Goal: Transaction & Acquisition: Purchase product/service

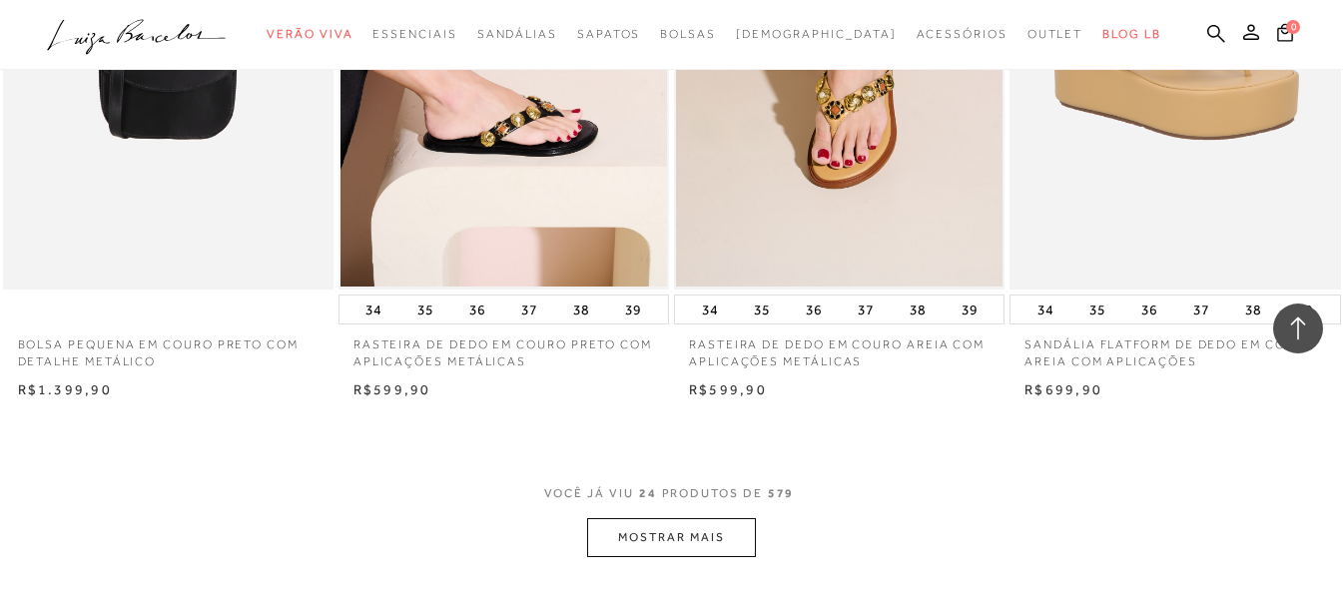
scroll to position [3695, 0]
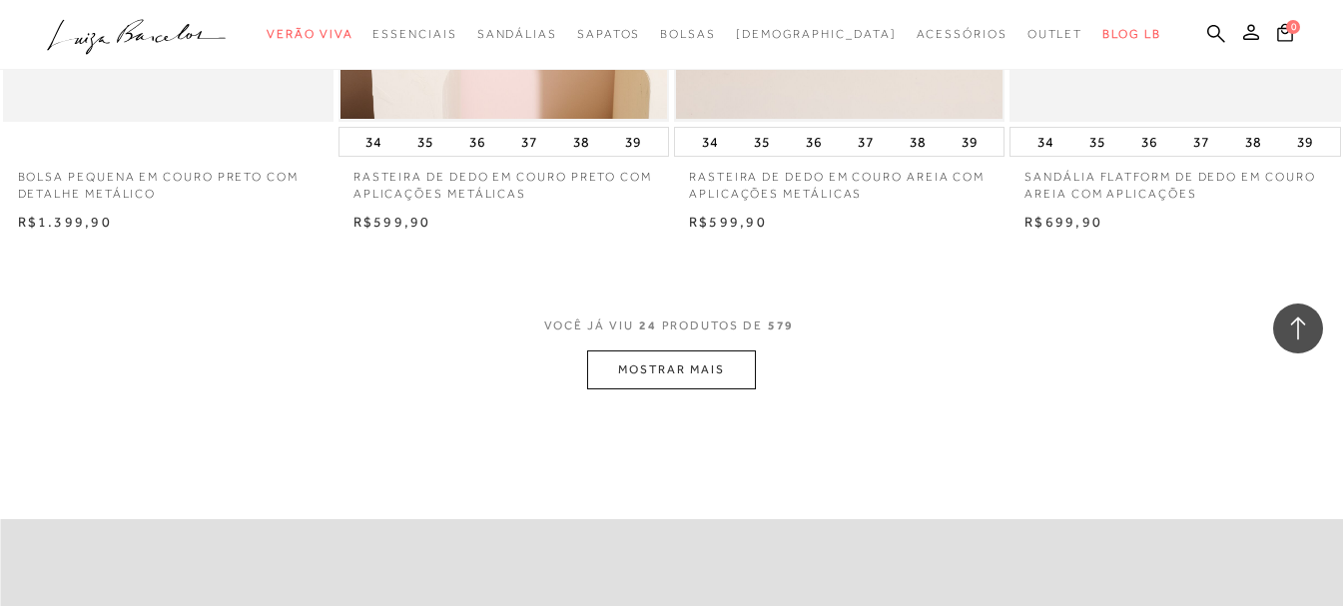
click at [723, 366] on button "MOSTRAR MAIS" at bounding box center [671, 369] width 168 height 39
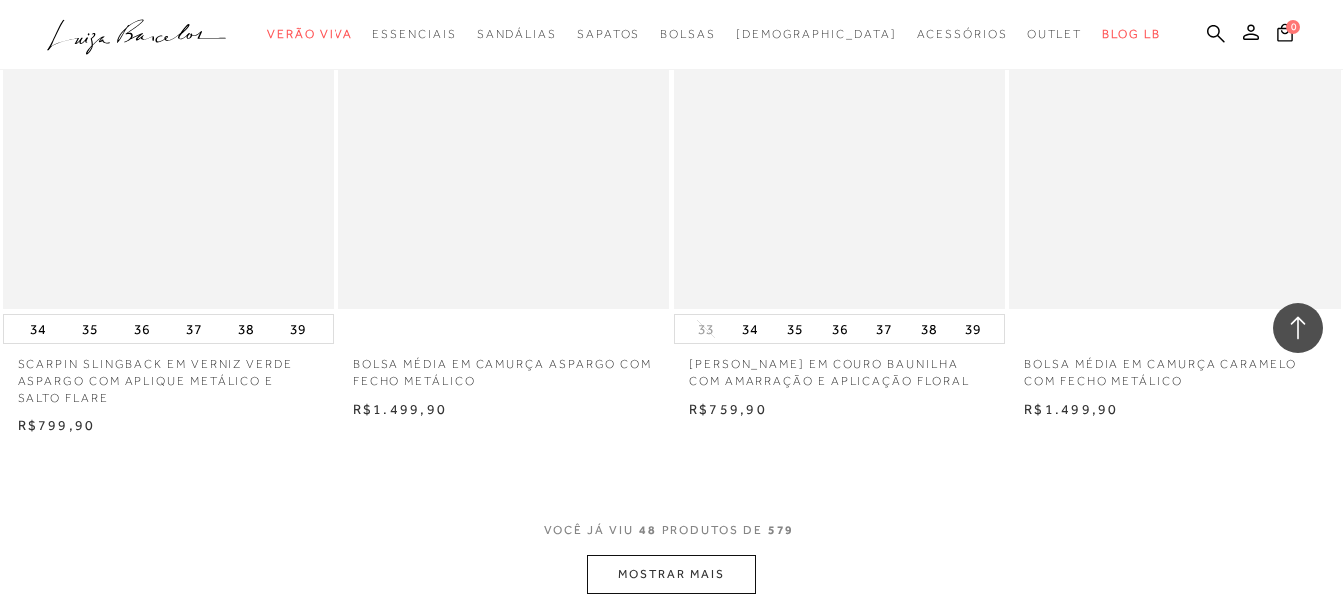
scroll to position [7290, 0]
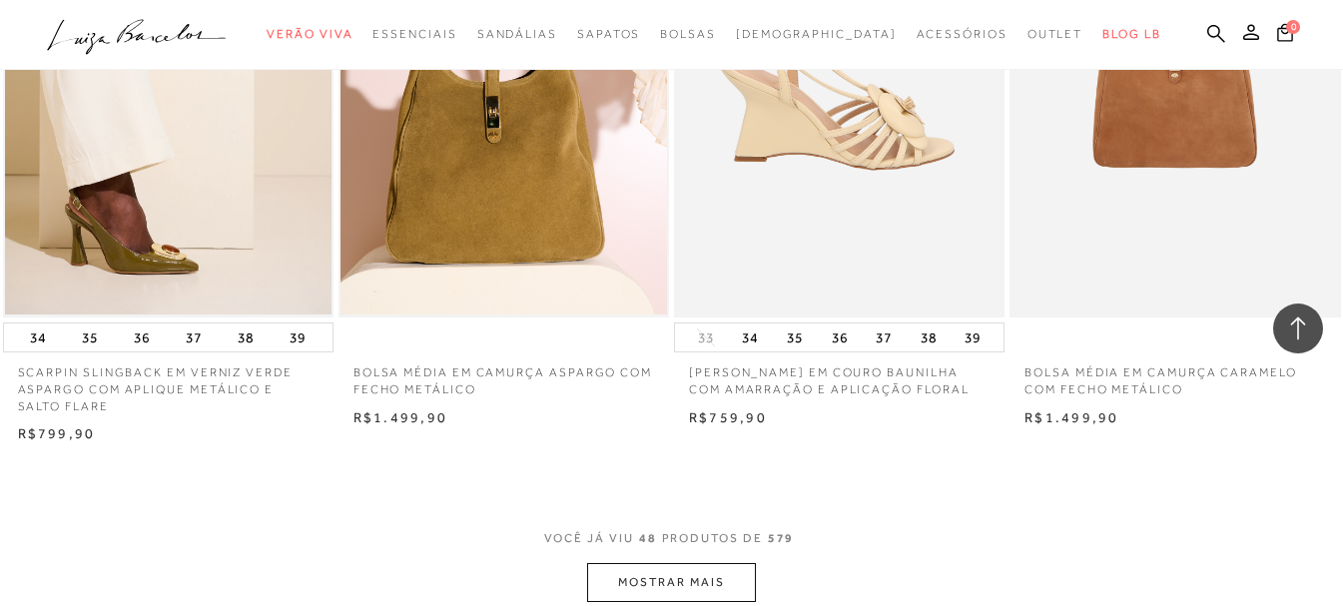
click at [858, 193] on img at bounding box center [840, 69] width 329 height 496
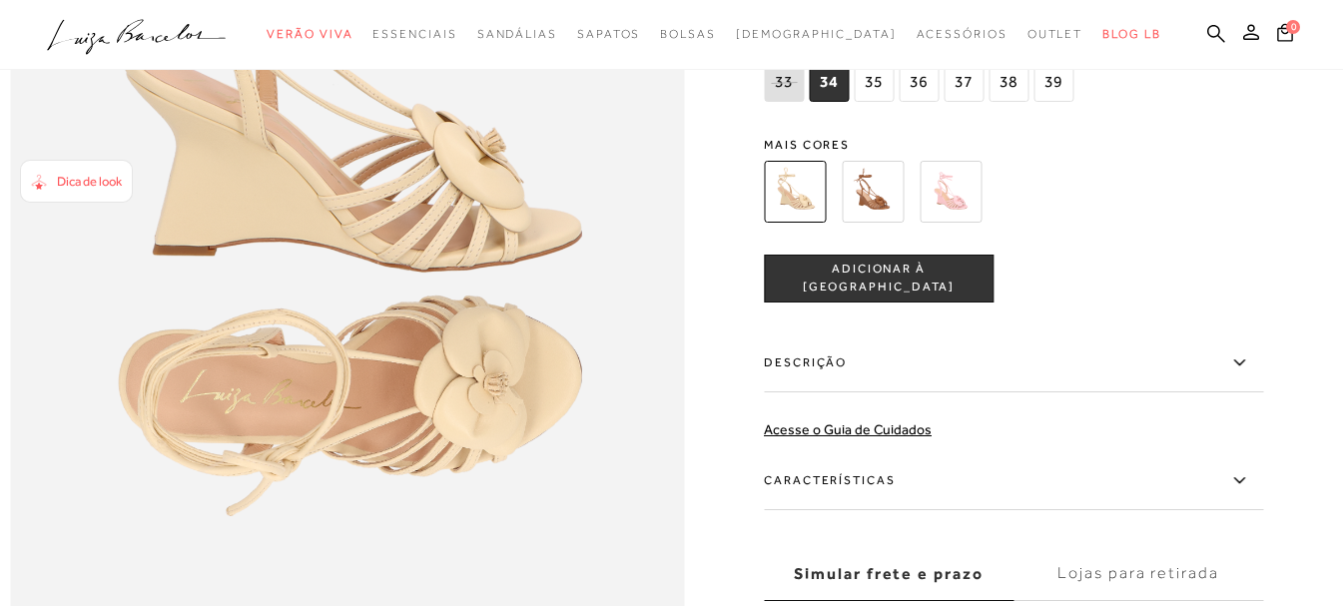
scroll to position [1329, 0]
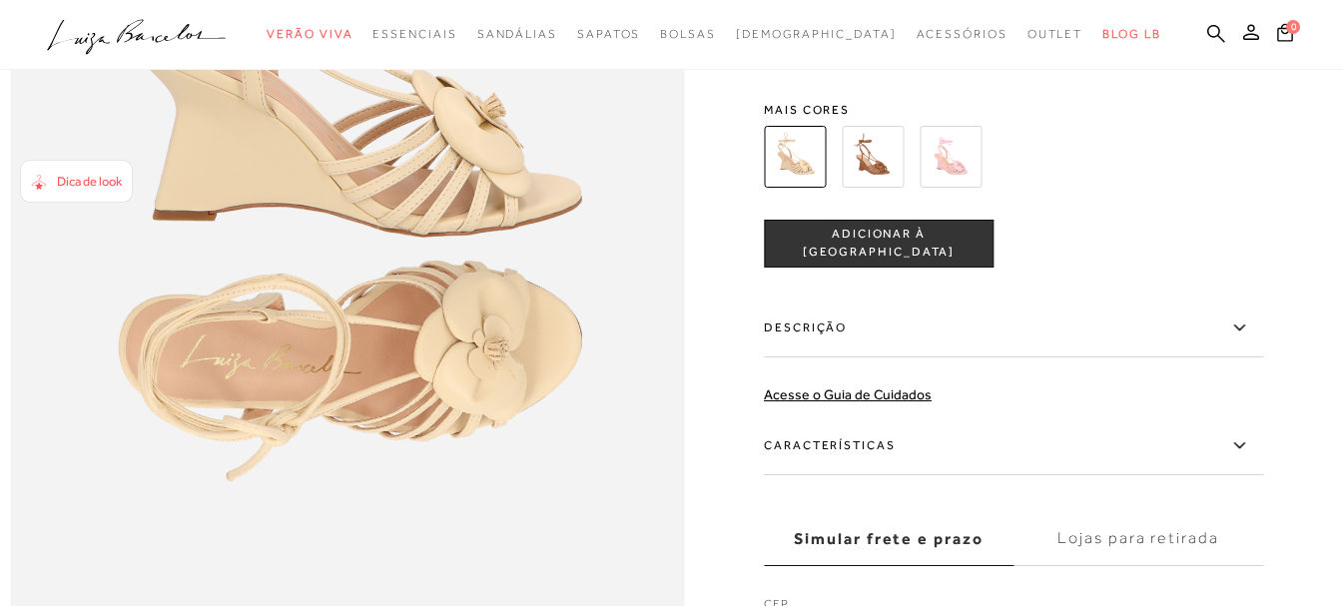
click at [1251, 458] on icon at bounding box center [1239, 445] width 24 height 25
click at [0, 0] on input "Características" at bounding box center [0, 0] width 0 height 0
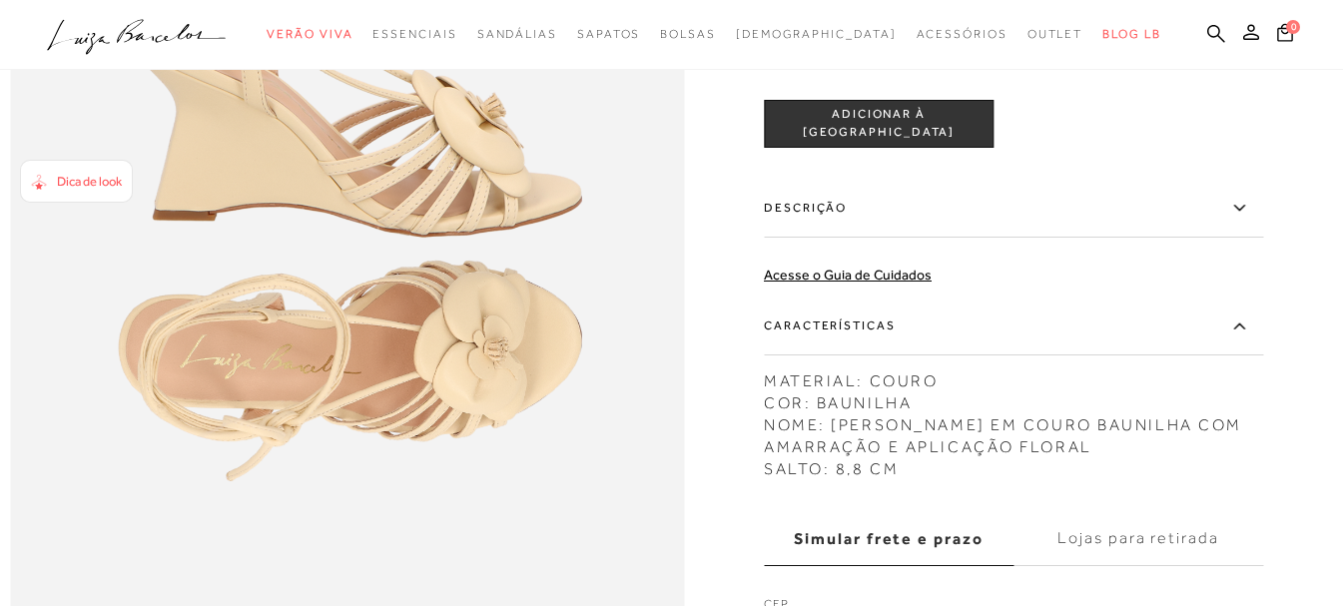
click at [947, 68] on img at bounding box center [951, 37] width 62 height 62
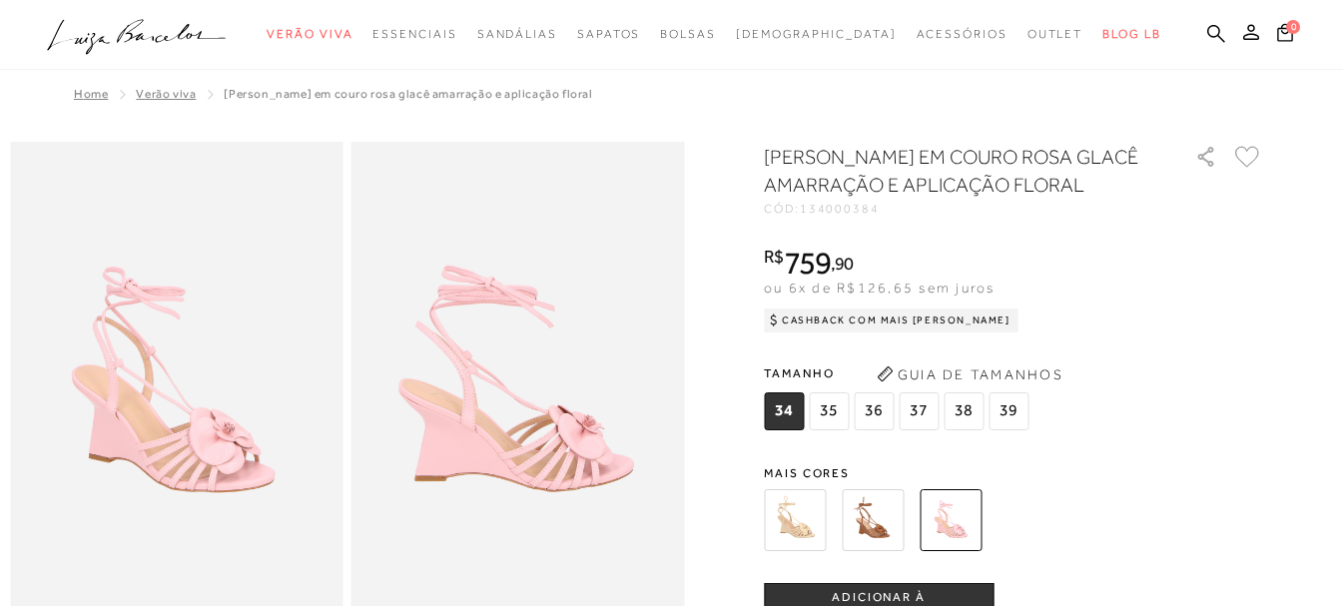
scroll to position [1329, 0]
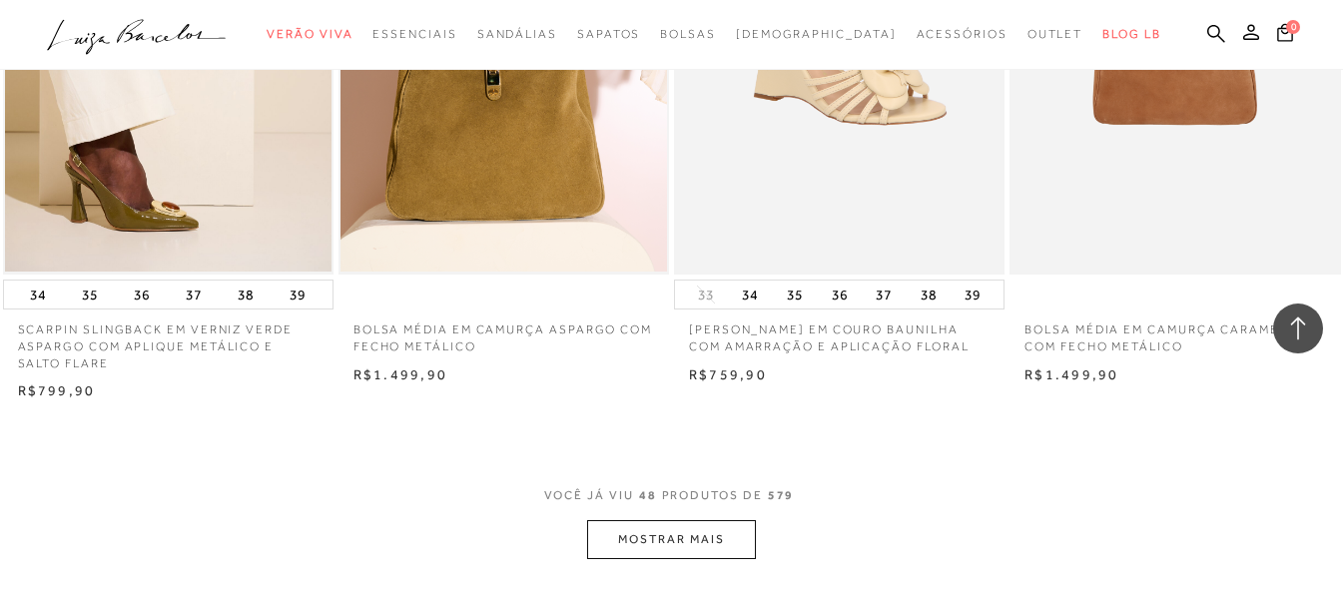
scroll to position [7720, 0]
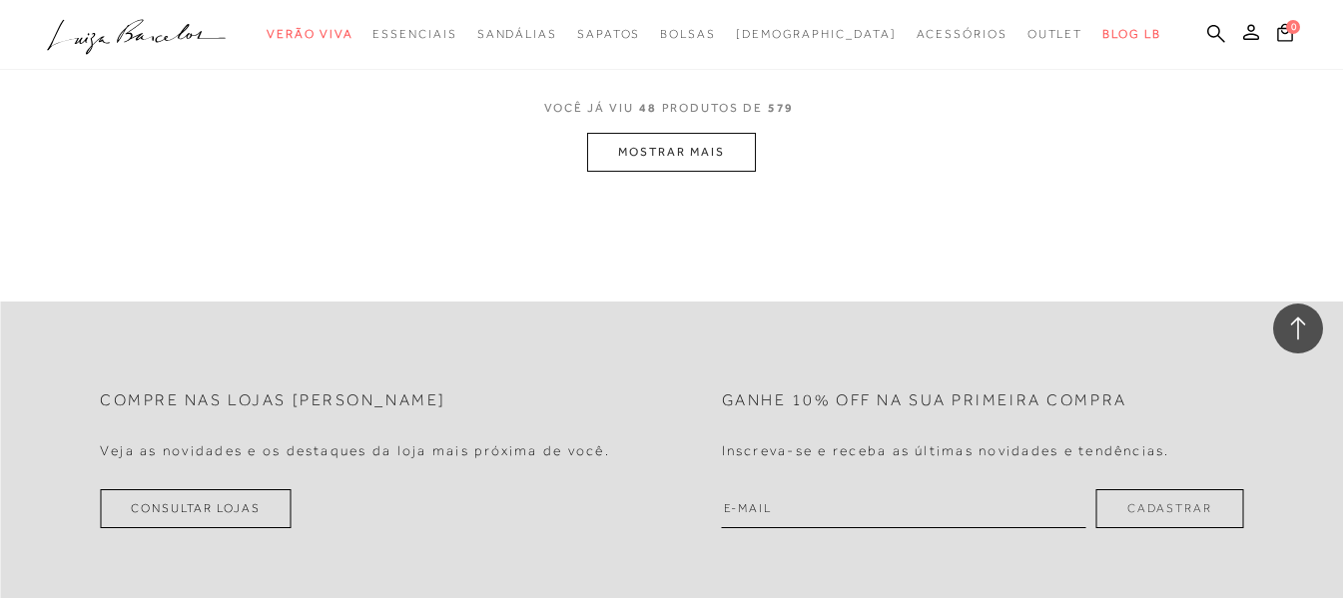
click at [745, 162] on button "MOSTRAR MAIS" at bounding box center [671, 152] width 168 height 39
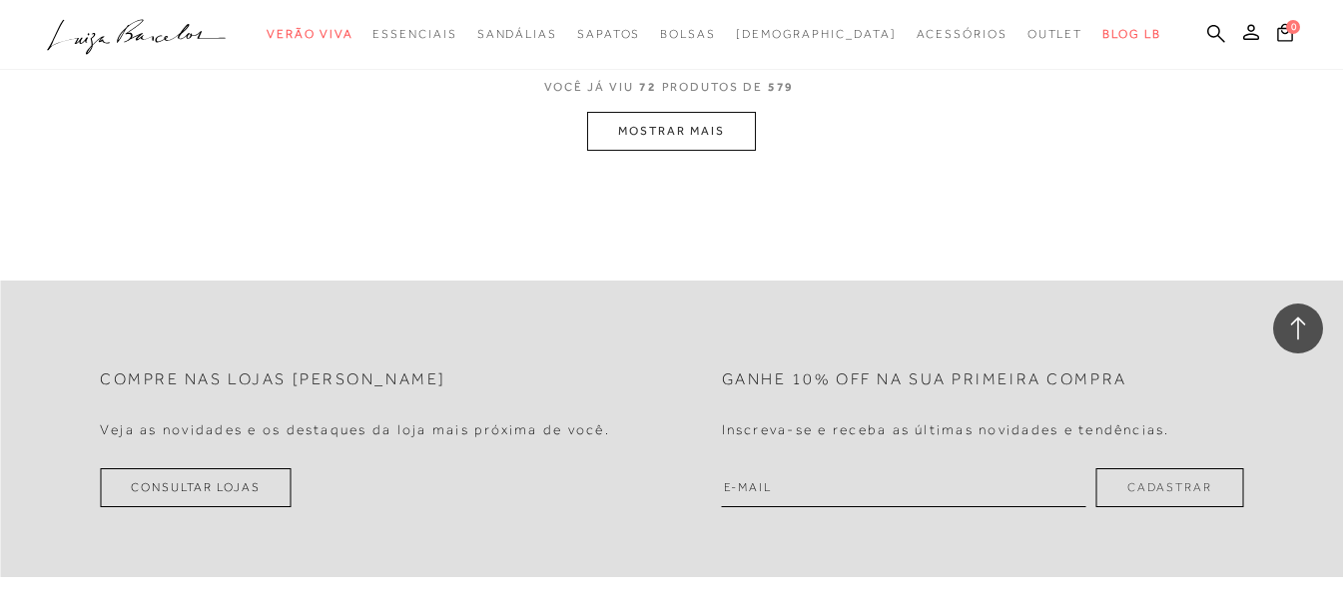
click at [686, 128] on button "MOSTRAR MAIS" at bounding box center [671, 131] width 168 height 39
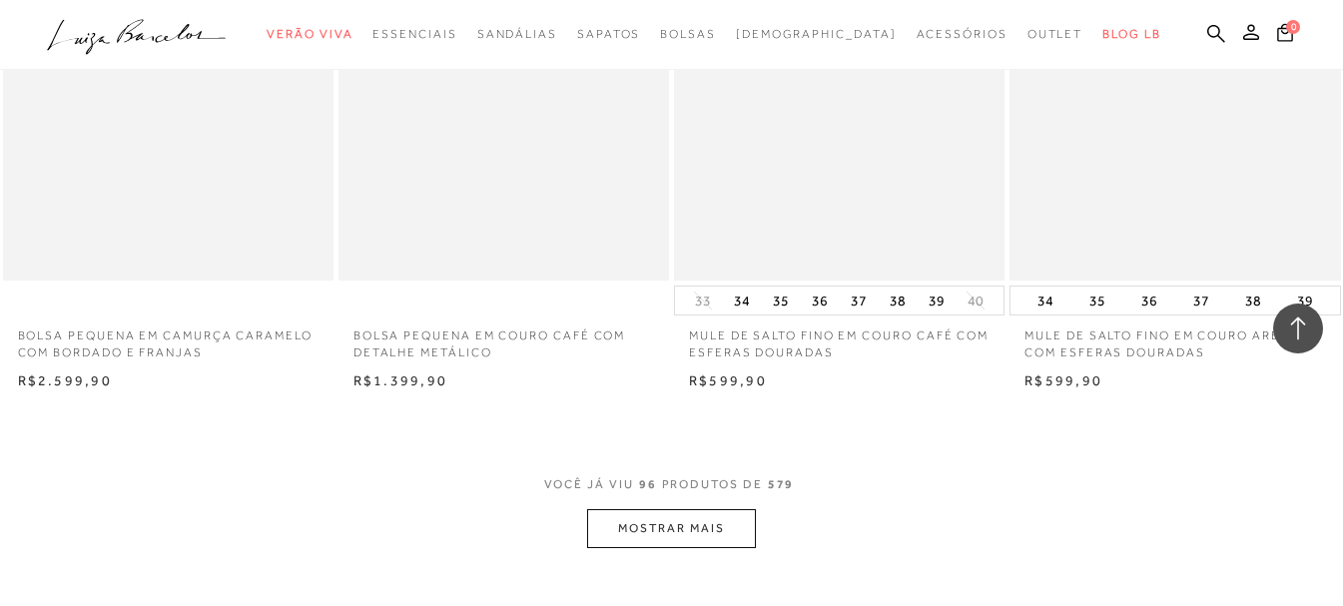
scroll to position [14906, 0]
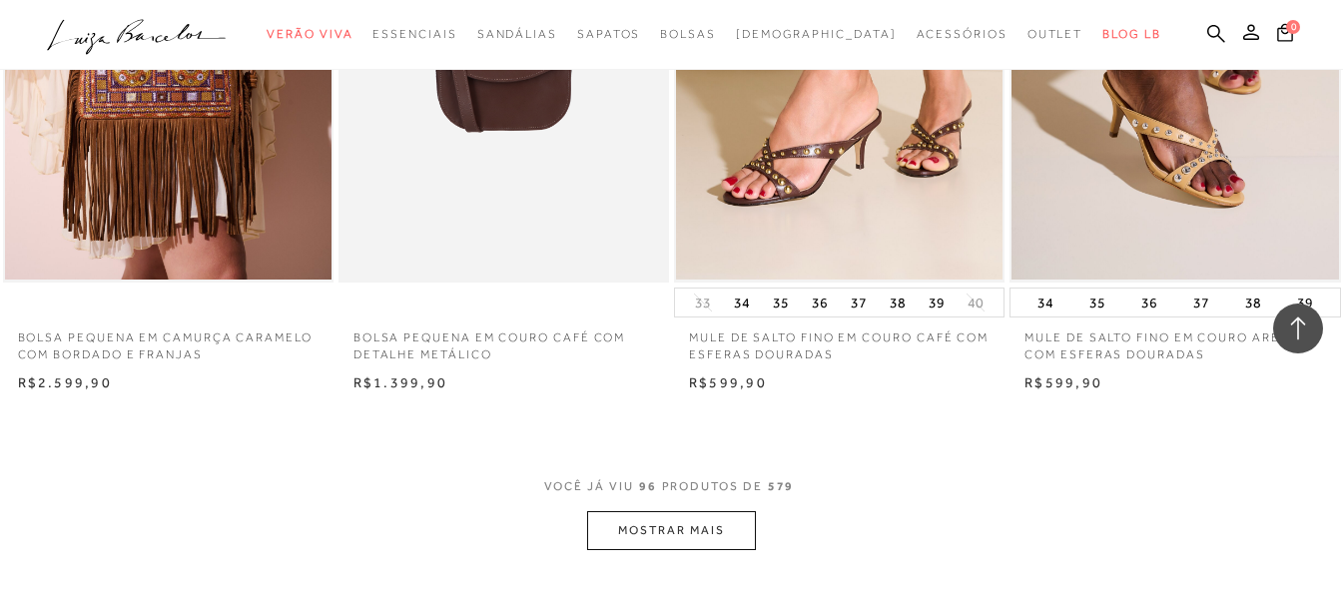
click at [691, 542] on button "MOSTRAR MAIS" at bounding box center [671, 530] width 168 height 39
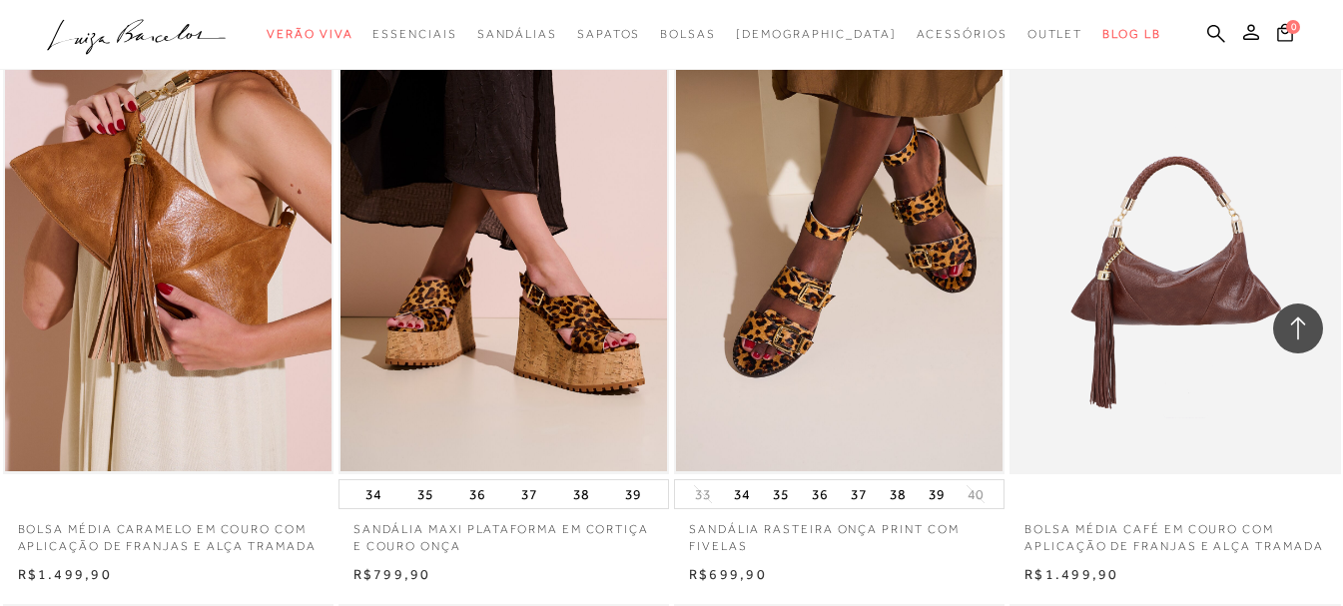
scroll to position [17801, 0]
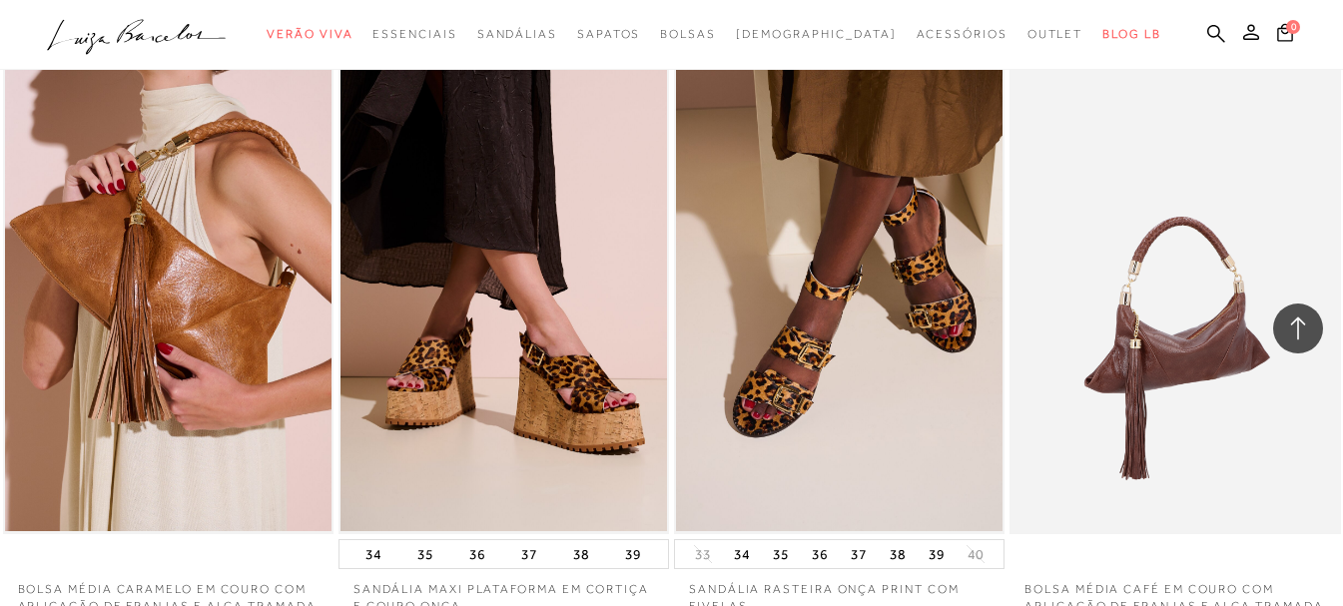
click at [1207, 345] on img at bounding box center [1176, 286] width 329 height 496
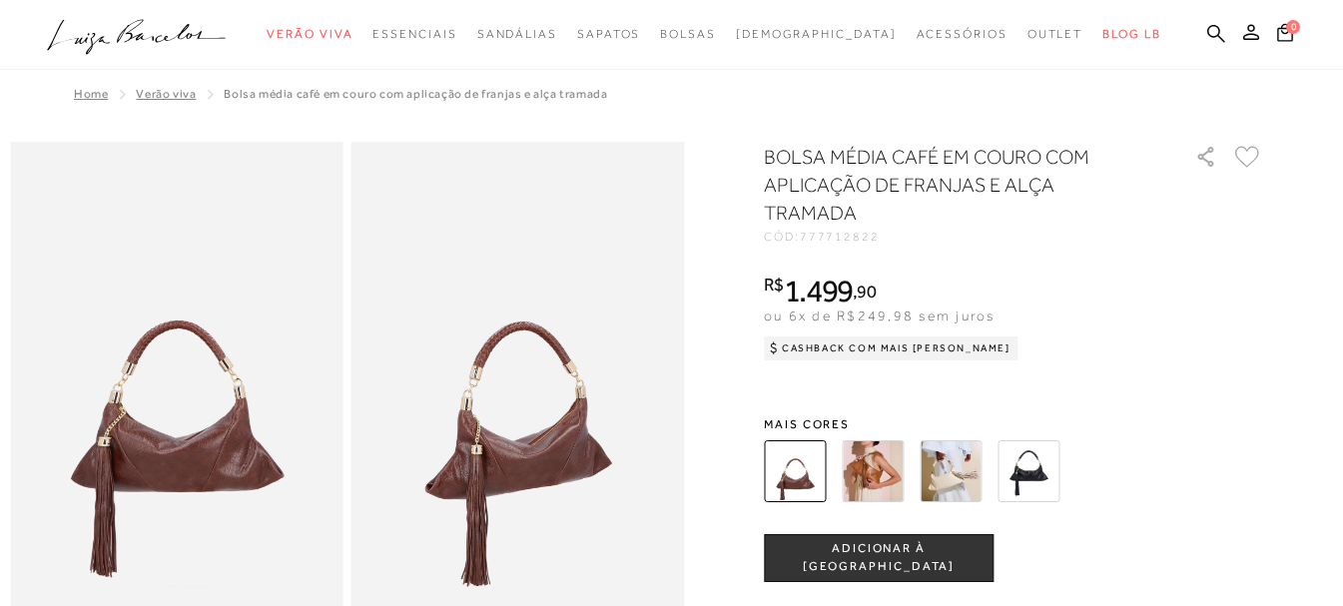
click at [974, 471] on img at bounding box center [951, 471] width 62 height 62
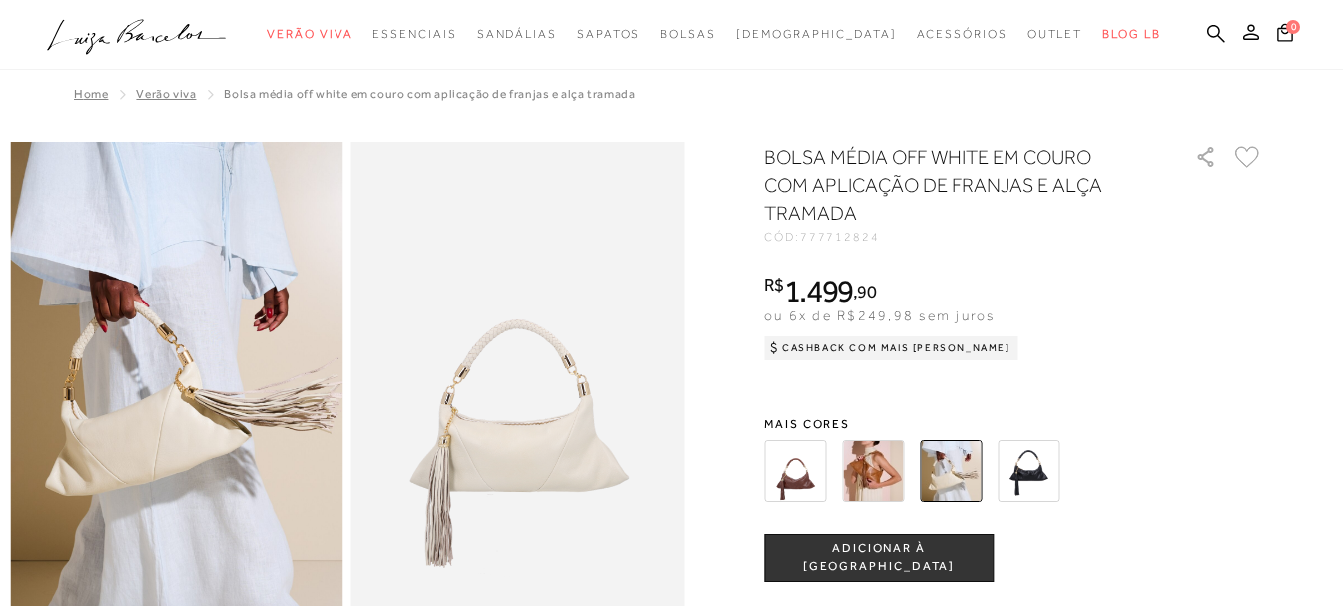
click at [890, 463] on img at bounding box center [873, 471] width 62 height 62
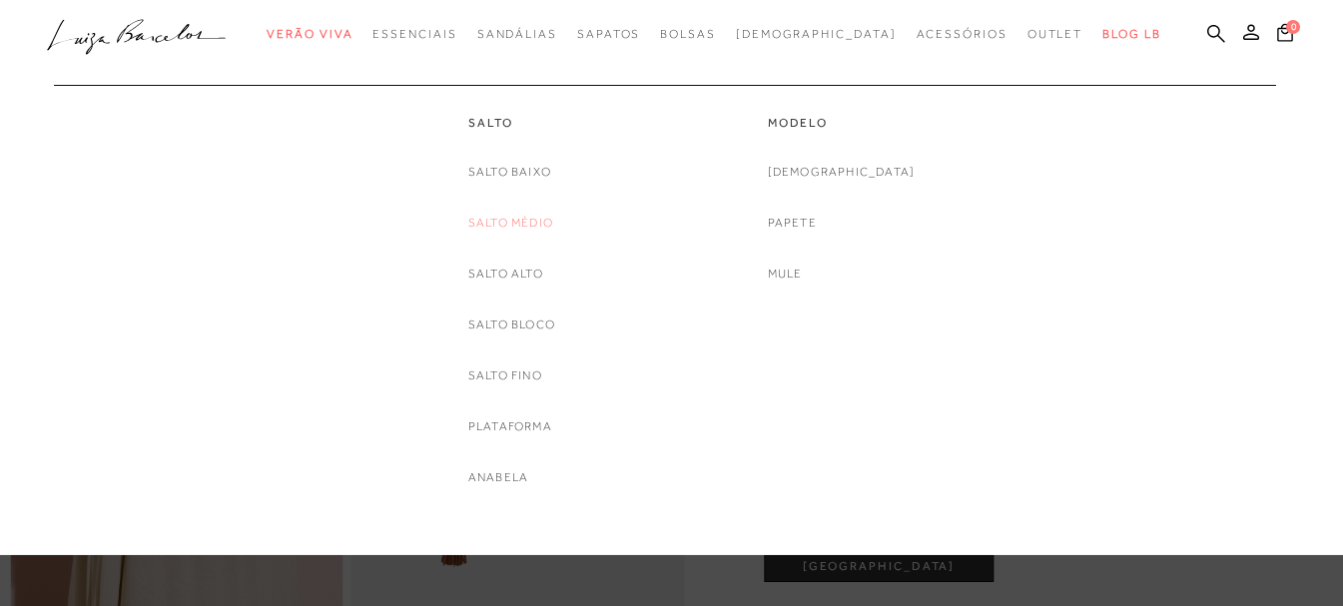
click at [534, 225] on link "Salto Médio" at bounding box center [510, 223] width 85 height 21
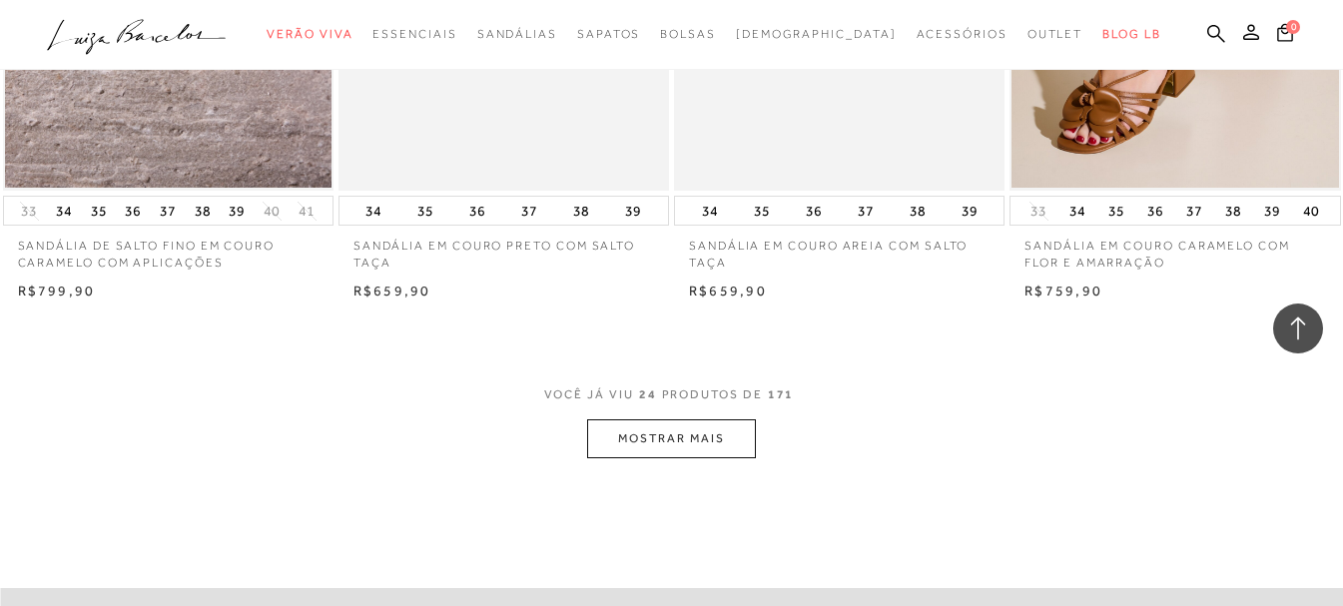
scroll to position [3495, 0]
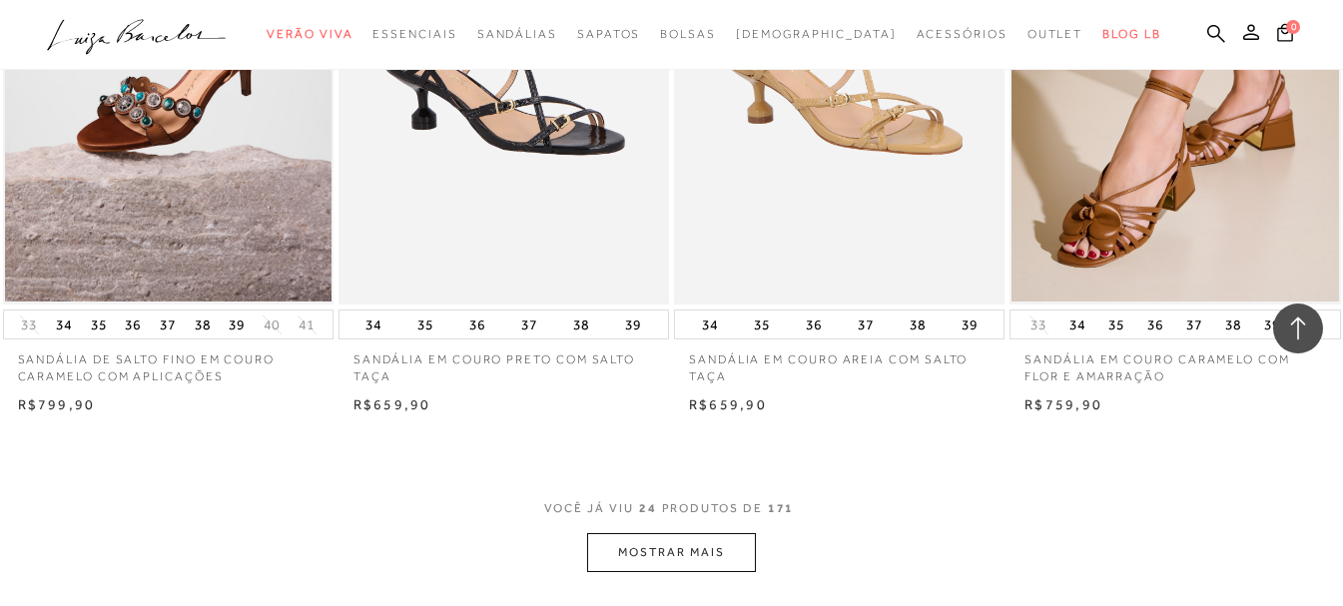
click at [735, 536] on button "MOSTRAR MAIS" at bounding box center [671, 552] width 168 height 39
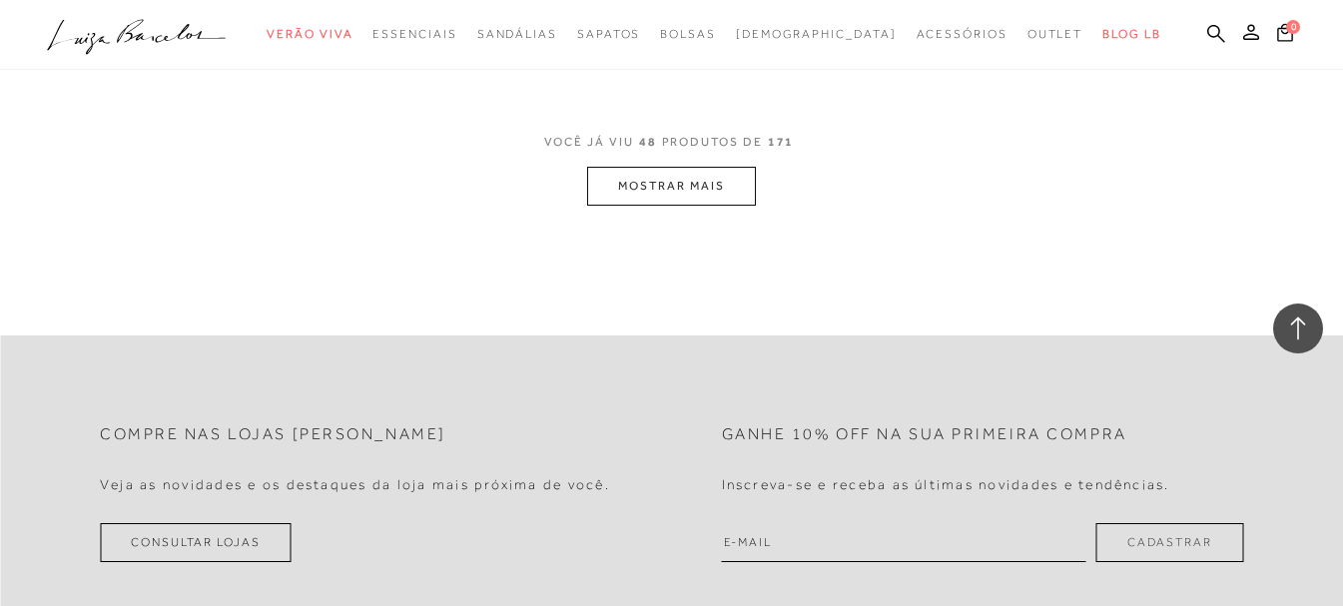
scroll to position [7689, 0]
click at [697, 181] on button "MOSTRAR MAIS" at bounding box center [671, 183] width 168 height 39
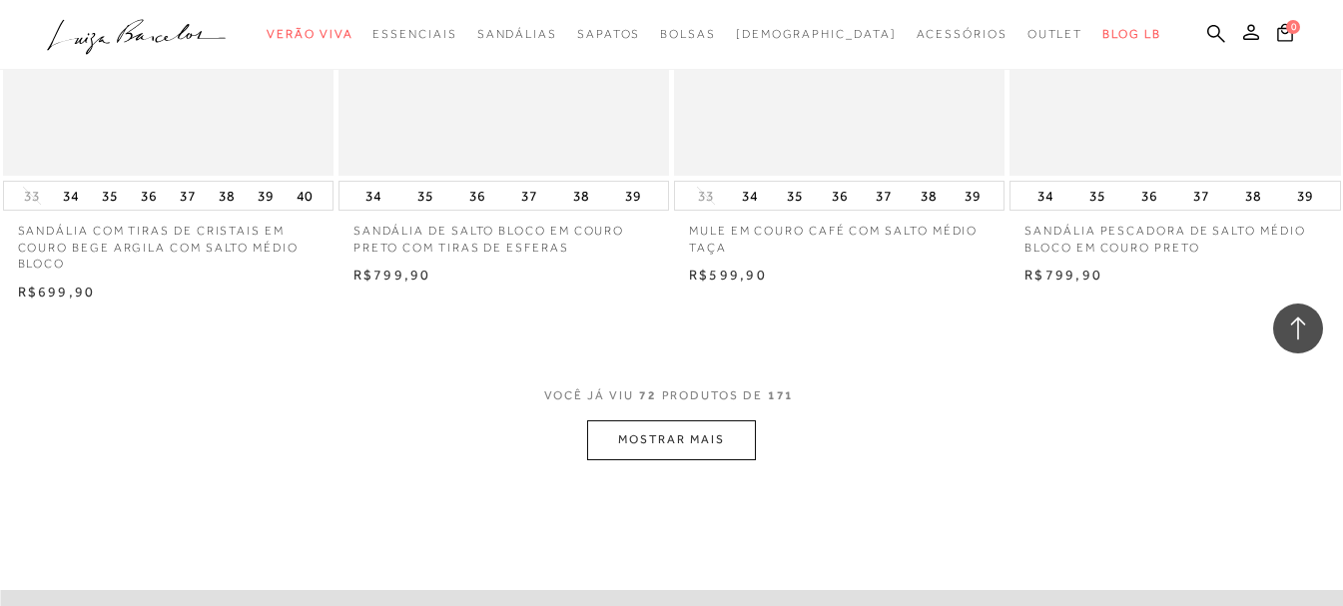
scroll to position [11484, 0]
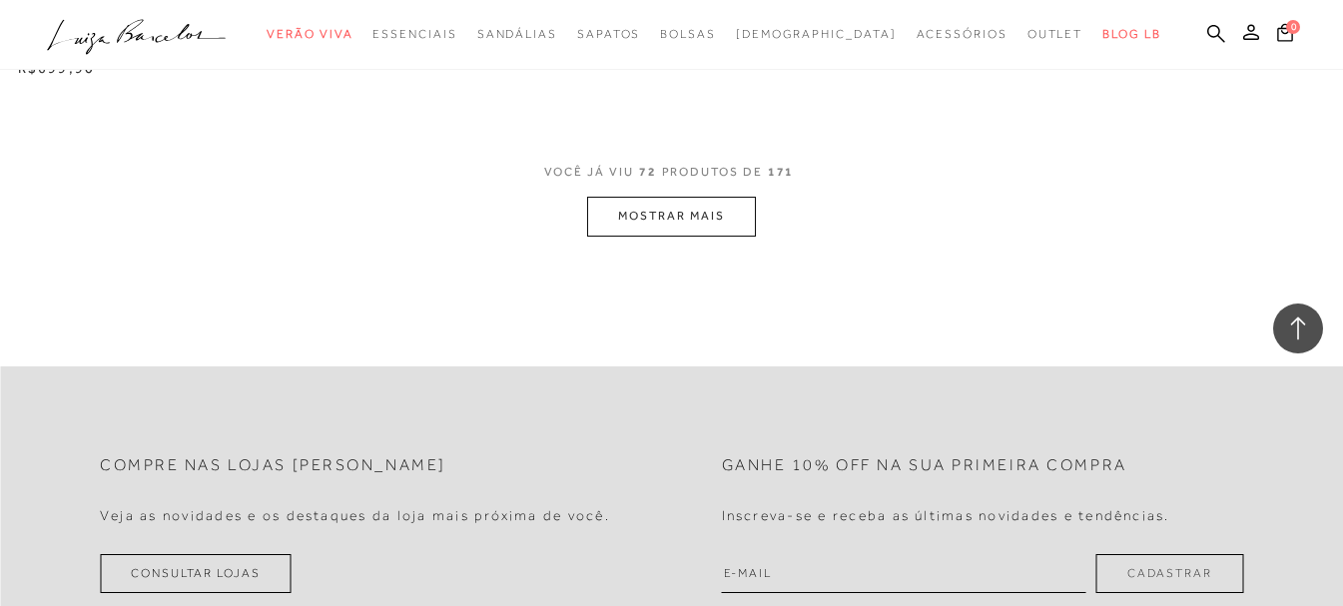
click at [745, 219] on button "MOSTRAR MAIS" at bounding box center [671, 216] width 168 height 39
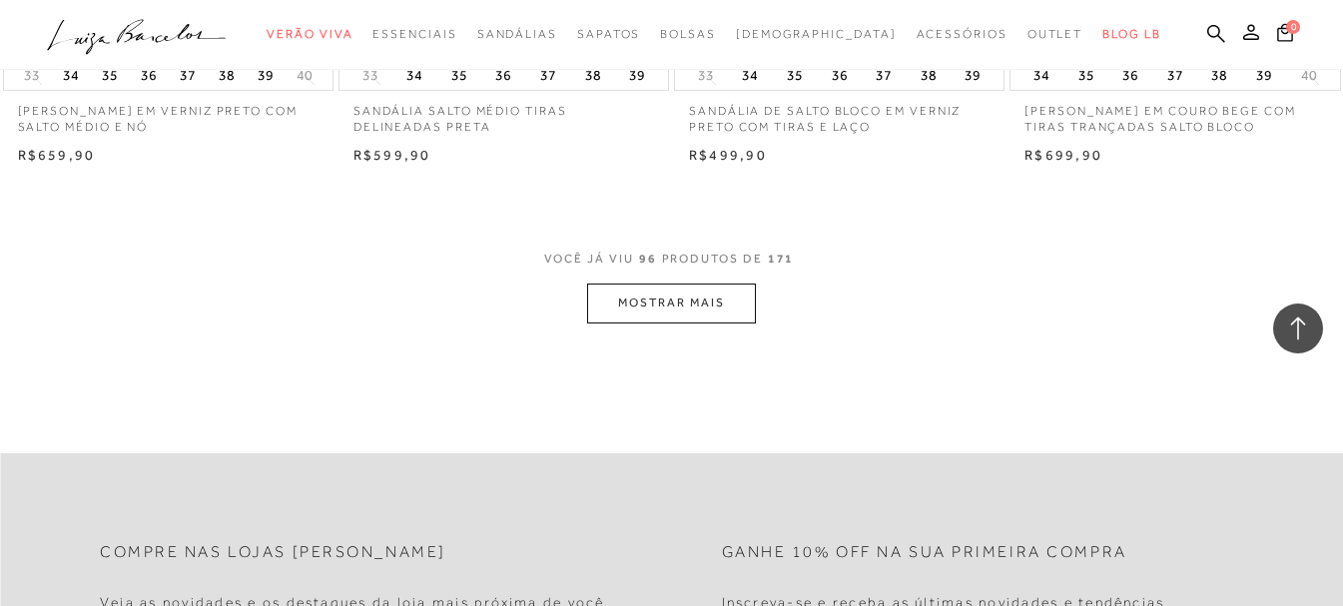
scroll to position [15278, 0]
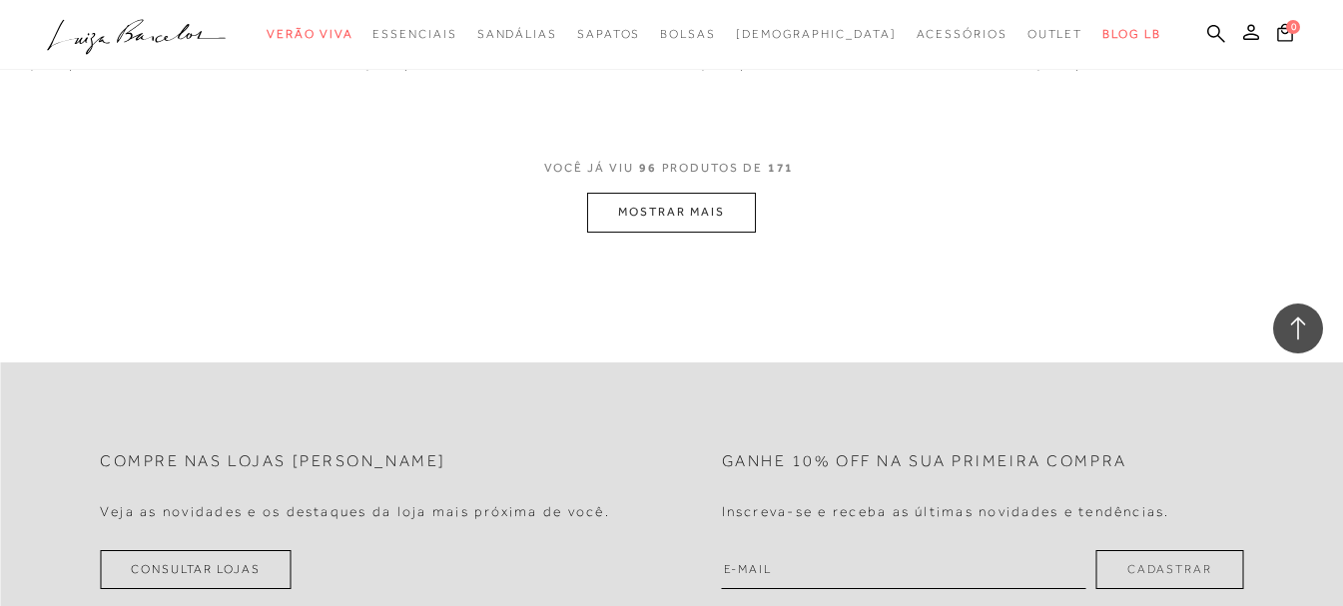
click at [695, 208] on button "MOSTRAR MAIS" at bounding box center [671, 212] width 168 height 39
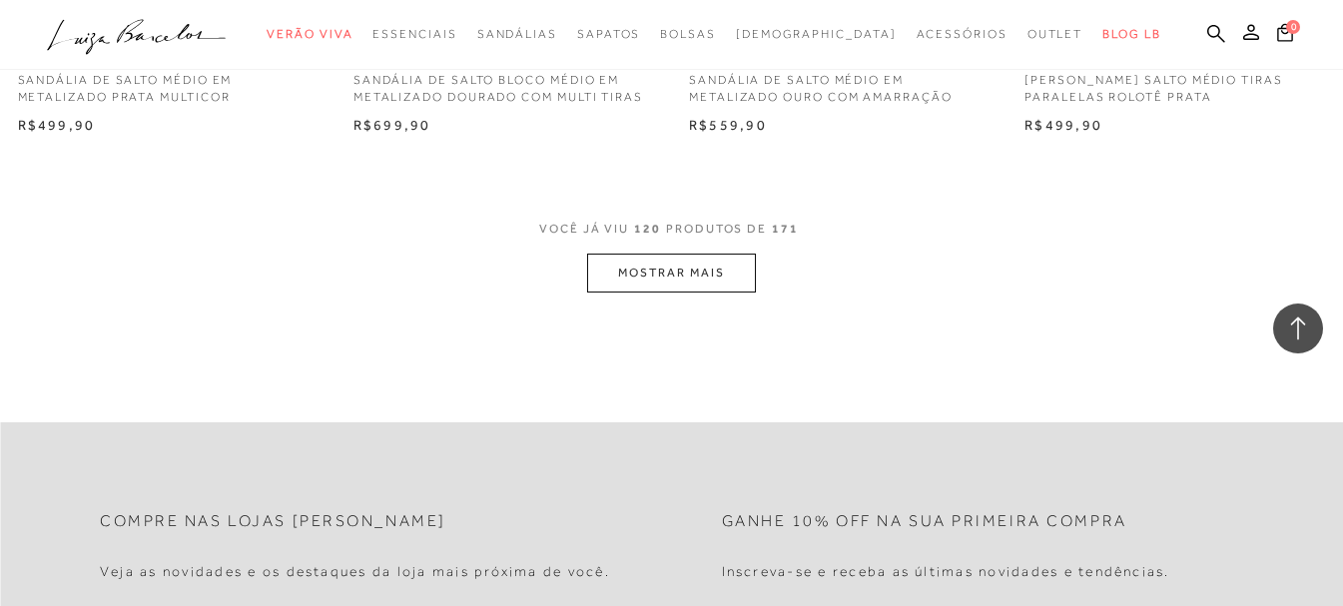
scroll to position [19073, 0]
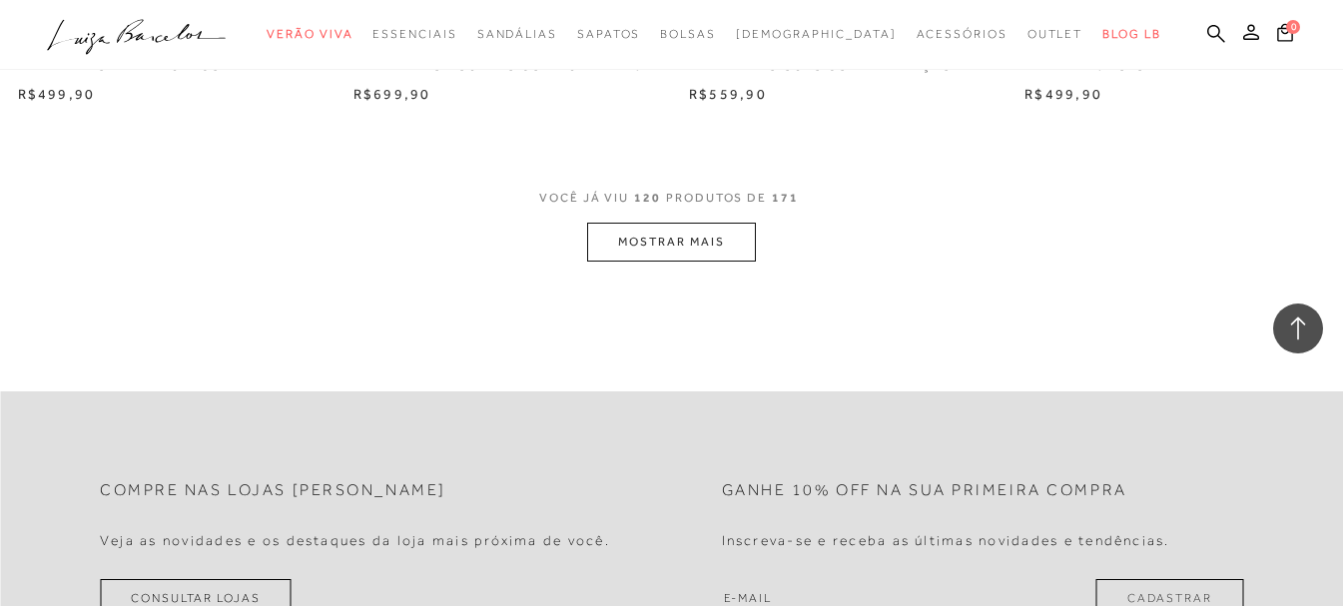
click at [709, 234] on button "MOSTRAR MAIS" at bounding box center [671, 242] width 168 height 39
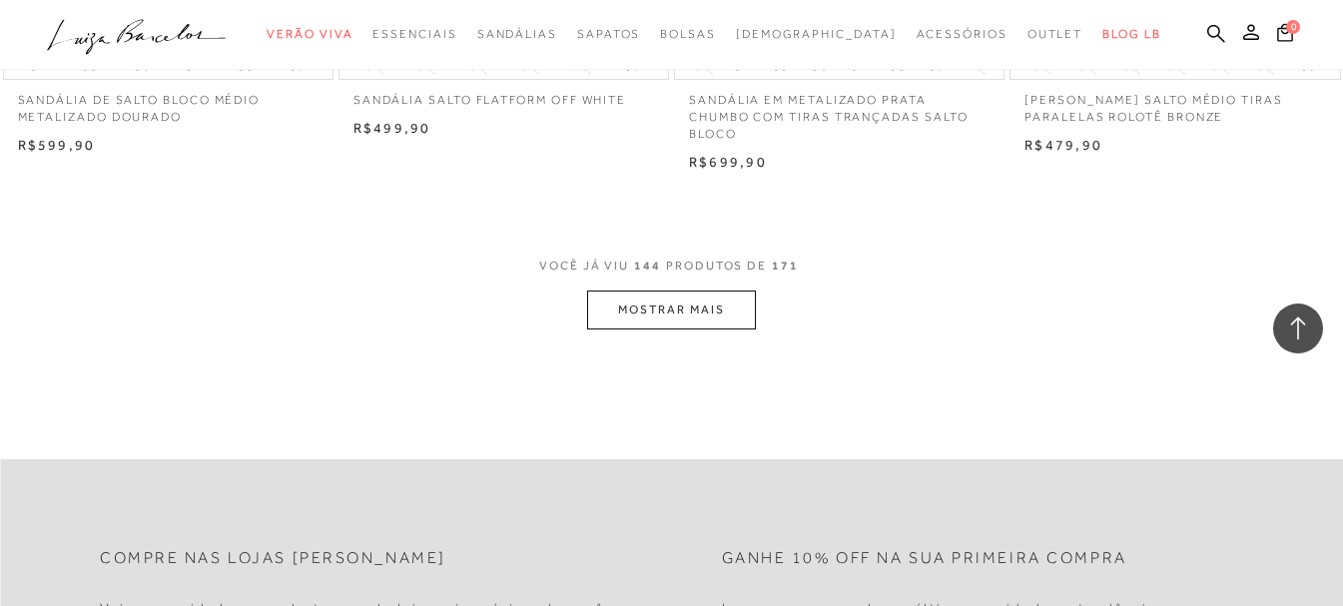
scroll to position [22867, 0]
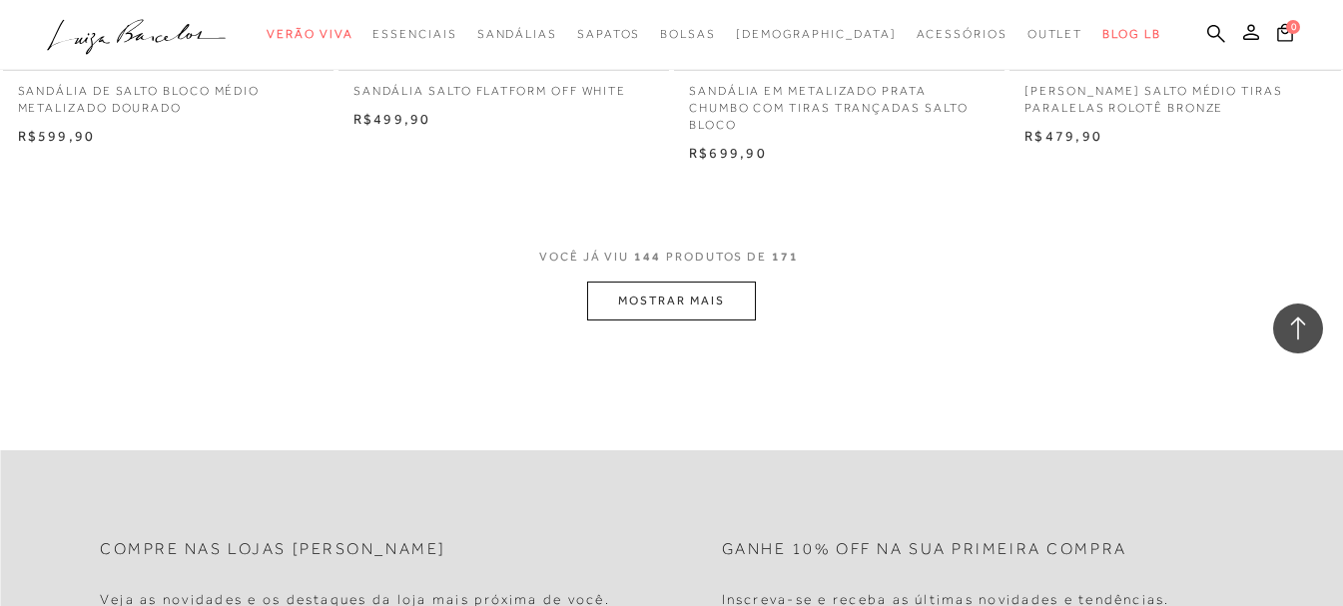
click at [663, 312] on button "MOSTRAR MAIS" at bounding box center [671, 301] width 168 height 39
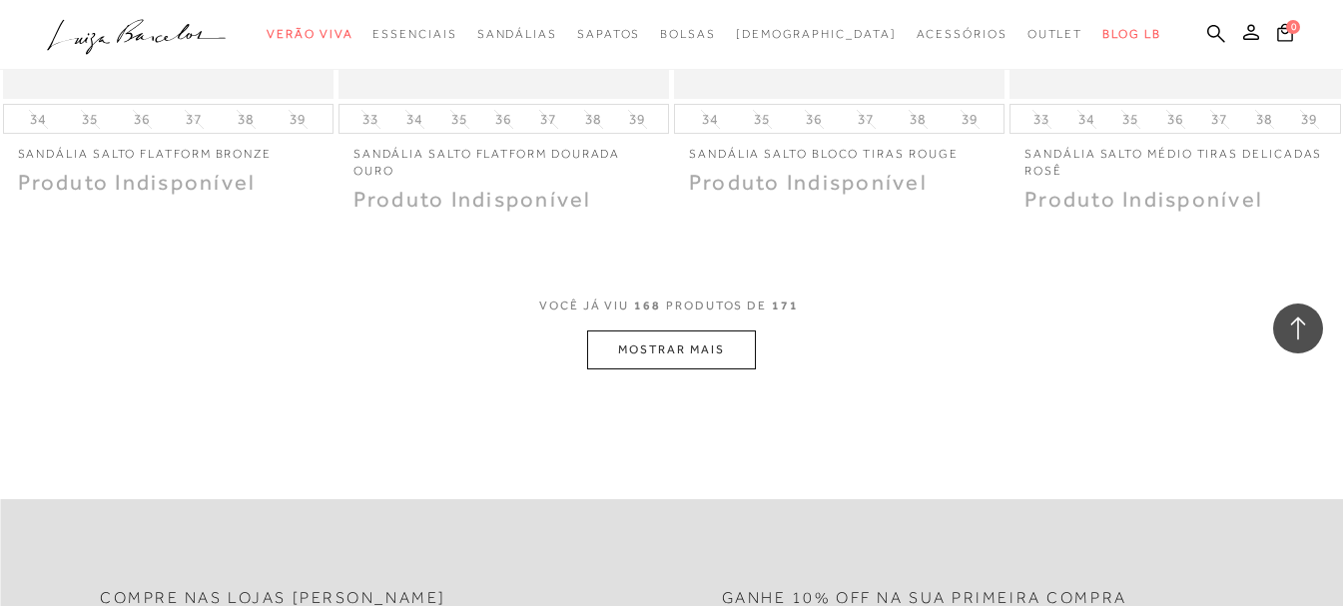
scroll to position [26662, 0]
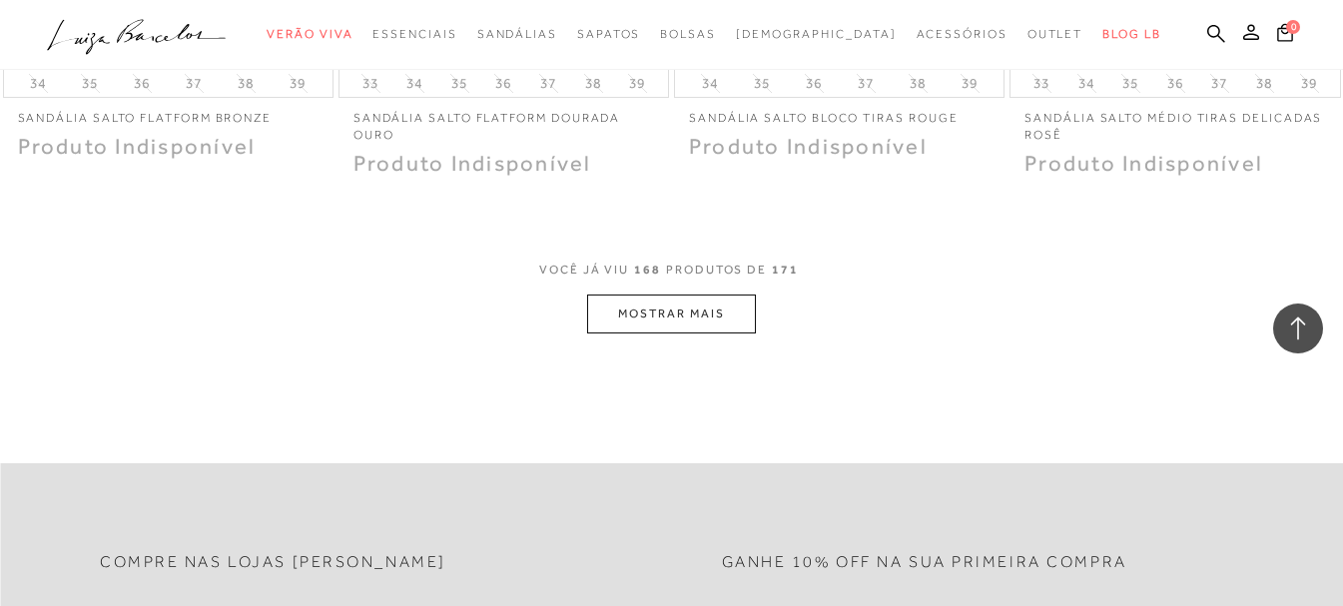
click at [653, 302] on button "MOSTRAR MAIS" at bounding box center [671, 314] width 168 height 39
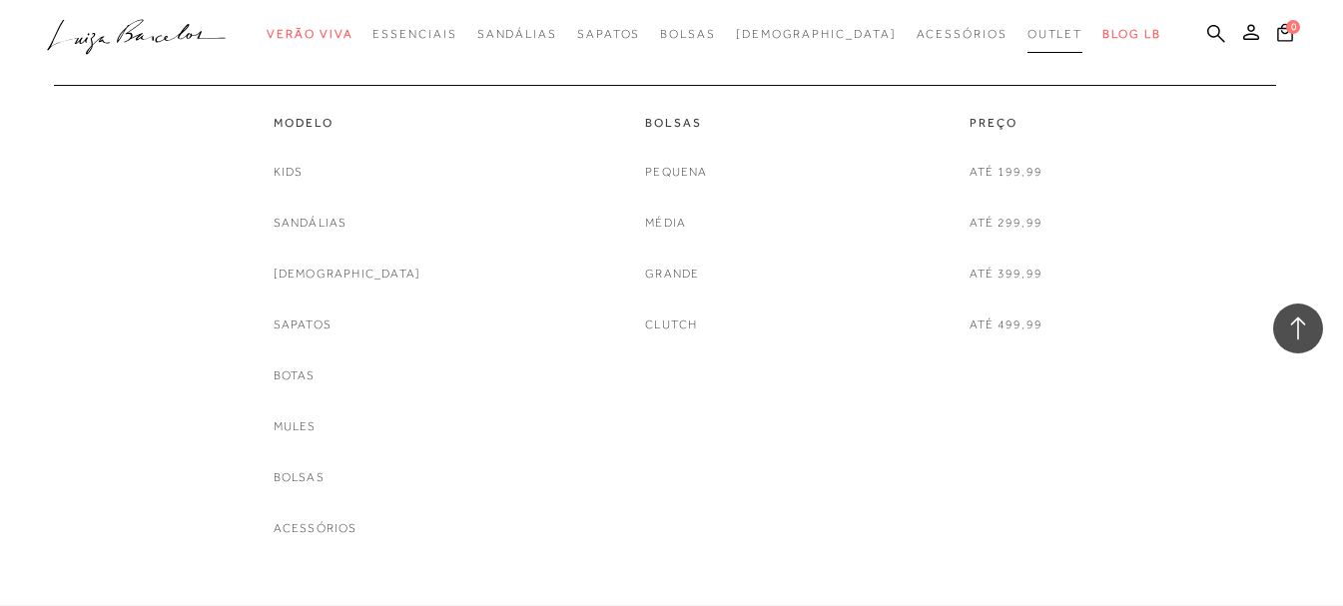
click at [1028, 40] on span "Outlet" at bounding box center [1056, 34] width 56 height 14
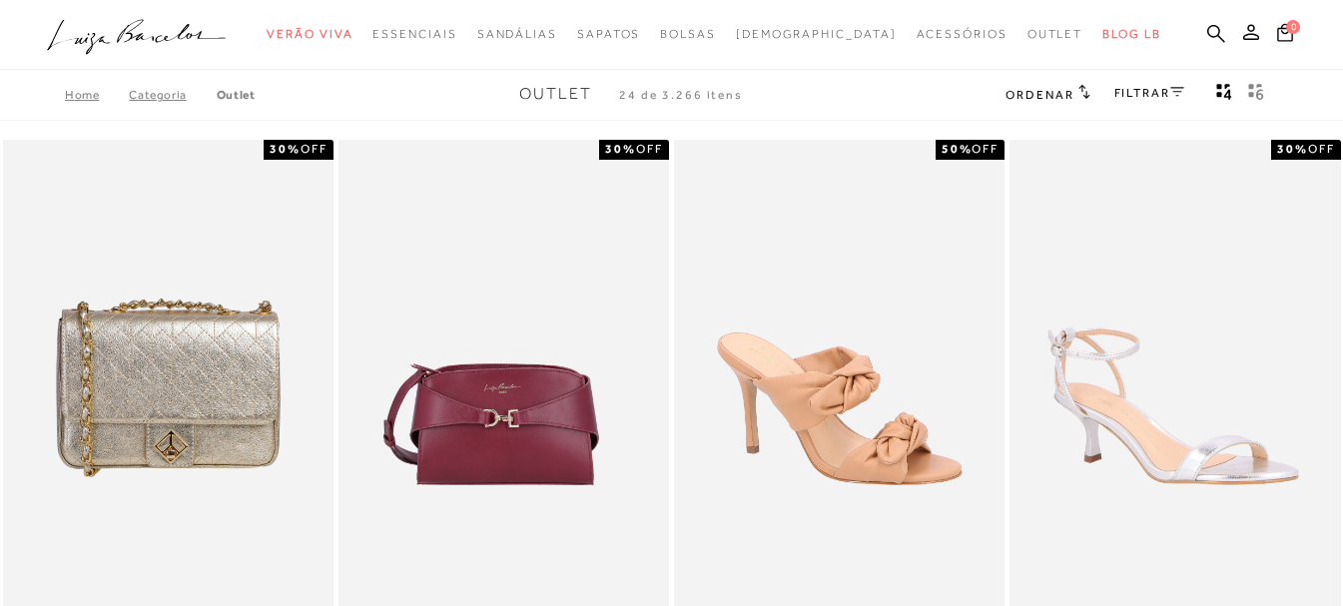
click at [1149, 91] on link "FILTRAR" at bounding box center [1149, 93] width 70 height 14
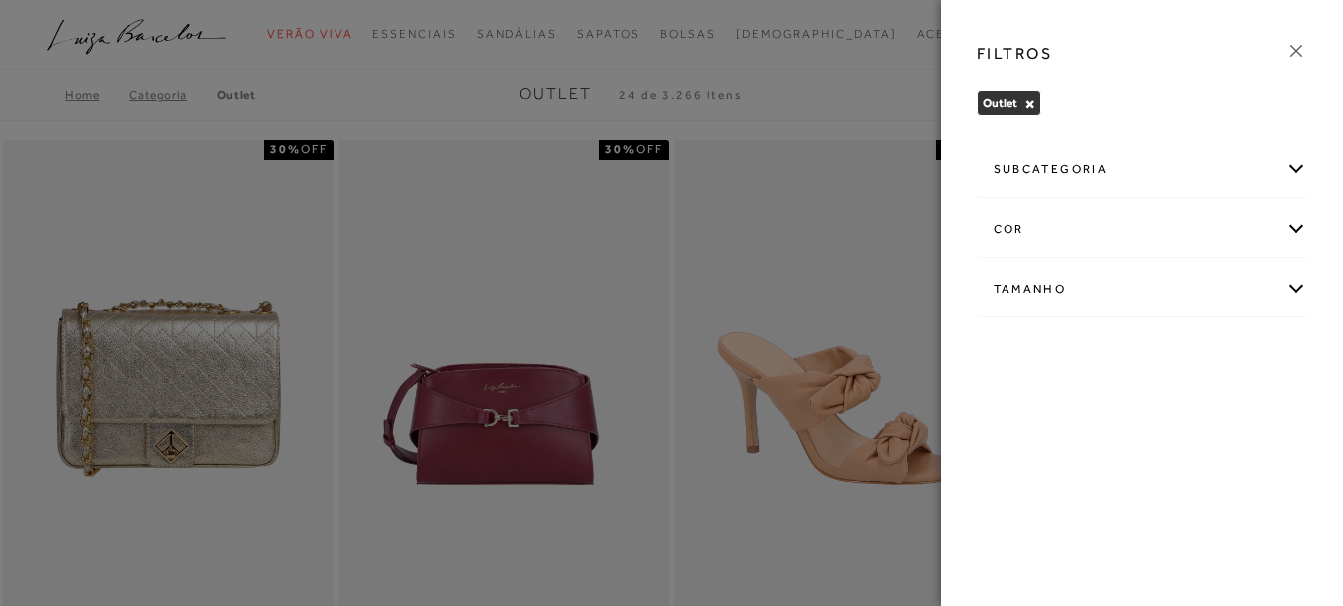
click at [1302, 287] on div "Tamanho" at bounding box center [1143, 289] width 330 height 53
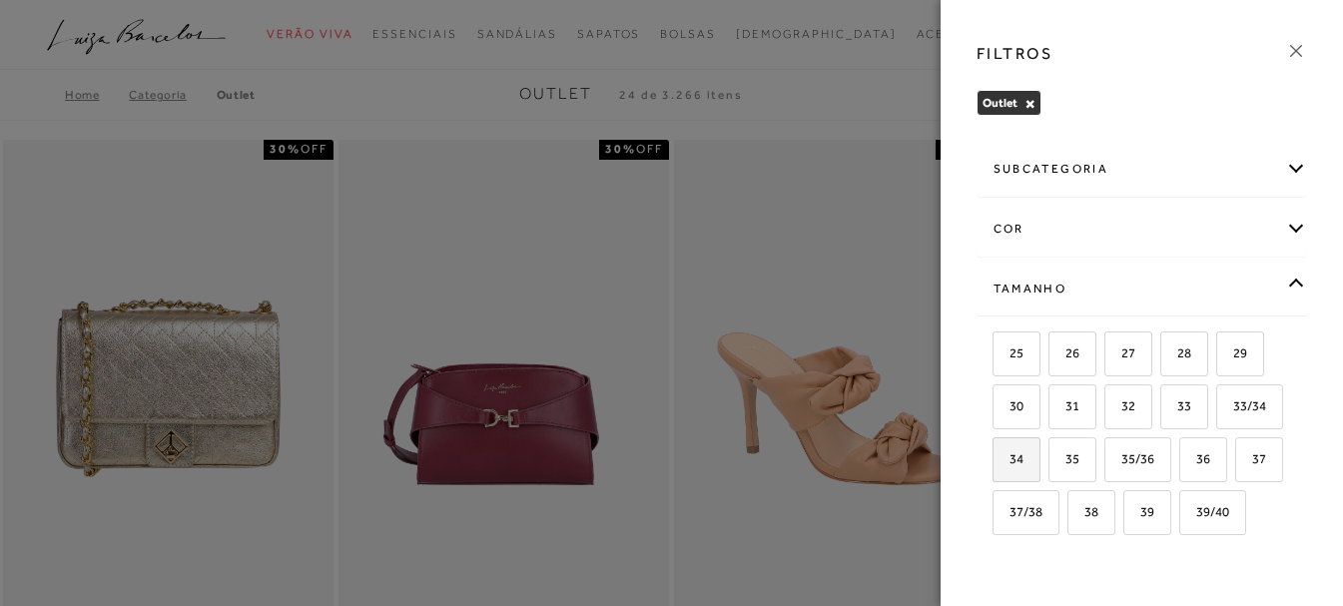
click at [1040, 466] on label "34" at bounding box center [1017, 459] width 46 height 43
click at [1010, 466] on input "34" at bounding box center [1000, 462] width 20 height 20
checkbox input "true"
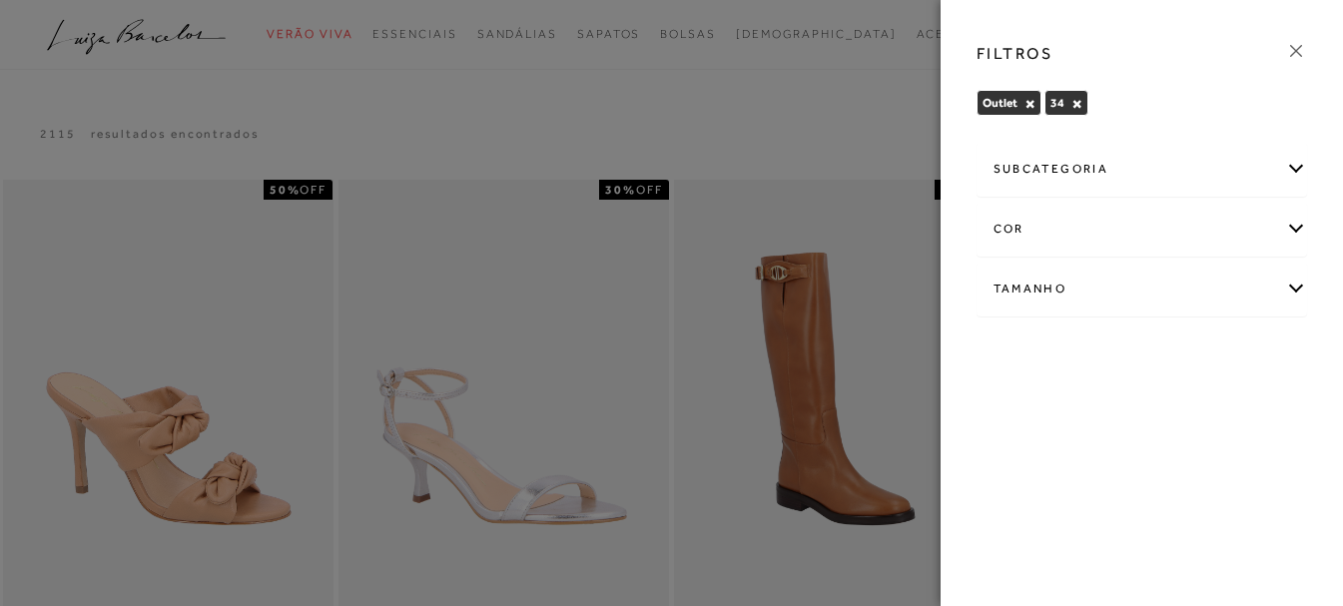
click at [1299, 52] on icon at bounding box center [1296, 51] width 22 height 22
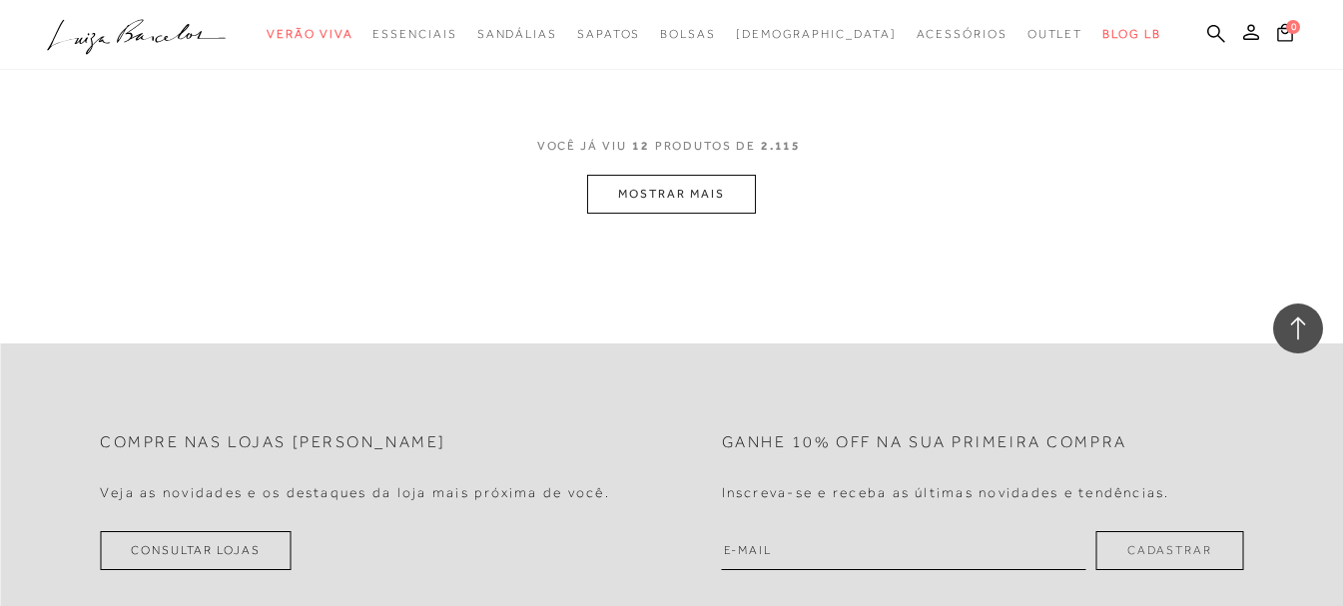
scroll to position [2097, 0]
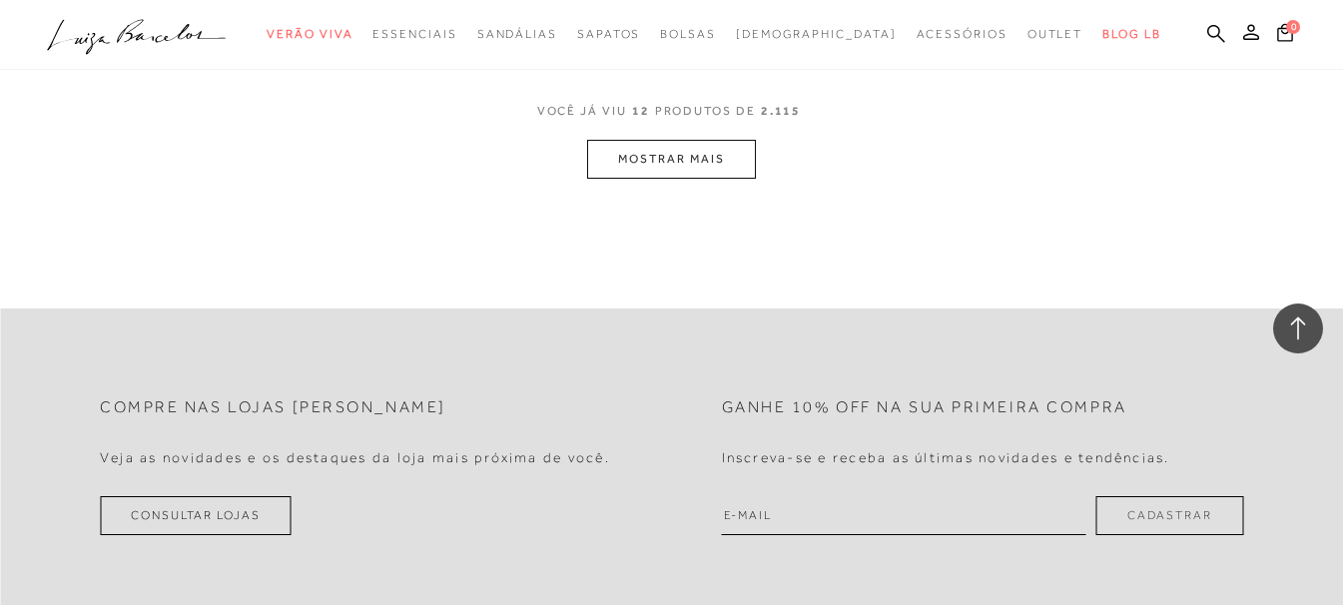
click at [732, 155] on button "MOSTRAR MAIS" at bounding box center [671, 159] width 168 height 39
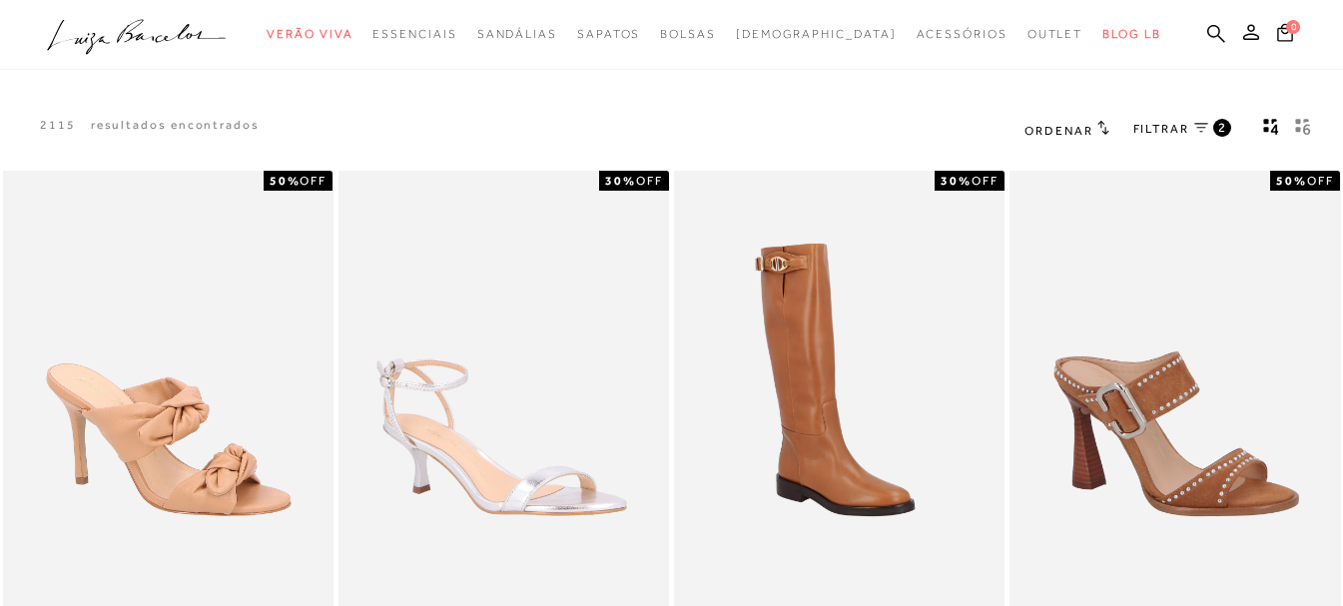
scroll to position [0, 0]
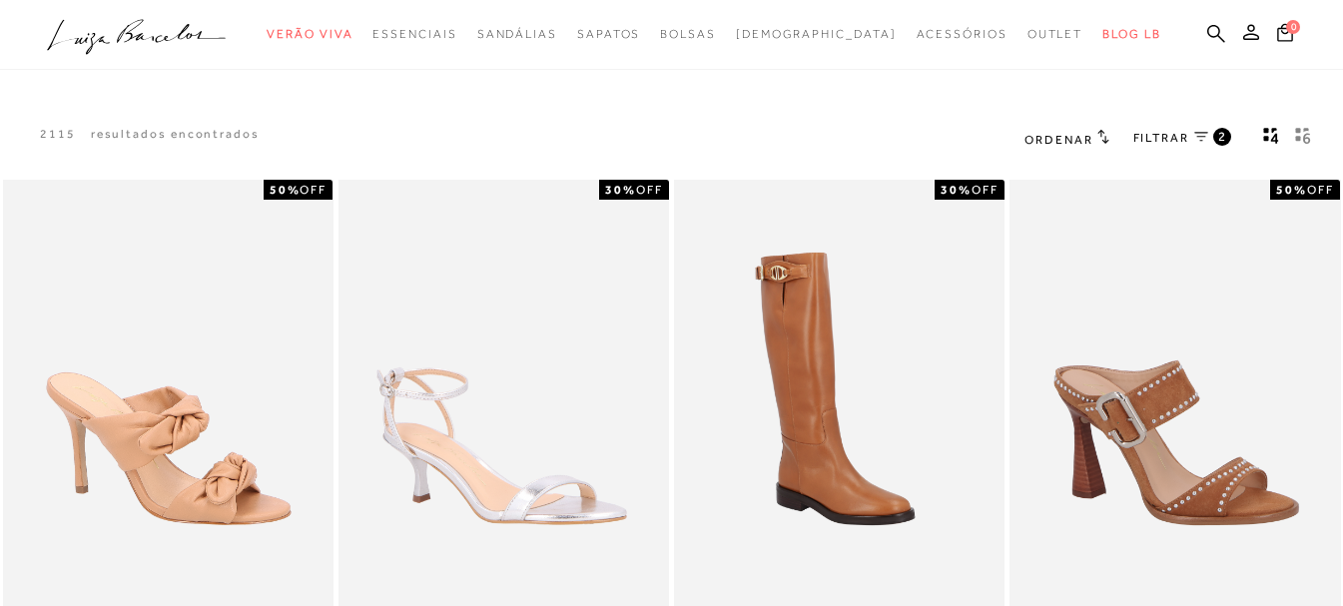
click at [1169, 137] on span "FILTRAR" at bounding box center [1161, 138] width 56 height 17
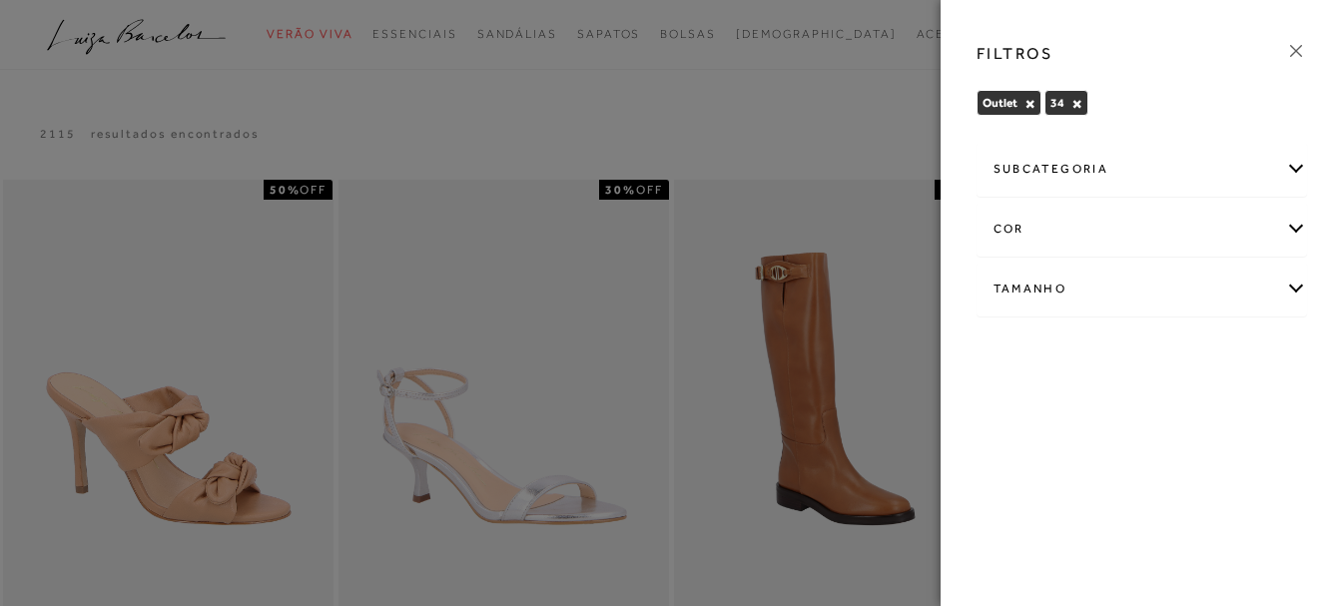
click at [1303, 159] on div "subcategoria" at bounding box center [1143, 169] width 330 height 53
click at [1297, 231] on div "cor" at bounding box center [1143, 229] width 330 height 53
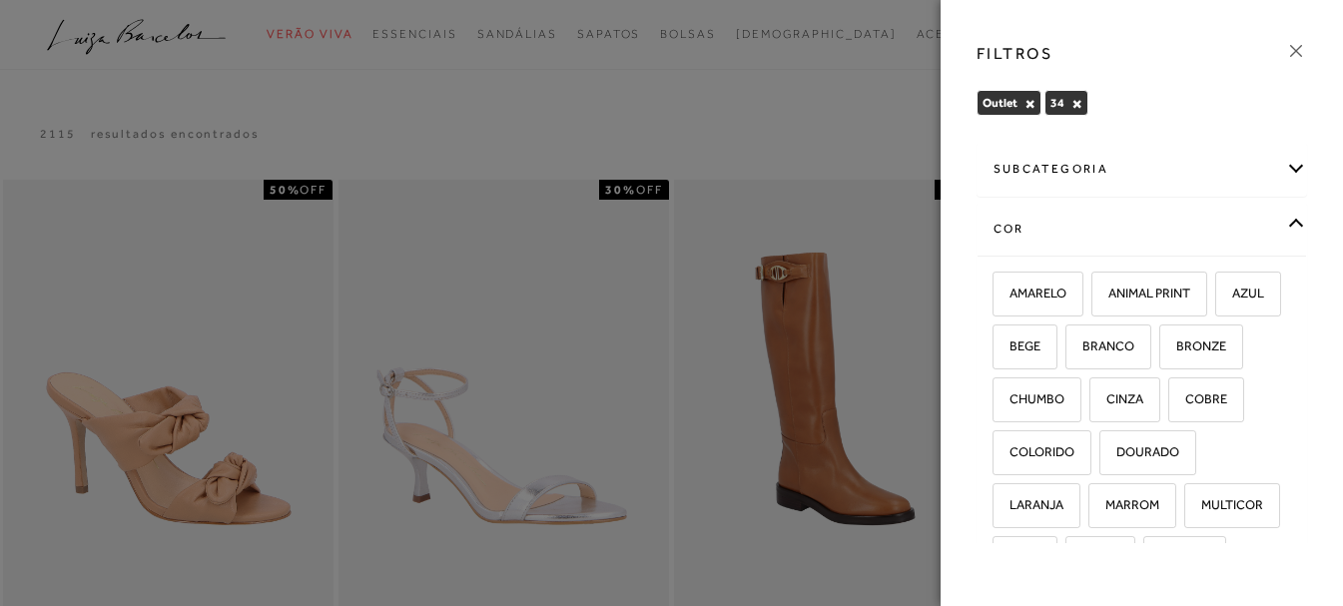
click at [1277, 222] on div "cor" at bounding box center [1143, 229] width 330 height 53
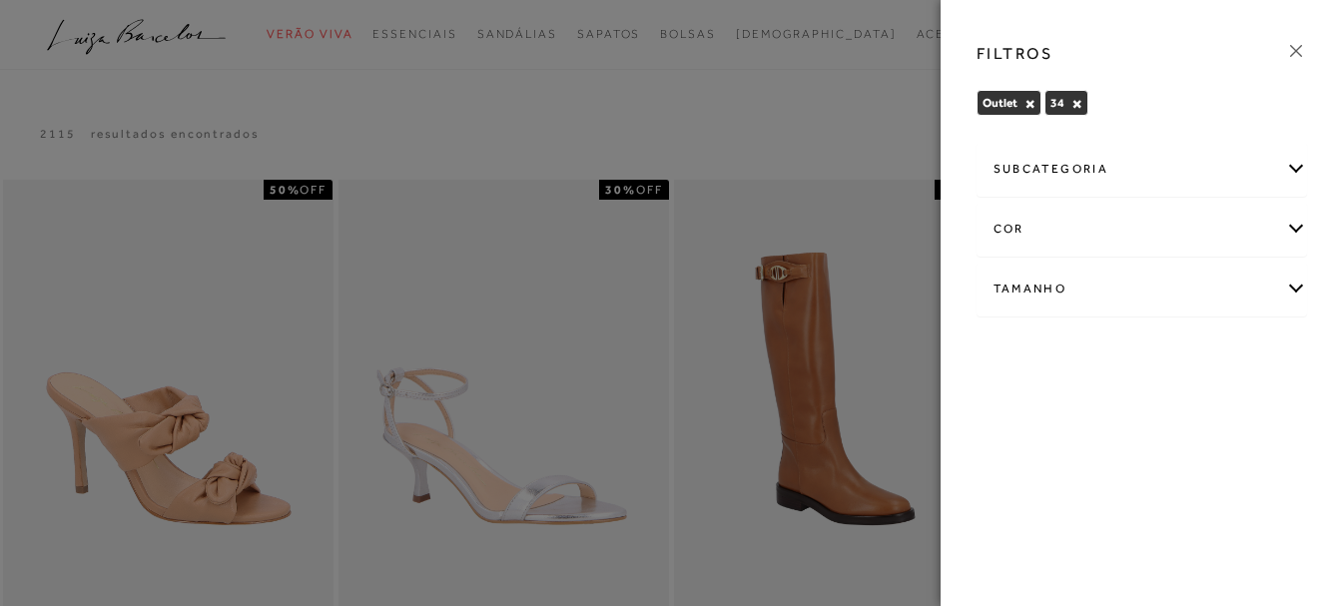
click at [1296, 47] on icon at bounding box center [1296, 51] width 22 height 22
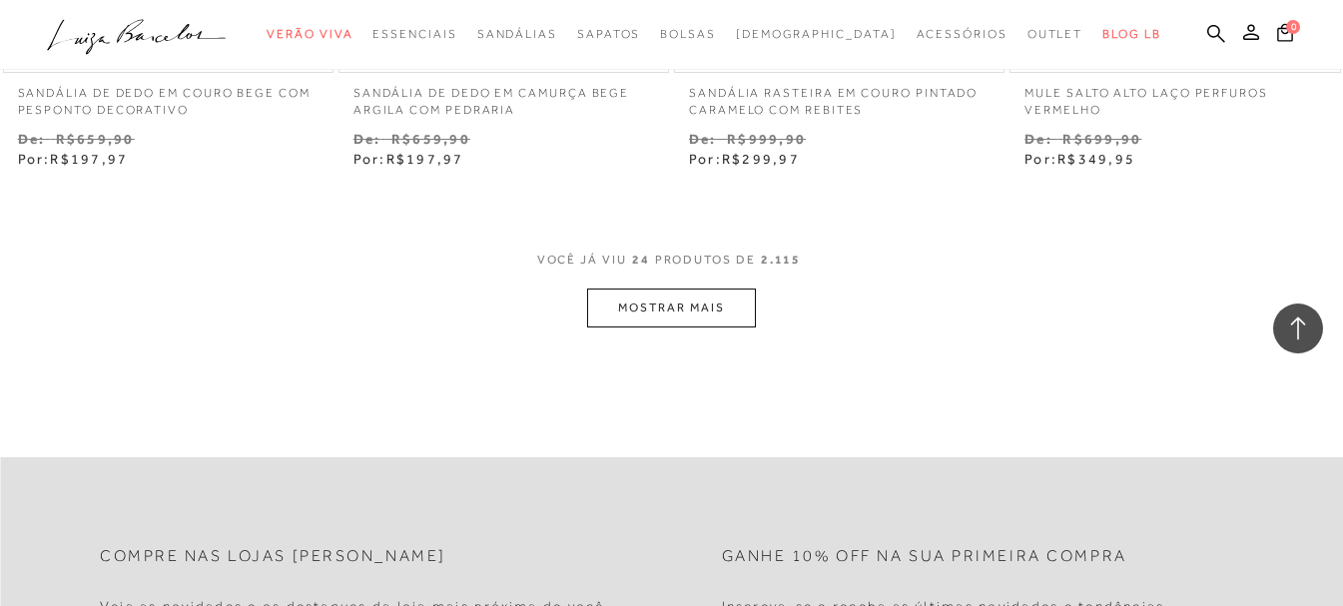
scroll to position [3994, 0]
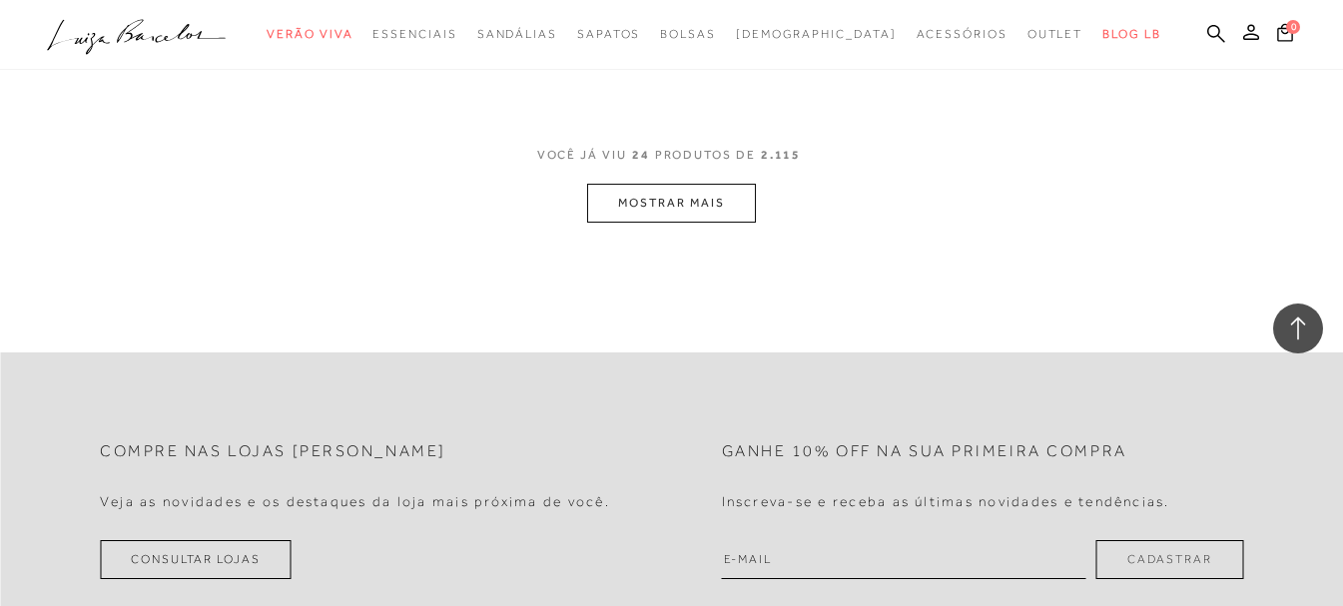
click at [647, 213] on button "MOSTRAR MAIS" at bounding box center [671, 203] width 168 height 39
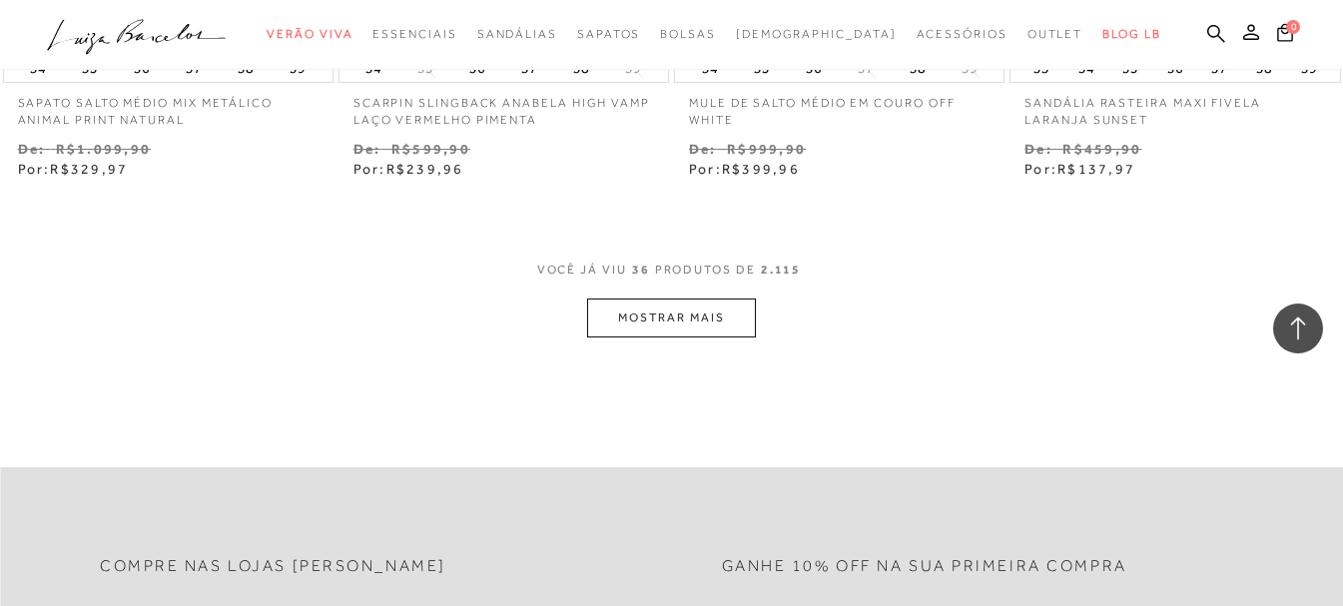
scroll to position [5991, 0]
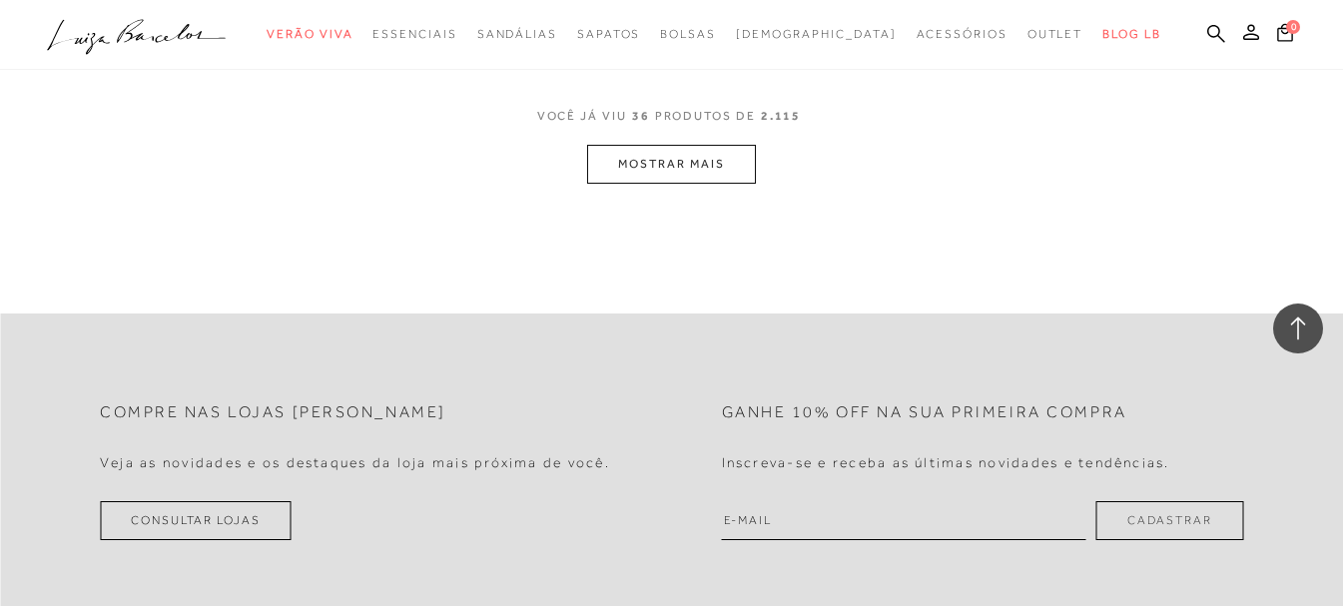
click at [720, 166] on button "MOSTRAR MAIS" at bounding box center [671, 164] width 168 height 39
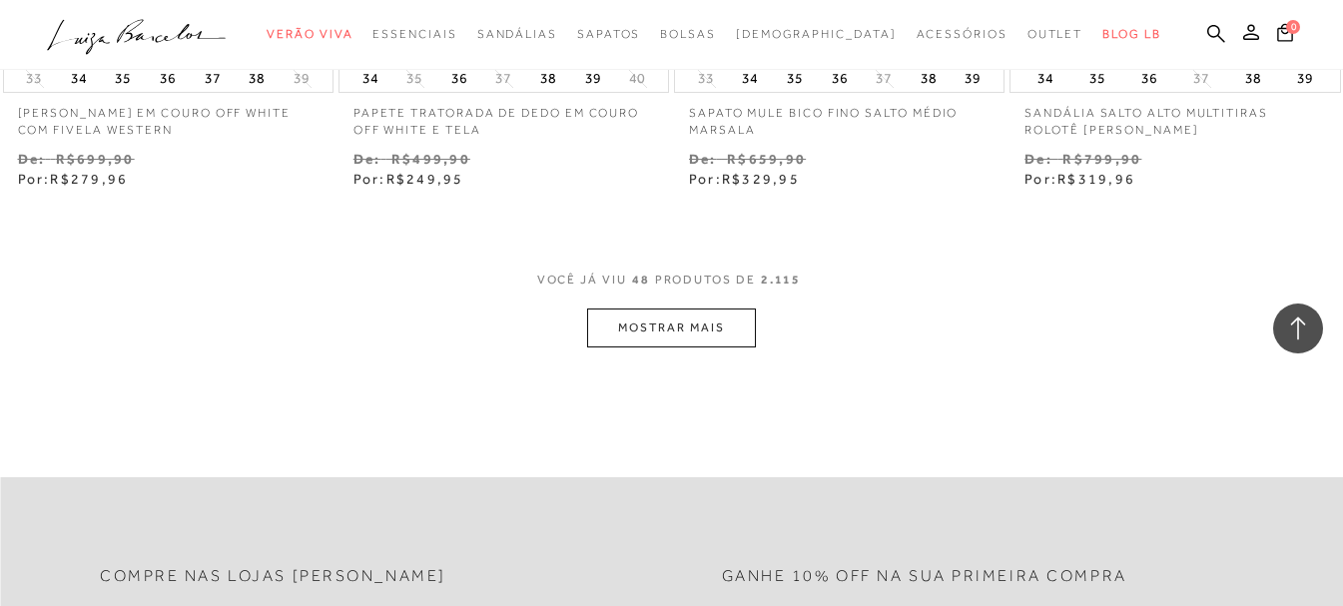
scroll to position [7789, 0]
click at [719, 326] on button "MOSTRAR MAIS" at bounding box center [671, 325] width 168 height 39
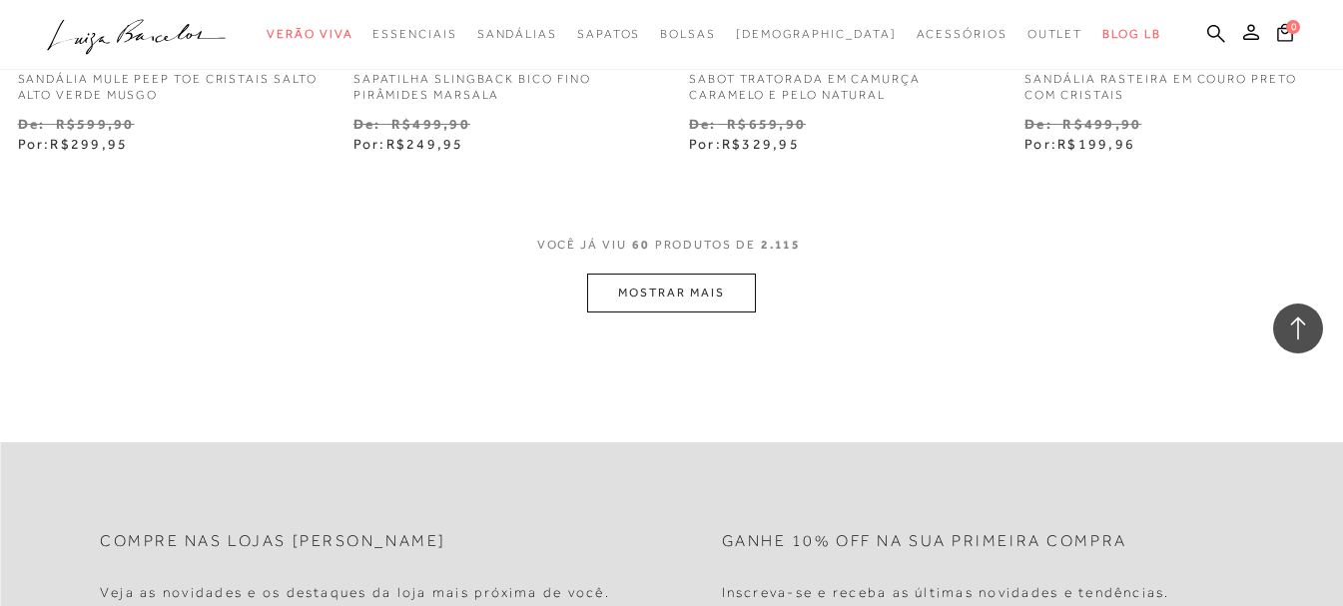
scroll to position [9786, 0]
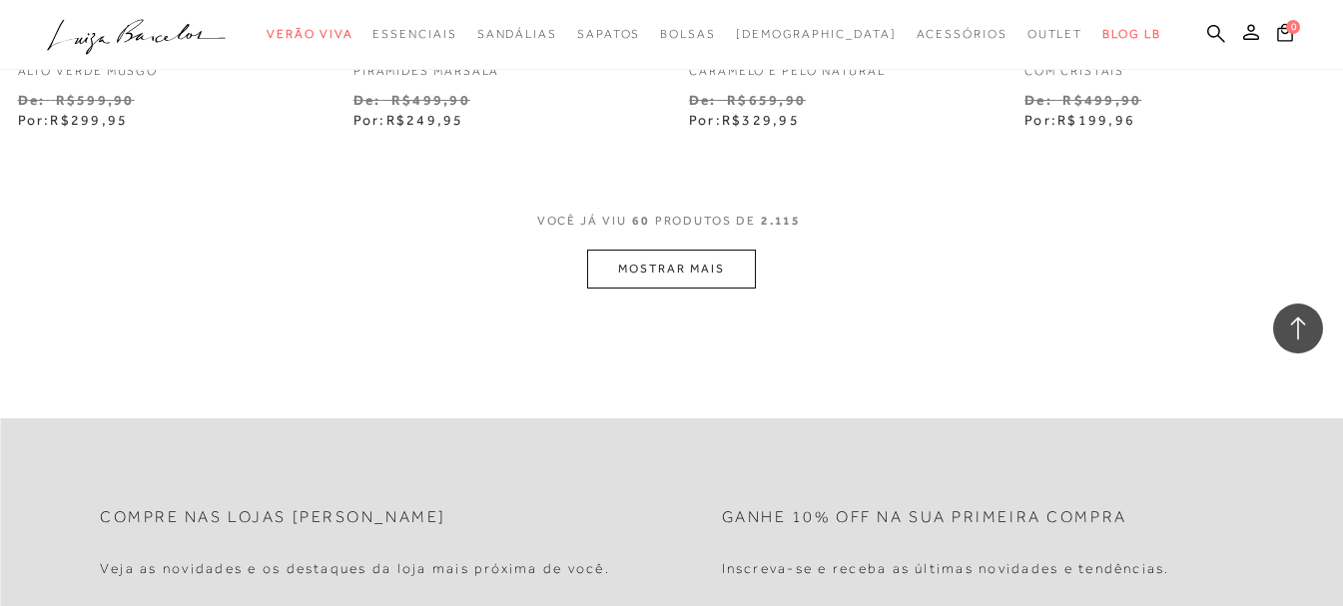
click at [741, 278] on button "MOSTRAR MAIS" at bounding box center [671, 269] width 168 height 39
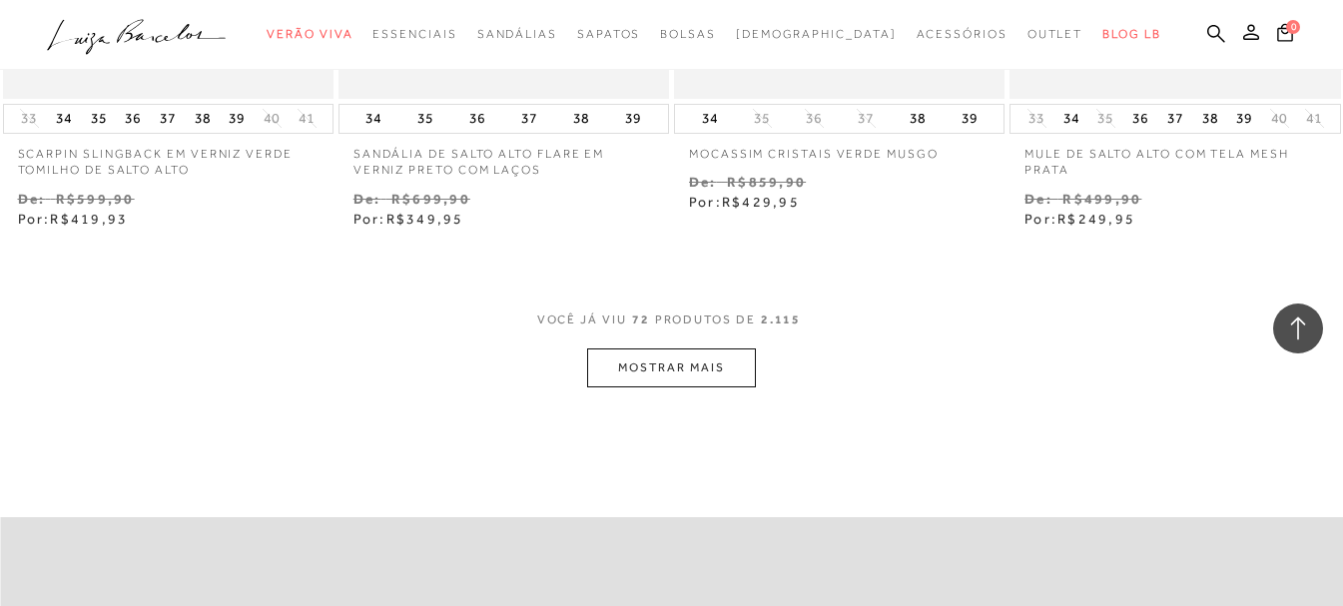
scroll to position [11783, 0]
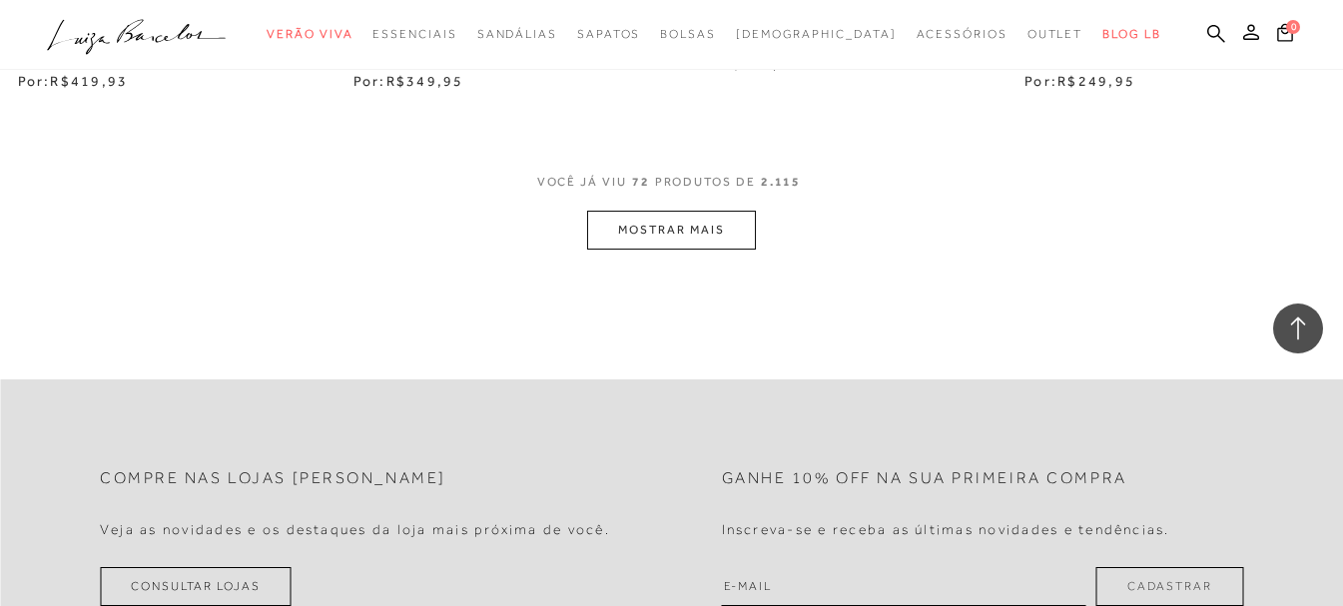
click at [727, 226] on button "MOSTRAR MAIS" at bounding box center [671, 230] width 168 height 39
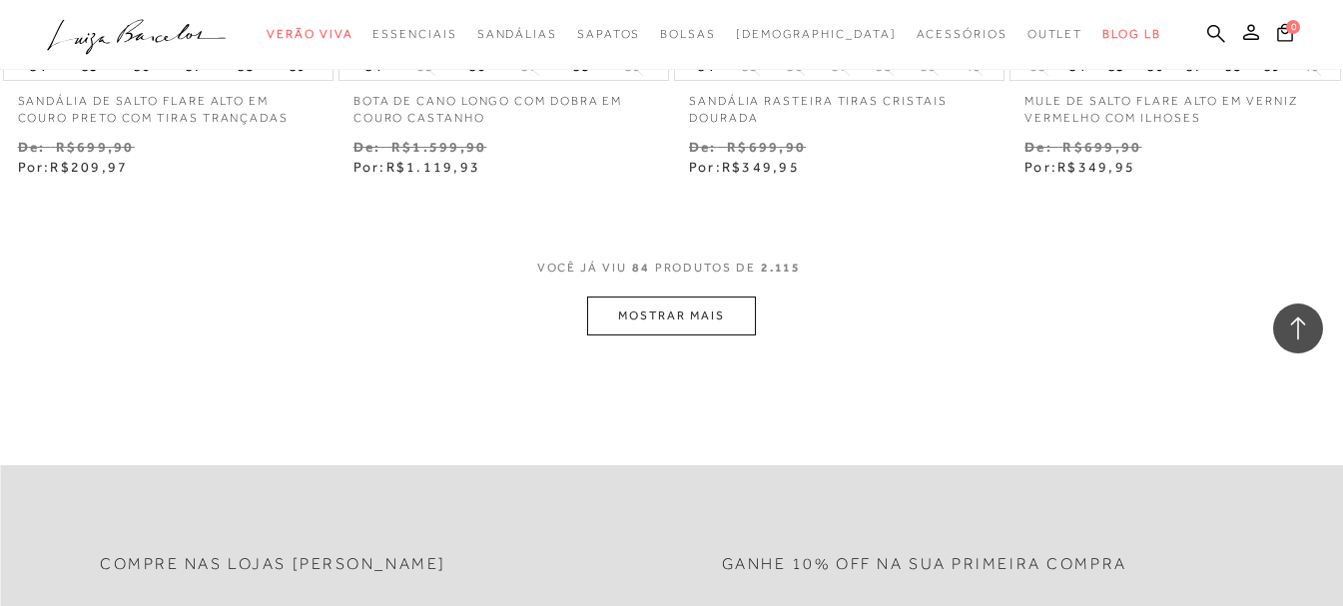
scroll to position [13680, 0]
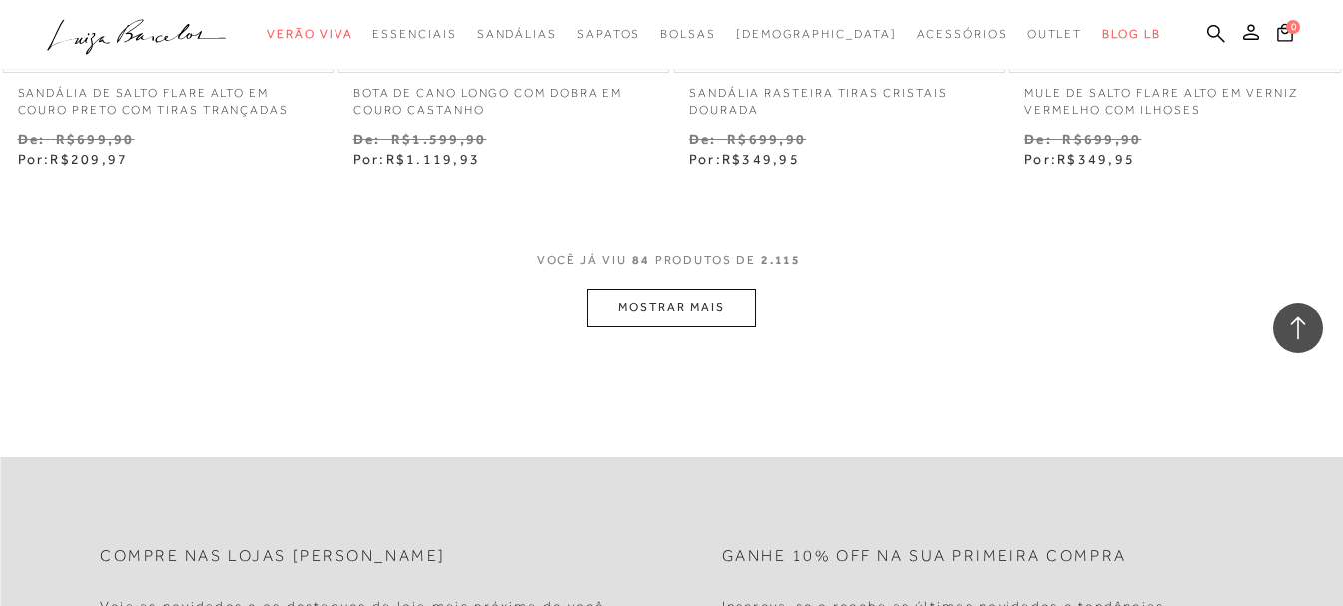
click at [723, 305] on button "MOSTRAR MAIS" at bounding box center [671, 308] width 168 height 39
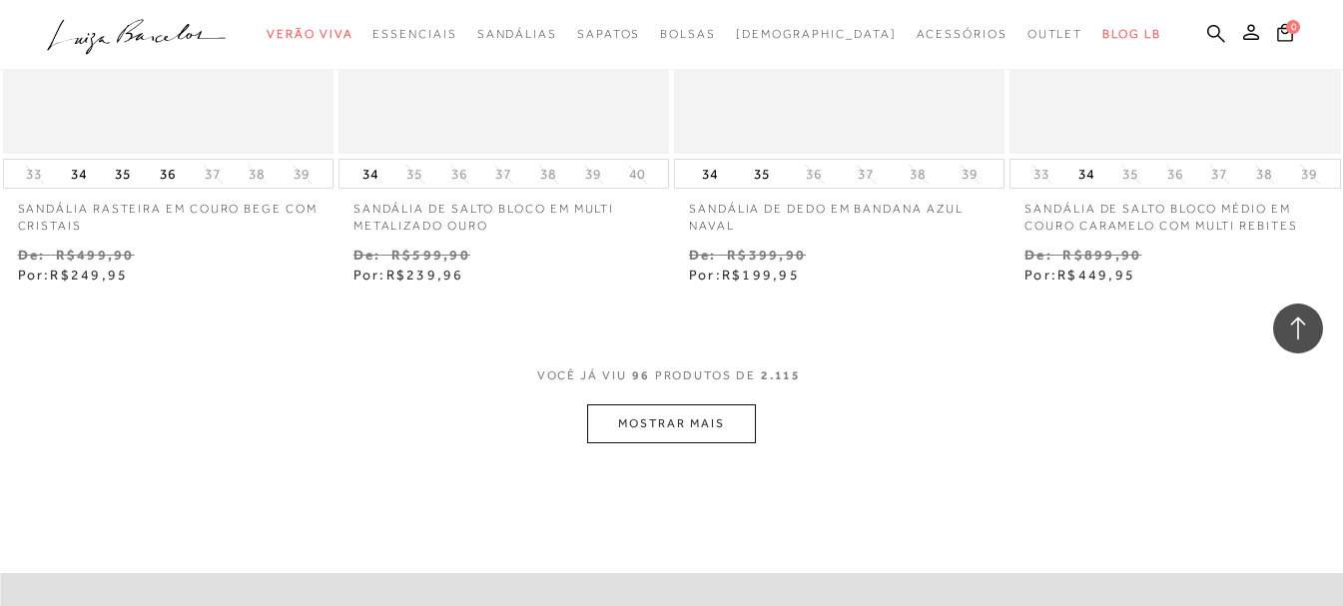
scroll to position [15553, 0]
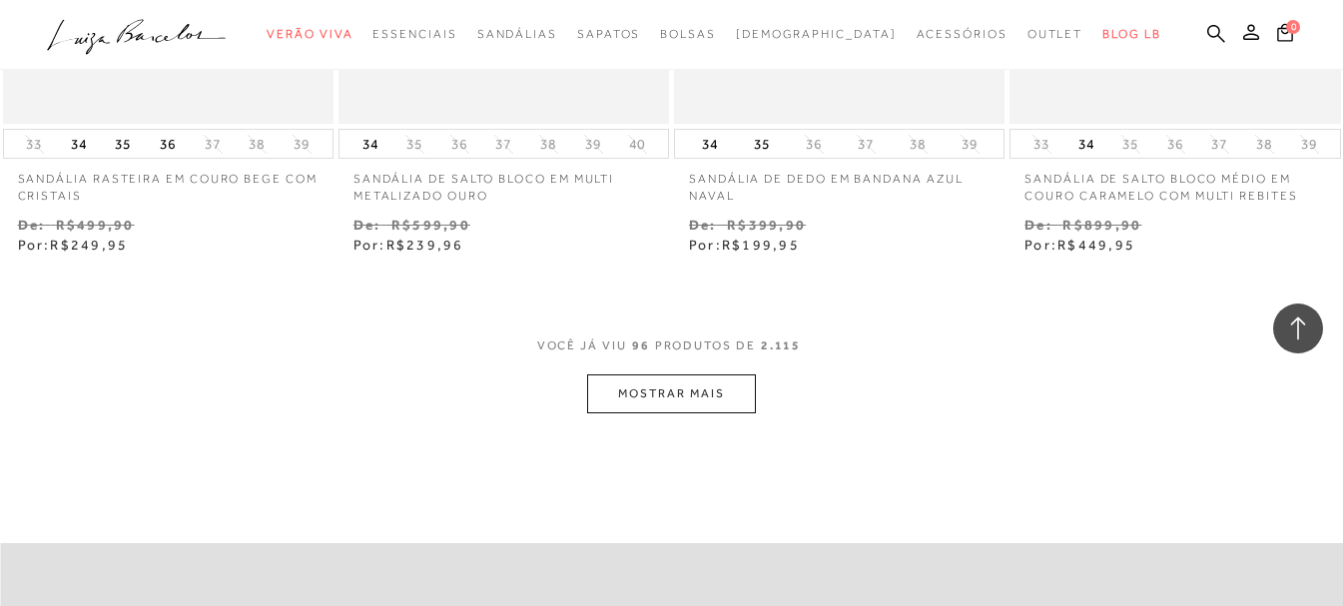
click at [655, 413] on button "MOSTRAR MAIS" at bounding box center [671, 393] width 168 height 39
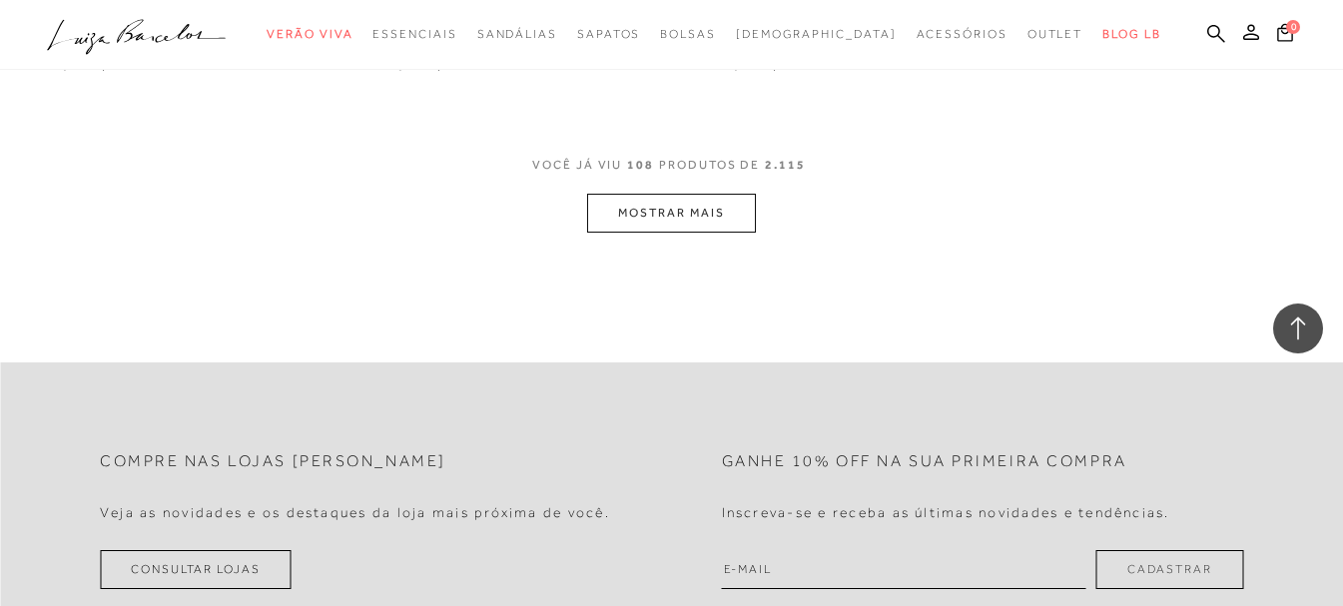
scroll to position [17749, 0]
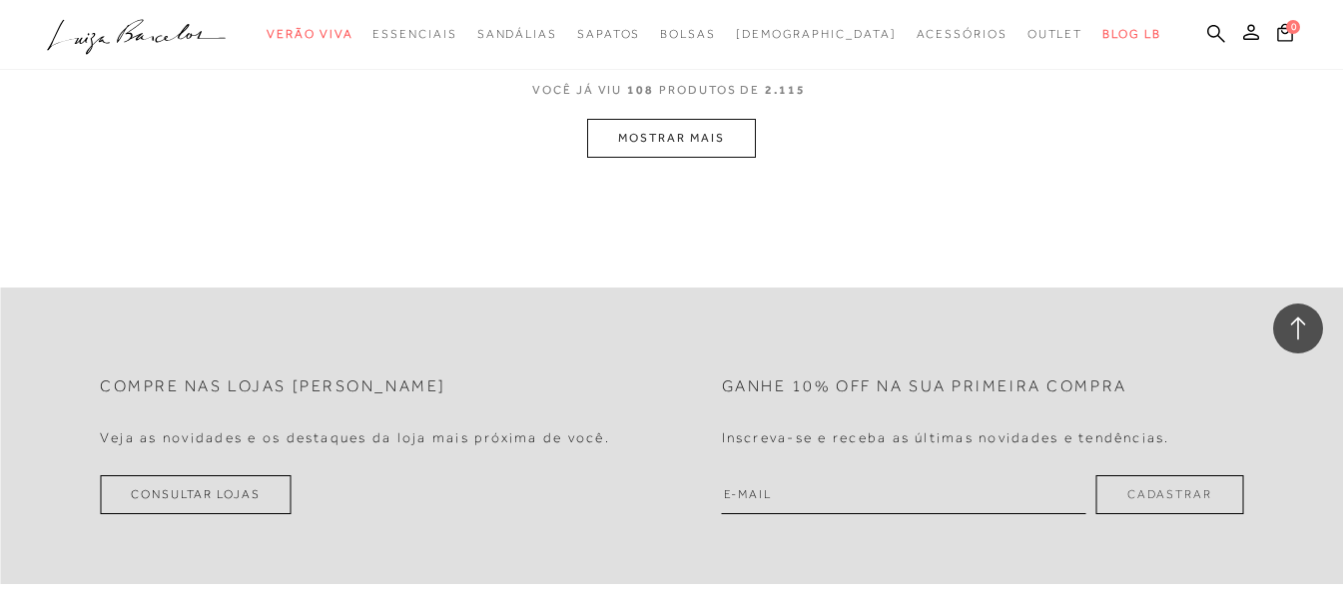
click at [732, 155] on button "MOSTRAR MAIS" at bounding box center [671, 138] width 168 height 39
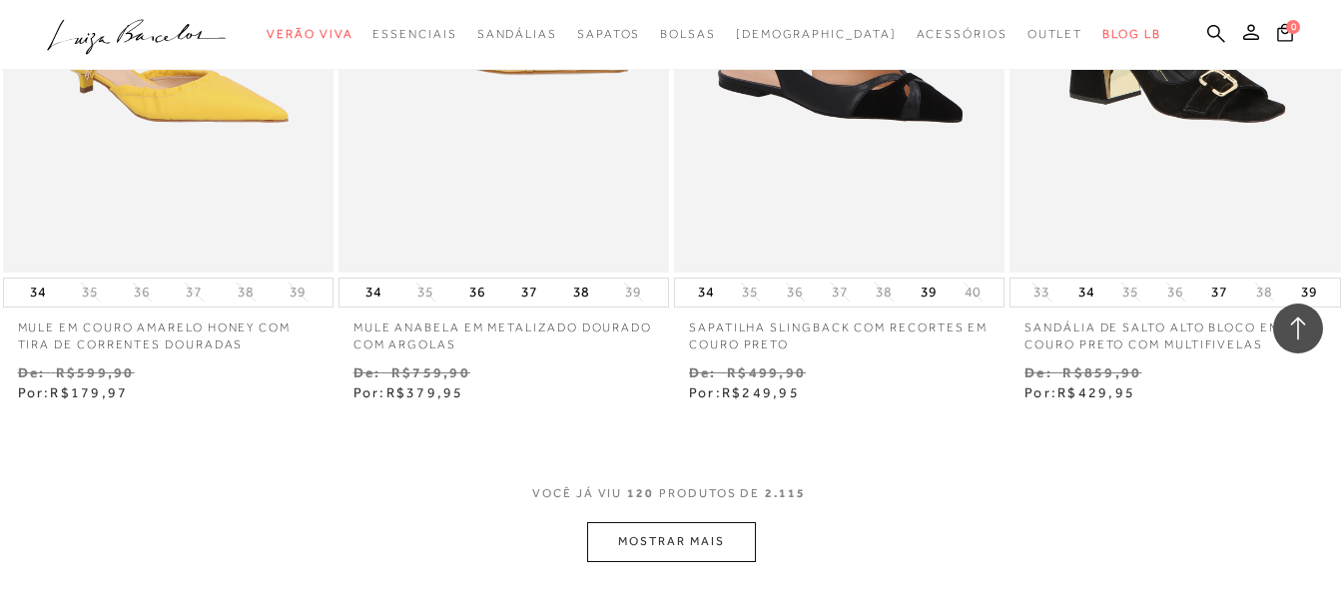
scroll to position [19522, 0]
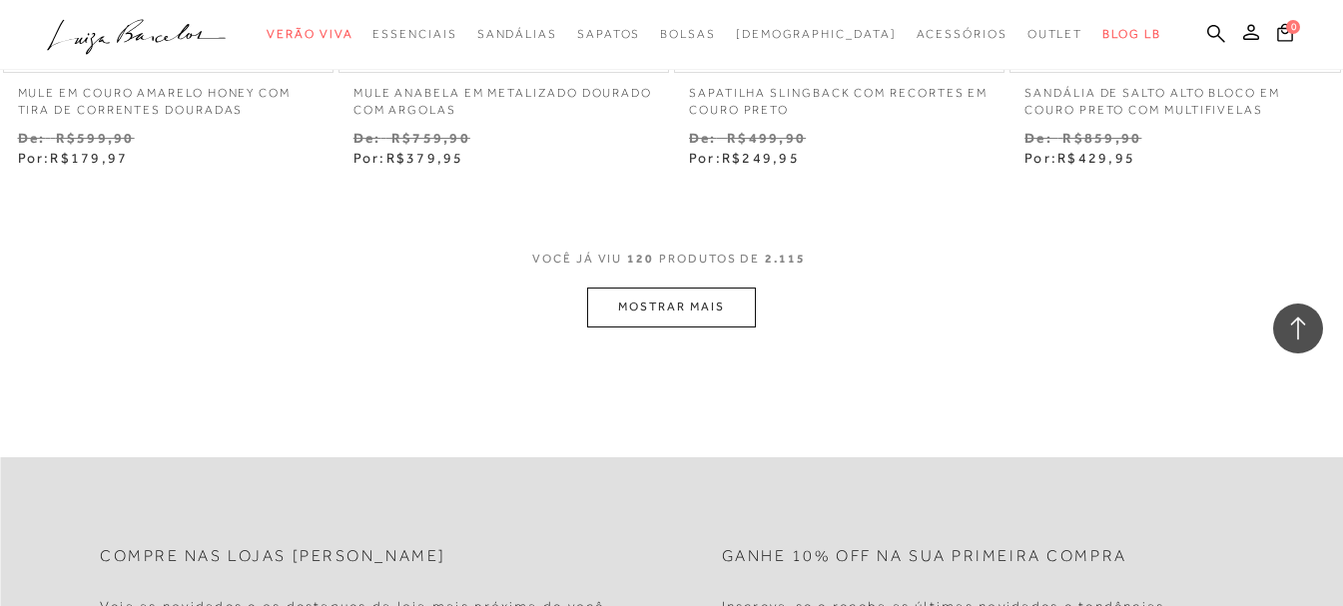
click at [740, 310] on button "MOSTRAR MAIS" at bounding box center [671, 307] width 168 height 39
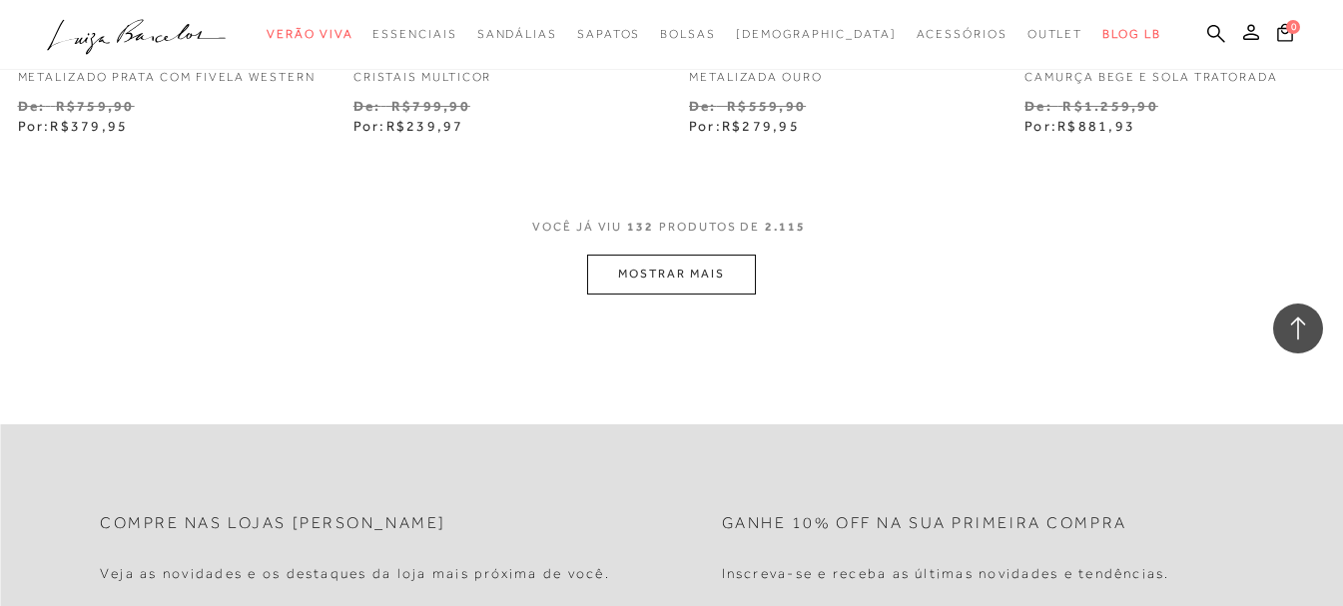
scroll to position [21519, 0]
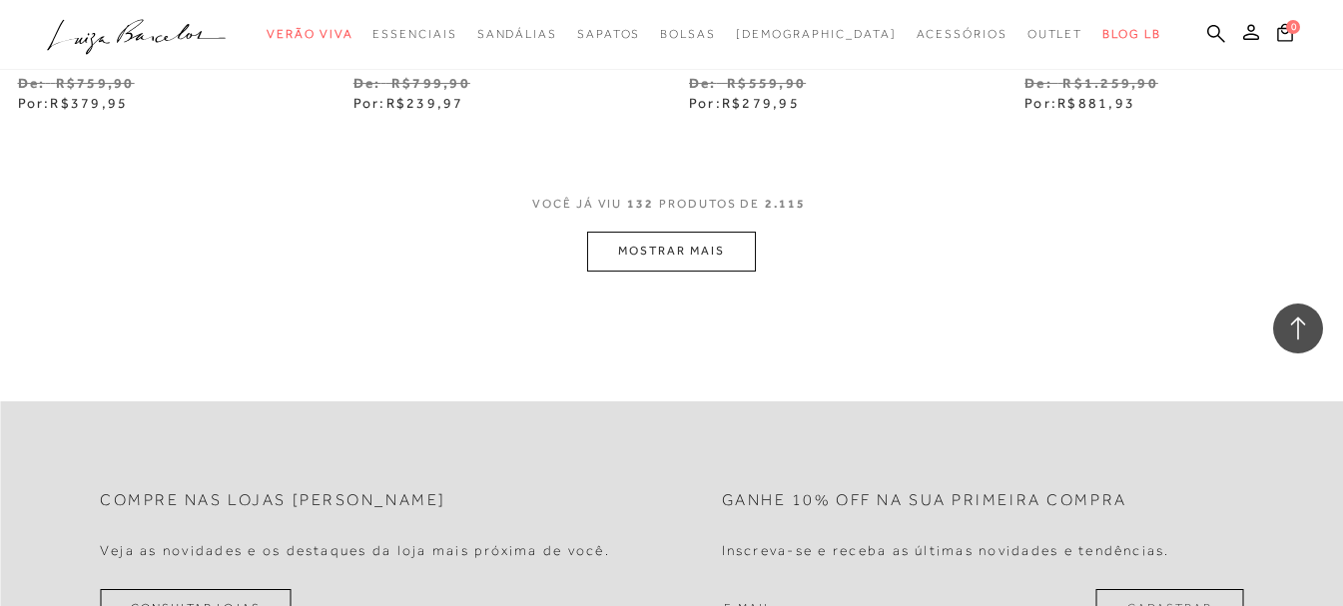
click at [701, 271] on button "MOSTRAR MAIS" at bounding box center [671, 251] width 168 height 39
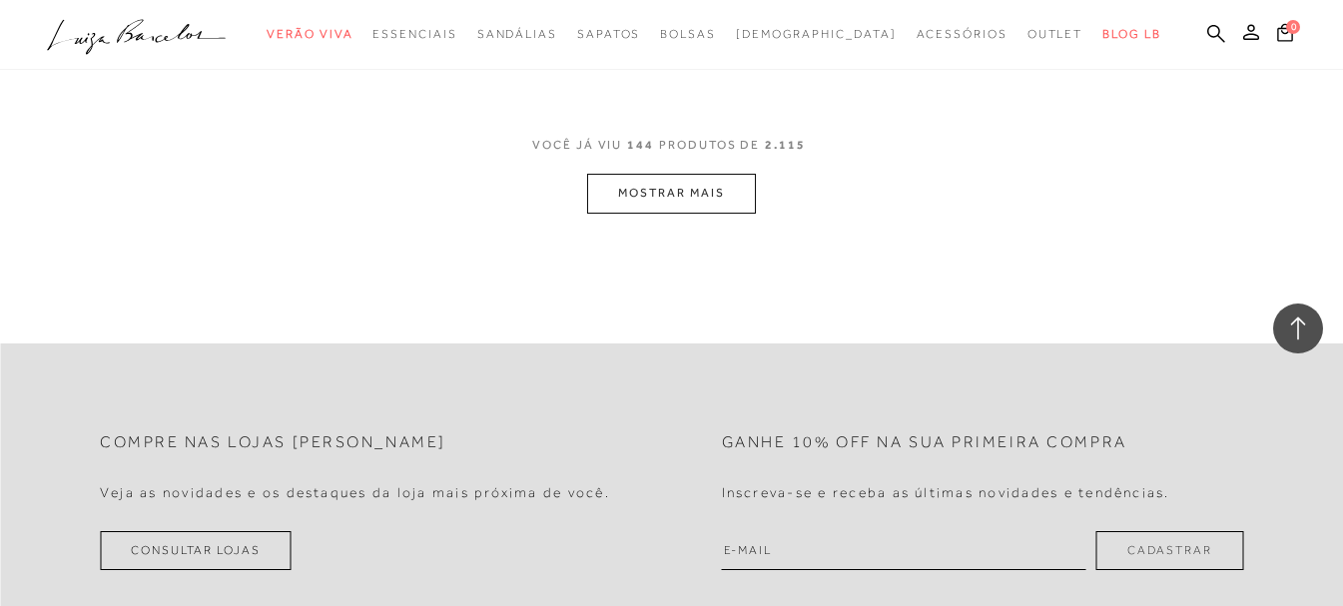
scroll to position [23616, 0]
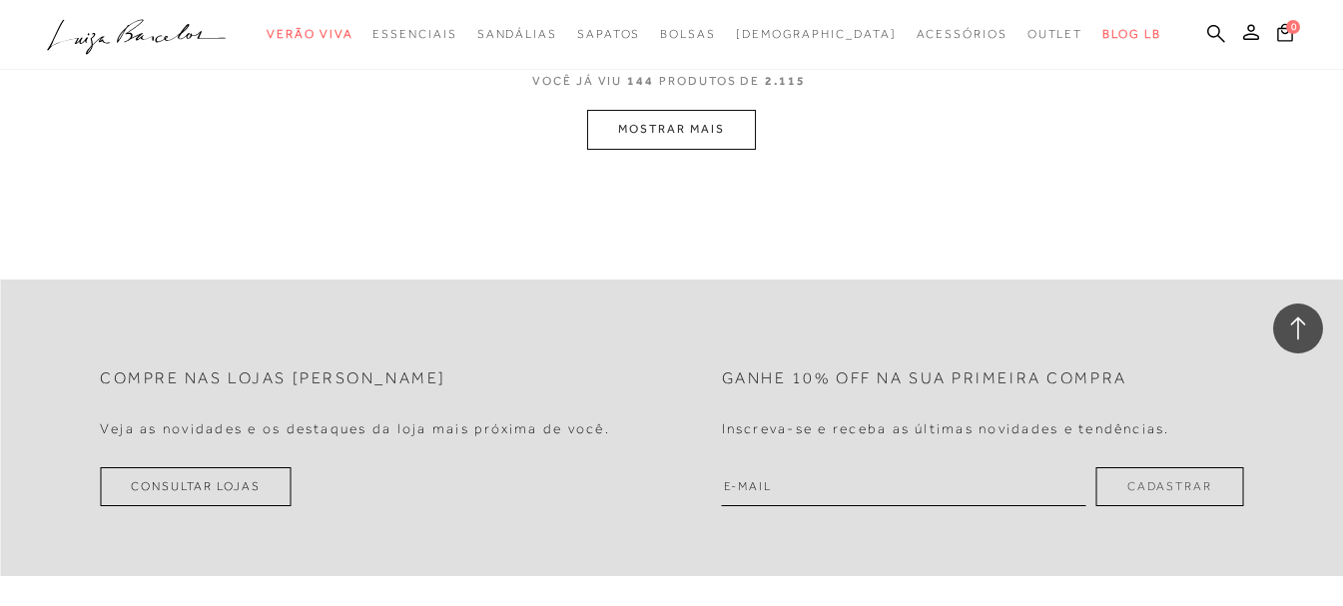
click at [691, 141] on button "MOSTRAR MAIS" at bounding box center [671, 129] width 168 height 39
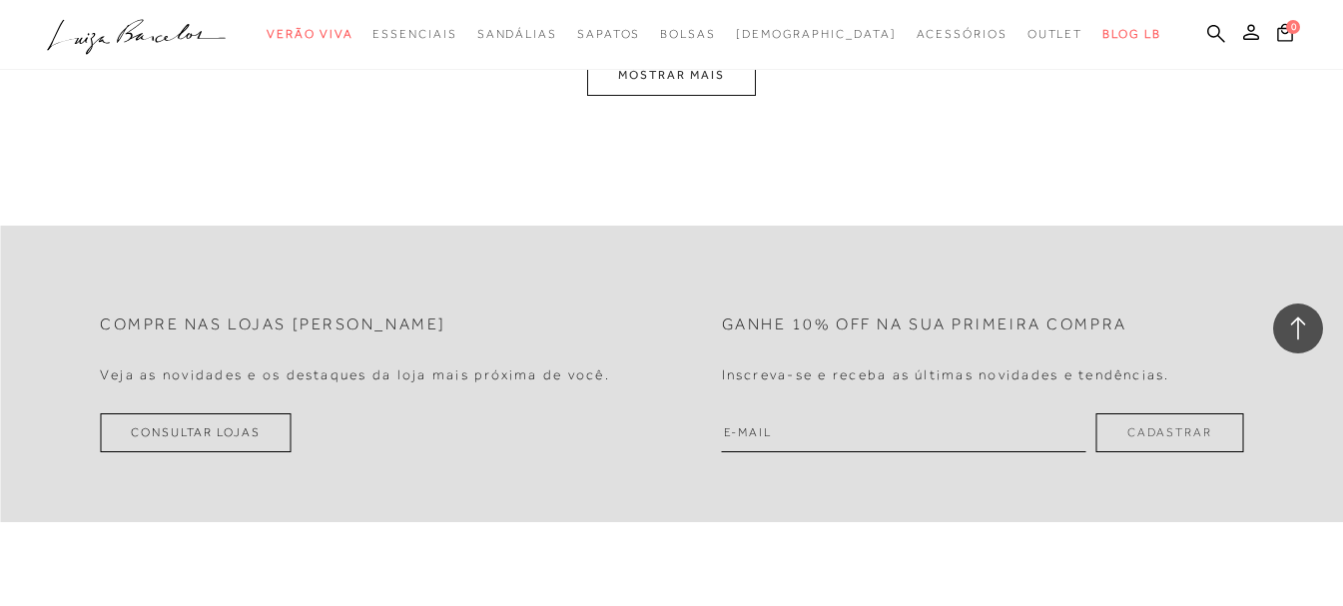
scroll to position [25613, 0]
click at [649, 76] on button "MOSTRAR MAIS" at bounding box center [671, 73] width 168 height 39
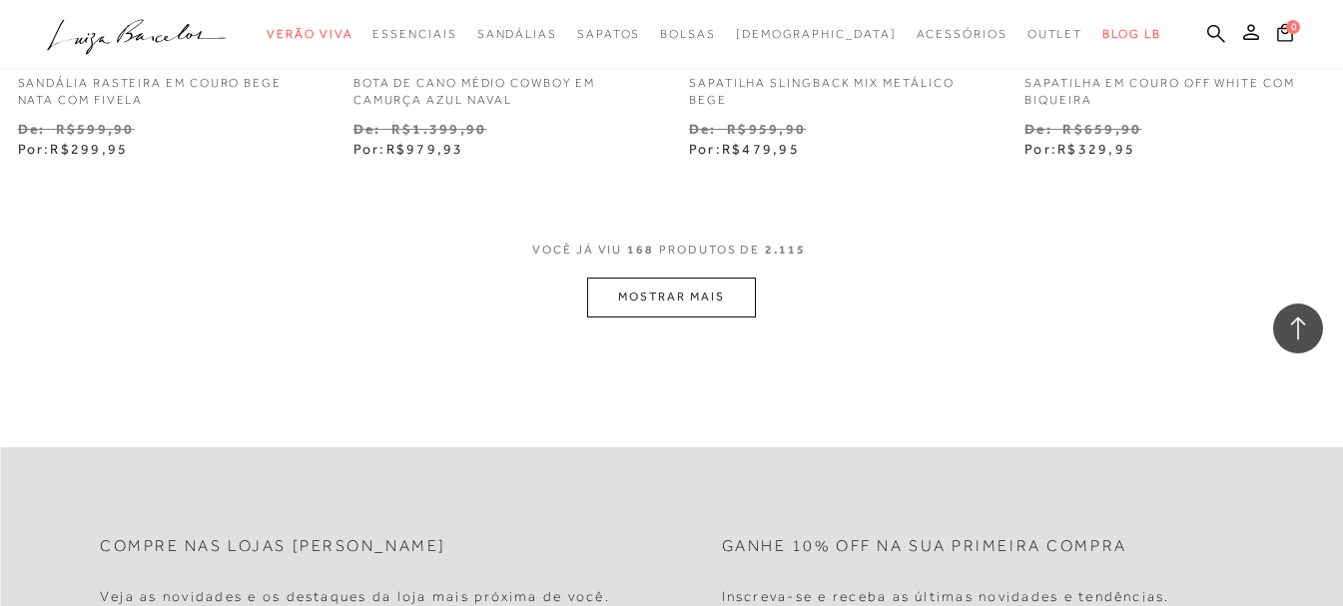
scroll to position [27272, 0]
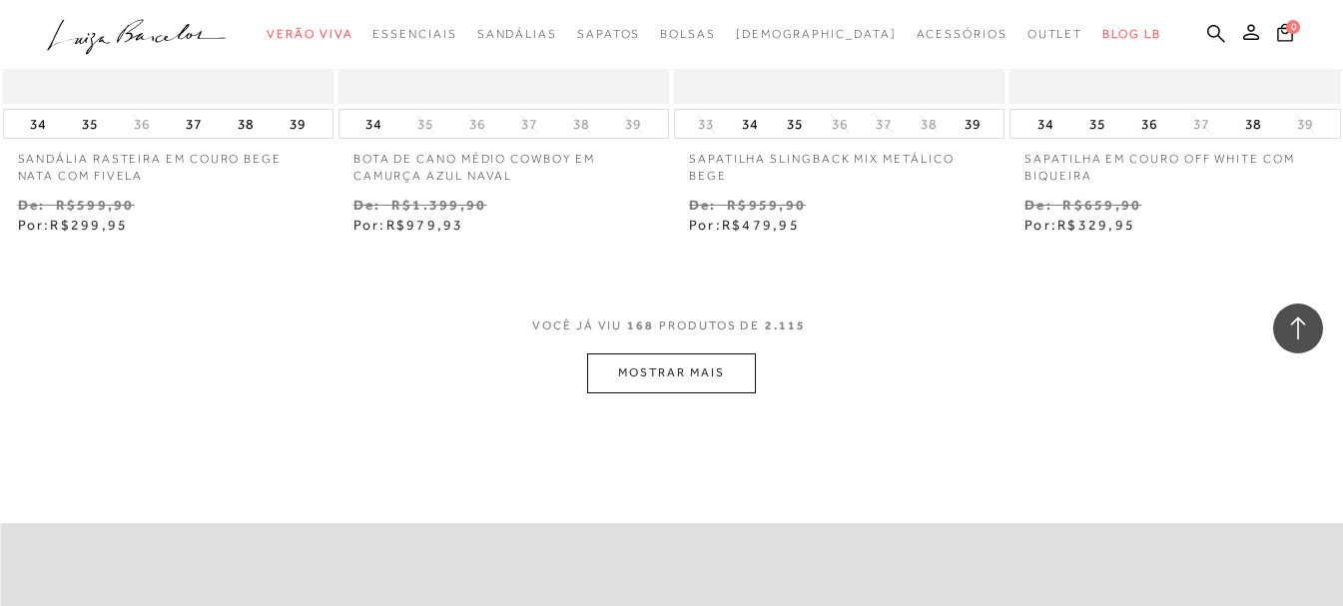
click at [727, 390] on button "MOSTRAR MAIS" at bounding box center [671, 372] width 168 height 39
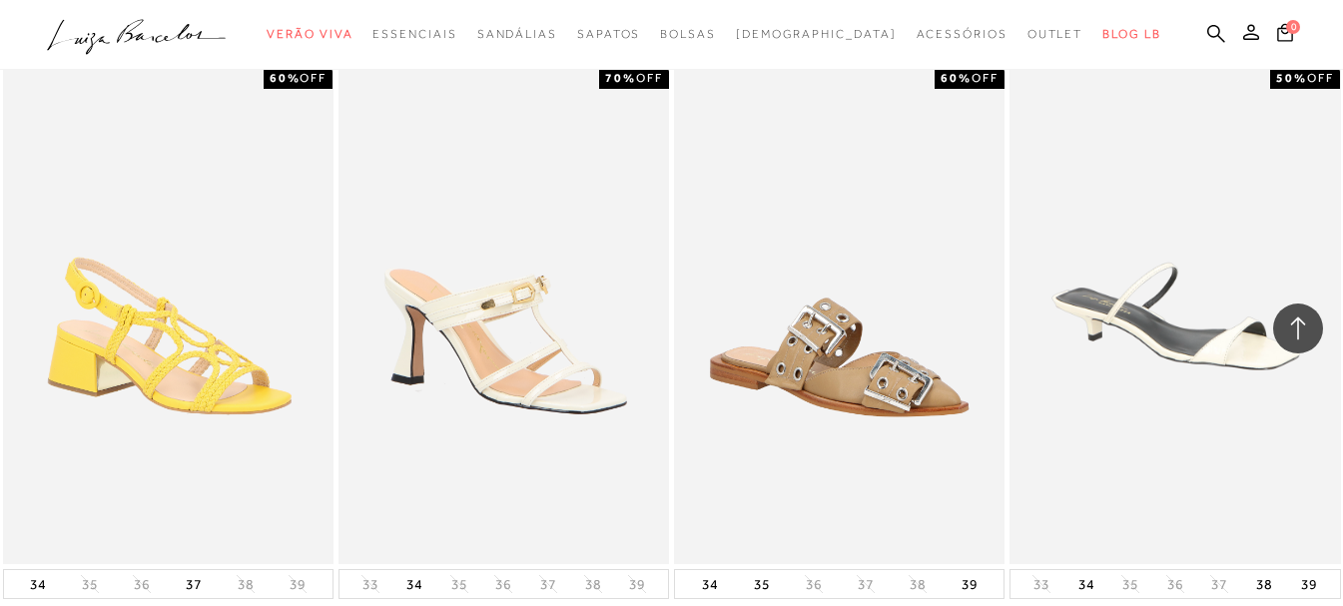
scroll to position [29369, 0]
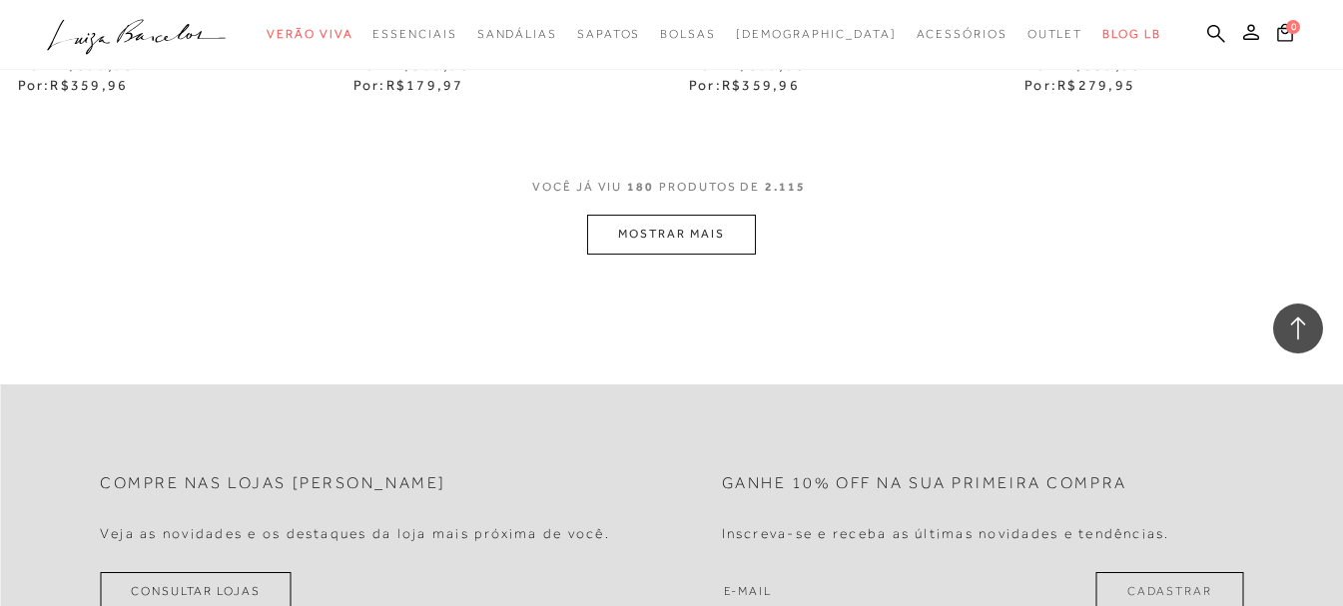
click at [703, 254] on button "MOSTRAR MAIS" at bounding box center [671, 234] width 168 height 39
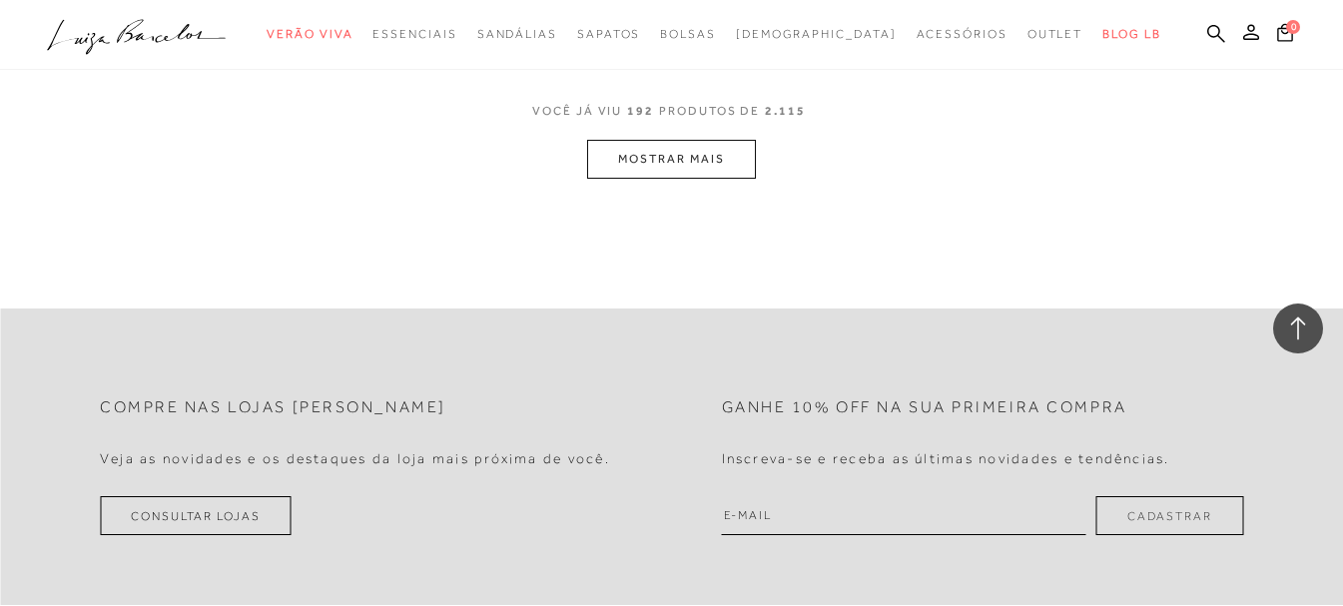
scroll to position [31442, 0]
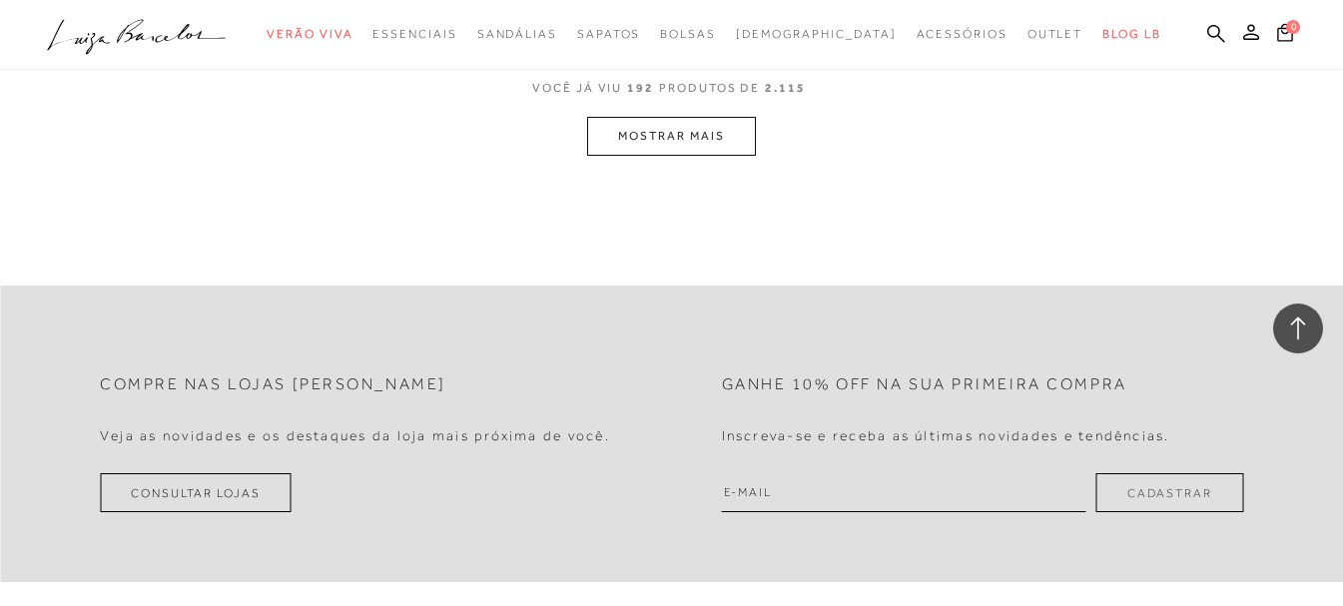
click at [715, 156] on button "MOSTRAR MAIS" at bounding box center [671, 136] width 168 height 39
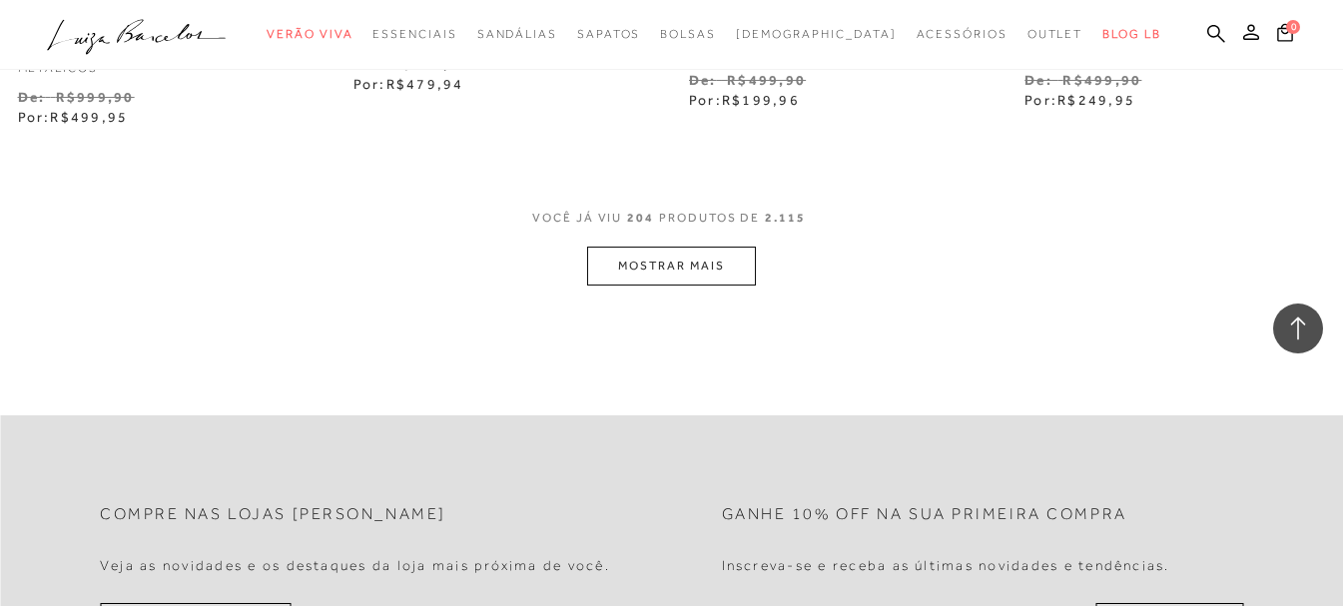
scroll to position [33339, 0]
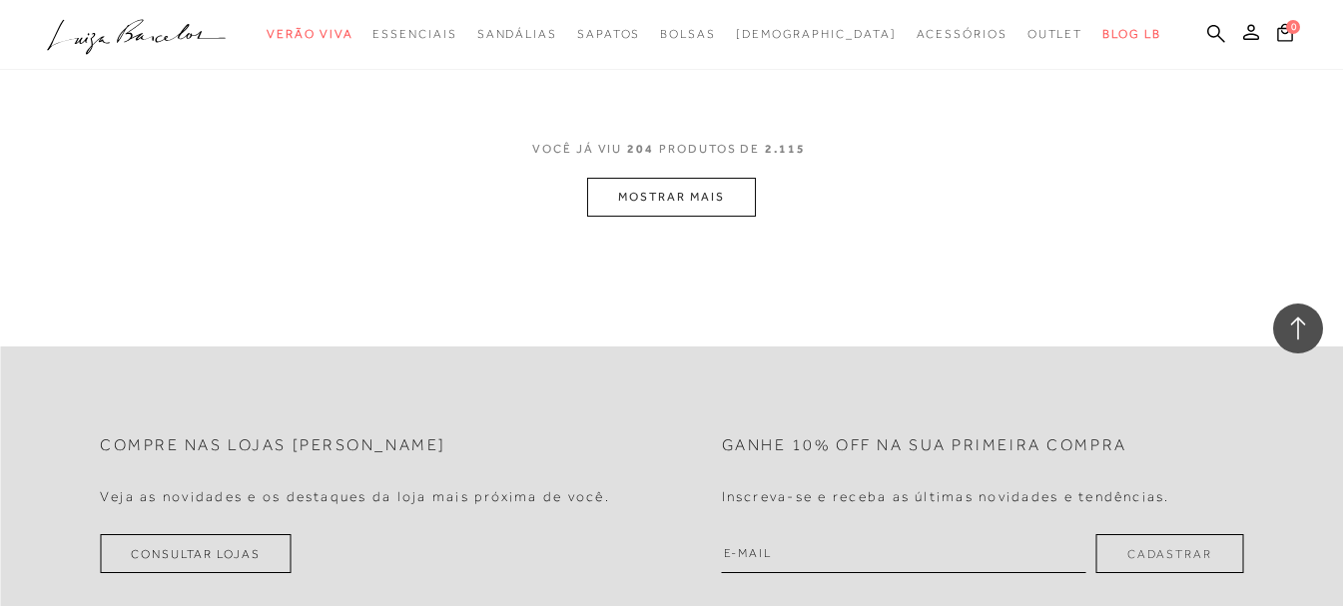
click at [621, 214] on button "MOSTRAR MAIS" at bounding box center [671, 197] width 168 height 39
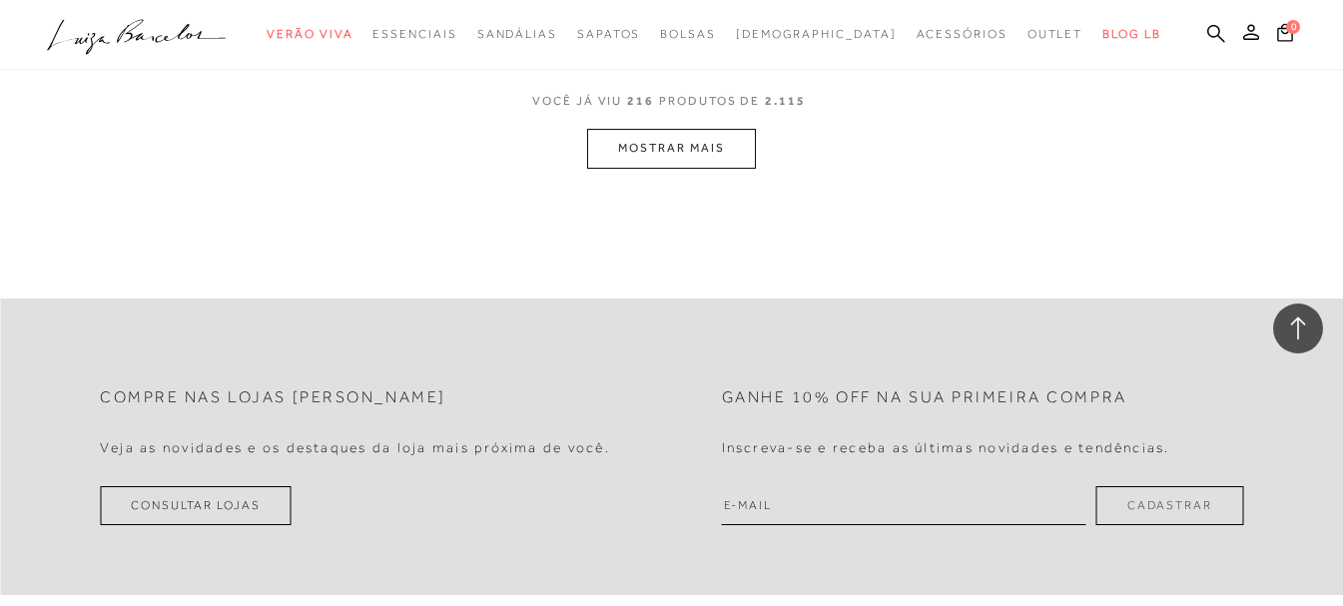
scroll to position [35336, 0]
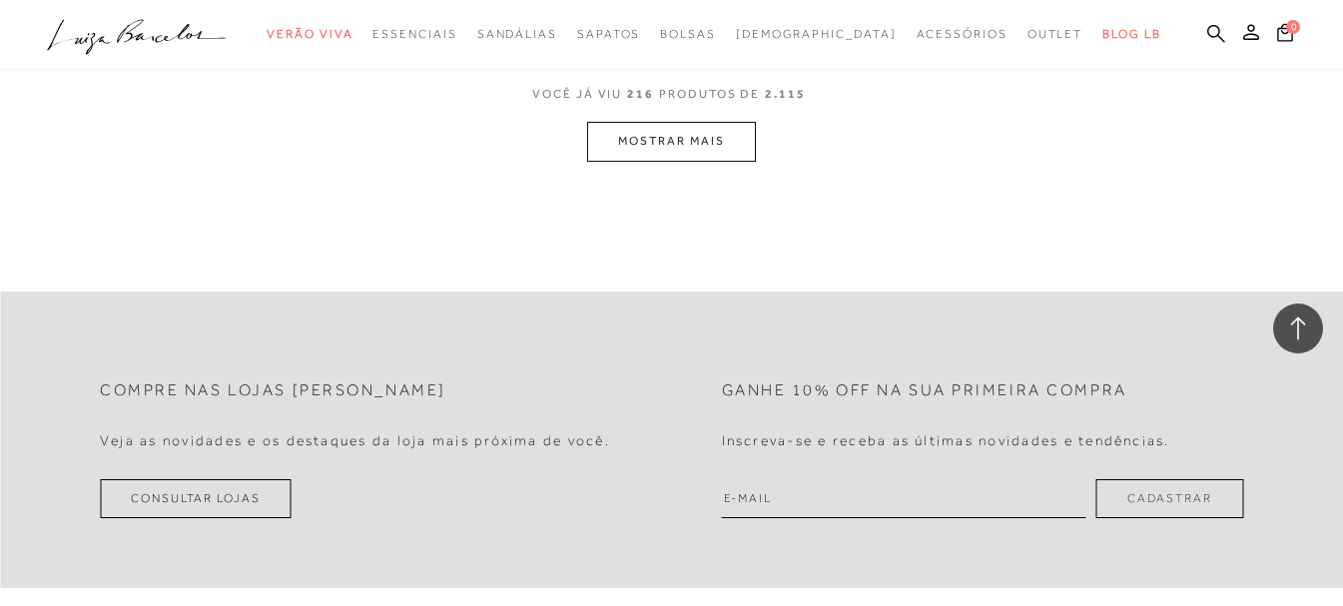
click at [691, 152] on button "MOSTRAR MAIS" at bounding box center [671, 141] width 168 height 39
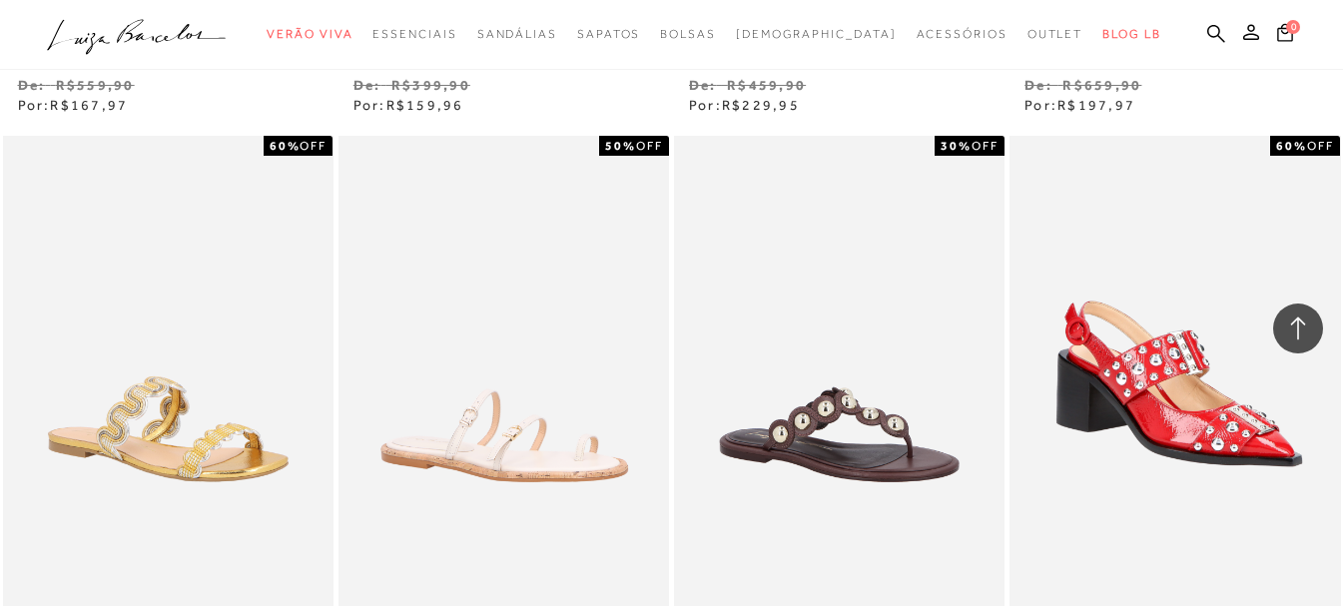
scroll to position [37034, 0]
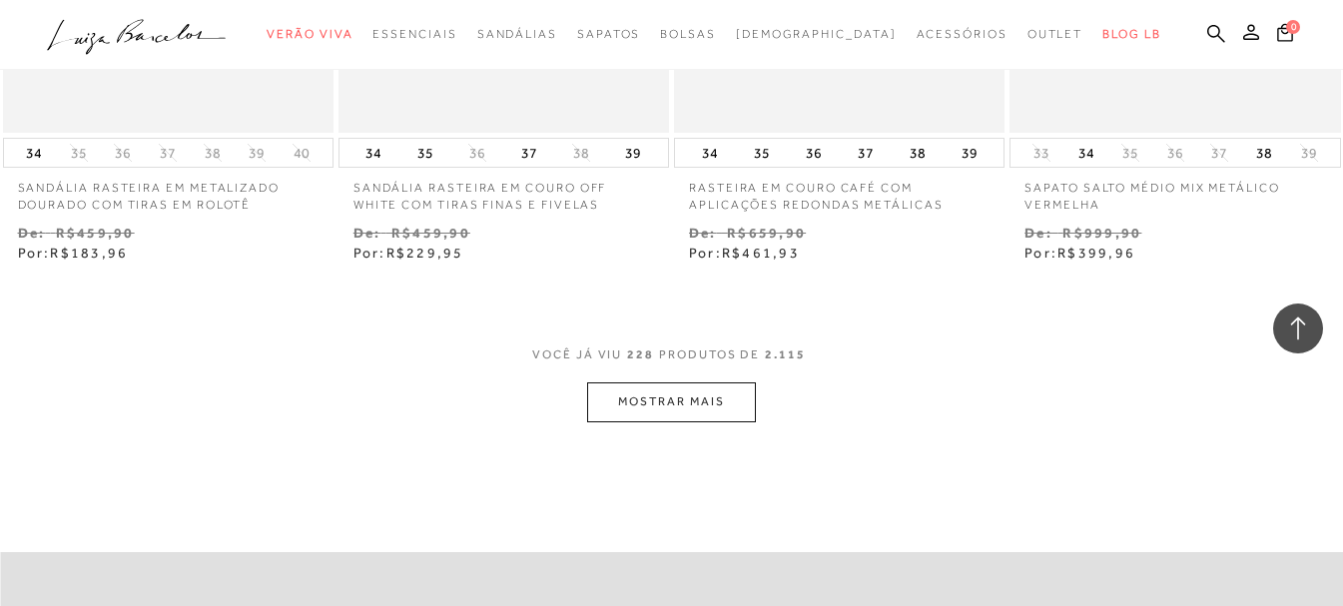
click at [706, 420] on button "MOSTRAR MAIS" at bounding box center [671, 401] width 168 height 39
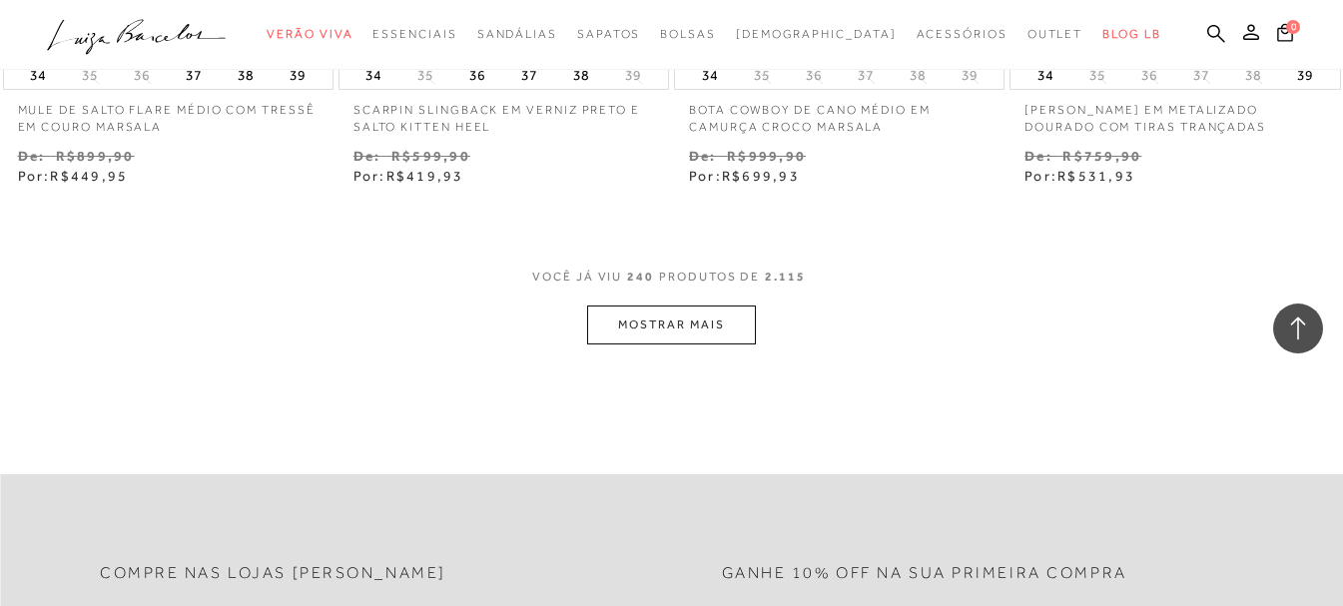
scroll to position [39131, 0]
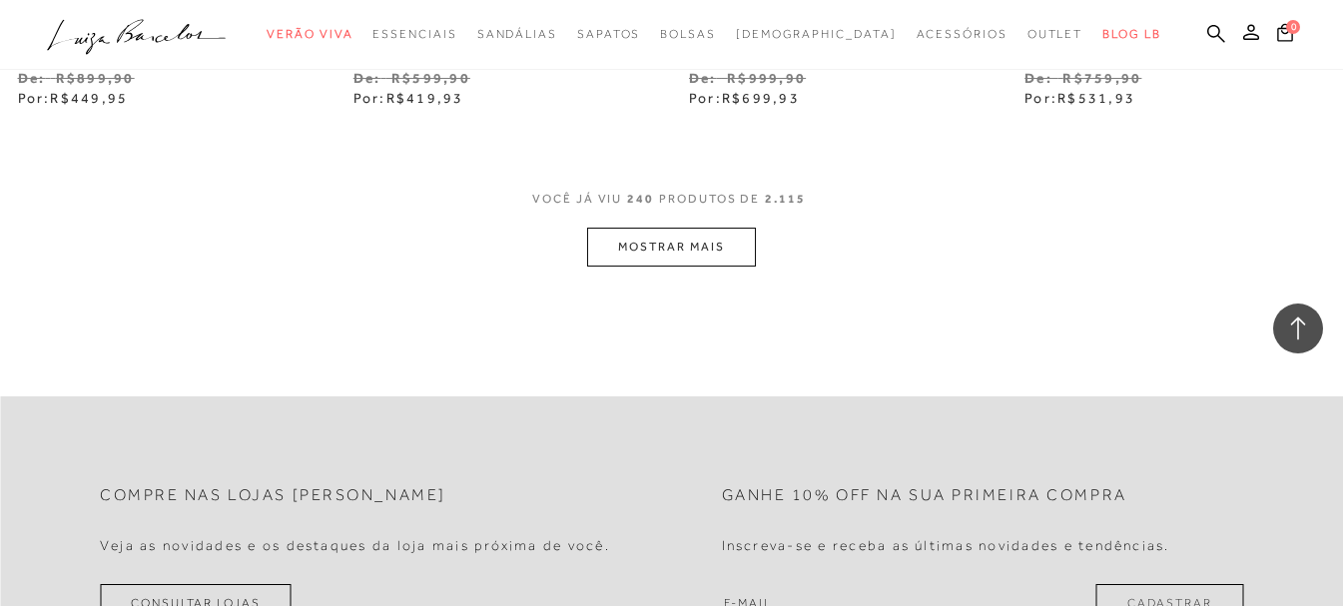
click at [719, 267] on button "MOSTRAR MAIS" at bounding box center [671, 247] width 168 height 39
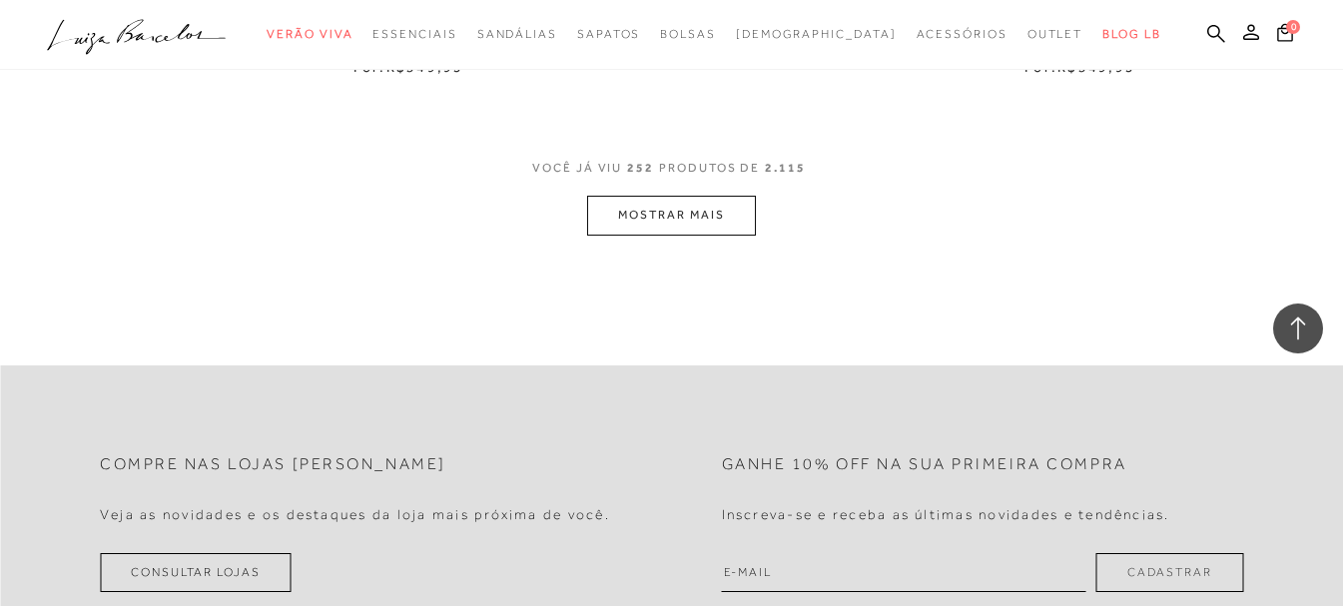
scroll to position [41228, 0]
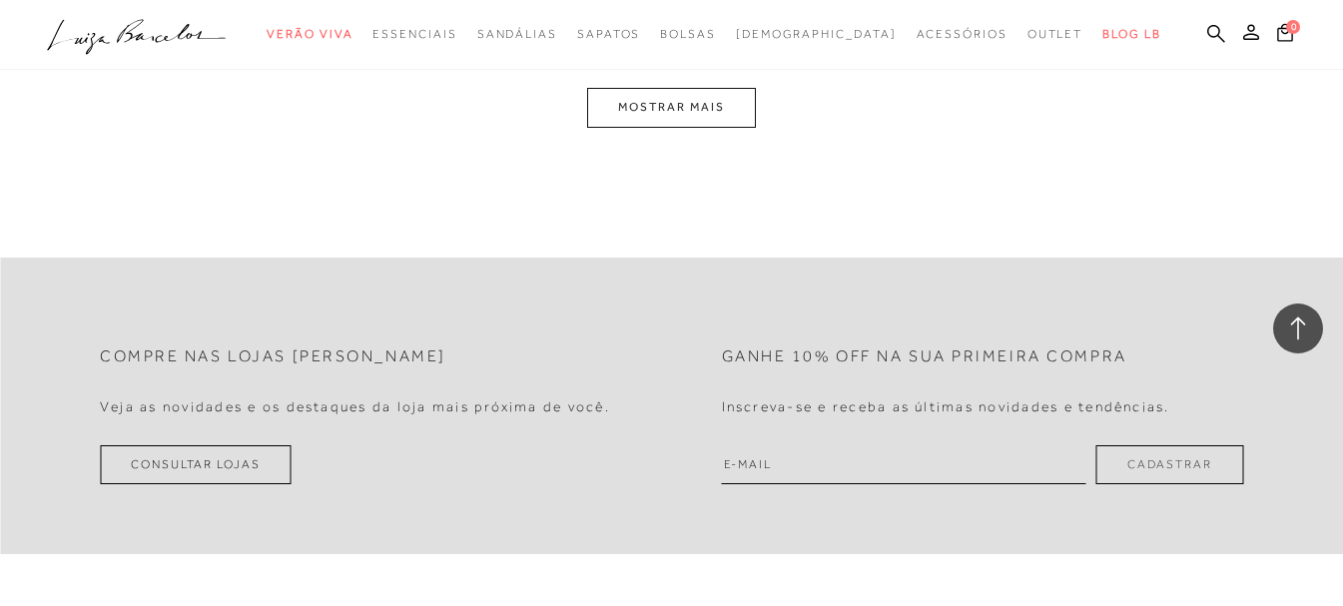
click at [731, 127] on button "MOSTRAR MAIS" at bounding box center [671, 107] width 168 height 39
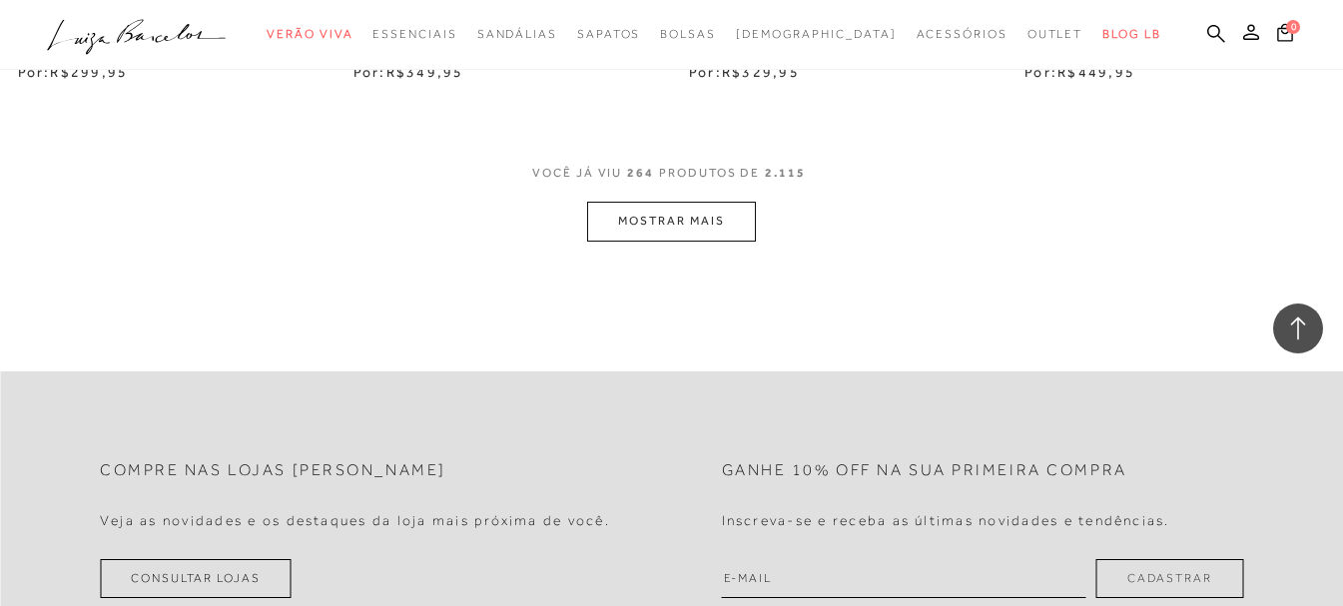
scroll to position [42787, 0]
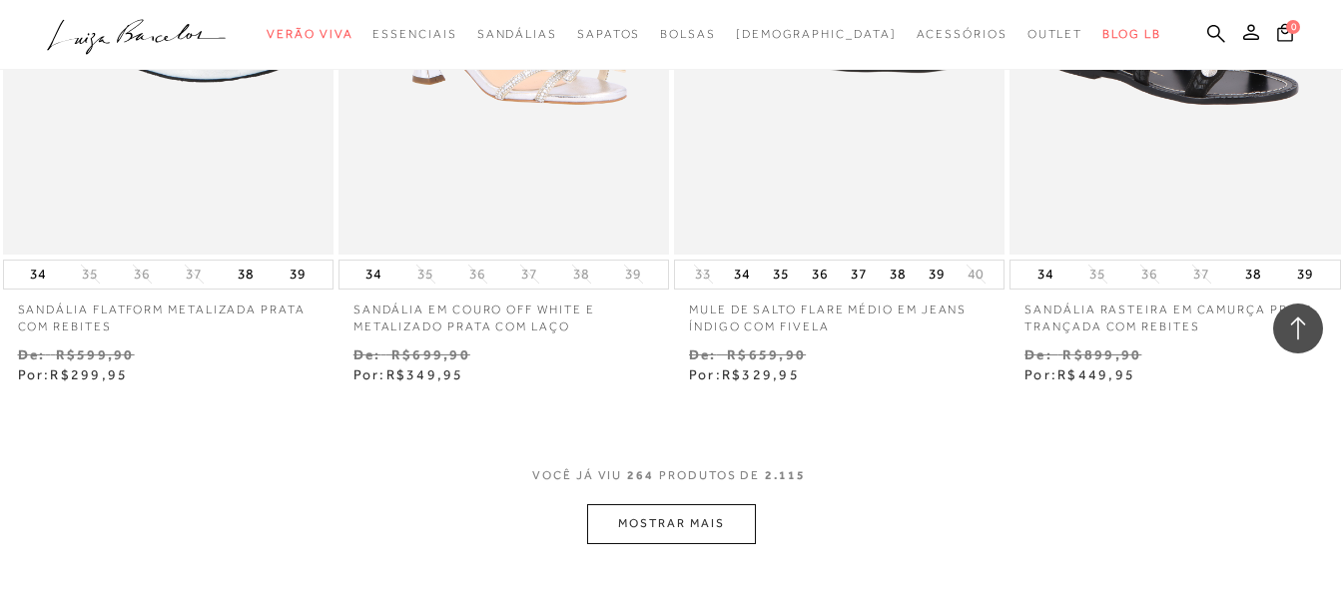
click at [686, 515] on button "MOSTRAR MAIS" at bounding box center [671, 523] width 168 height 39
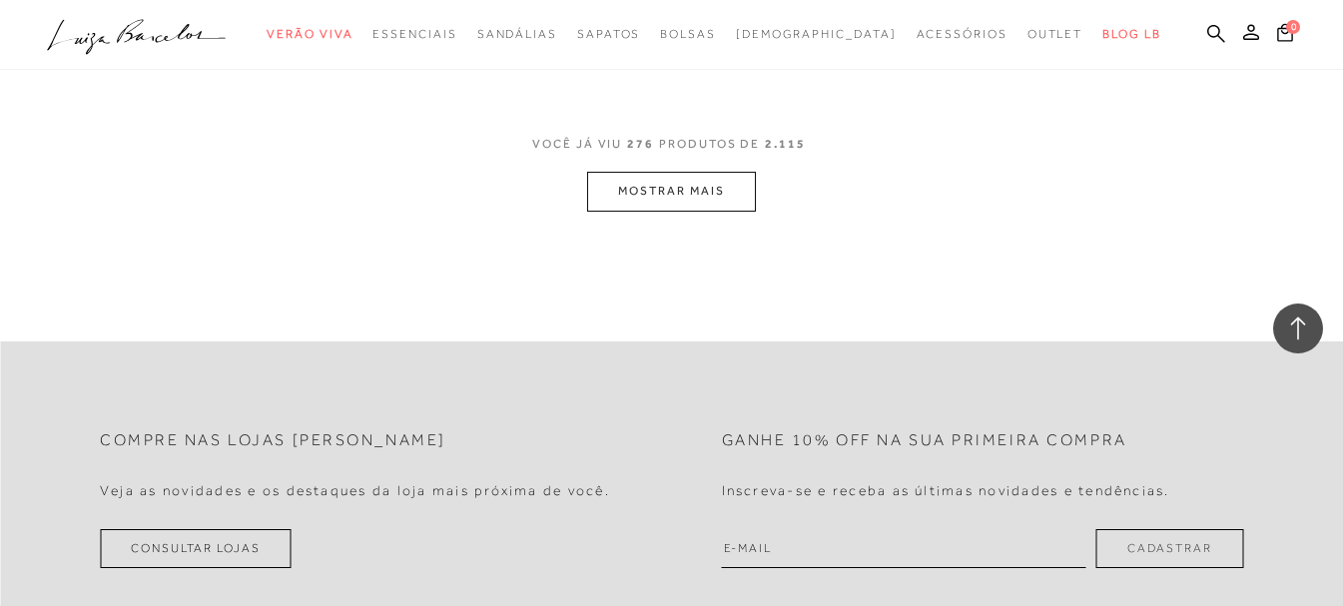
scroll to position [45083, 0]
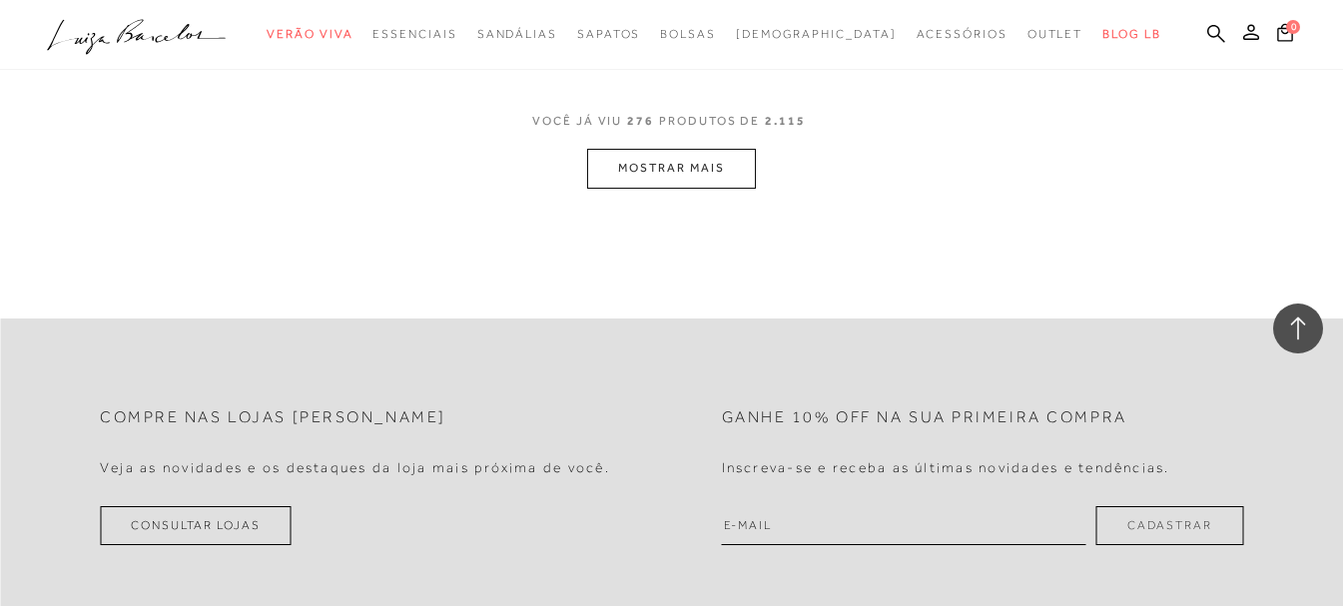
click at [732, 155] on button "MOSTRAR MAIS" at bounding box center [671, 168] width 168 height 39
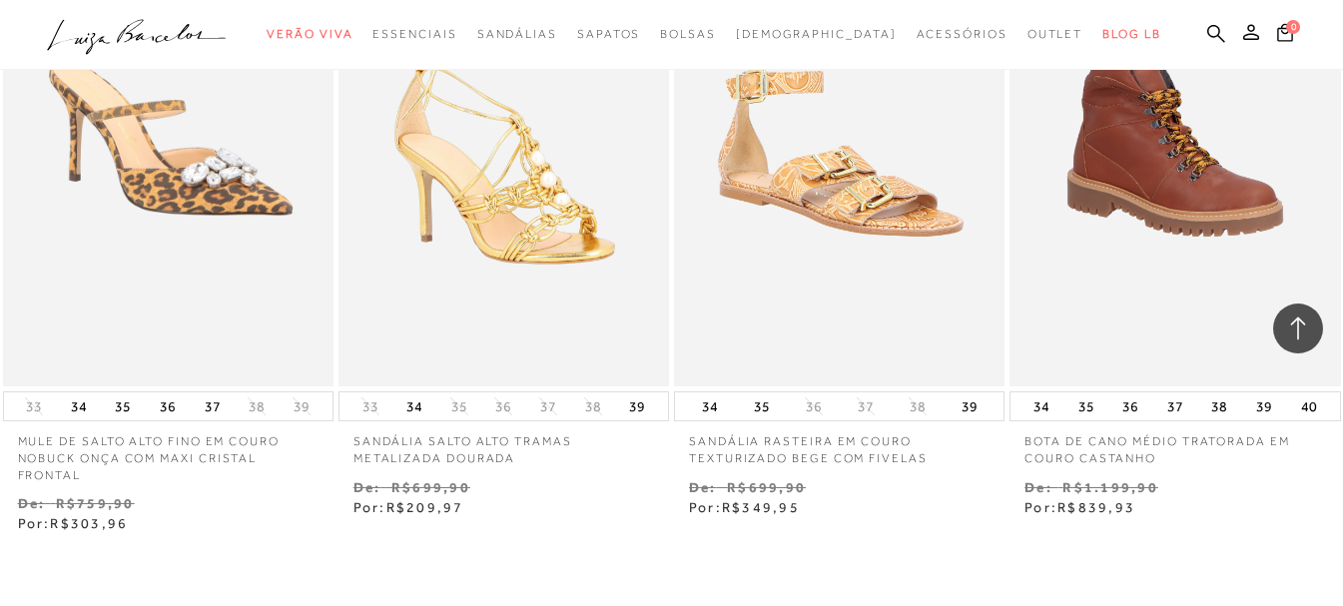
scroll to position [46980, 0]
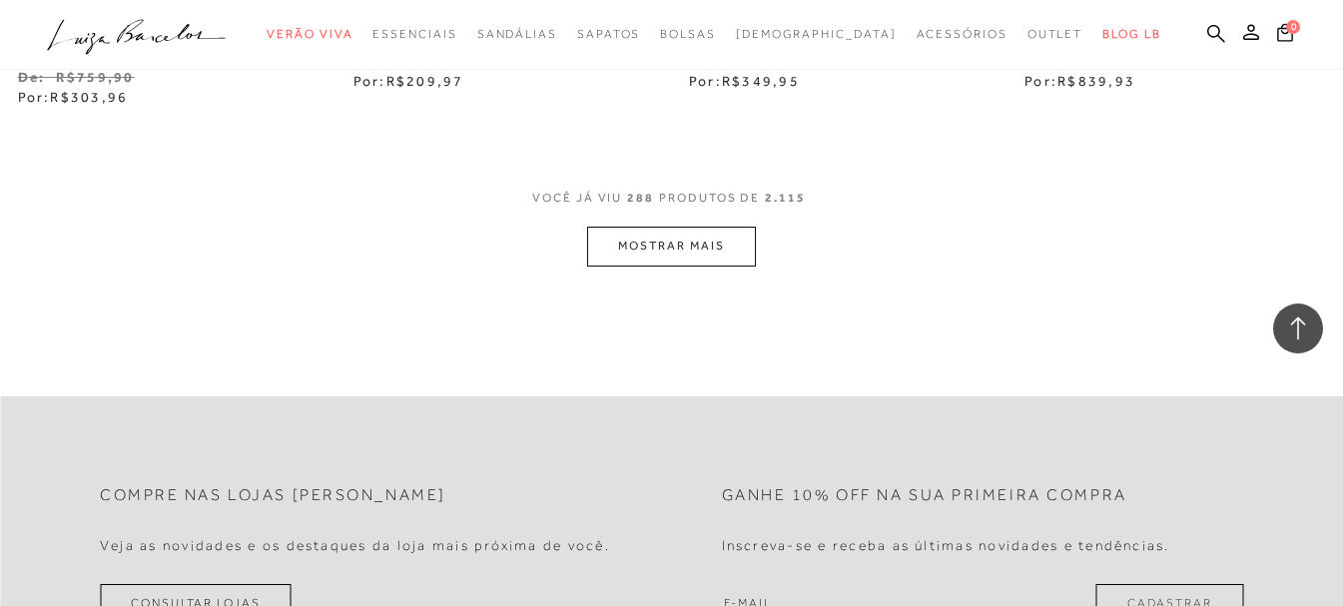
click at [680, 229] on button "MOSTRAR MAIS" at bounding box center [671, 246] width 168 height 39
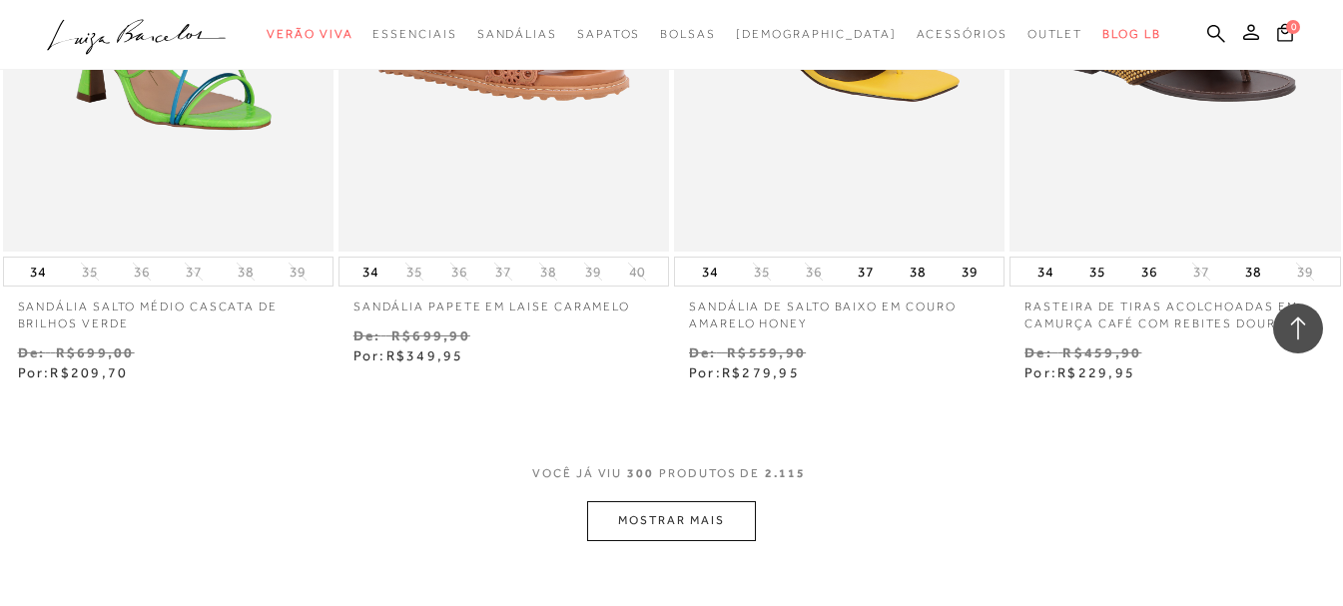
scroll to position [48678, 0]
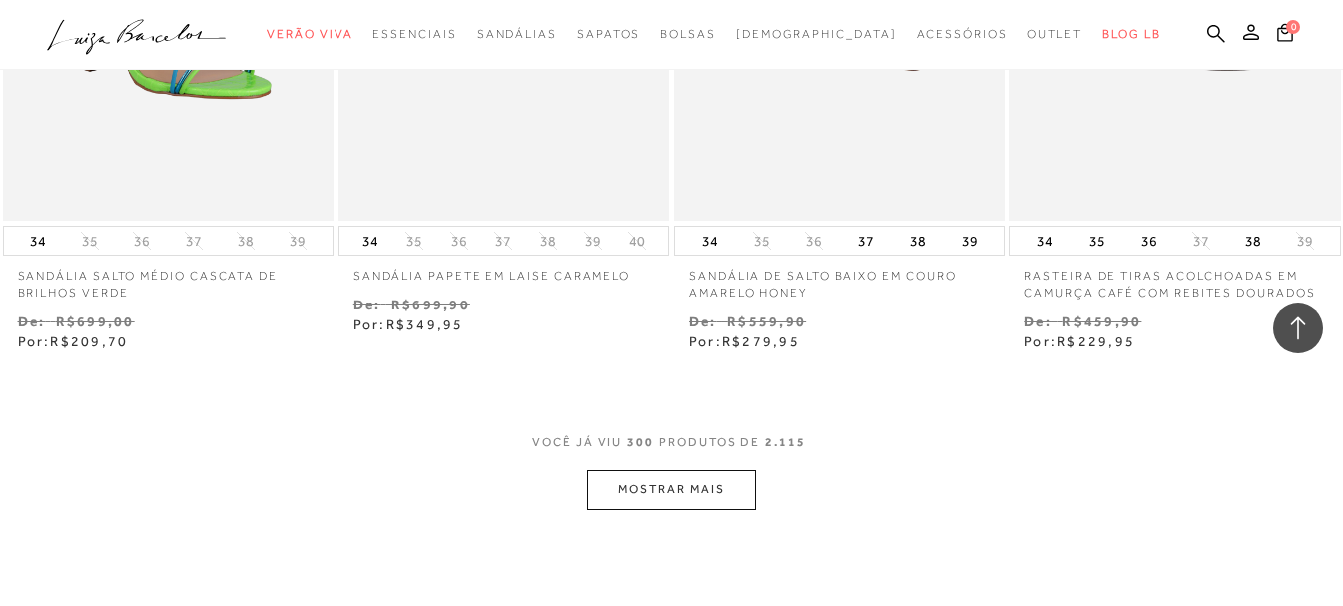
click at [703, 488] on button "MOSTRAR MAIS" at bounding box center [671, 489] width 168 height 39
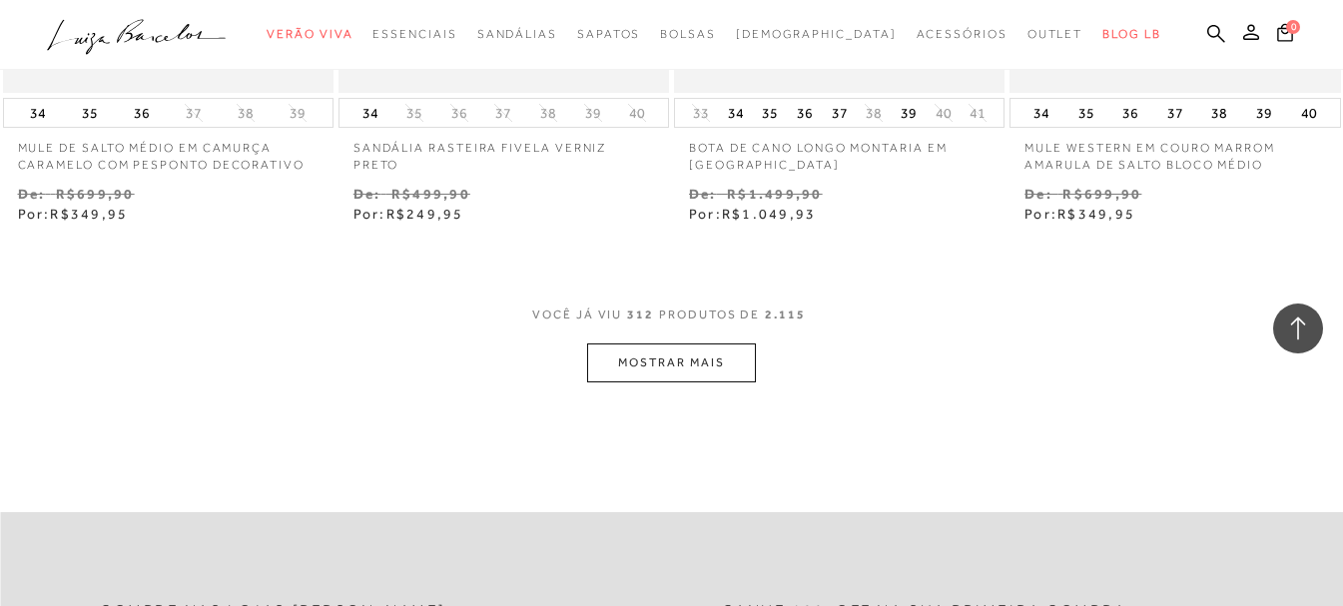
scroll to position [50750, 0]
click at [678, 345] on button "MOSTRAR MAIS" at bounding box center [671, 360] width 168 height 39
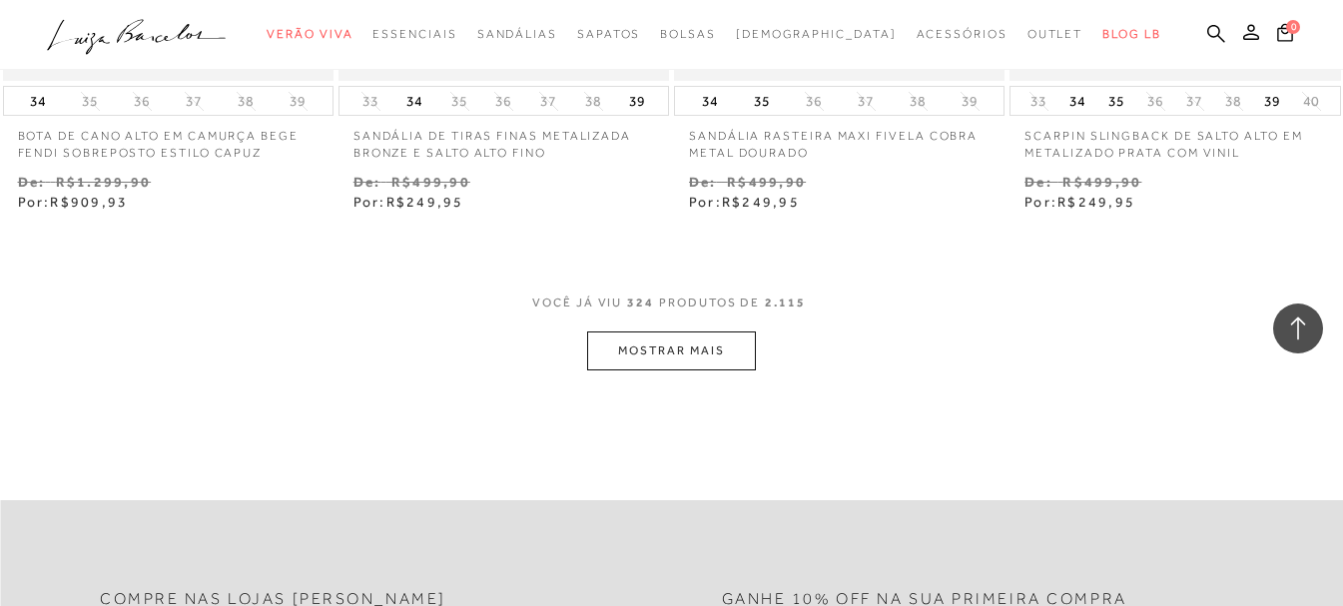
scroll to position [52747, 0]
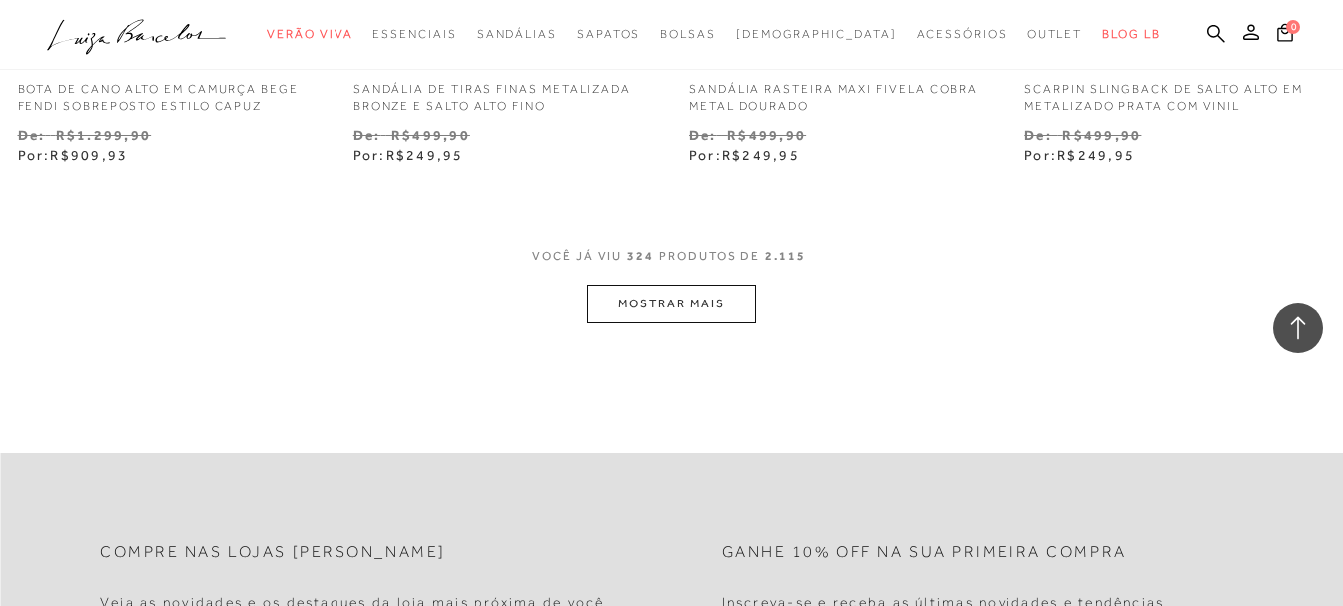
click at [645, 293] on button "MOSTRAR MAIS" at bounding box center [671, 304] width 168 height 39
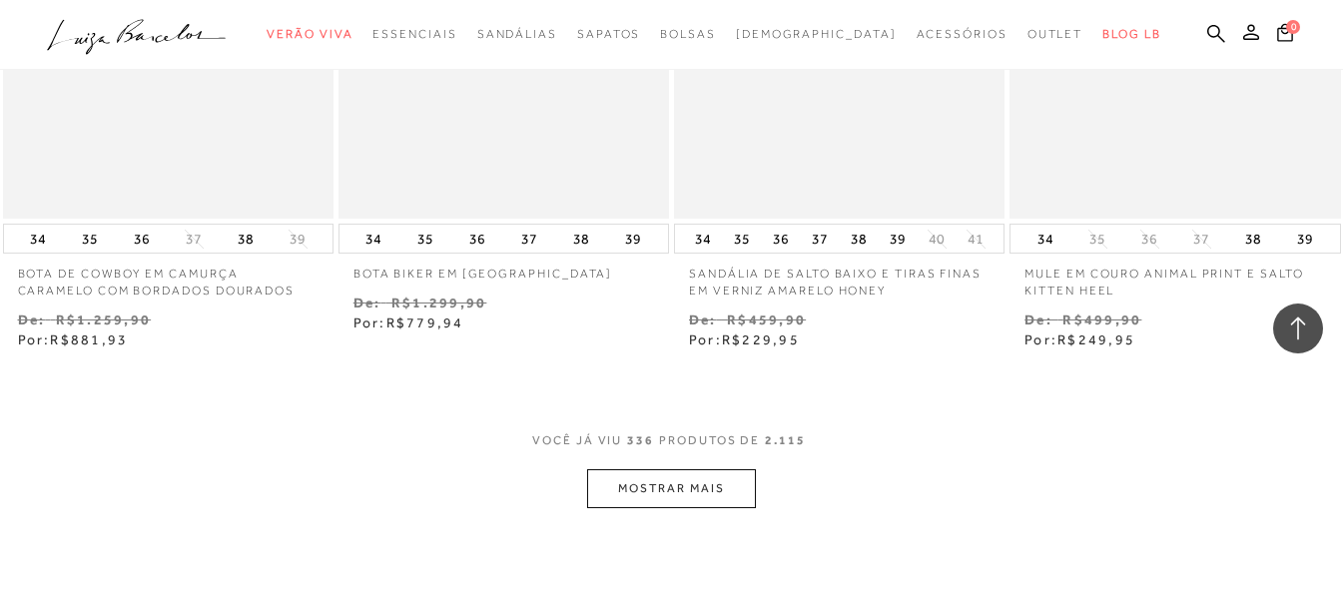
scroll to position [54621, 0]
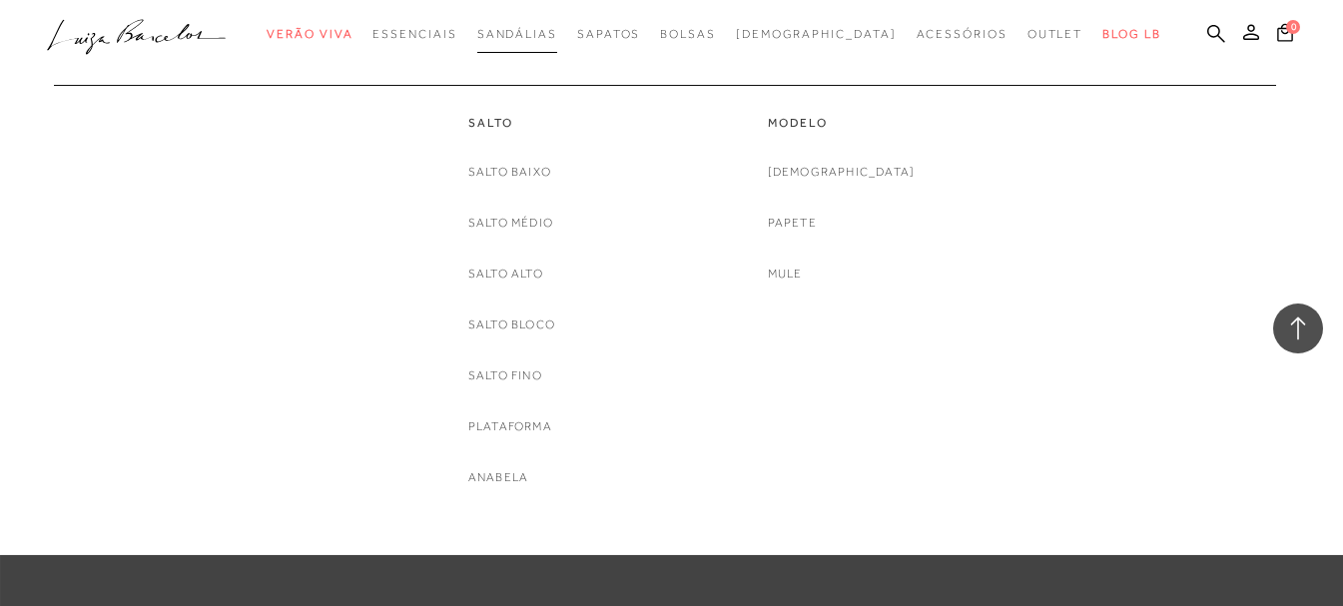
click at [557, 36] on span "Sandálias" at bounding box center [517, 34] width 80 height 14
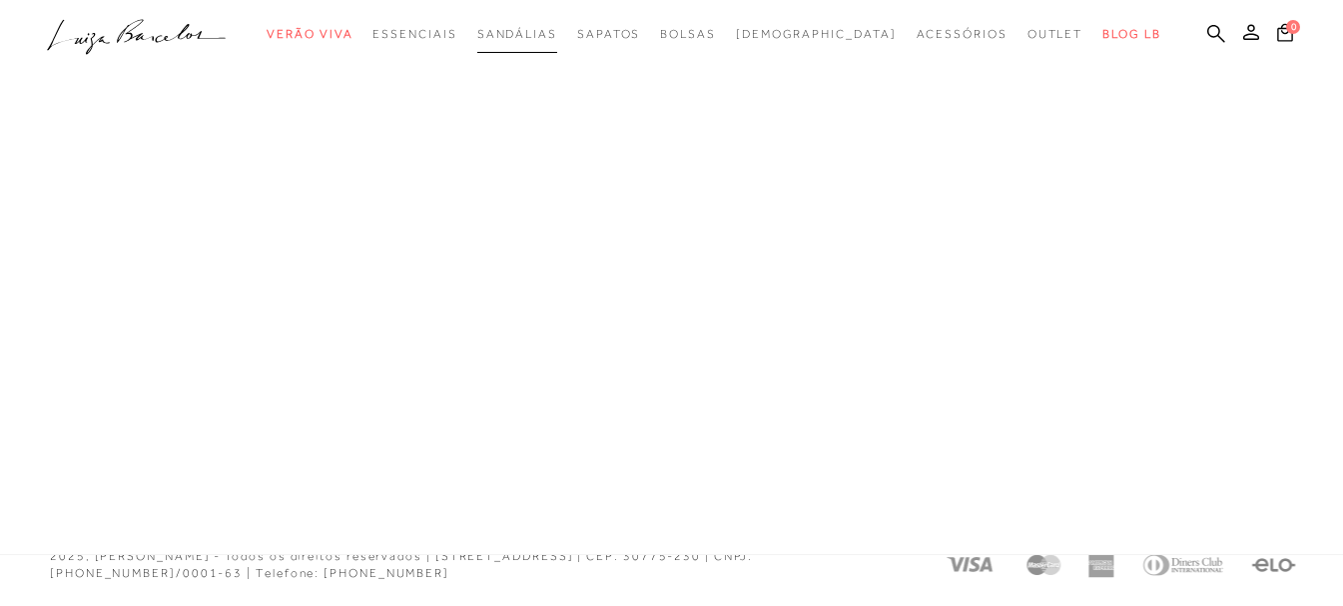
scroll to position [1198, 0]
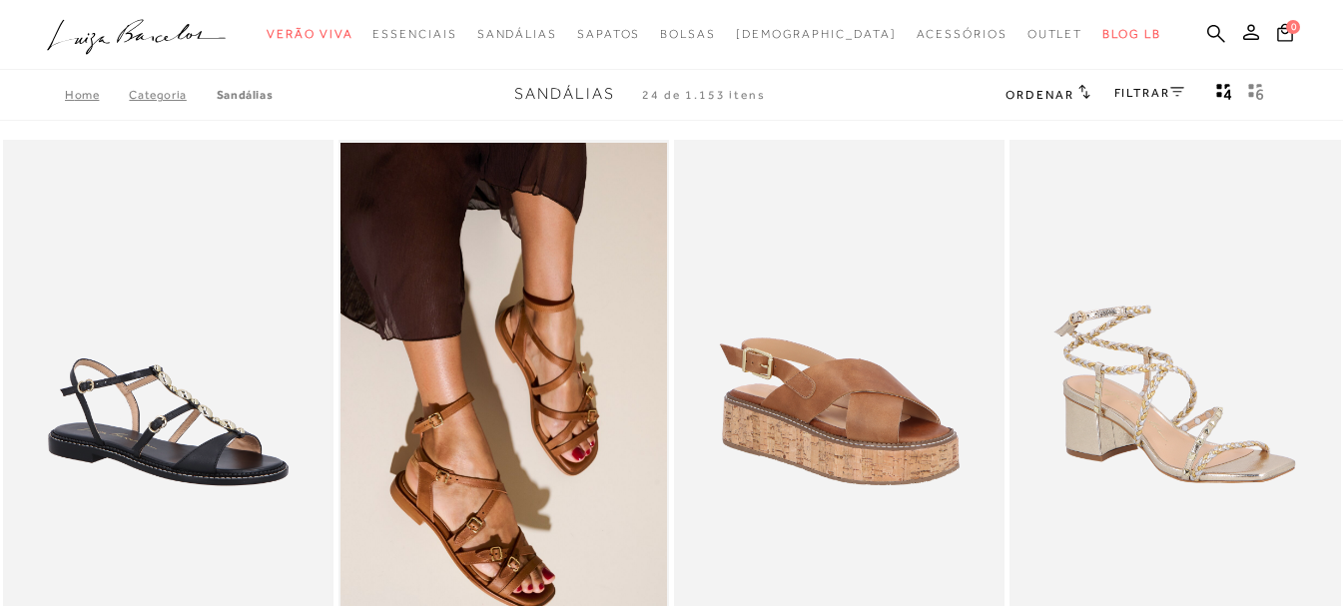
click at [1163, 93] on link "FILTRAR" at bounding box center [1149, 93] width 70 height 14
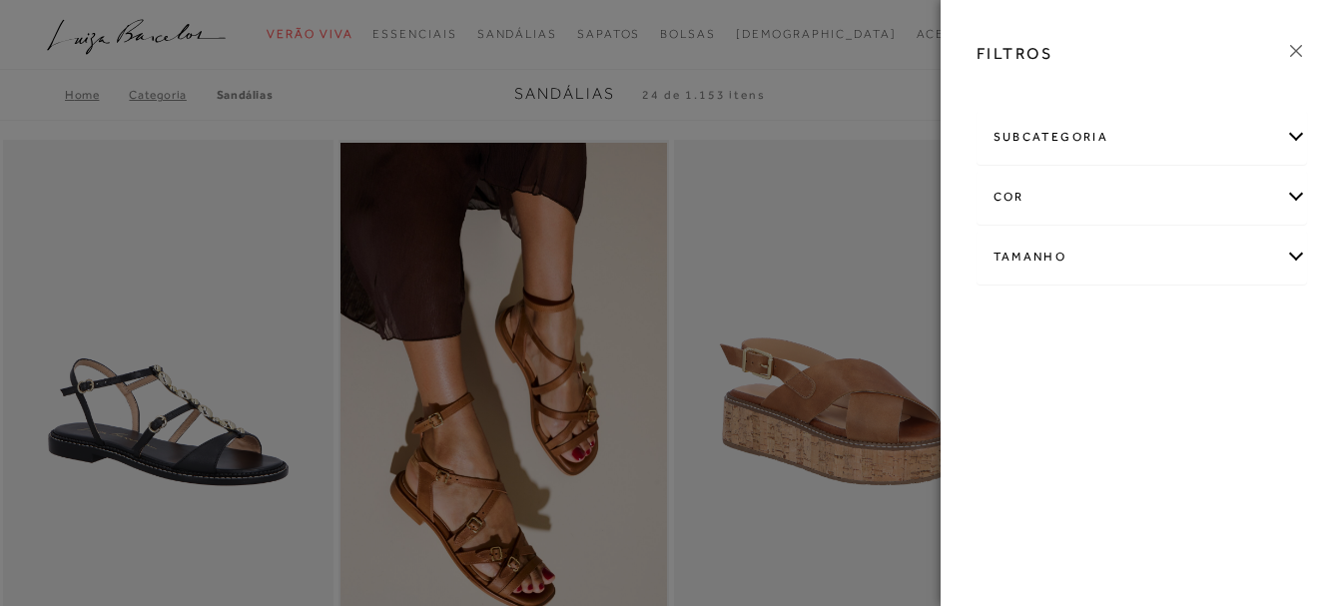
click at [1297, 257] on div "Tamanho" at bounding box center [1143, 257] width 330 height 53
click at [1039, 405] on link "Ver mais..." at bounding box center [1031, 407] width 54 height 15
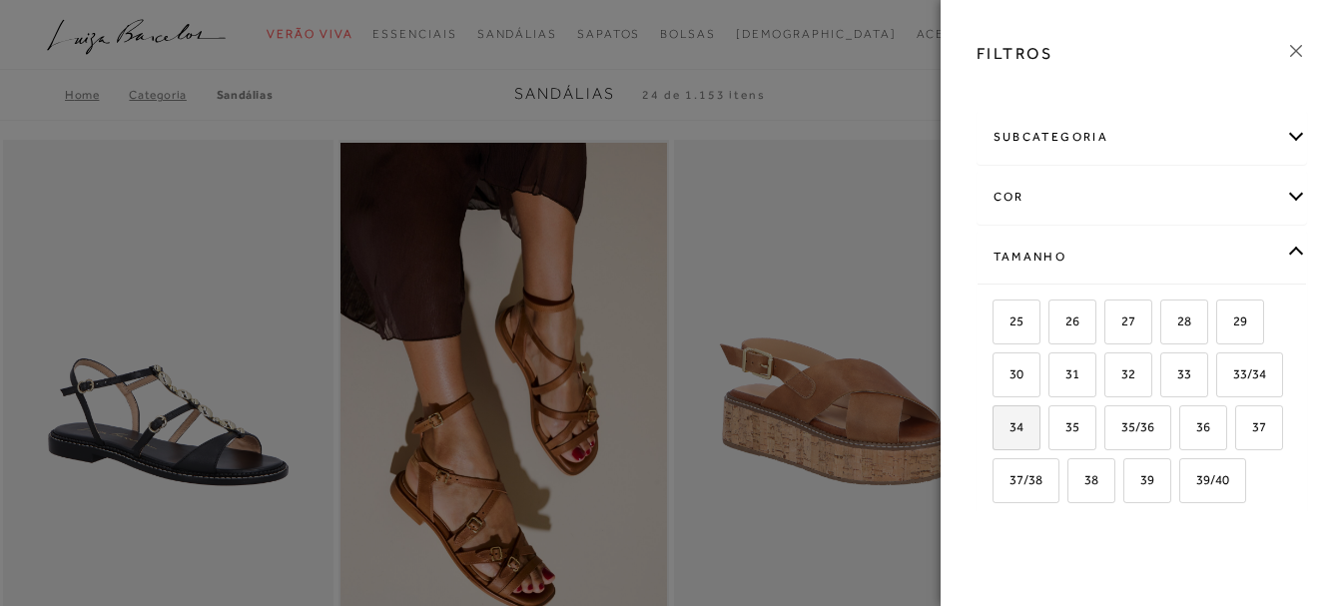
click at [1040, 429] on label "34" at bounding box center [1017, 427] width 46 height 43
click at [1010, 429] on input "34" at bounding box center [1000, 430] width 20 height 20
checkbox input "true"
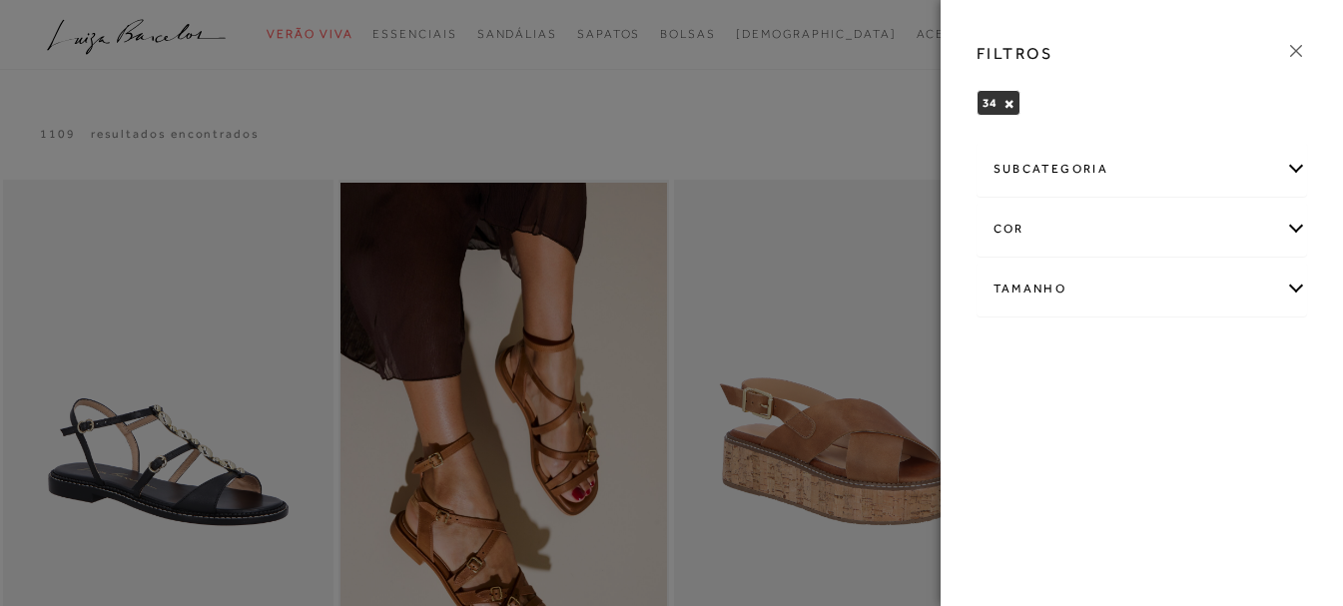
click at [1297, 55] on icon at bounding box center [1296, 51] width 22 height 22
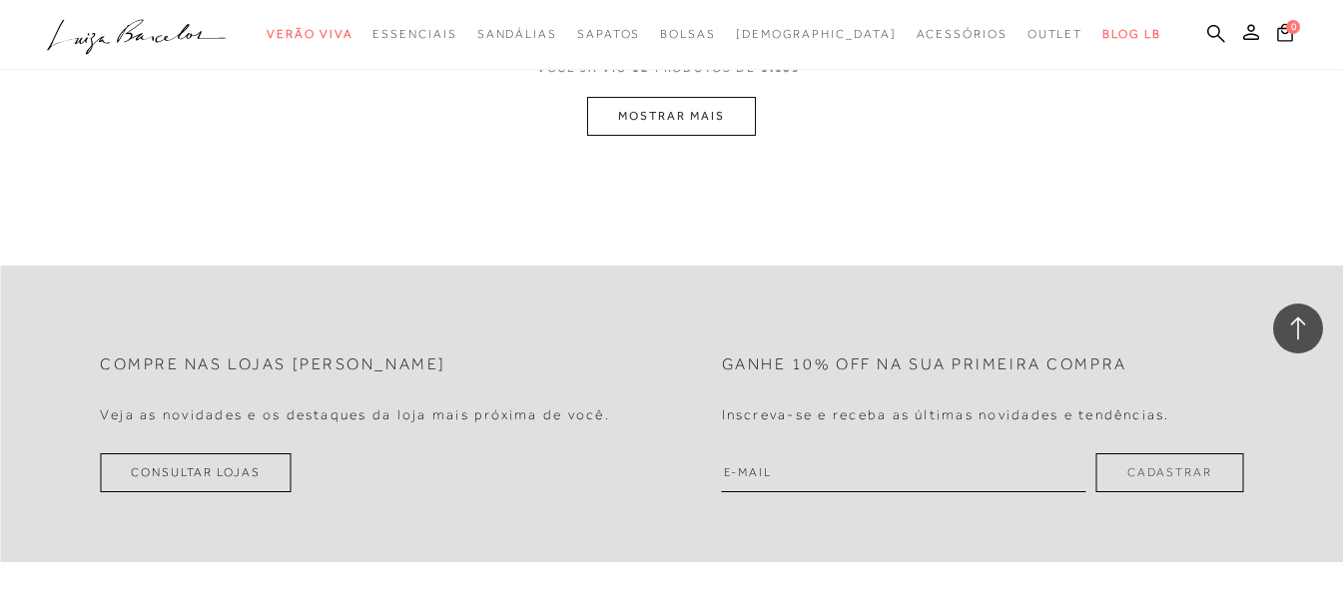
scroll to position [2097, 0]
click at [671, 108] on button "MOSTRAR MAIS" at bounding box center [671, 113] width 168 height 39
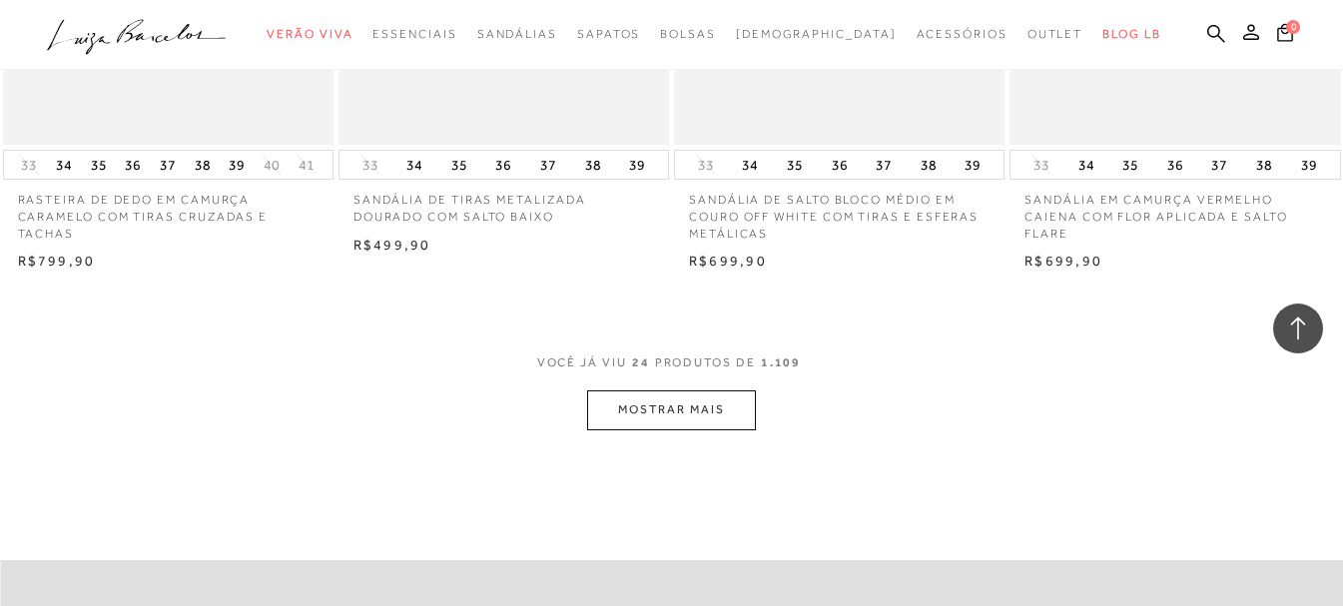
scroll to position [3710, 0]
click at [720, 408] on button "MOSTRAR MAIS" at bounding box center [671, 411] width 168 height 39
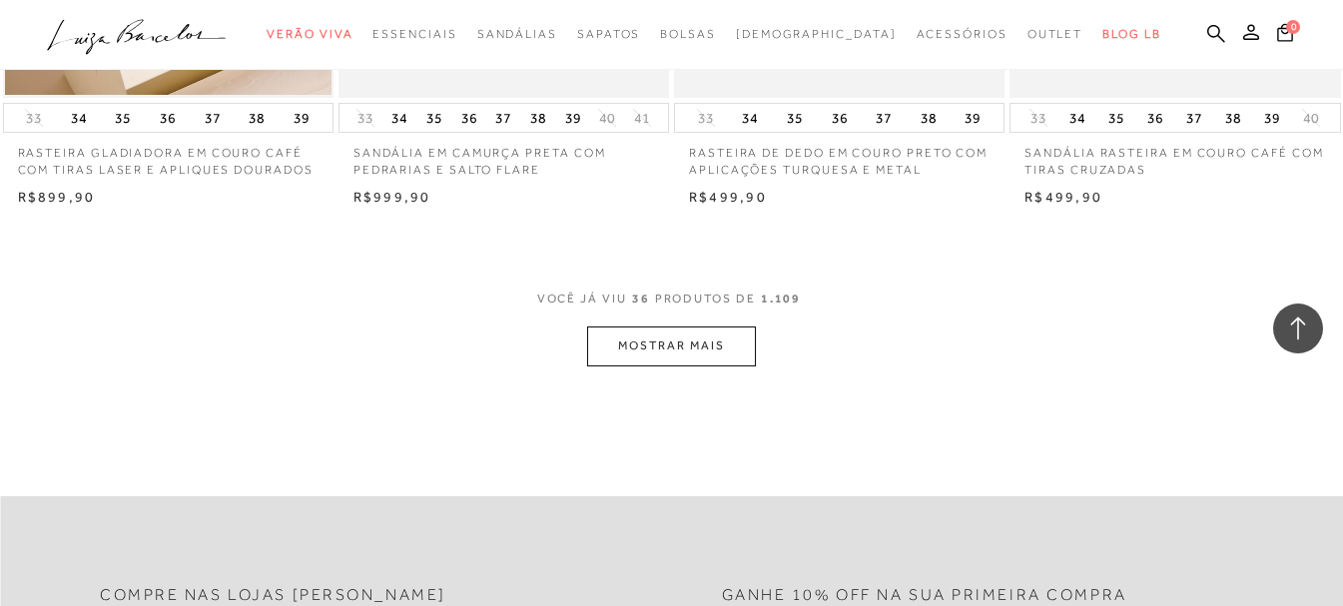
scroll to position [5707, 0]
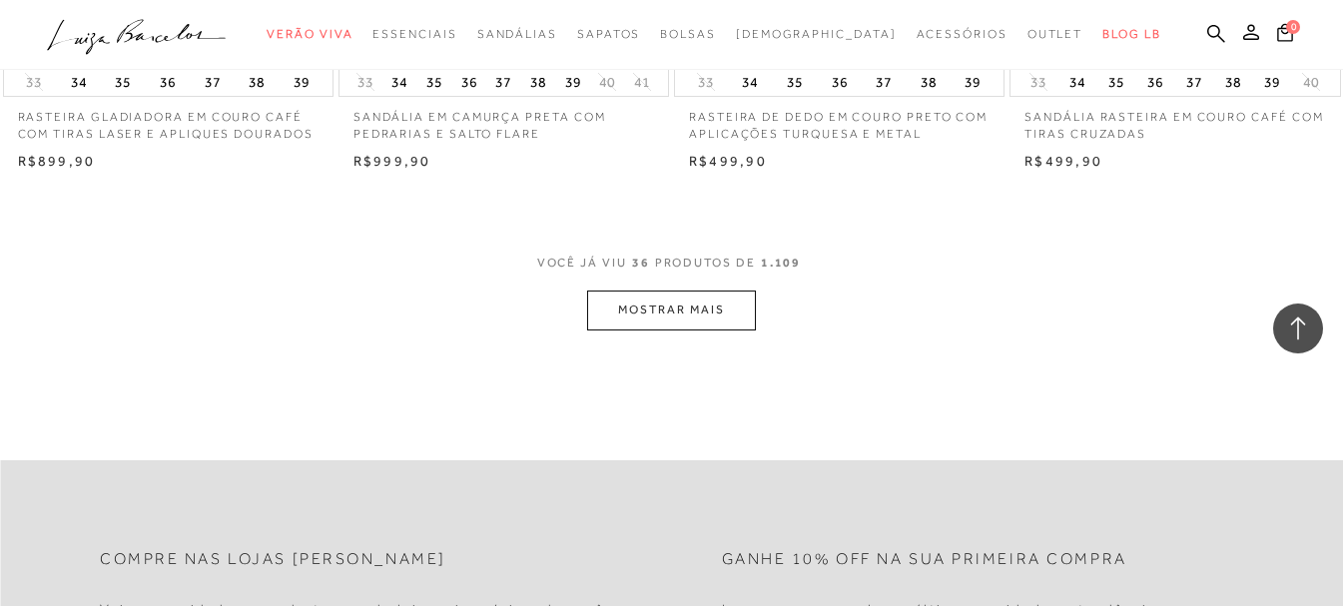
click at [738, 313] on button "MOSTRAR MAIS" at bounding box center [671, 310] width 168 height 39
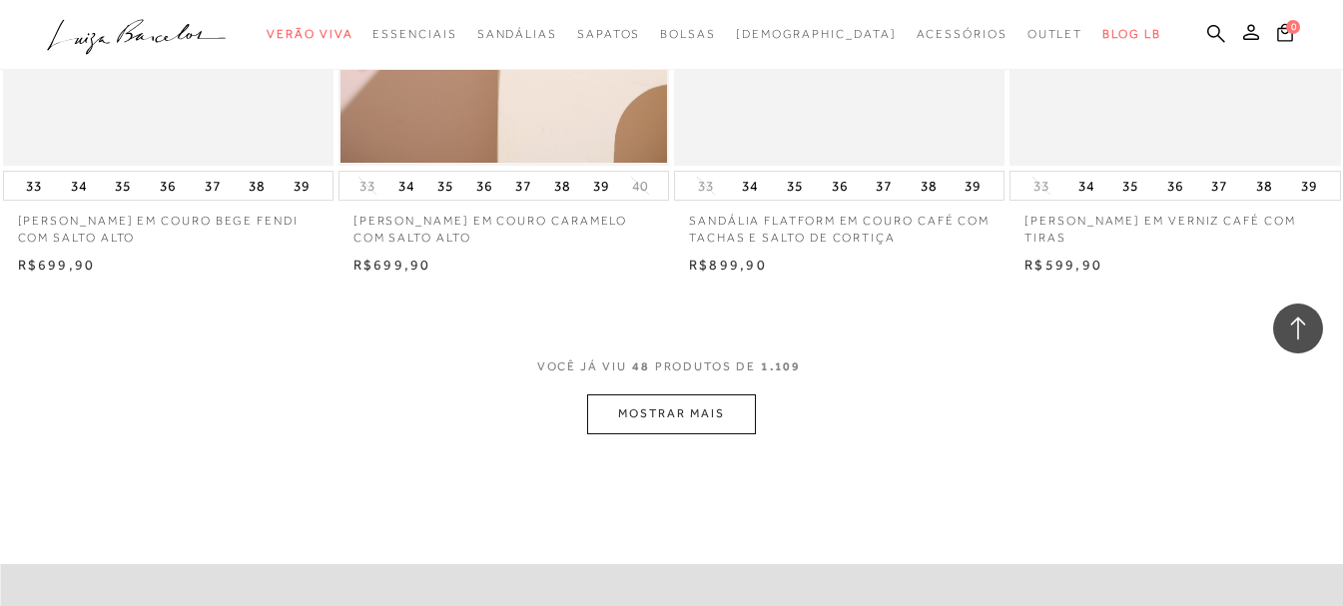
scroll to position [7504, 0]
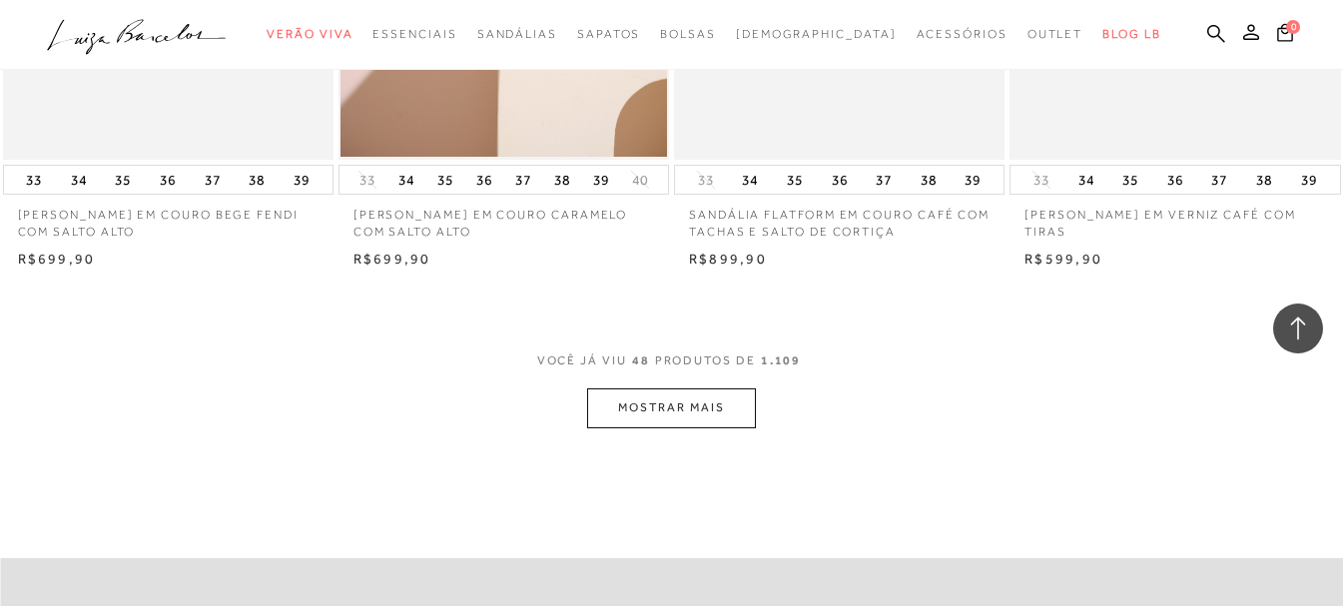
click at [734, 400] on button "MOSTRAR MAIS" at bounding box center [671, 407] width 168 height 39
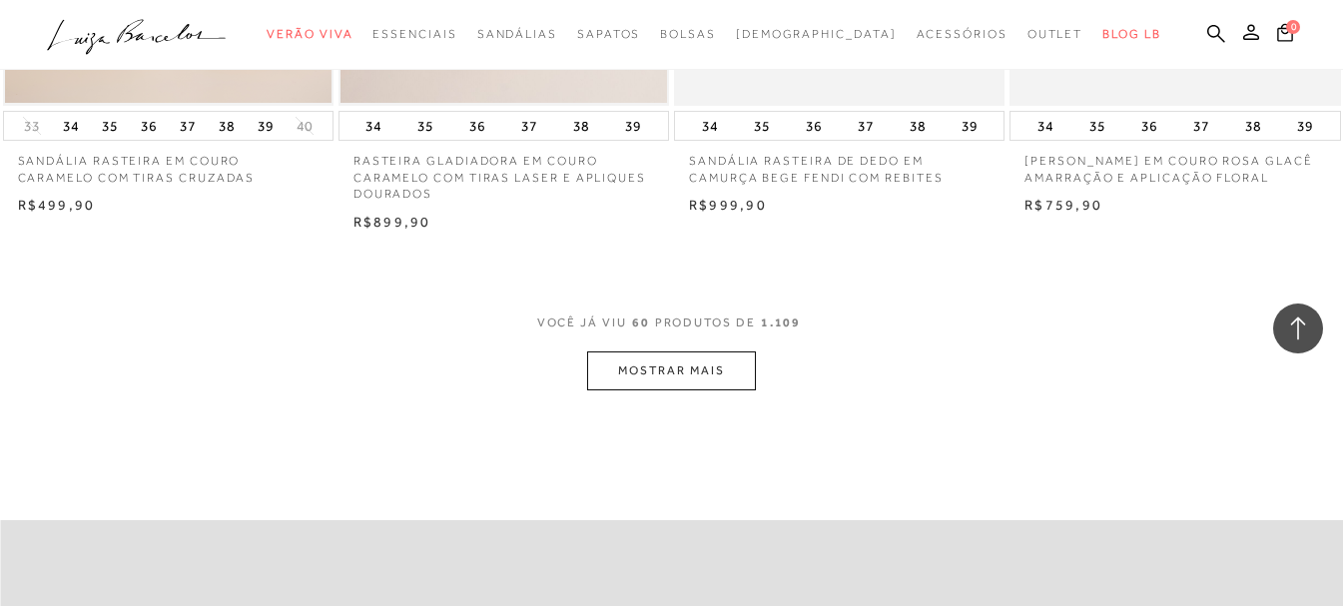
scroll to position [9501, 0]
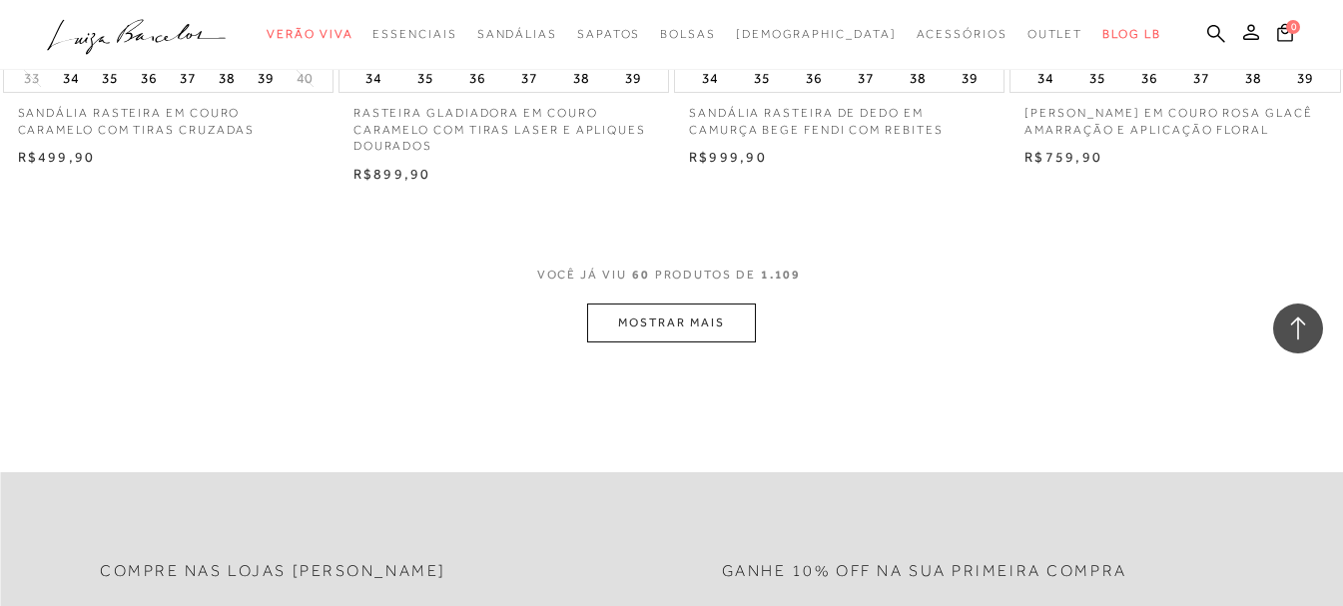
click at [673, 316] on button "MOSTRAR MAIS" at bounding box center [671, 323] width 168 height 39
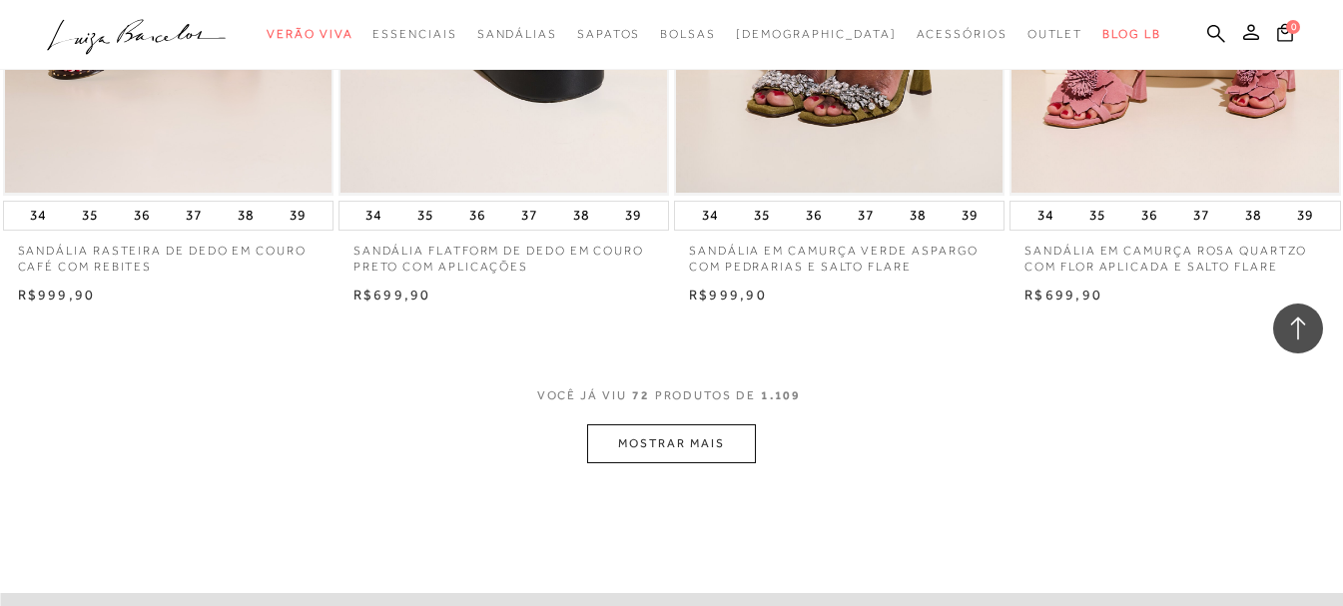
scroll to position [11498, 0]
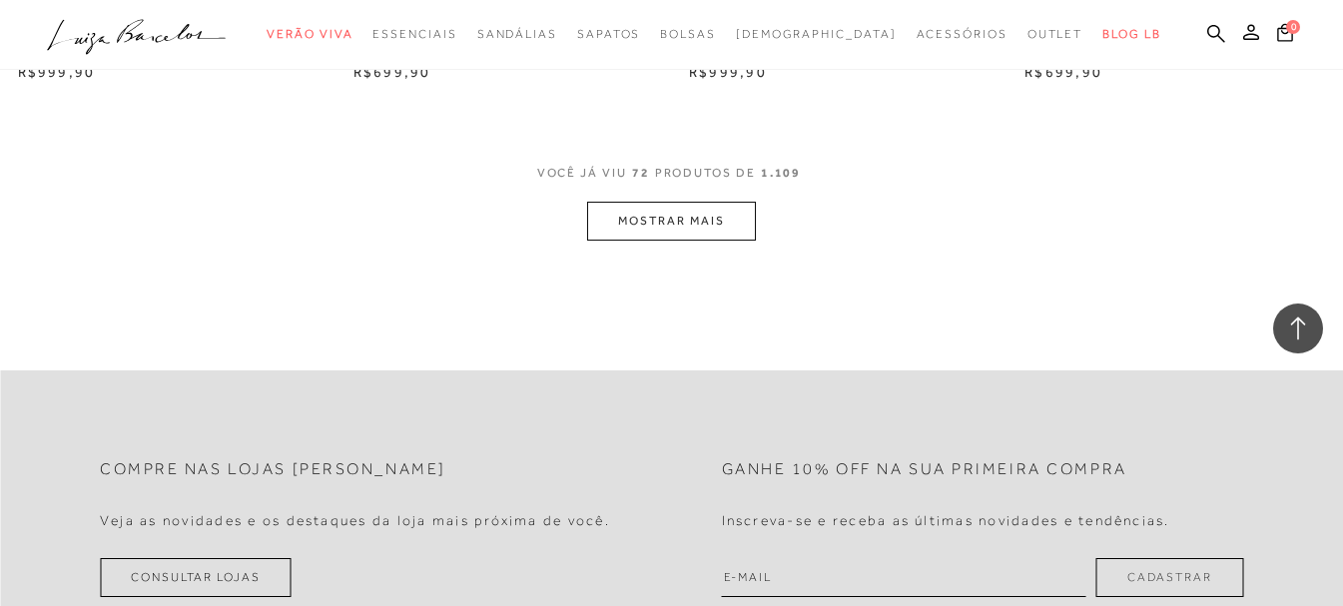
click at [719, 235] on button "MOSTRAR MAIS" at bounding box center [671, 221] width 168 height 39
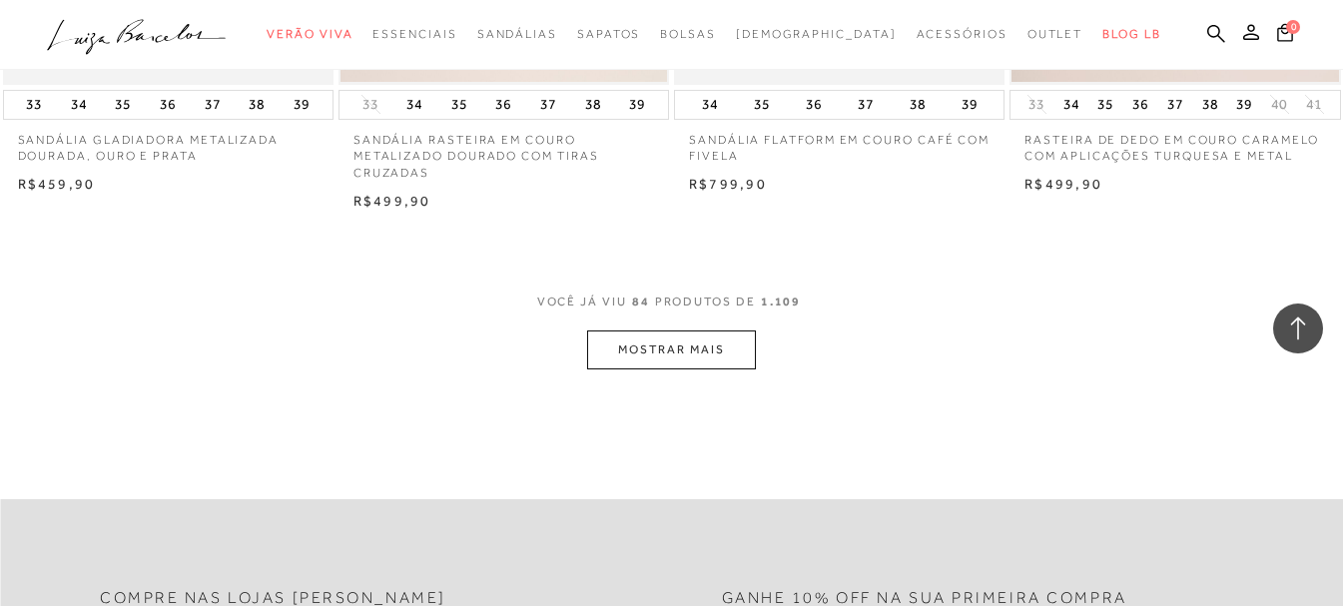
scroll to position [13296, 0]
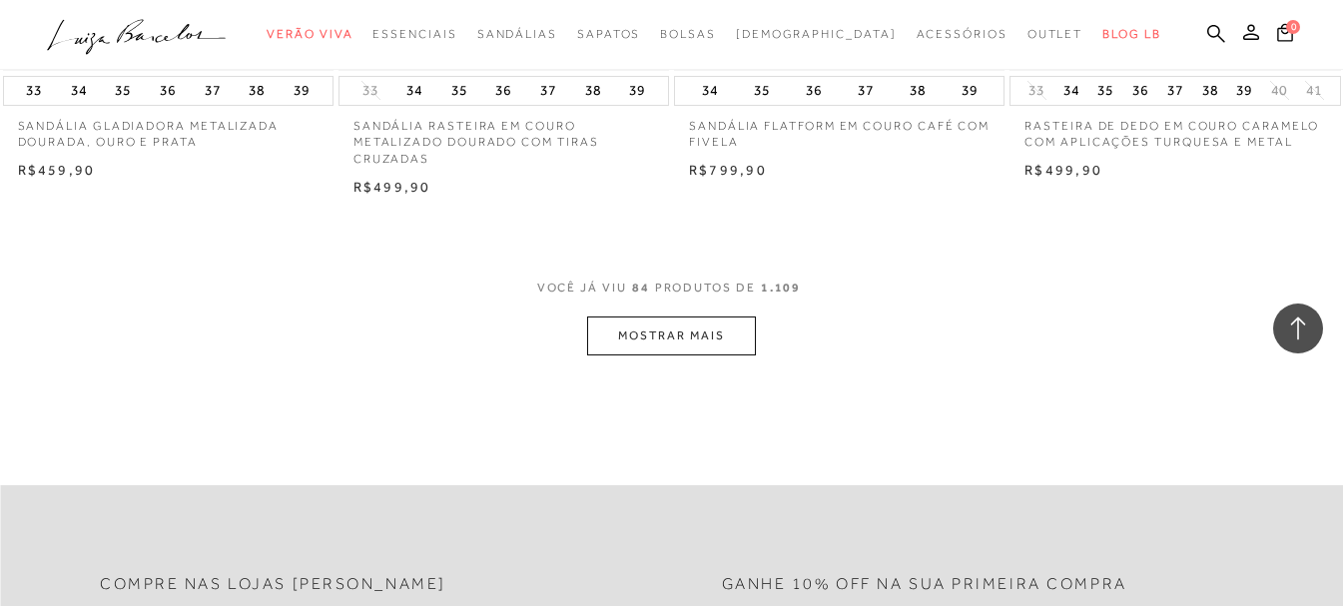
click at [707, 326] on button "MOSTRAR MAIS" at bounding box center [671, 336] width 168 height 39
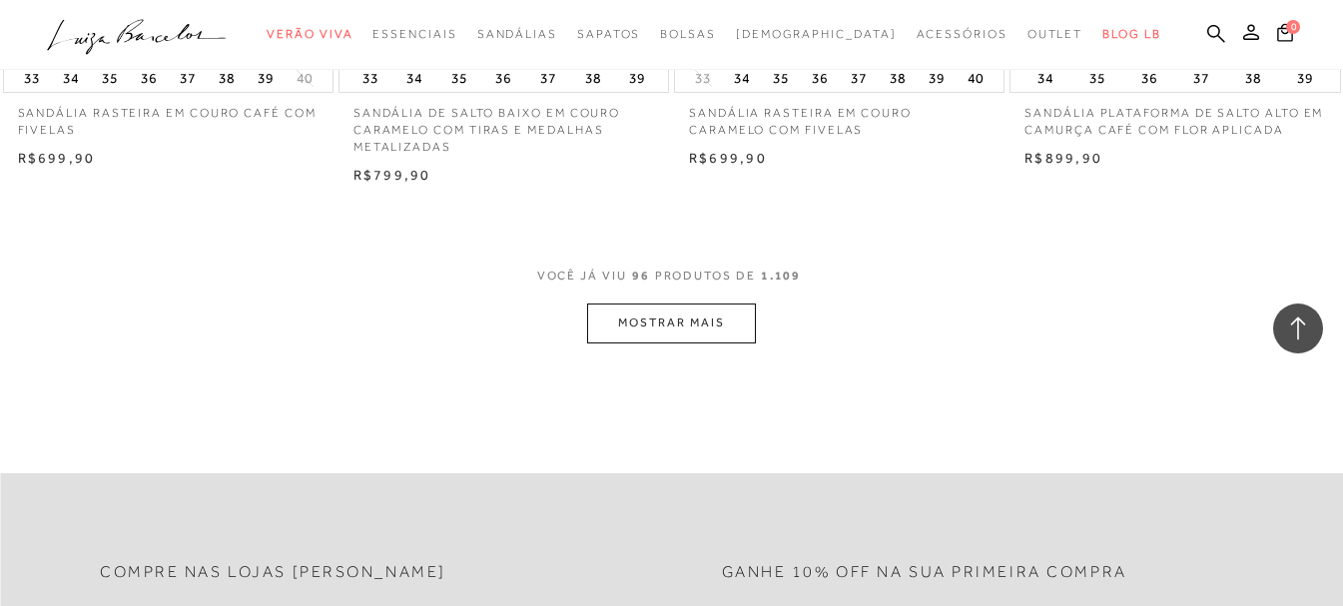
scroll to position [15248, 0]
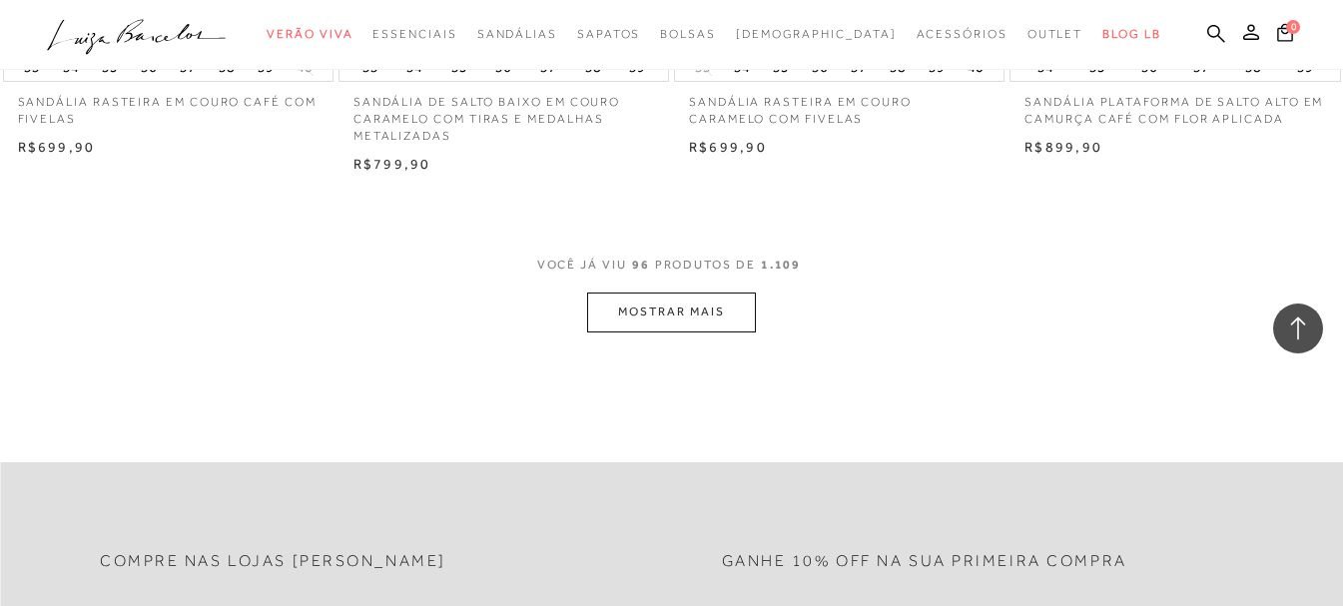
click at [659, 326] on button "MOSTRAR MAIS" at bounding box center [671, 312] width 168 height 39
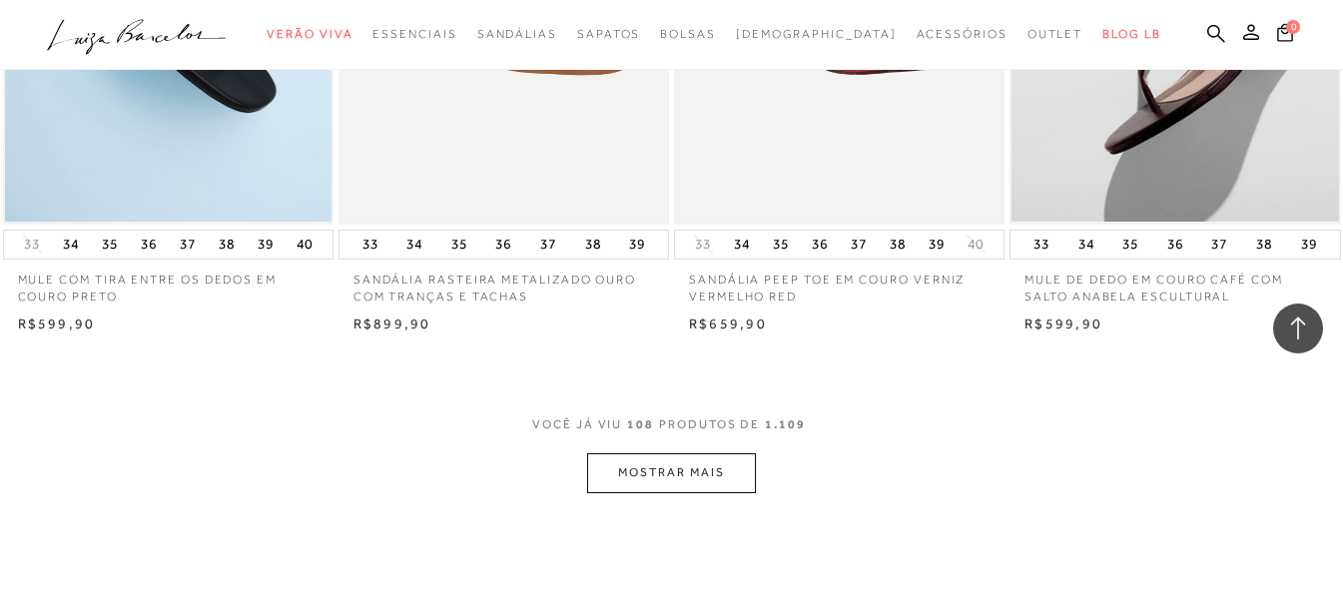
scroll to position [17046, 0]
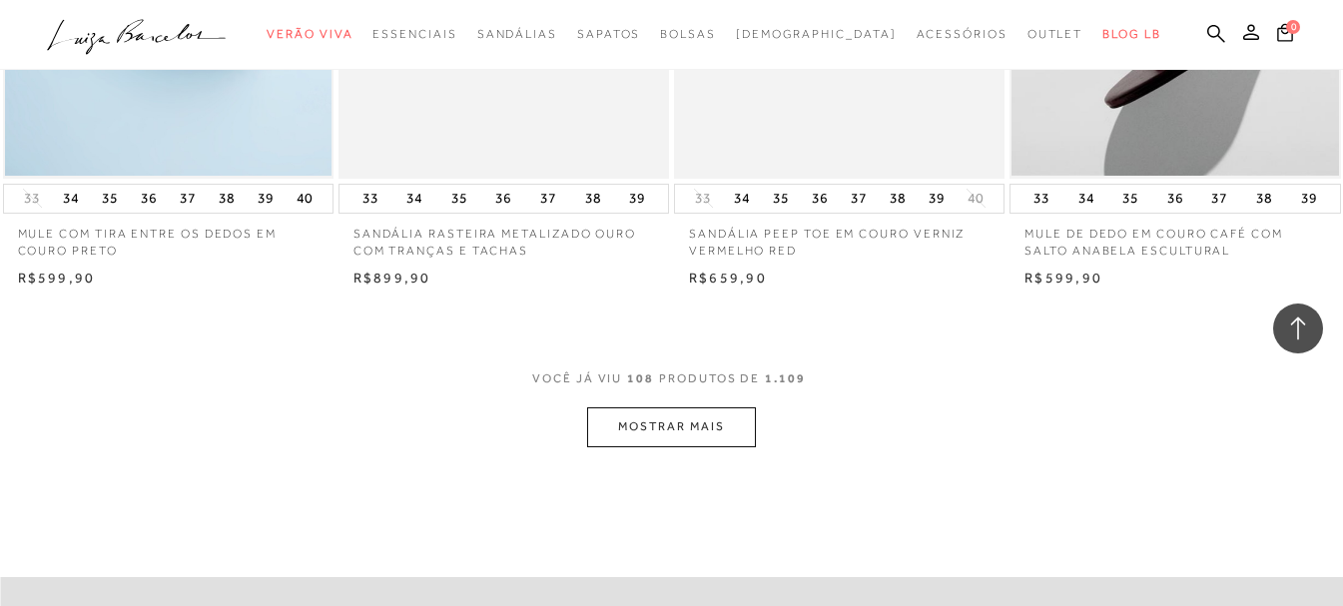
click at [702, 429] on button "MOSTRAR MAIS" at bounding box center [671, 426] width 168 height 39
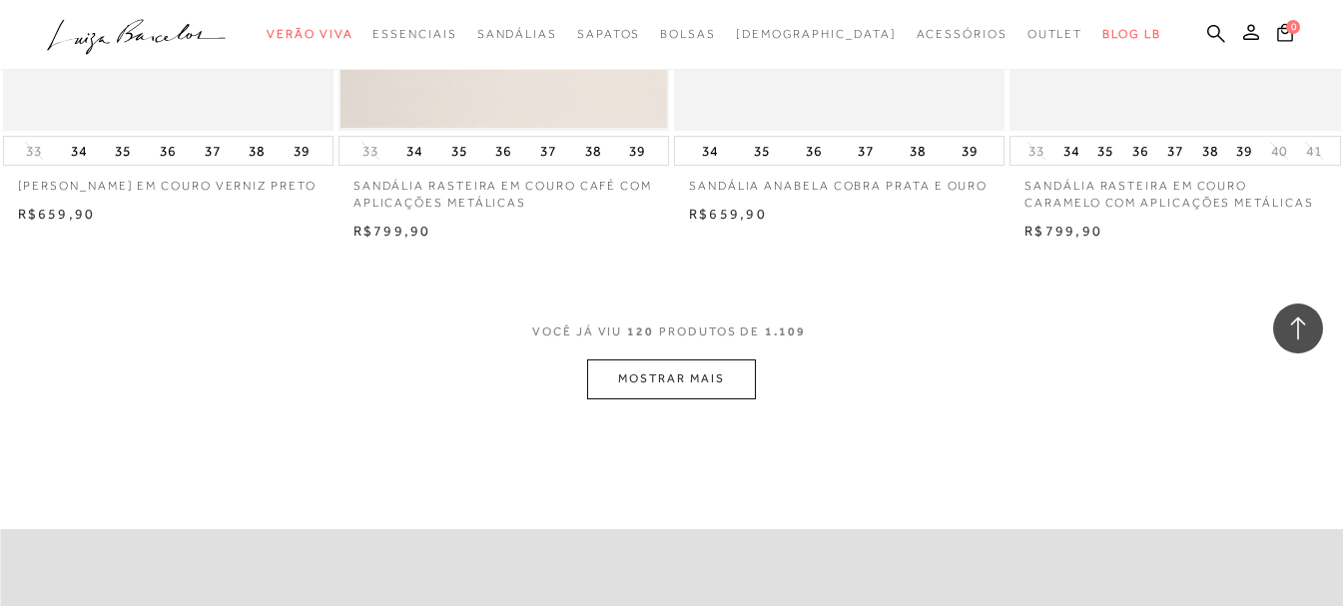
scroll to position [19043, 0]
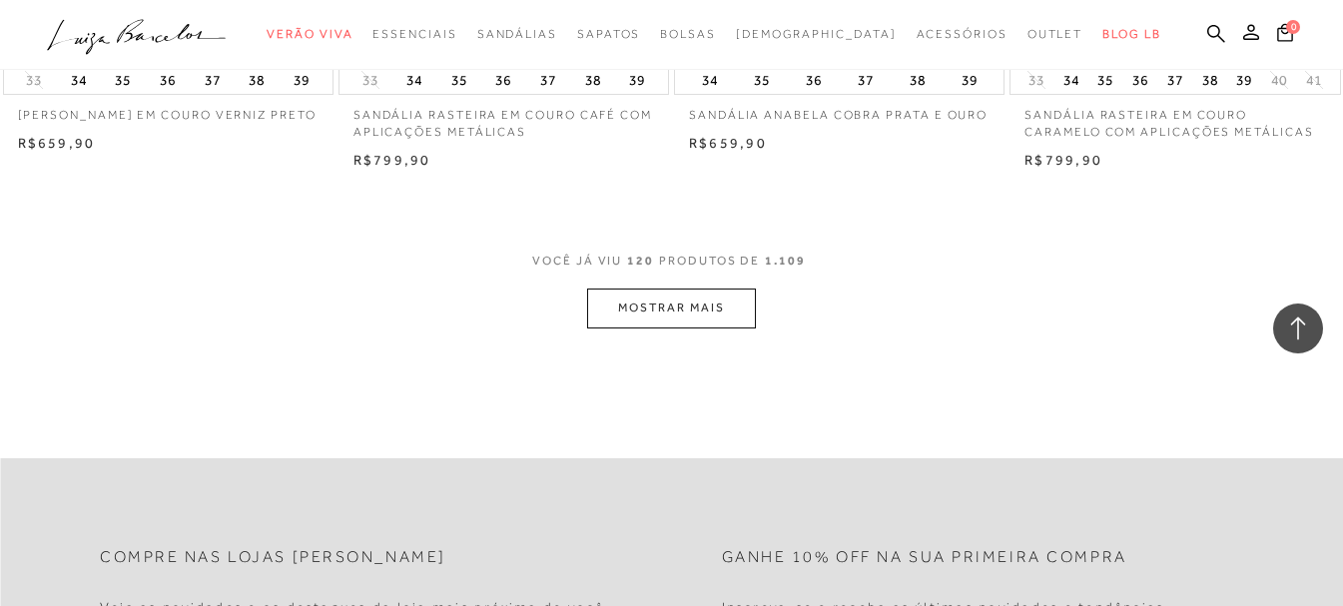
click at [736, 318] on button "MOSTRAR MAIS" at bounding box center [671, 308] width 168 height 39
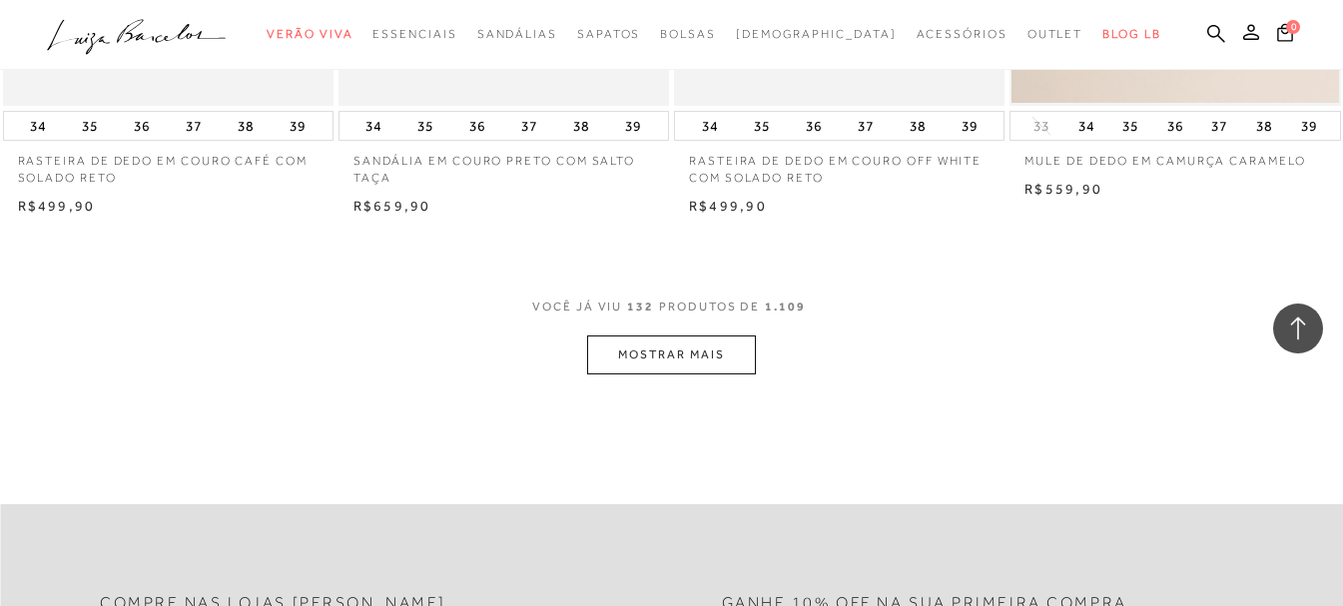
scroll to position [20940, 0]
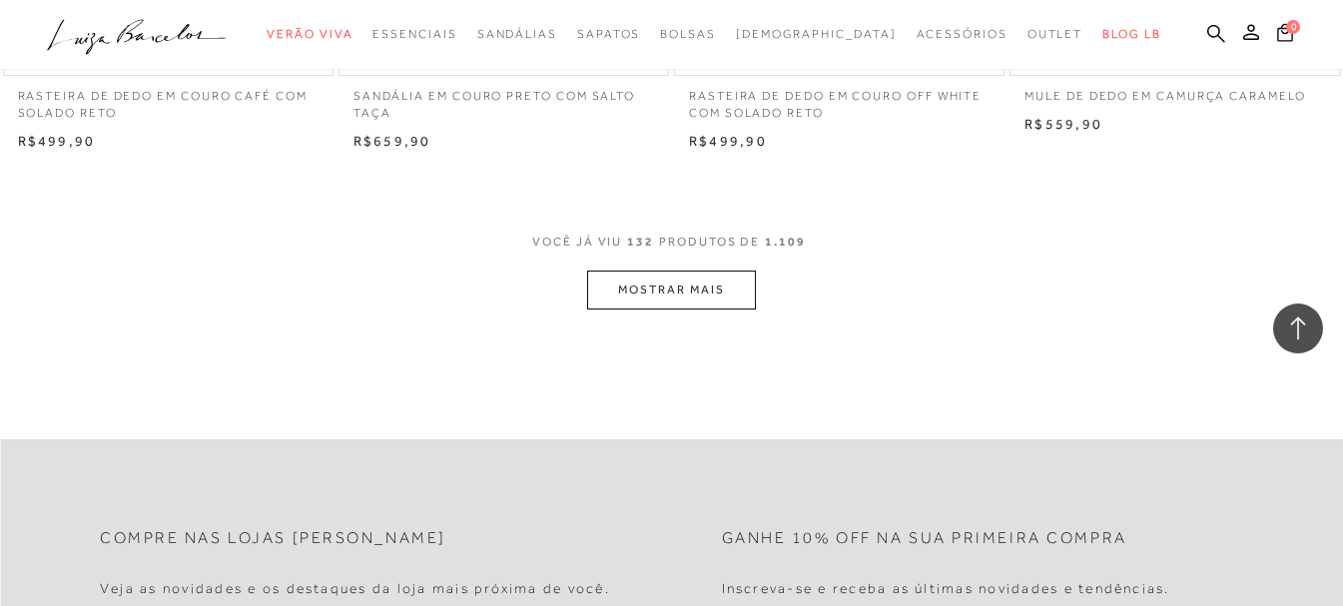
click at [710, 288] on button "MOSTRAR MAIS" at bounding box center [671, 290] width 168 height 39
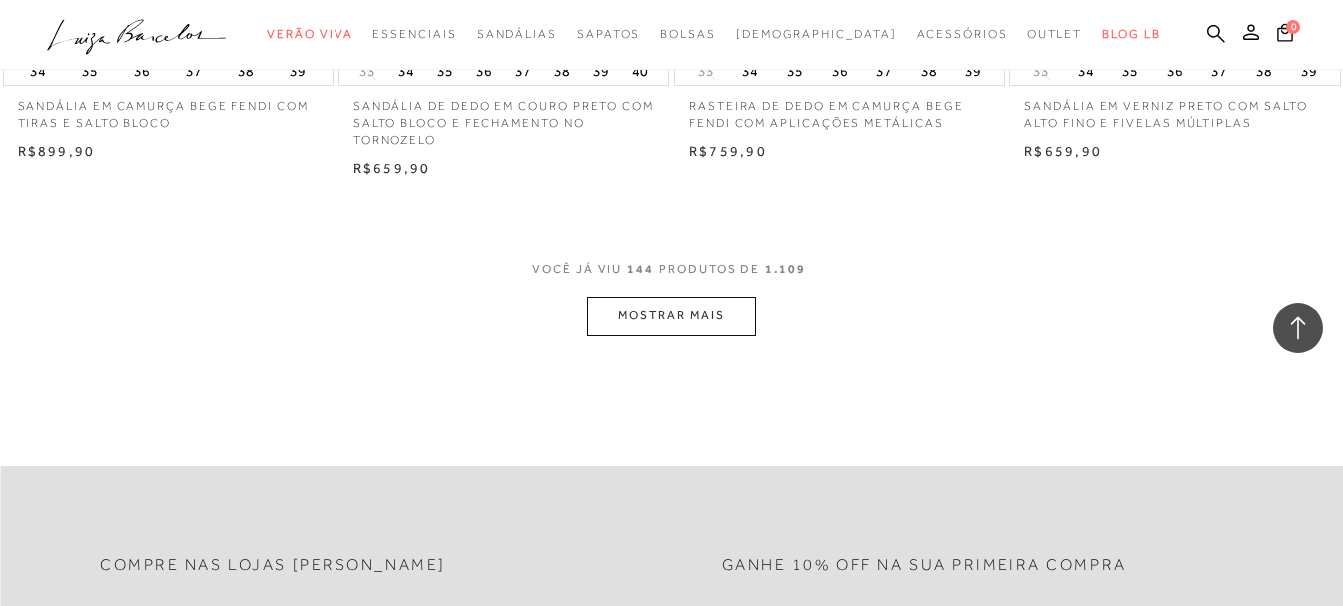
scroll to position [22837, 0]
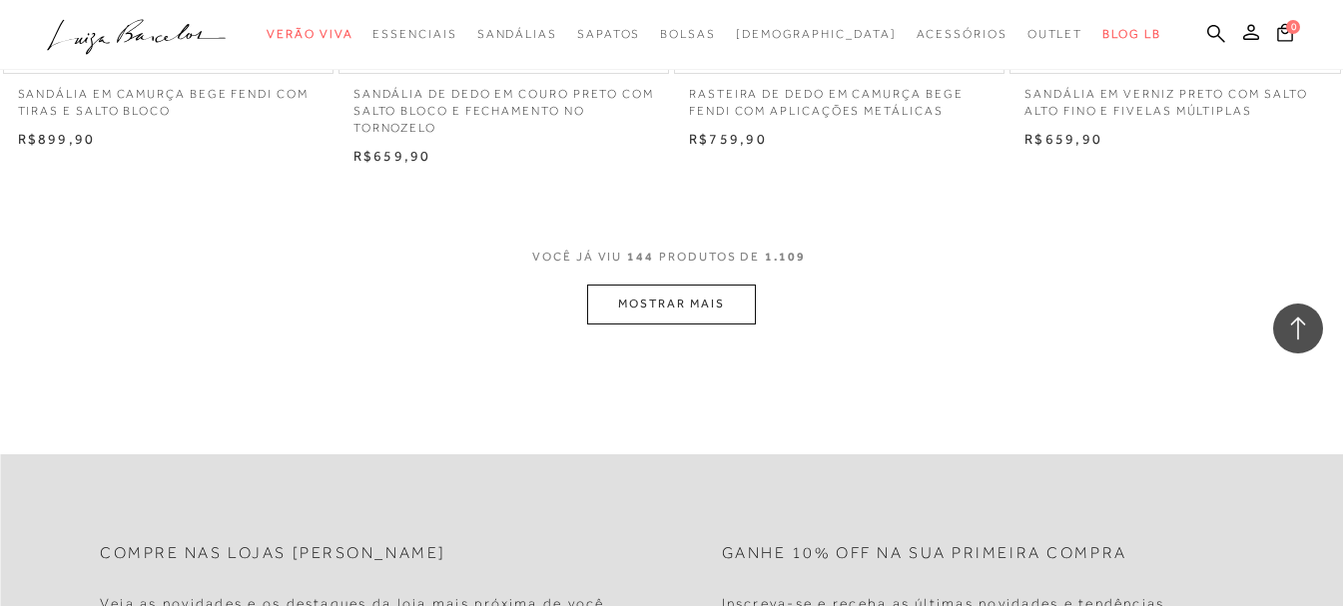
click at [708, 302] on button "MOSTRAR MAIS" at bounding box center [671, 304] width 168 height 39
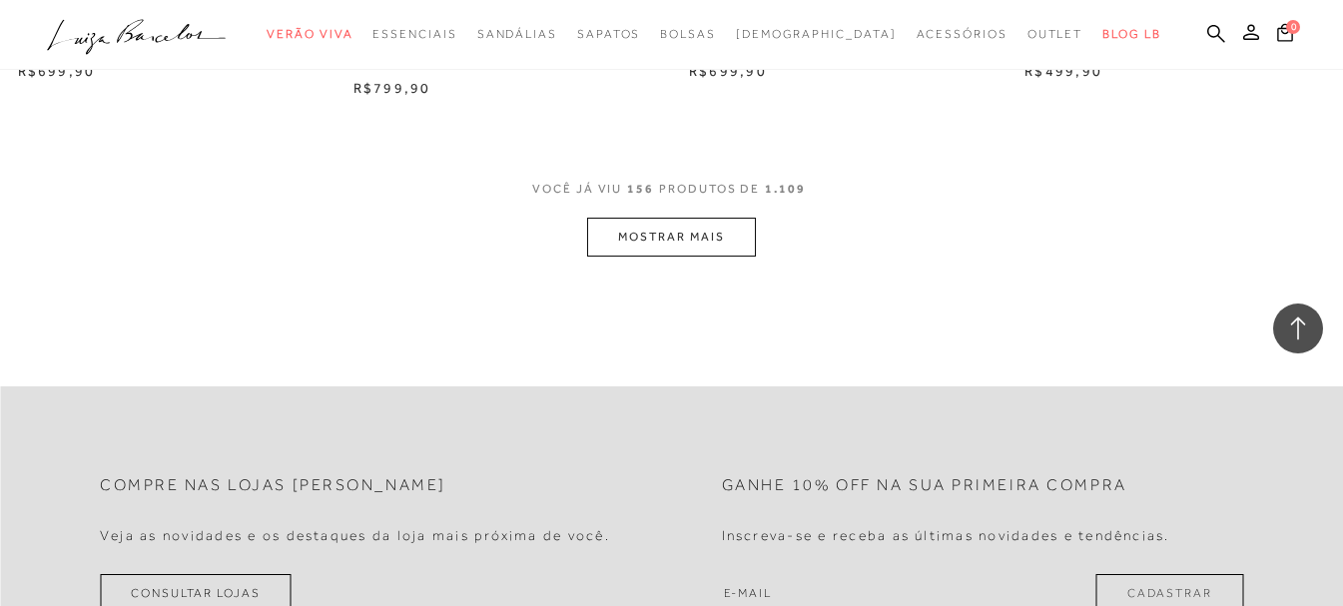
scroll to position [24834, 0]
click at [696, 246] on button "MOSTRAR MAIS" at bounding box center [671, 236] width 168 height 39
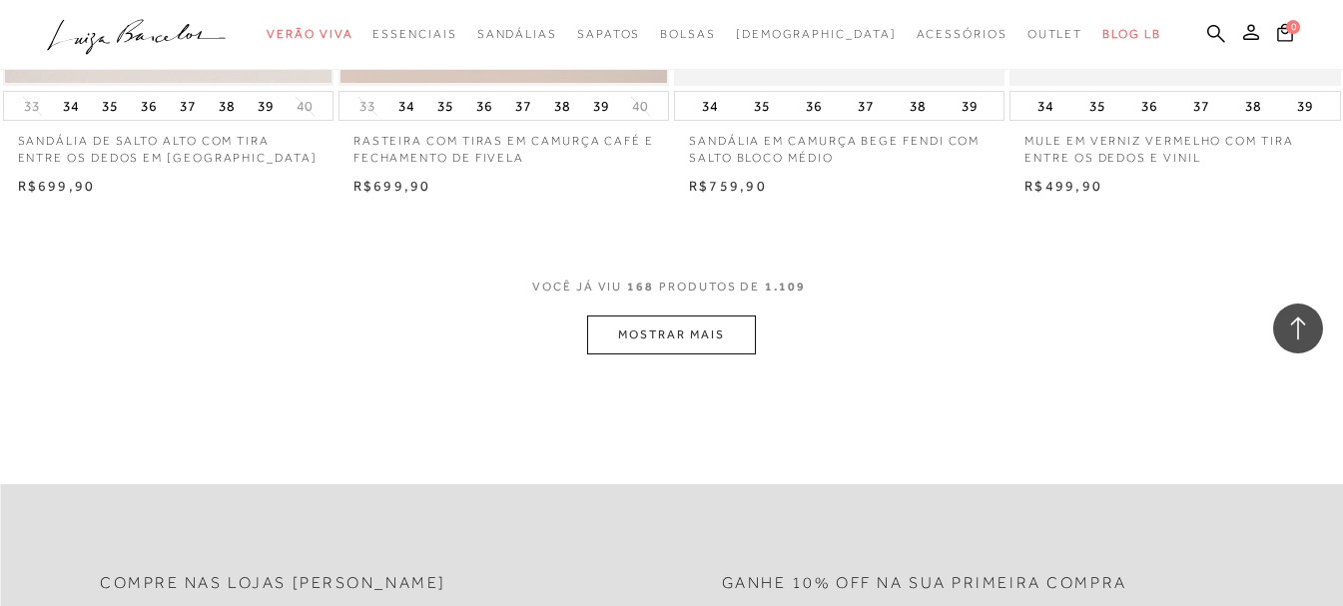
scroll to position [26632, 0]
click at [730, 335] on button "MOSTRAR MAIS" at bounding box center [671, 334] width 168 height 39
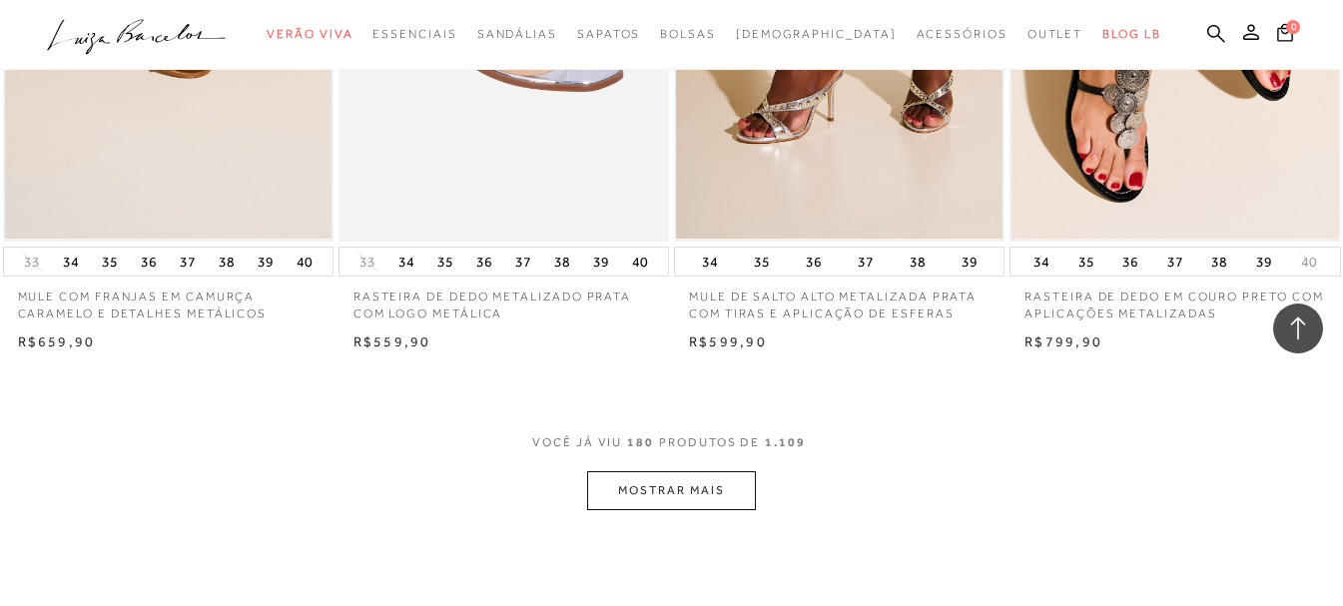
scroll to position [28629, 0]
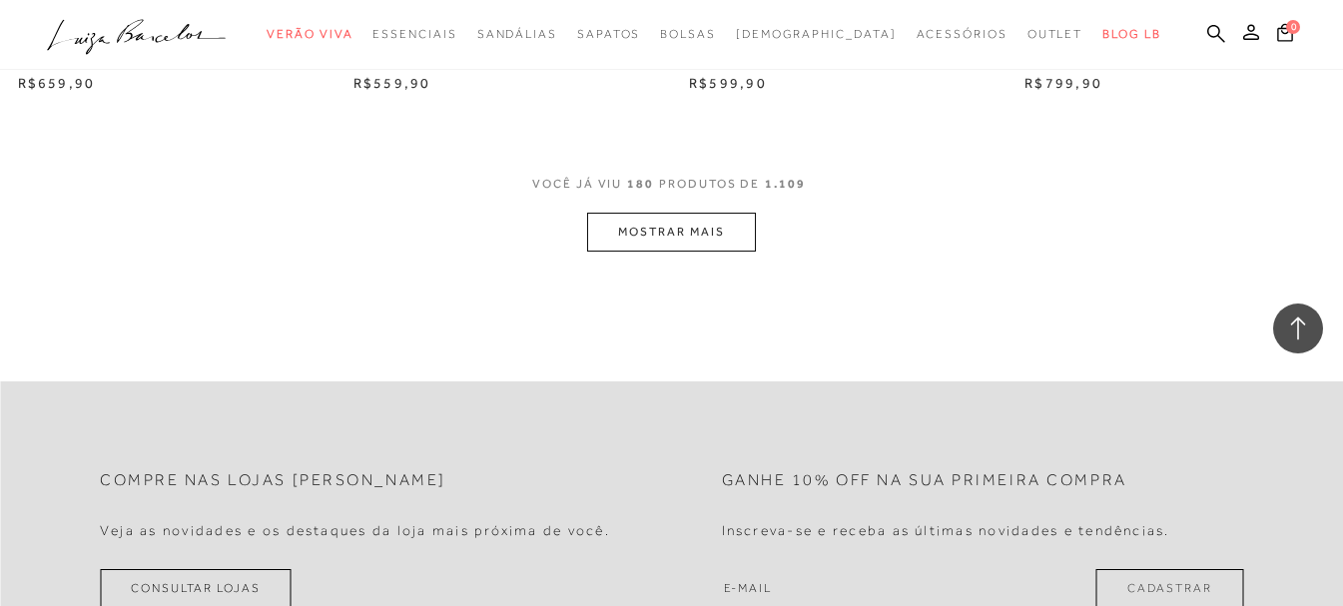
click at [641, 233] on button "MOSTRAR MAIS" at bounding box center [671, 232] width 168 height 39
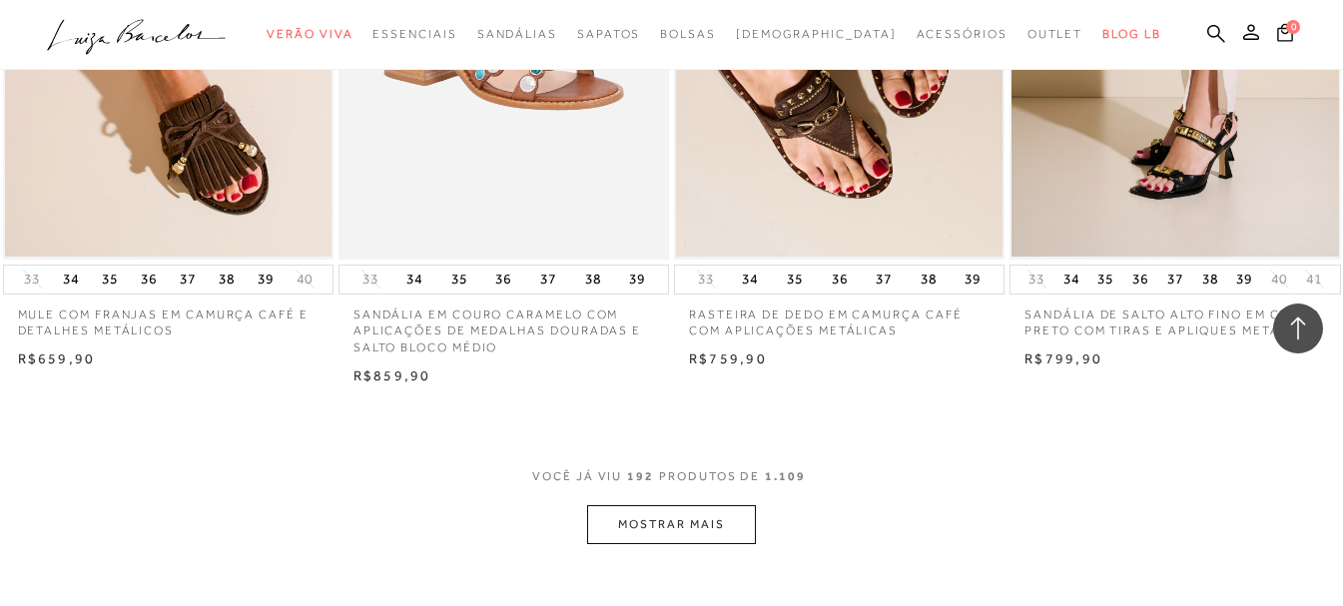
scroll to position [30426, 0]
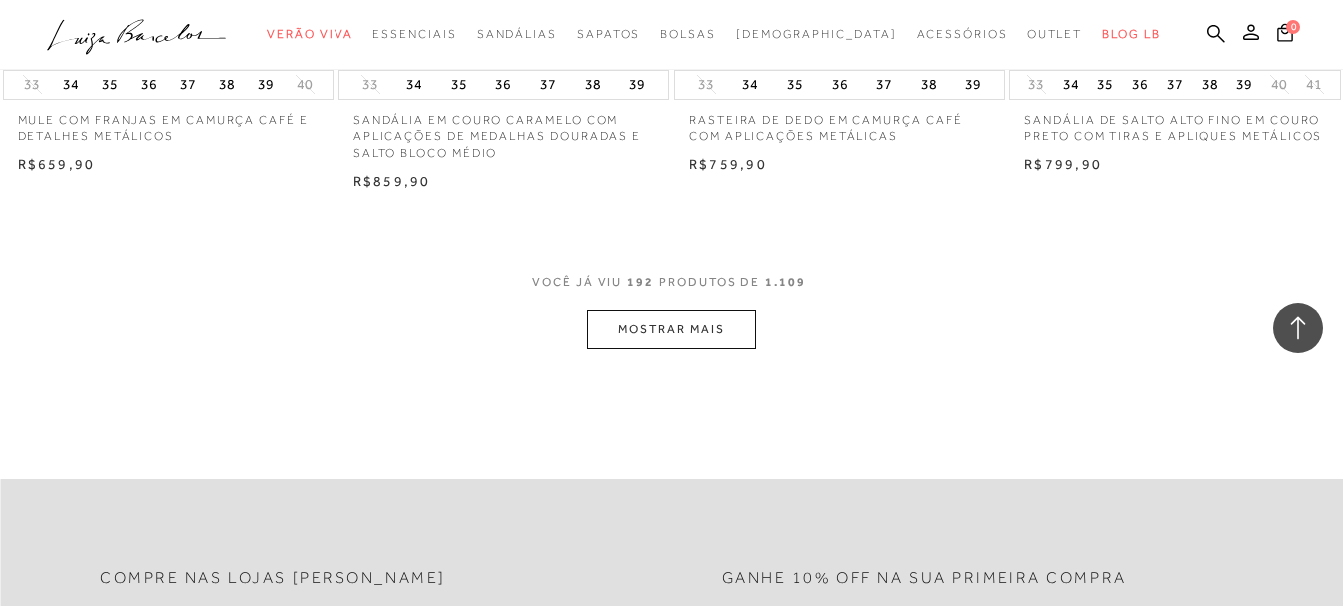
click at [724, 327] on button "MOSTRAR MAIS" at bounding box center [671, 330] width 168 height 39
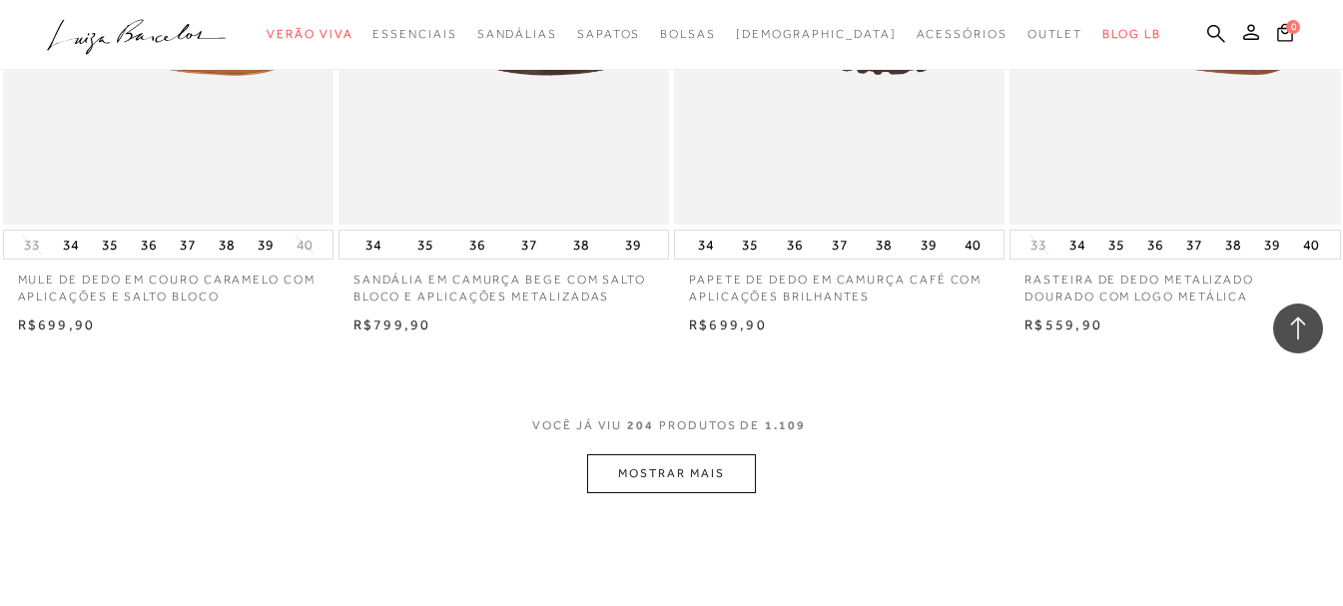
scroll to position [32224, 0]
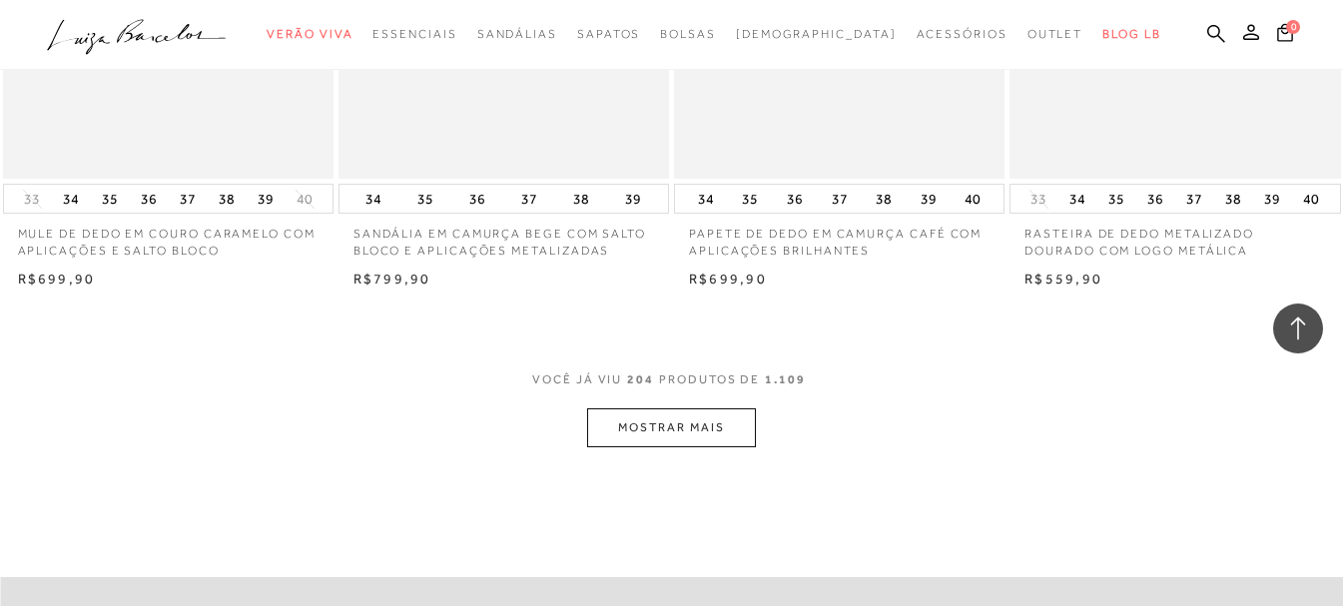
click at [670, 428] on button "MOSTRAR MAIS" at bounding box center [671, 427] width 168 height 39
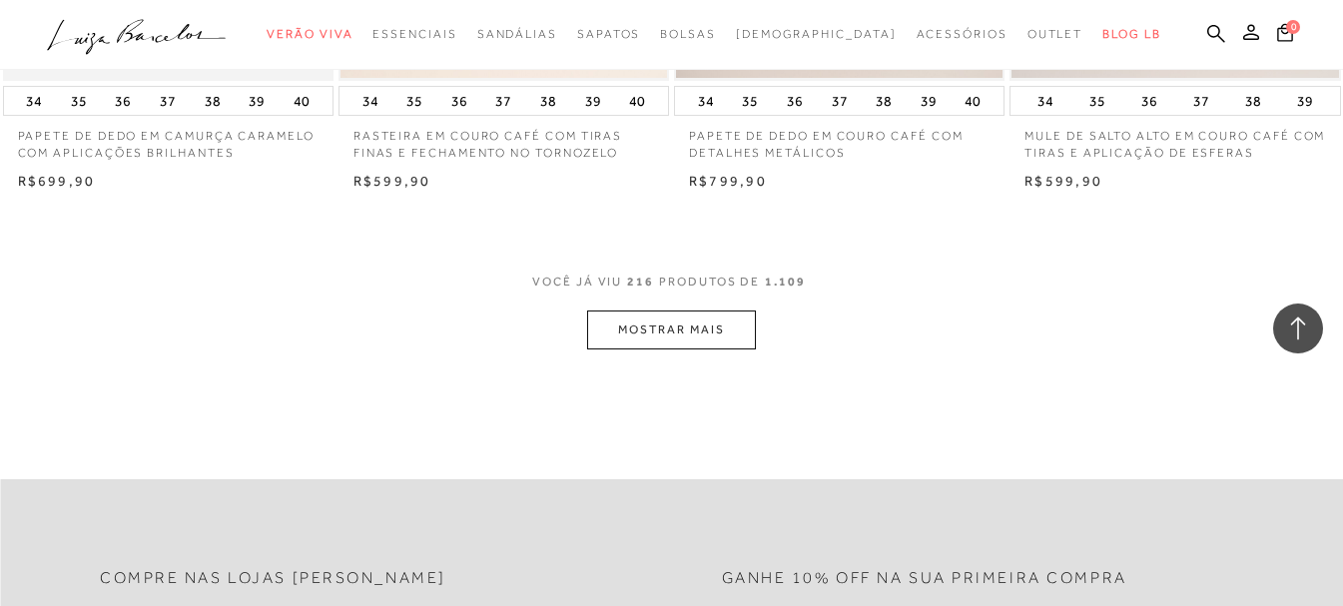
scroll to position [34221, 0]
click at [706, 334] on button "MOSTRAR MAIS" at bounding box center [671, 326] width 168 height 39
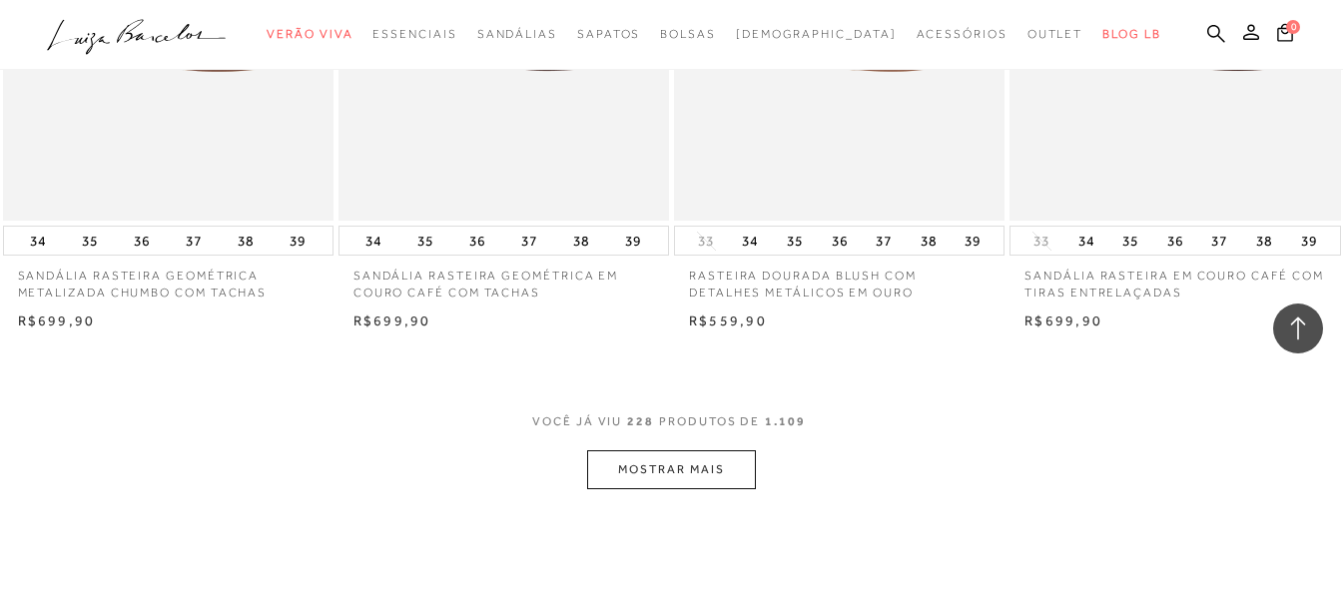
scroll to position [36172, 0]
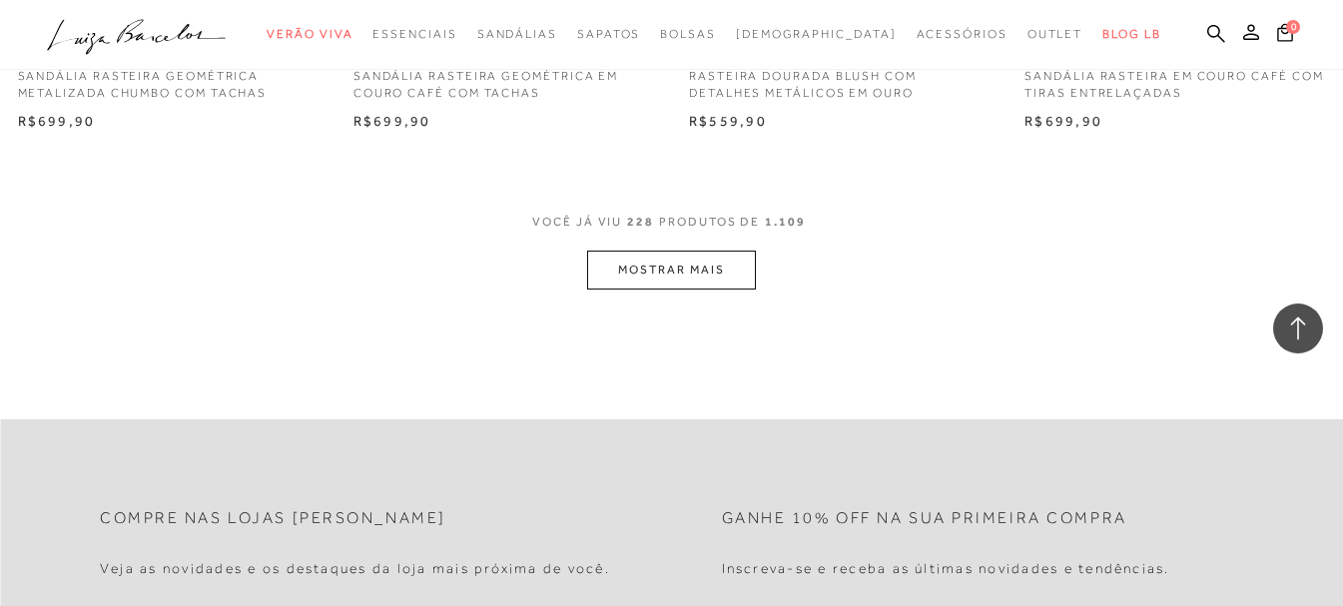
click at [692, 261] on button "MOSTRAR MAIS" at bounding box center [671, 270] width 168 height 39
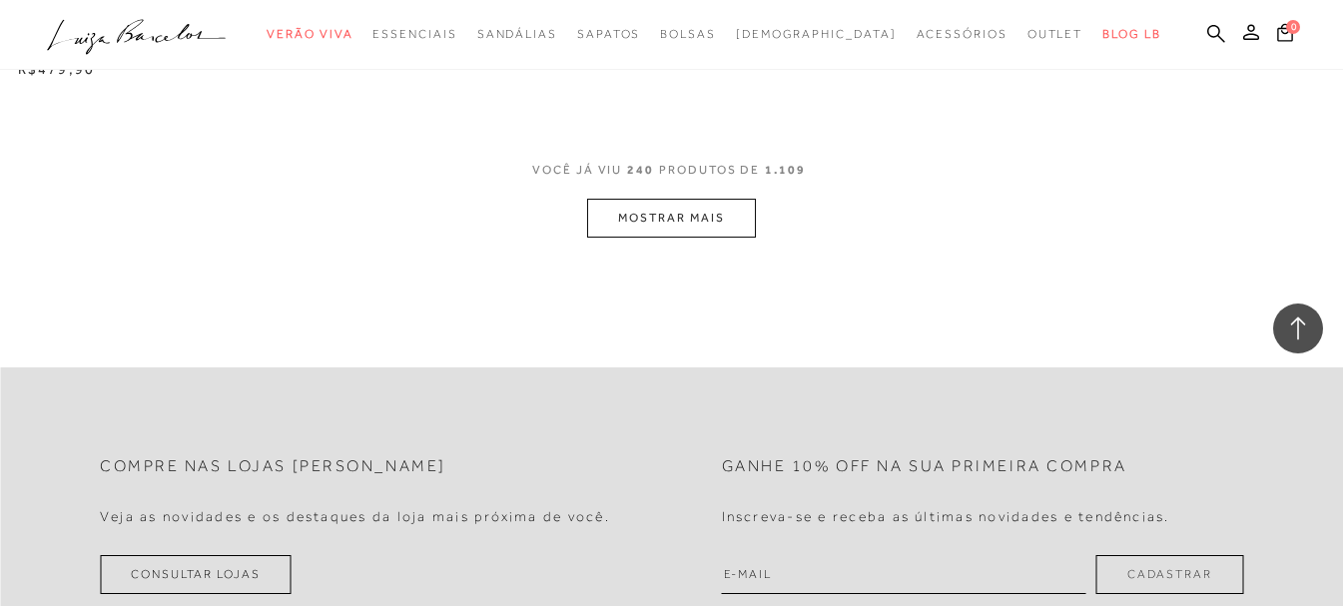
scroll to position [38169, 0]
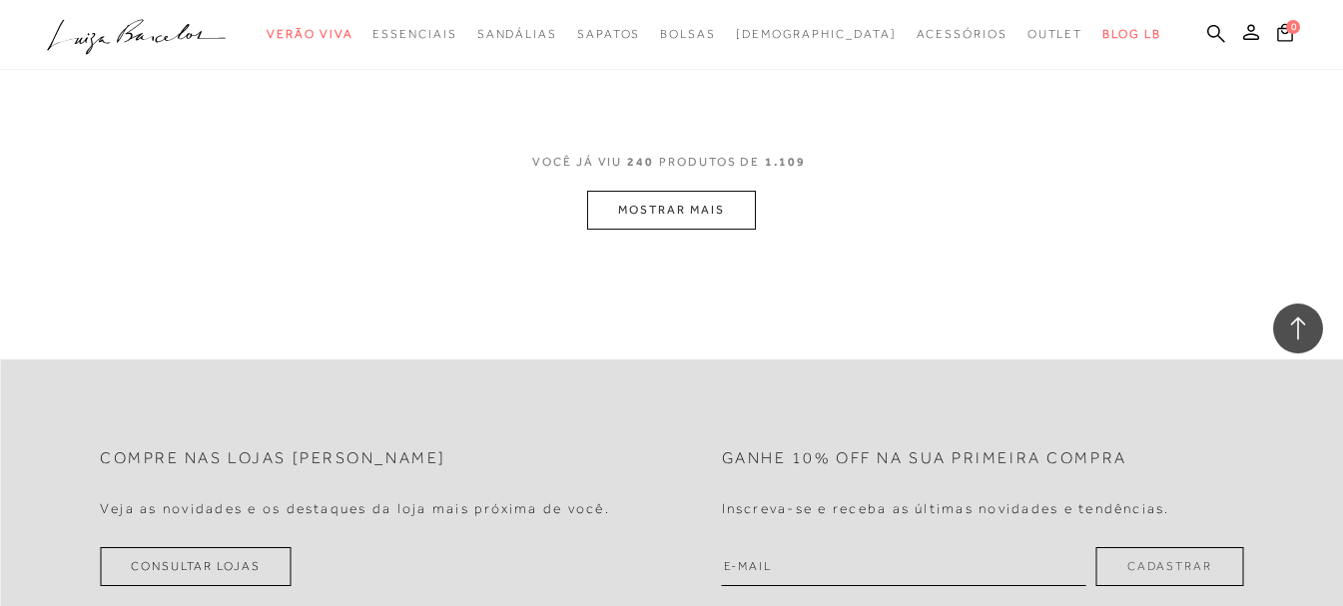
click at [739, 221] on button "MOSTRAR MAIS" at bounding box center [671, 210] width 168 height 39
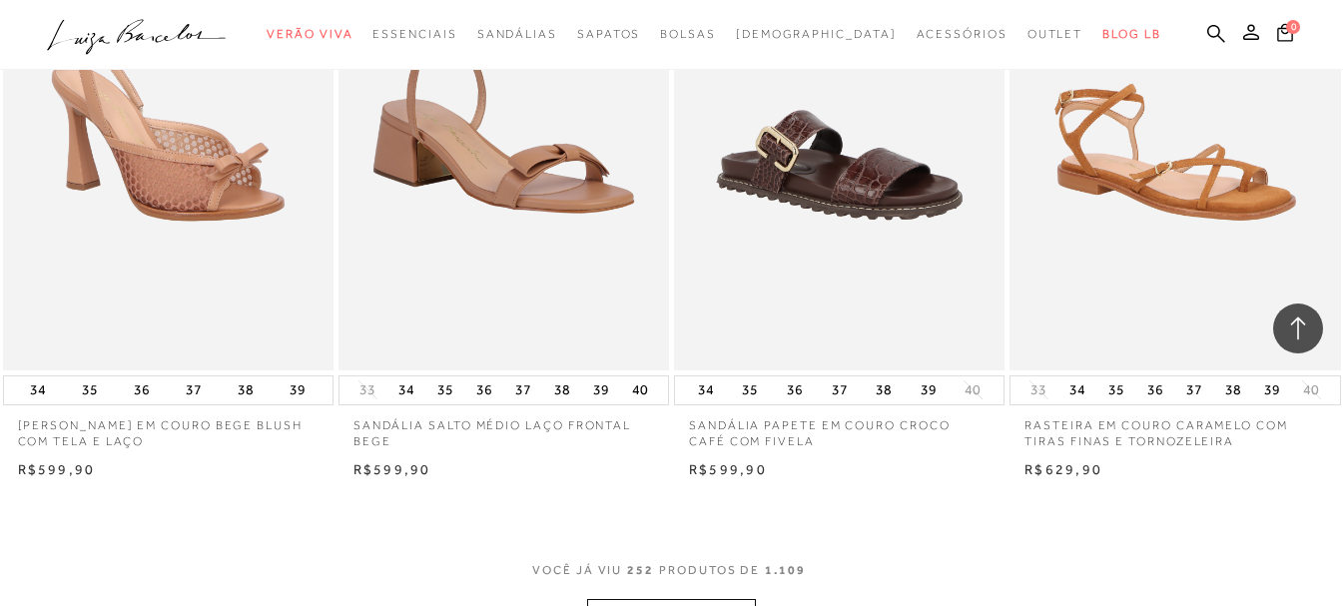
scroll to position [39967, 0]
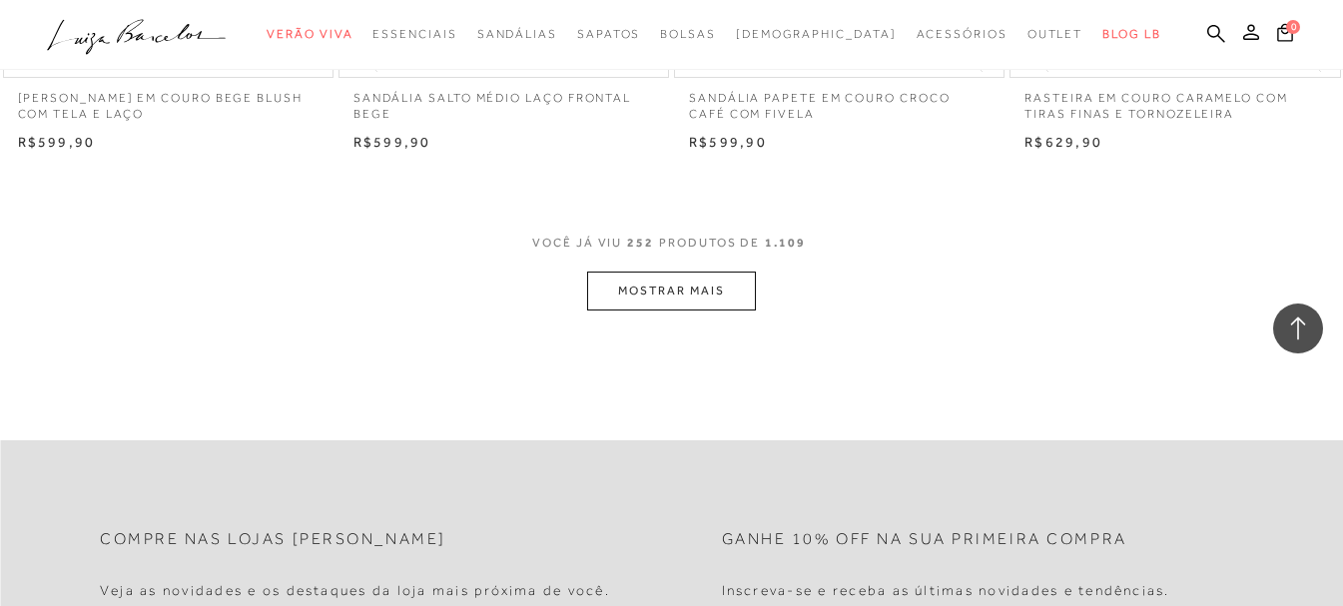
click at [688, 291] on button "MOSTRAR MAIS" at bounding box center [671, 291] width 168 height 39
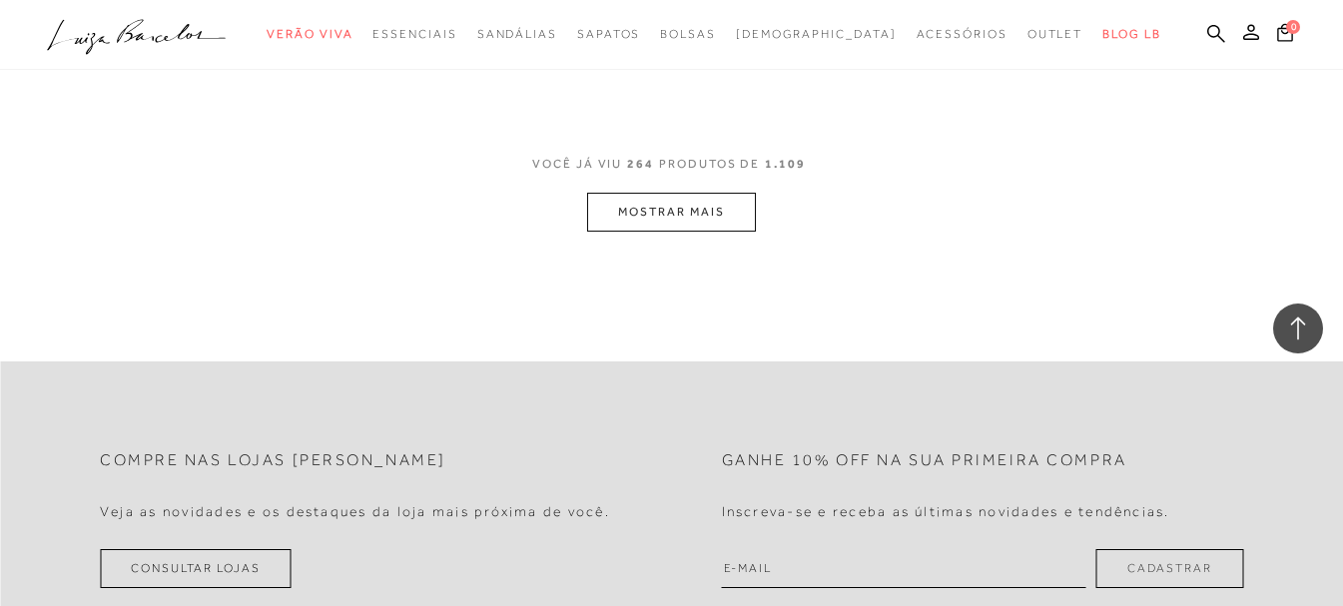
scroll to position [41964, 0]
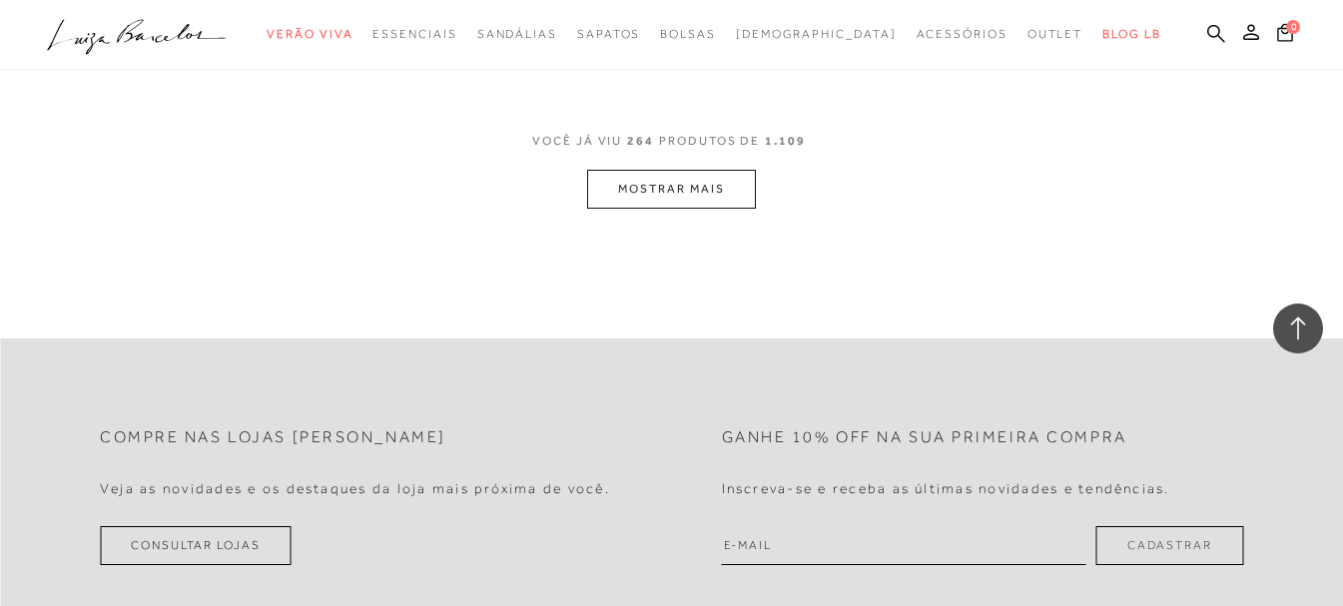
click at [665, 197] on button "MOSTRAR MAIS" at bounding box center [671, 189] width 168 height 39
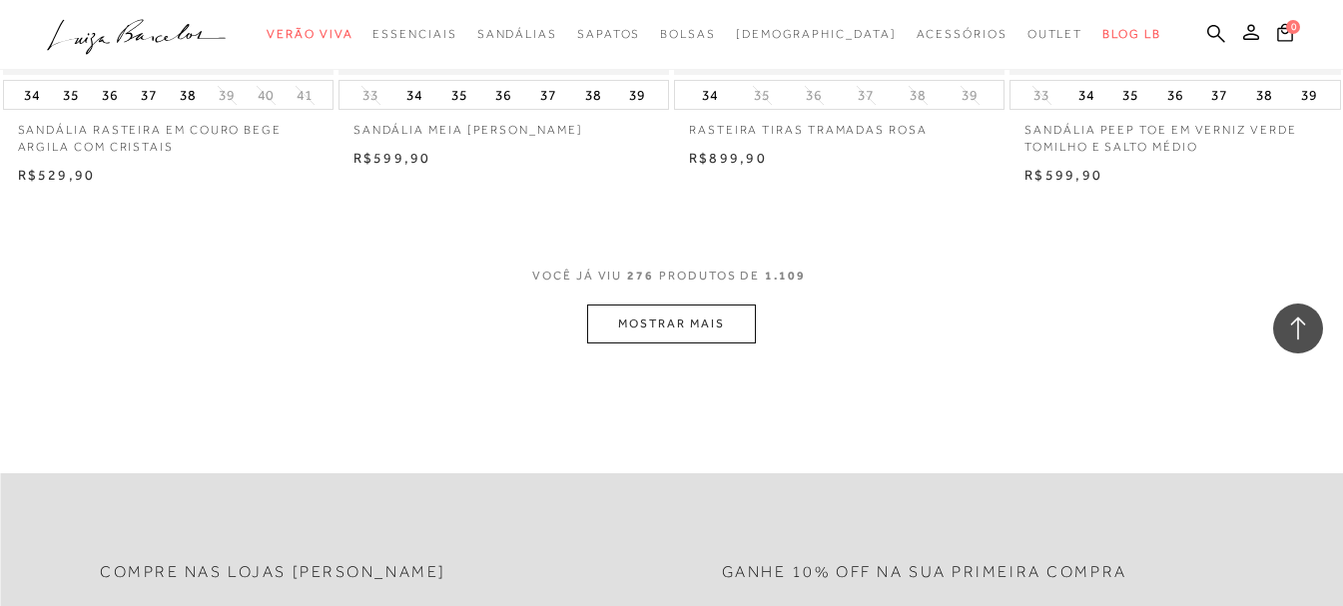
scroll to position [43861, 0]
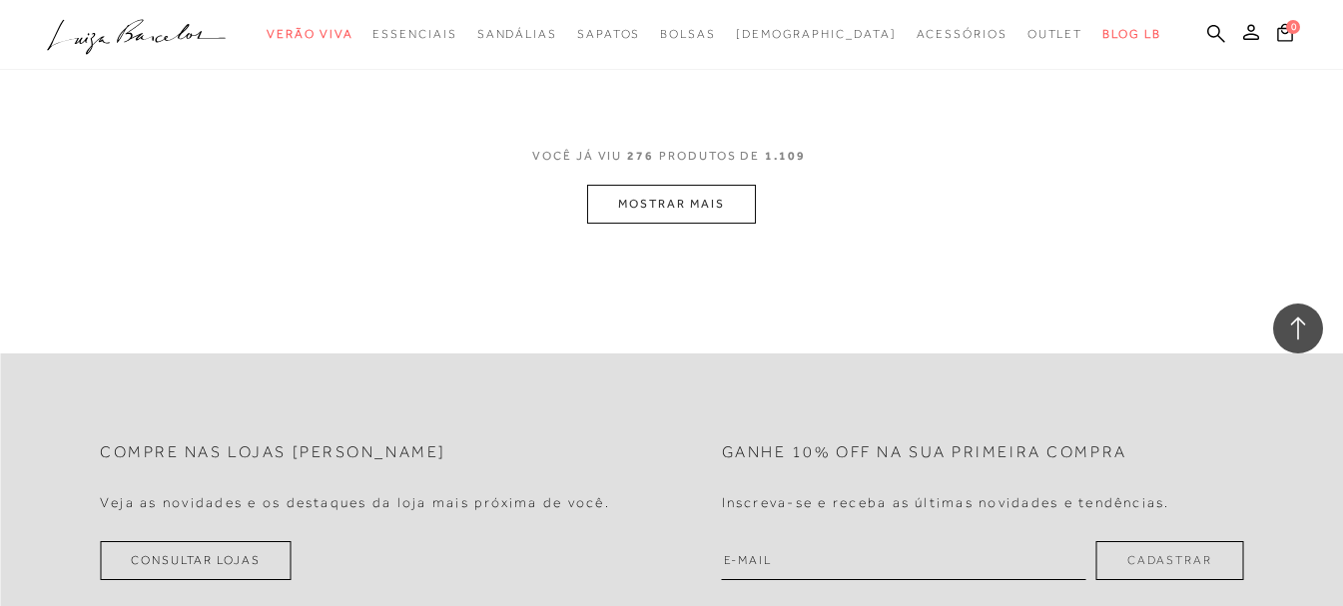
click at [714, 204] on button "MOSTRAR MAIS" at bounding box center [671, 204] width 168 height 39
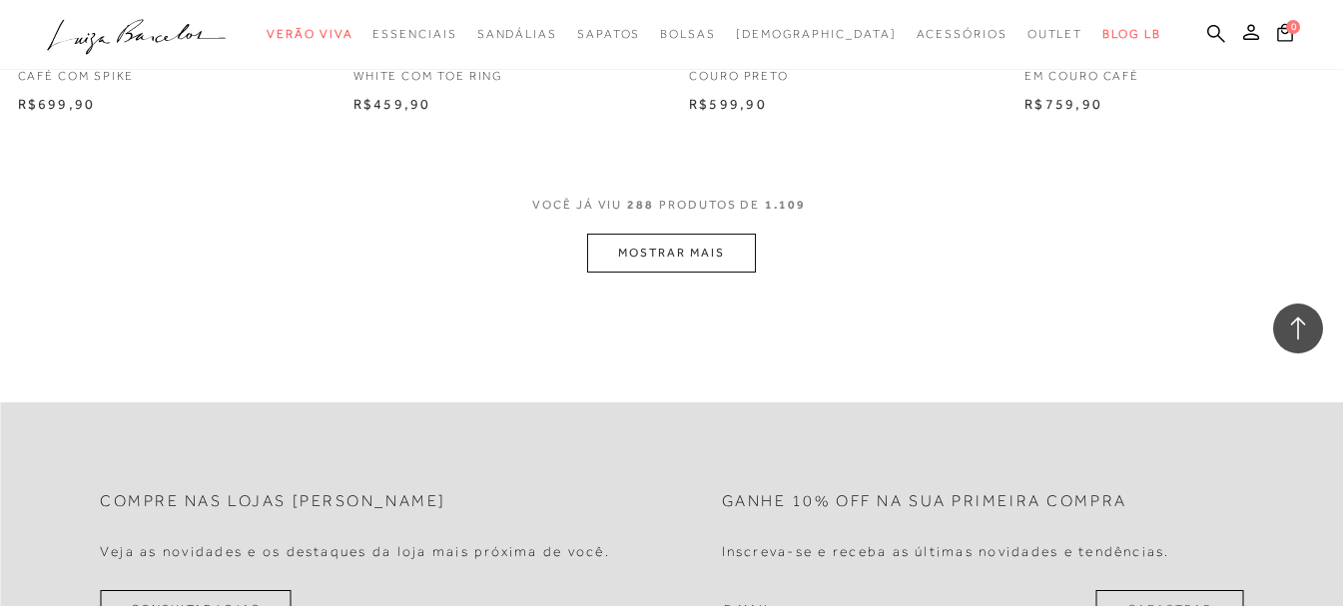
scroll to position [45713, 0]
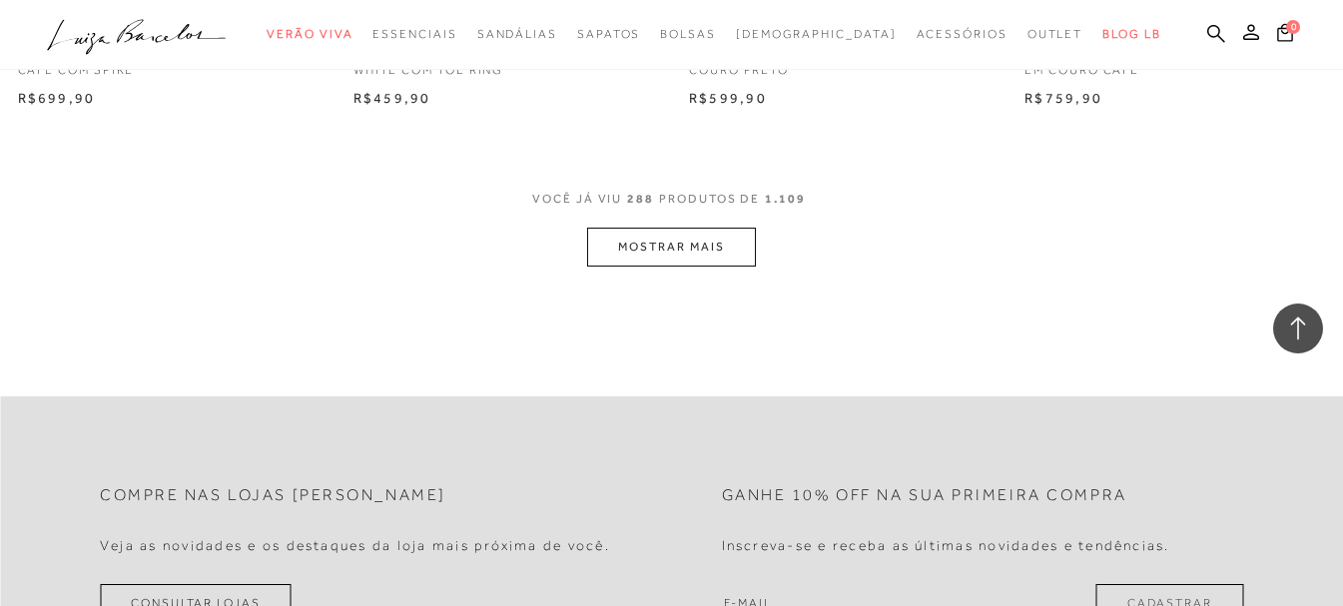
click at [669, 229] on button "MOSTRAR MAIS" at bounding box center [671, 247] width 168 height 39
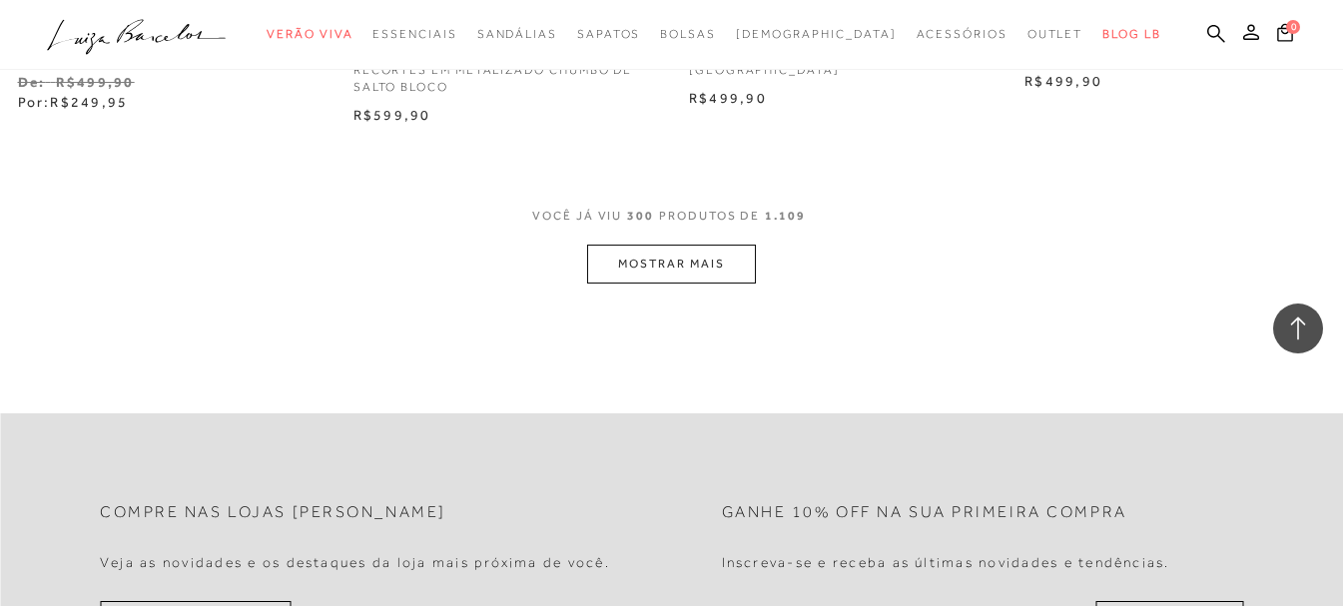
scroll to position [47611, 0]
click at [719, 258] on button "MOSTRAR MAIS" at bounding box center [671, 262] width 168 height 39
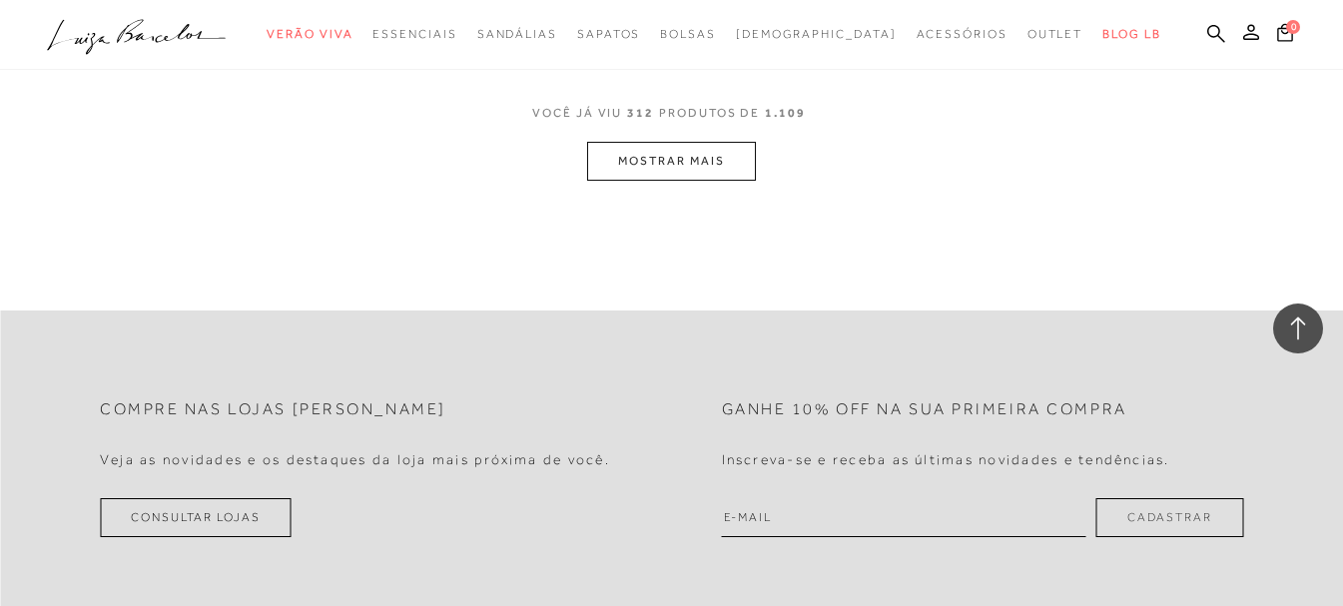
scroll to position [49608, 0]
click at [716, 164] on button "MOSTRAR MAIS" at bounding box center [671, 160] width 168 height 39
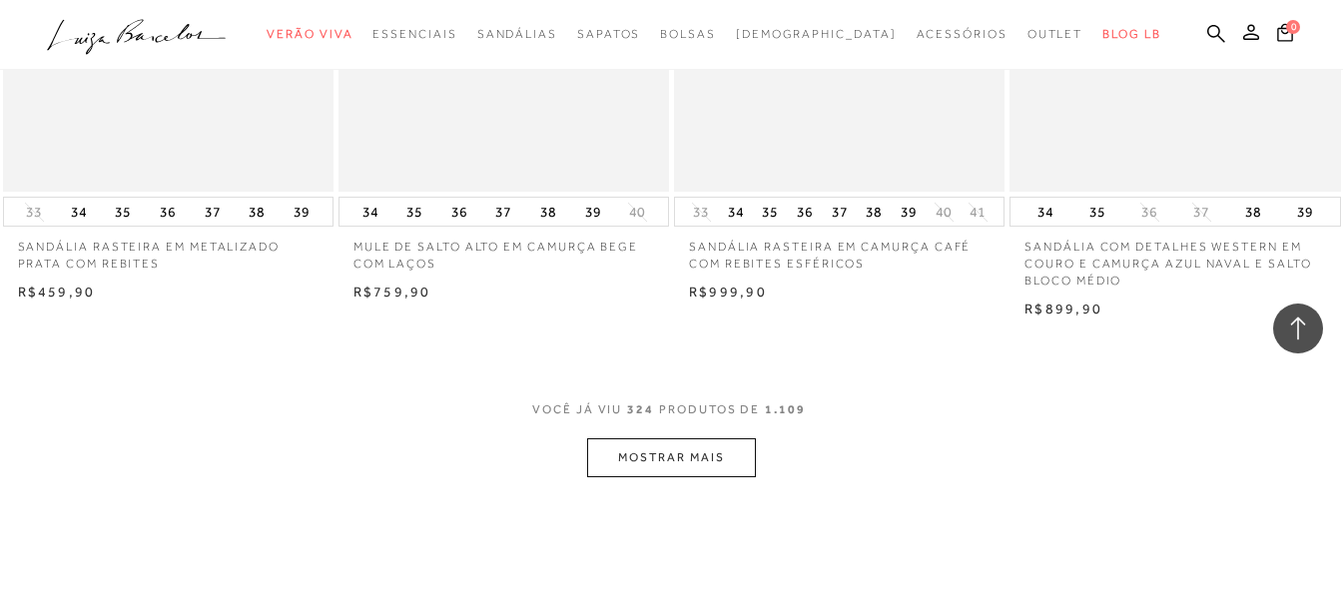
scroll to position [51405, 0]
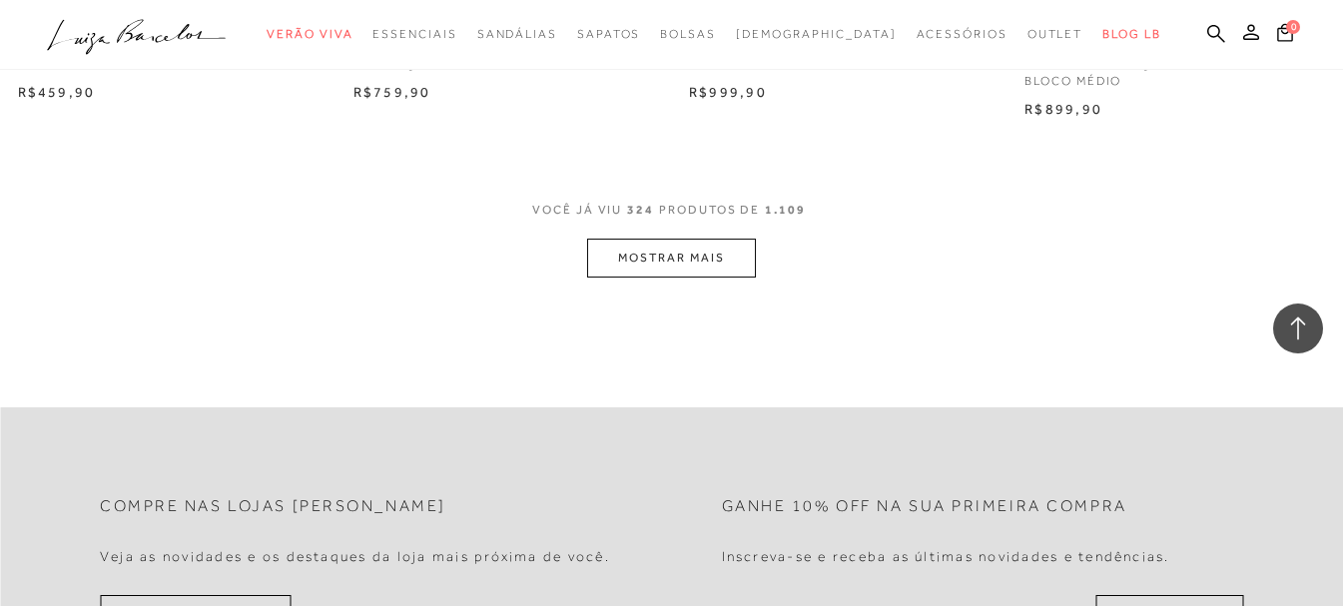
click at [639, 266] on button "MOSTRAR MAIS" at bounding box center [671, 258] width 168 height 39
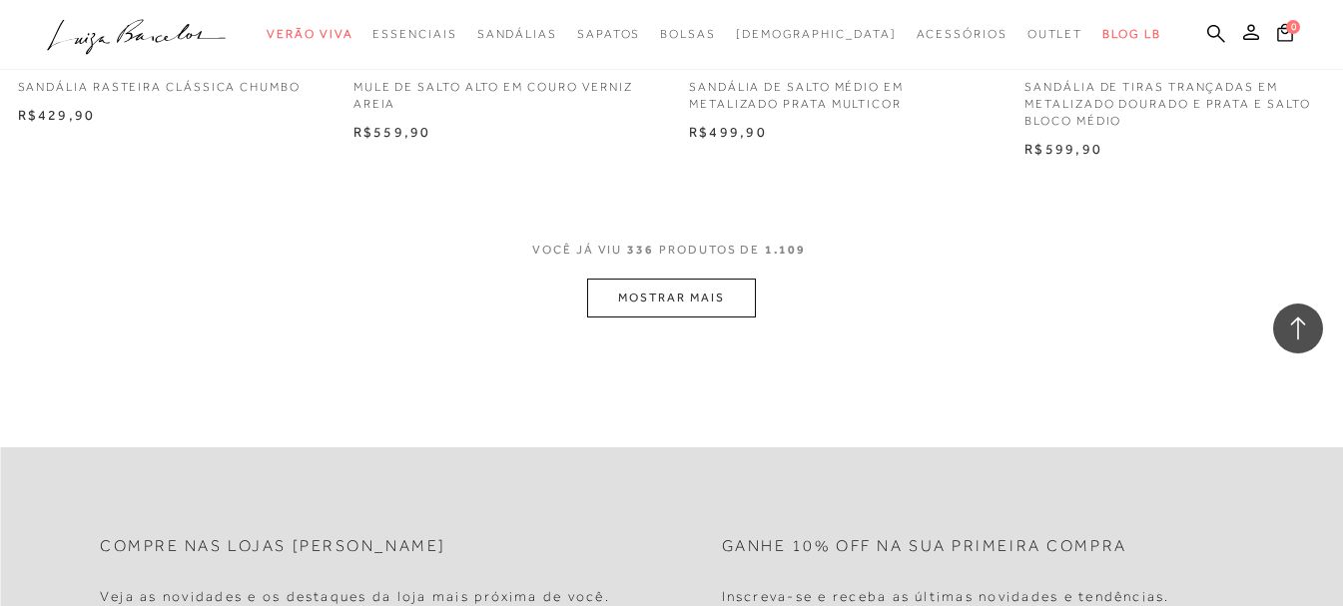
scroll to position [53402, 0]
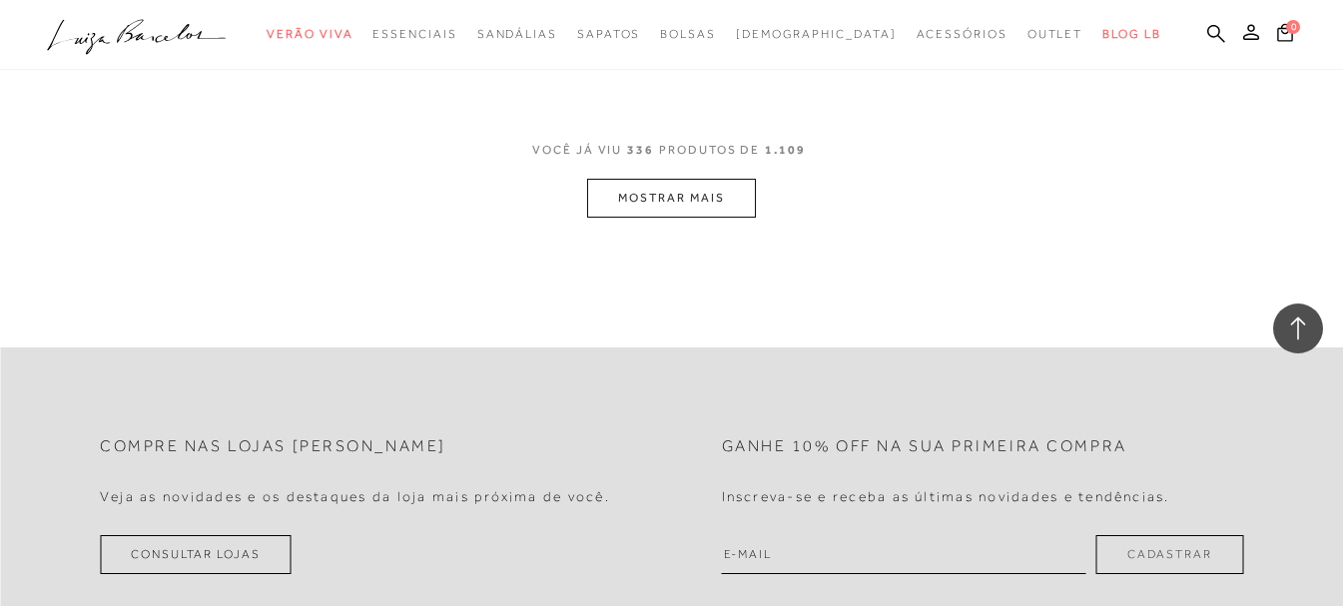
click at [704, 198] on button "MOSTRAR MAIS" at bounding box center [671, 198] width 168 height 39
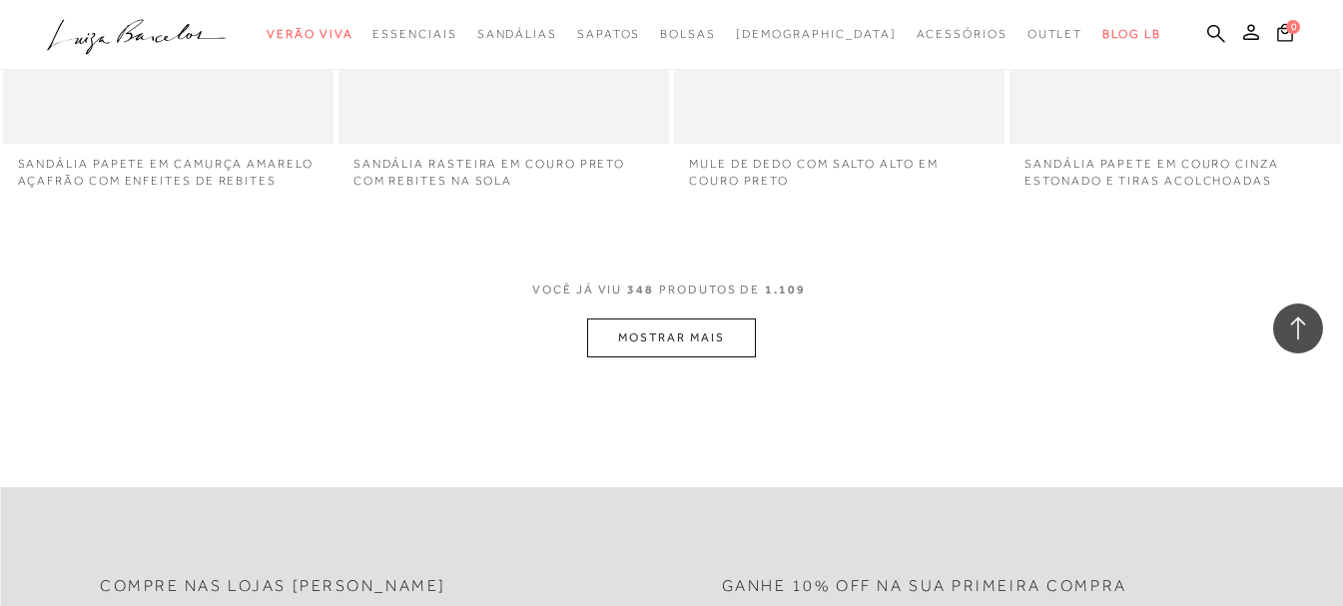
scroll to position [55000, 0]
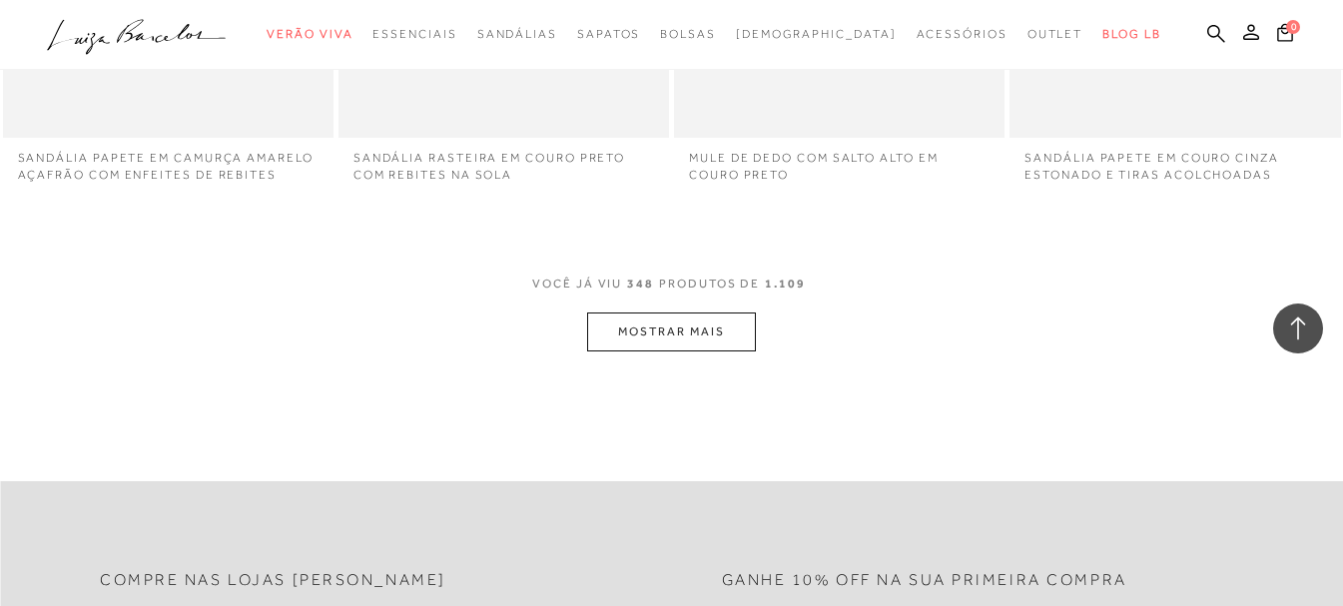
click at [684, 325] on button "MOSTRAR MAIS" at bounding box center [671, 332] width 168 height 39
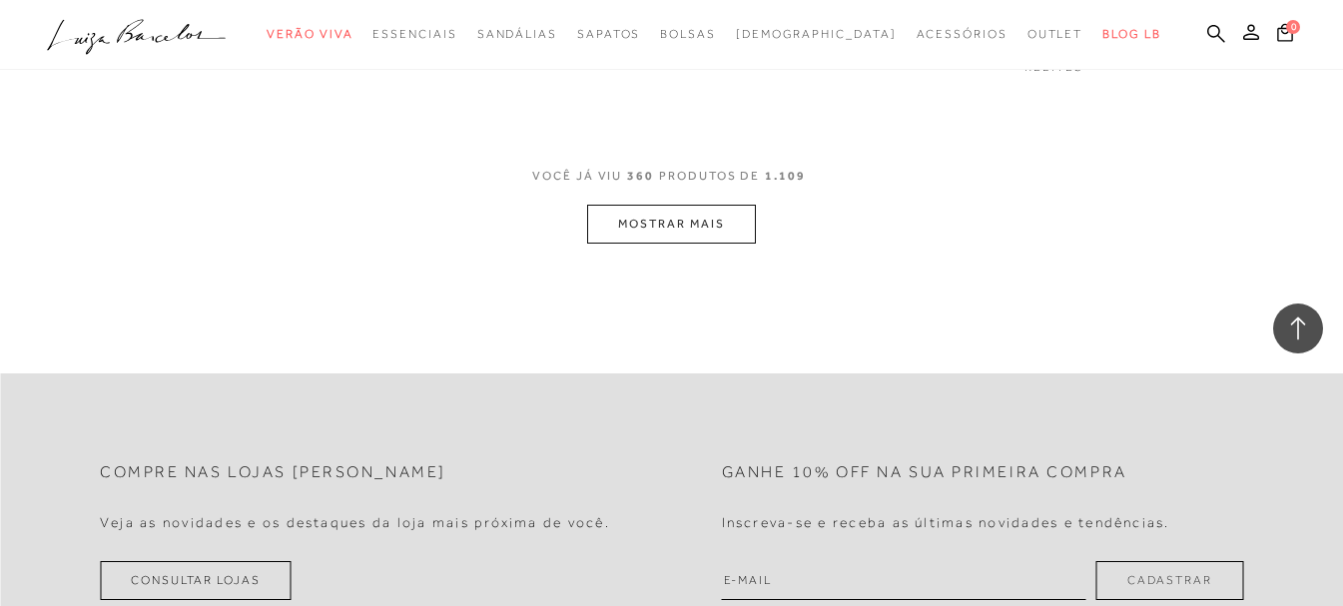
scroll to position [57027, 0]
click at [698, 208] on button "MOSTRAR MAIS" at bounding box center [671, 221] width 168 height 39
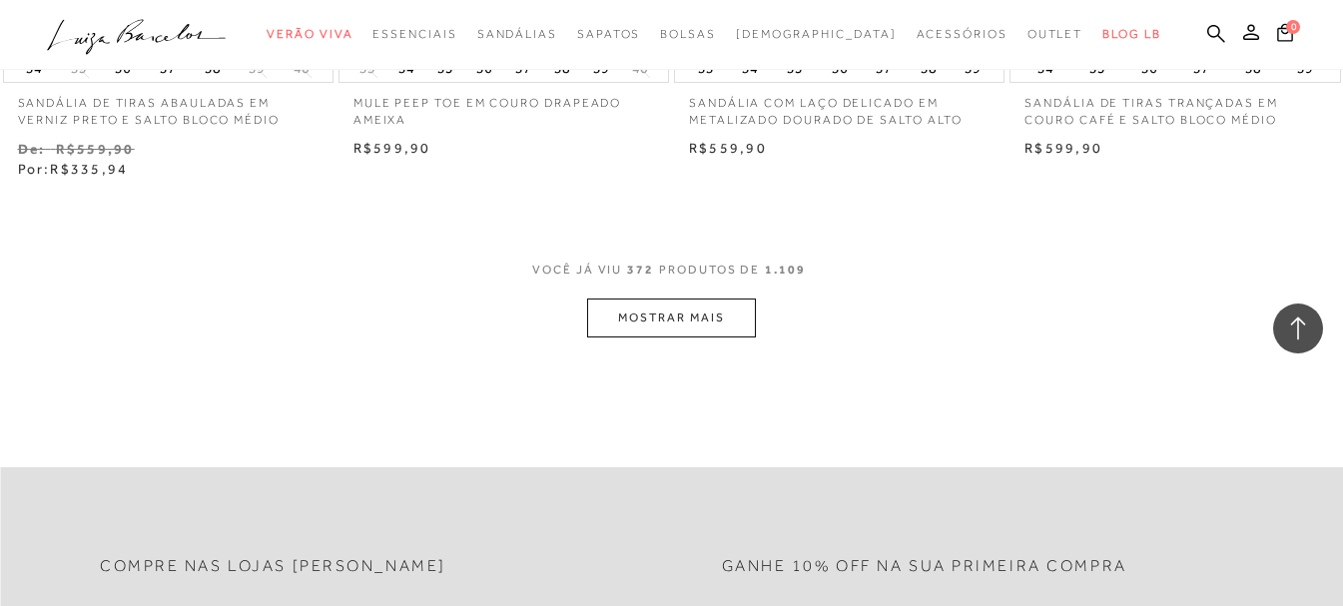
scroll to position [59142, 0]
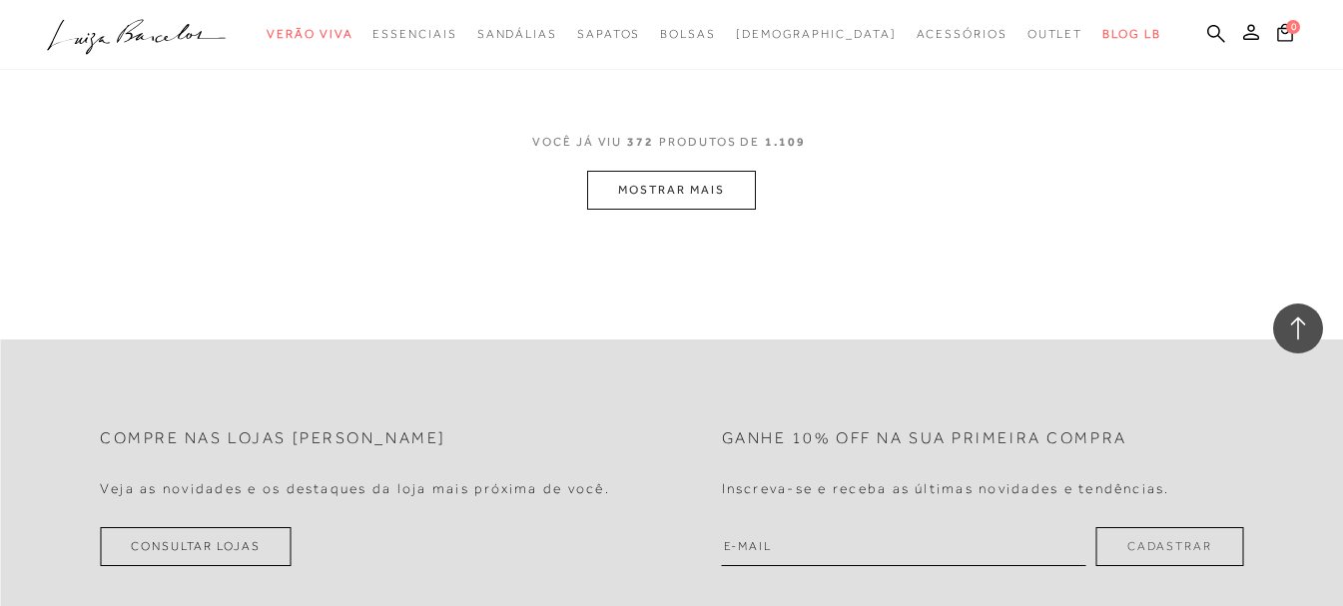
click at [662, 186] on button "MOSTRAR MAIS" at bounding box center [671, 190] width 168 height 39
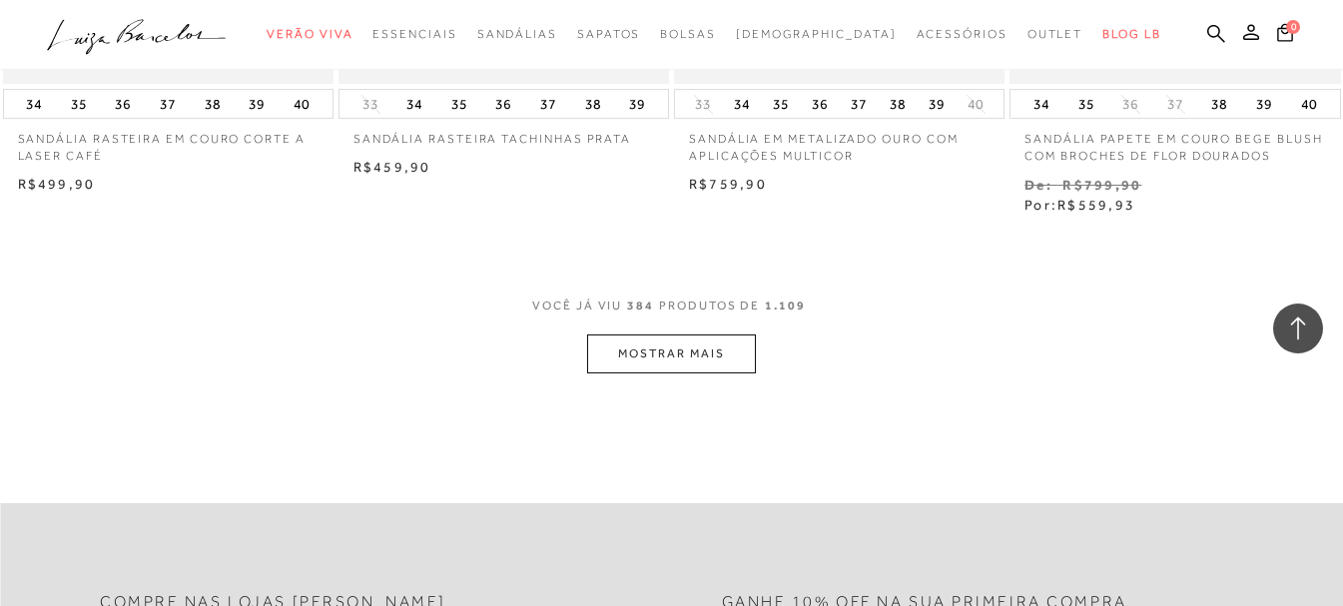
scroll to position [60898, 0]
click at [731, 353] on button "MOSTRAR MAIS" at bounding box center [671, 355] width 168 height 39
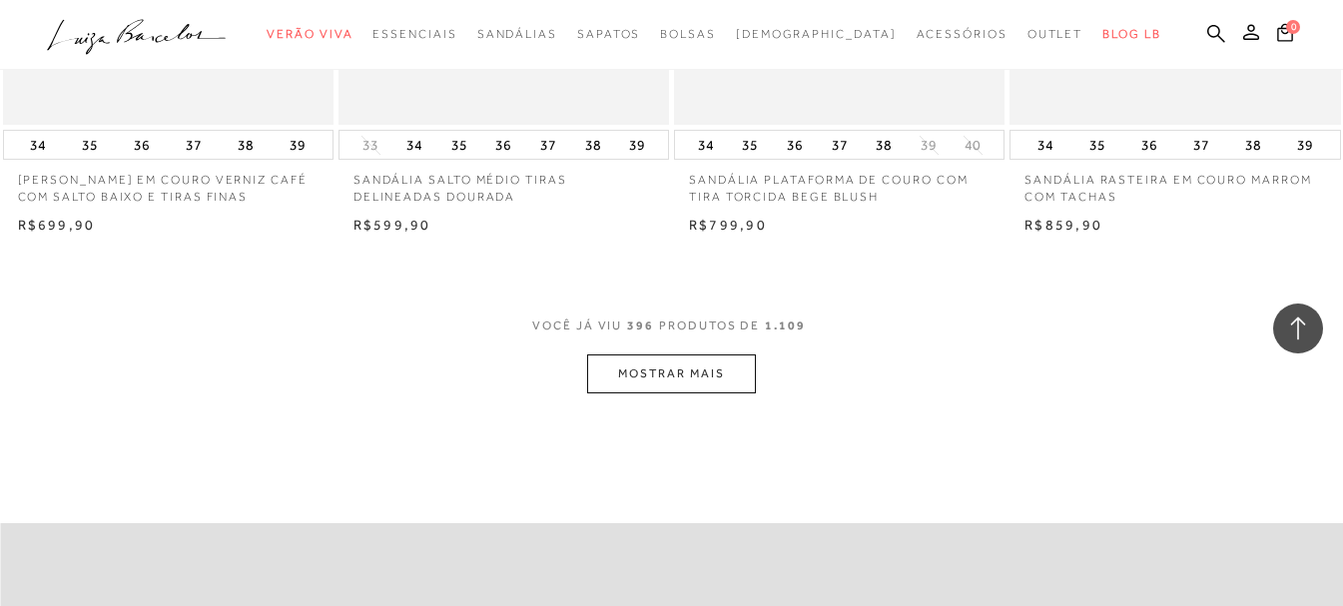
scroll to position [62944, 0]
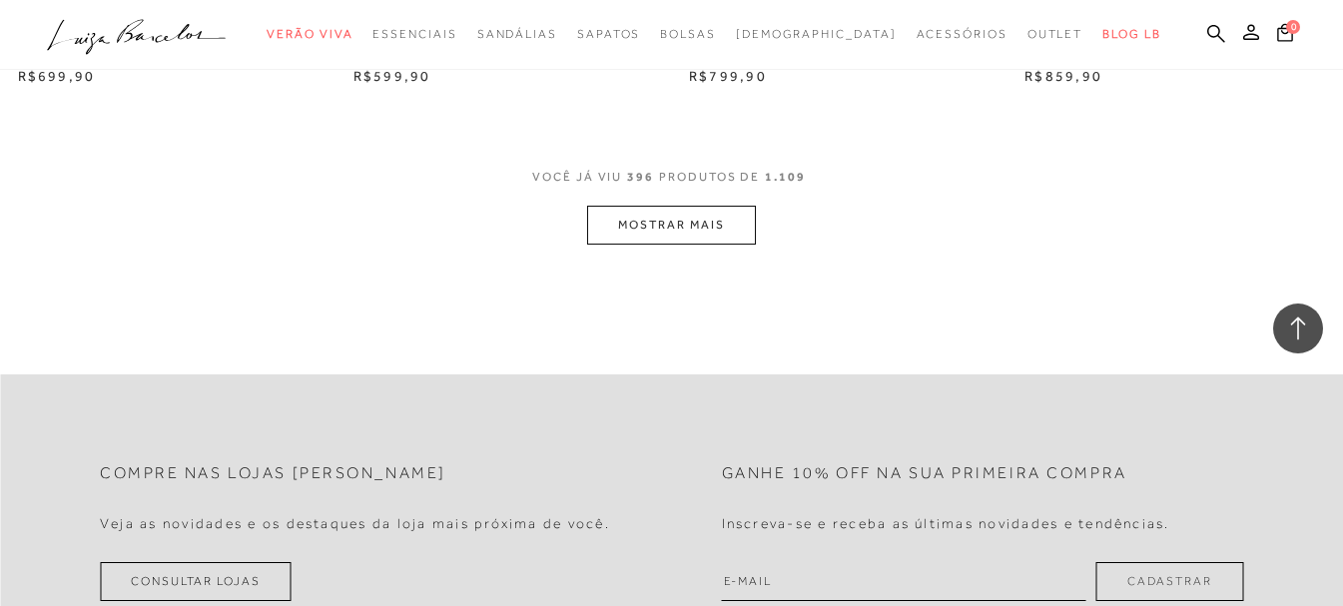
click at [728, 206] on button "MOSTRAR MAIS" at bounding box center [671, 225] width 168 height 39
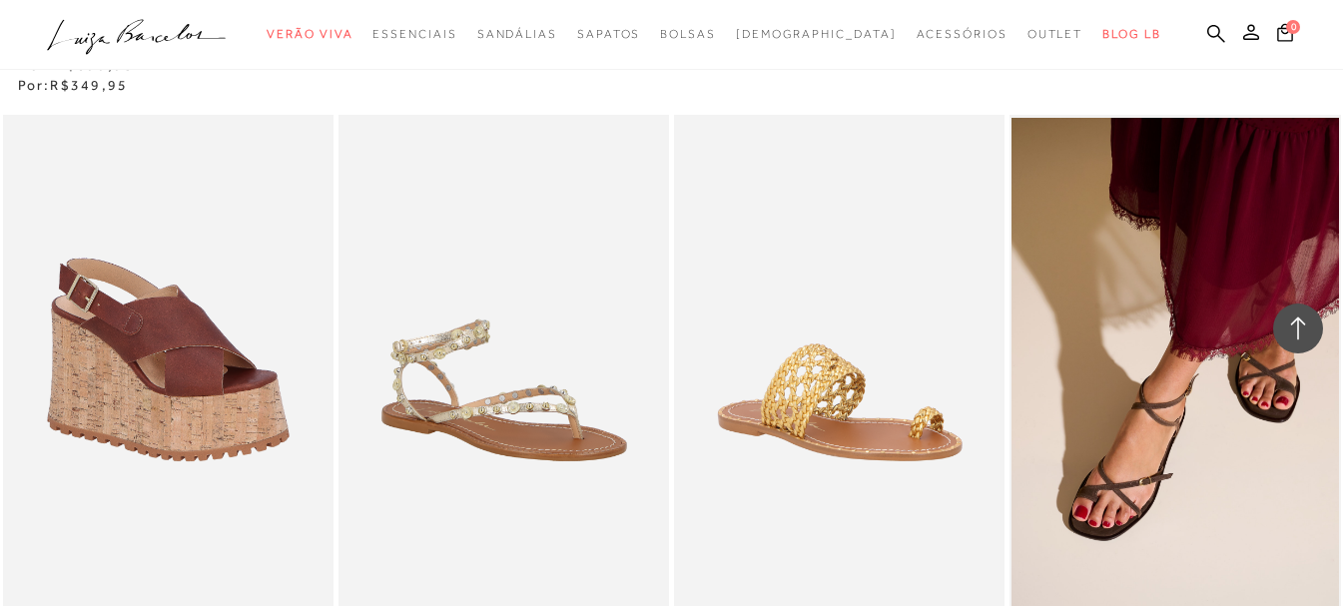
scroll to position [64600, 0]
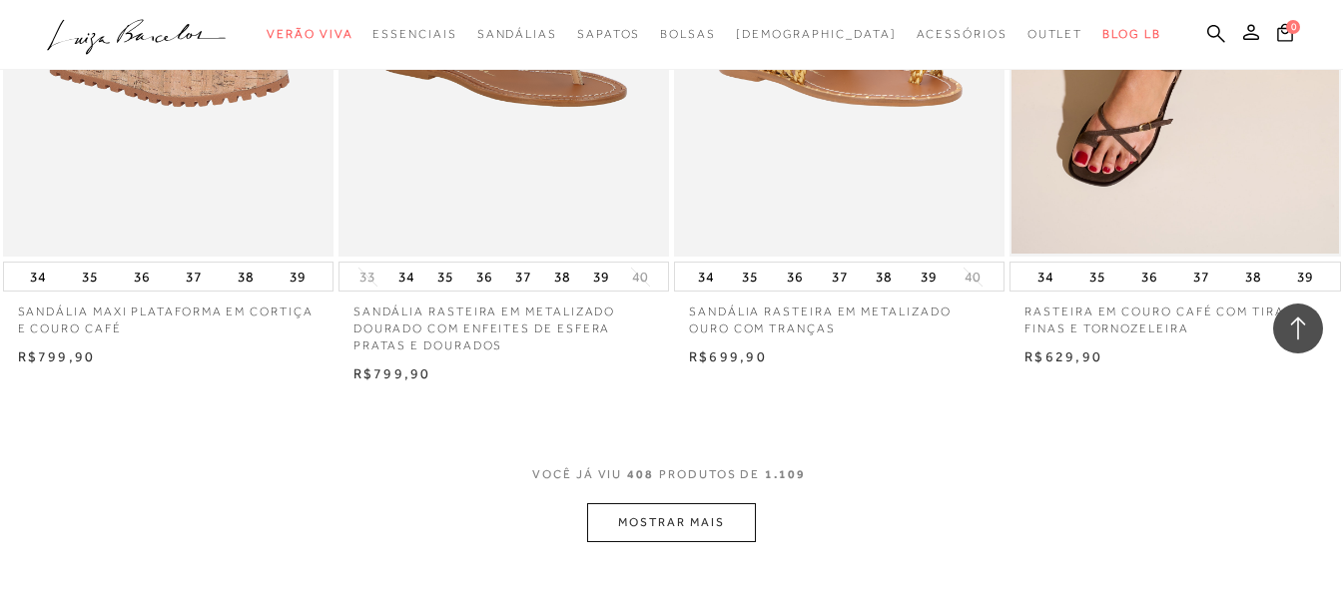
click at [694, 503] on button "MOSTRAR MAIS" at bounding box center [671, 522] width 168 height 39
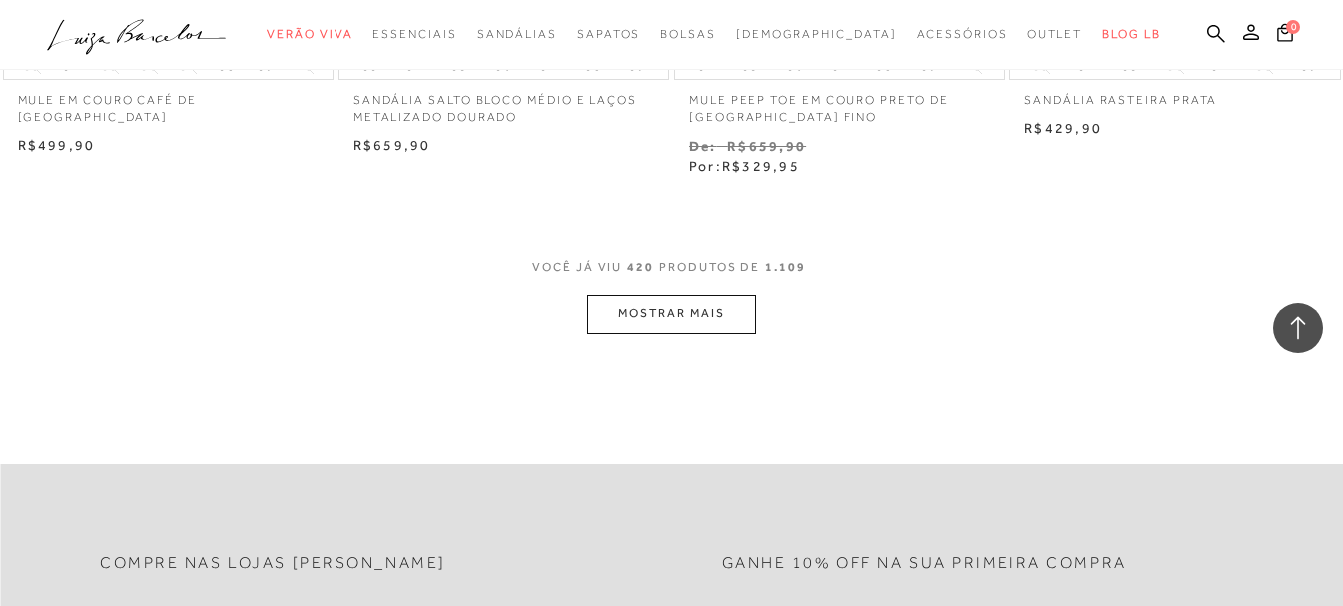
scroll to position [66797, 0]
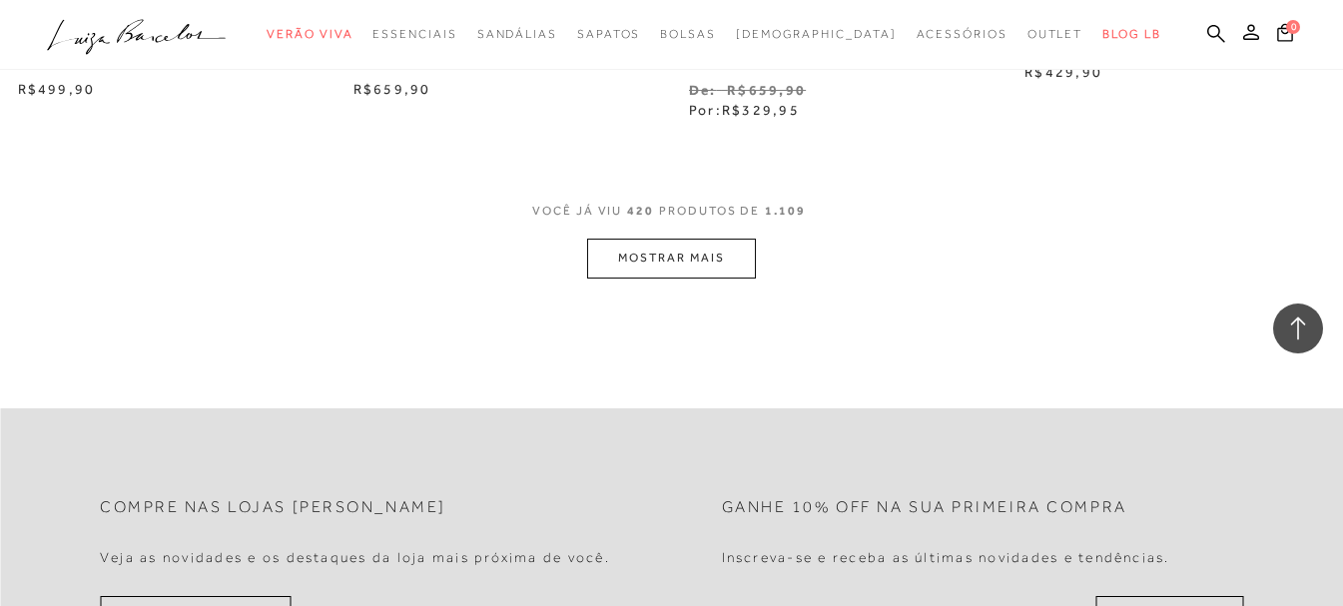
click at [732, 239] on button "MOSTRAR MAIS" at bounding box center [671, 258] width 168 height 39
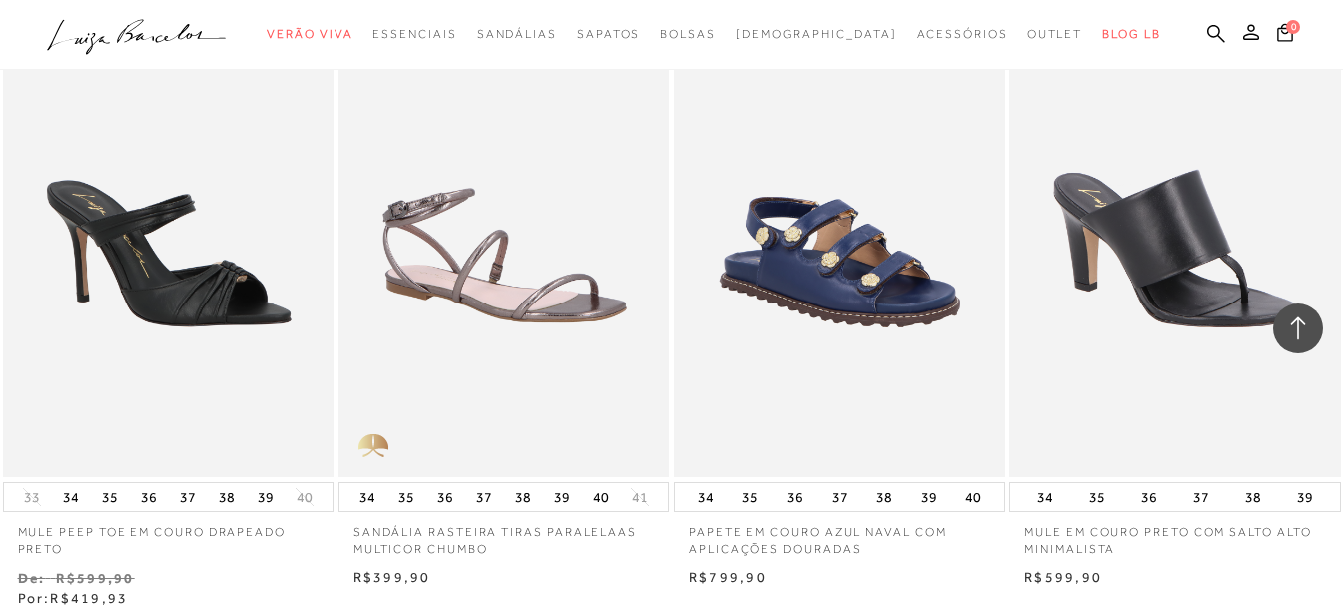
scroll to position [68594, 0]
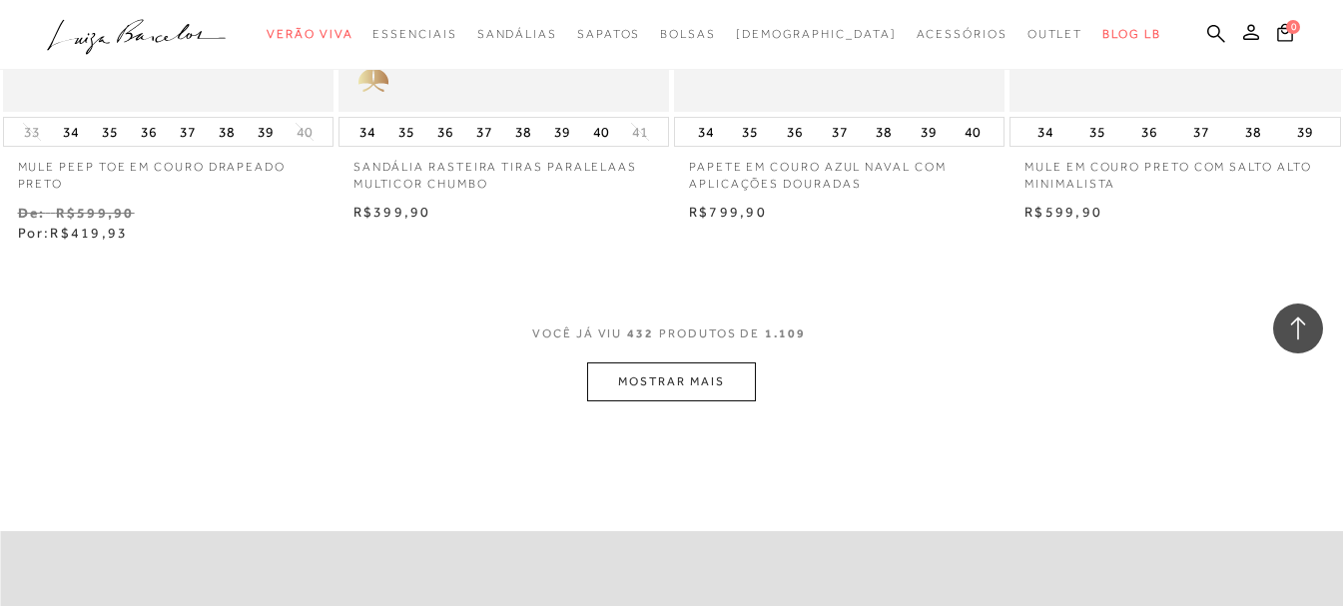
click at [718, 362] on button "MOSTRAR MAIS" at bounding box center [671, 381] width 168 height 39
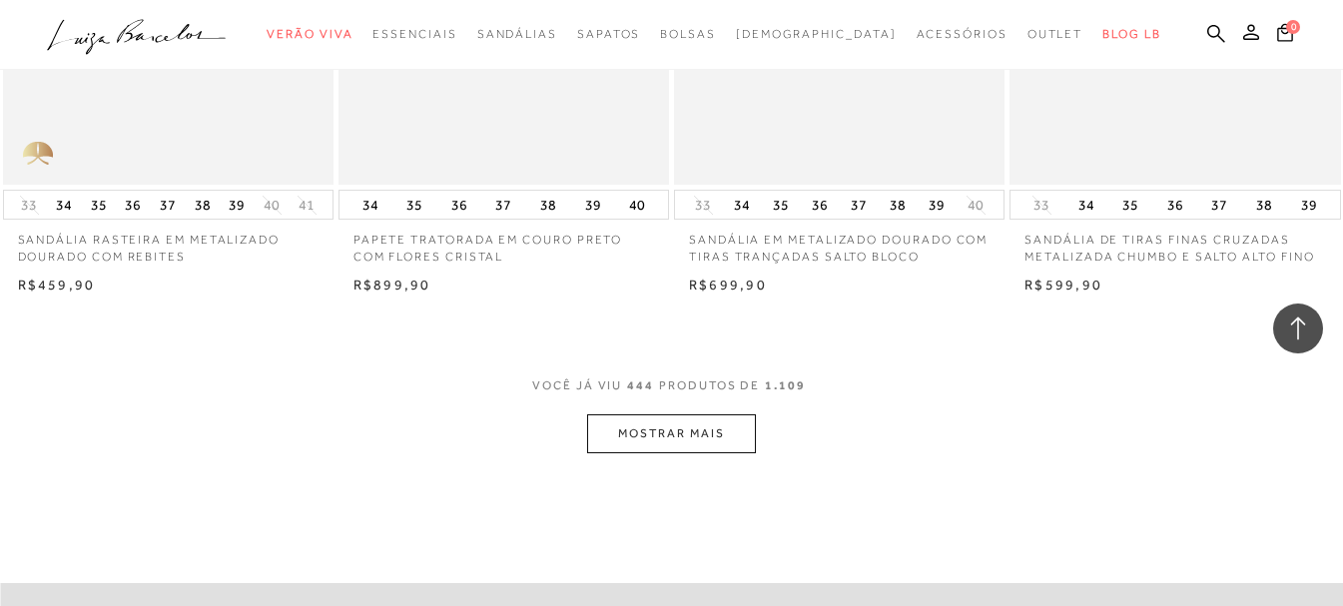
scroll to position [70492, 0]
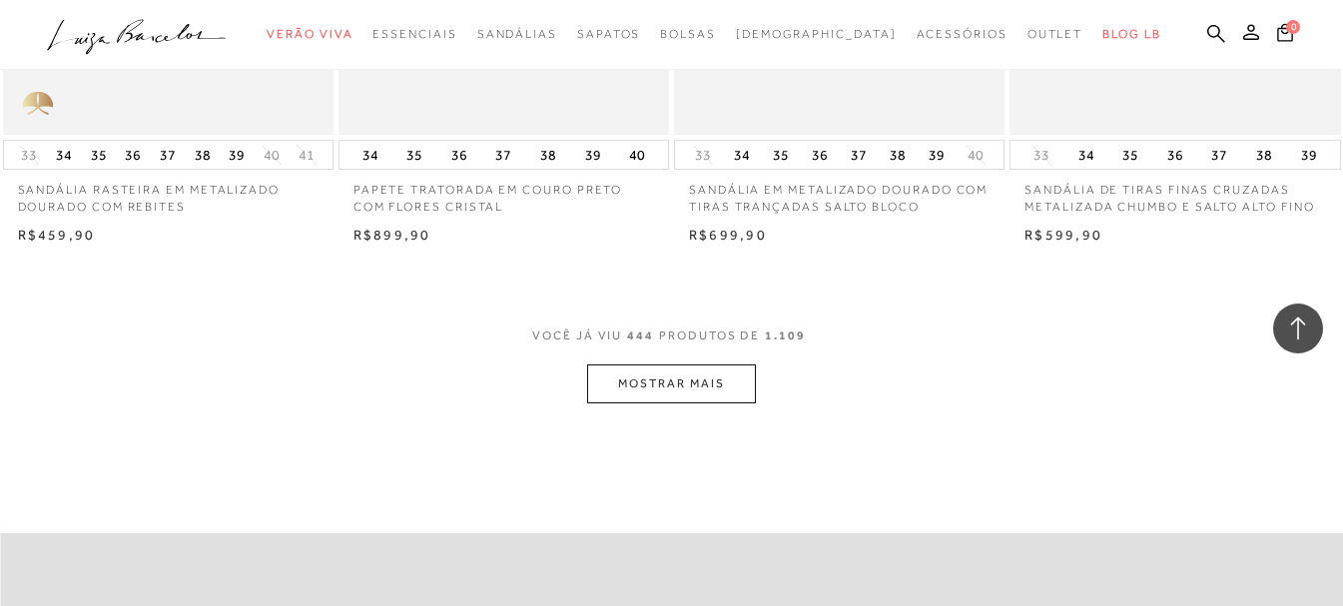
click at [661, 364] on button "MOSTRAR MAIS" at bounding box center [671, 383] width 168 height 39
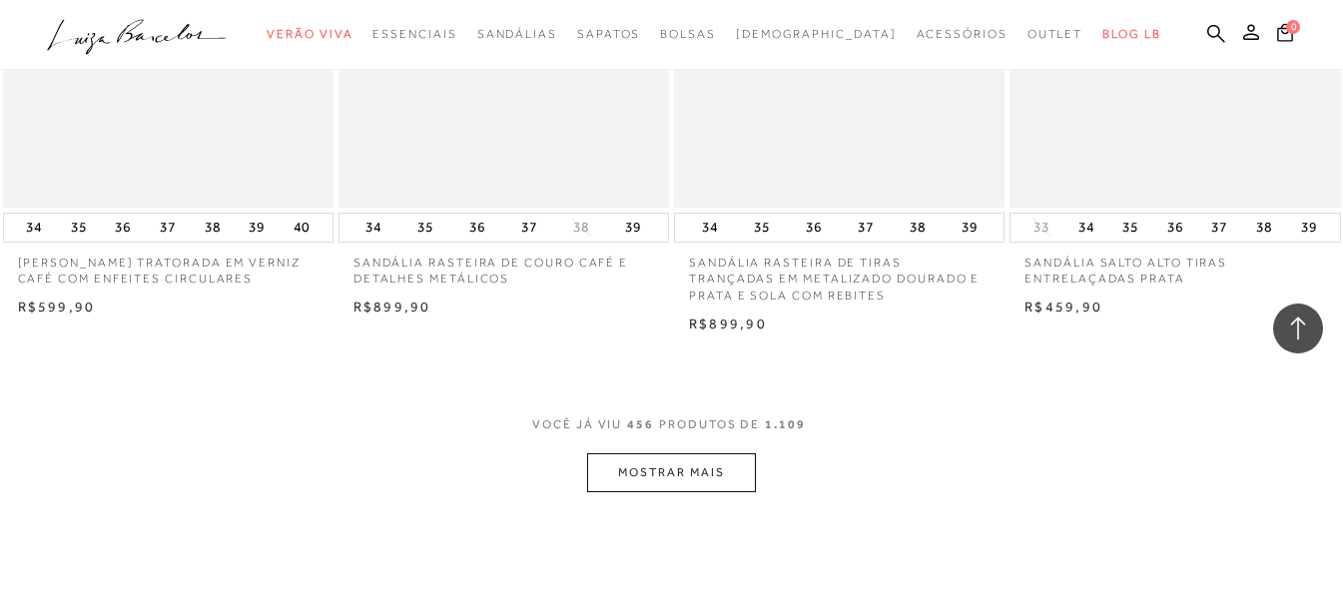
scroll to position [72443, 0]
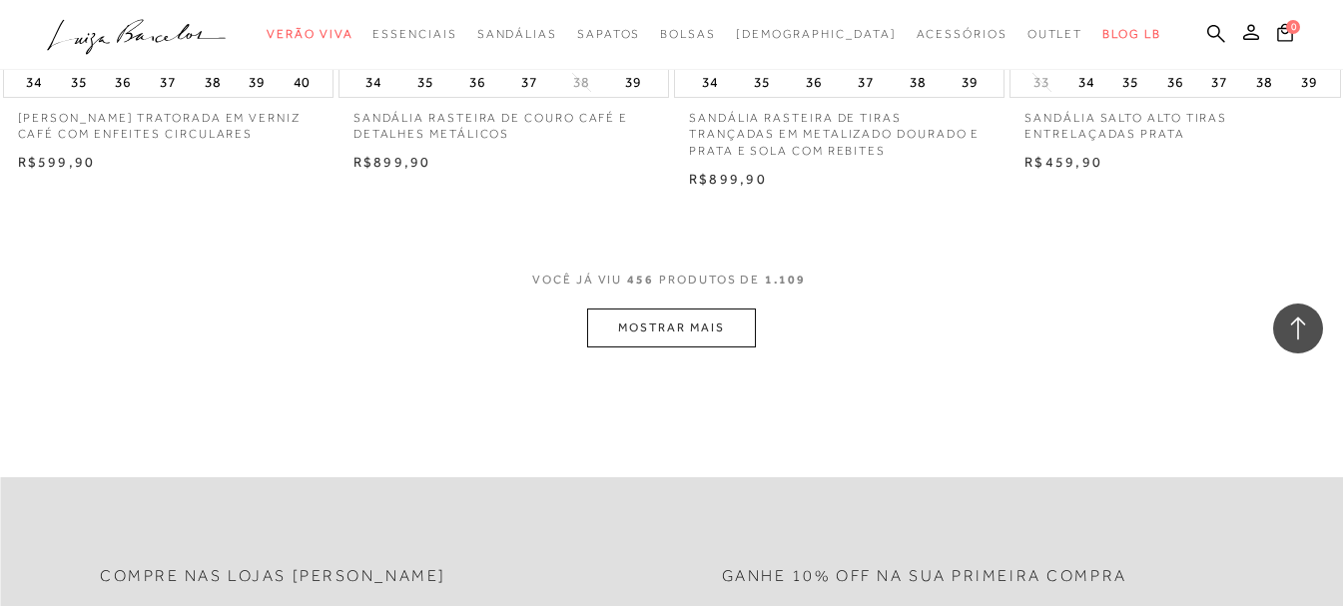
click at [672, 309] on button "MOSTRAR MAIS" at bounding box center [671, 328] width 168 height 39
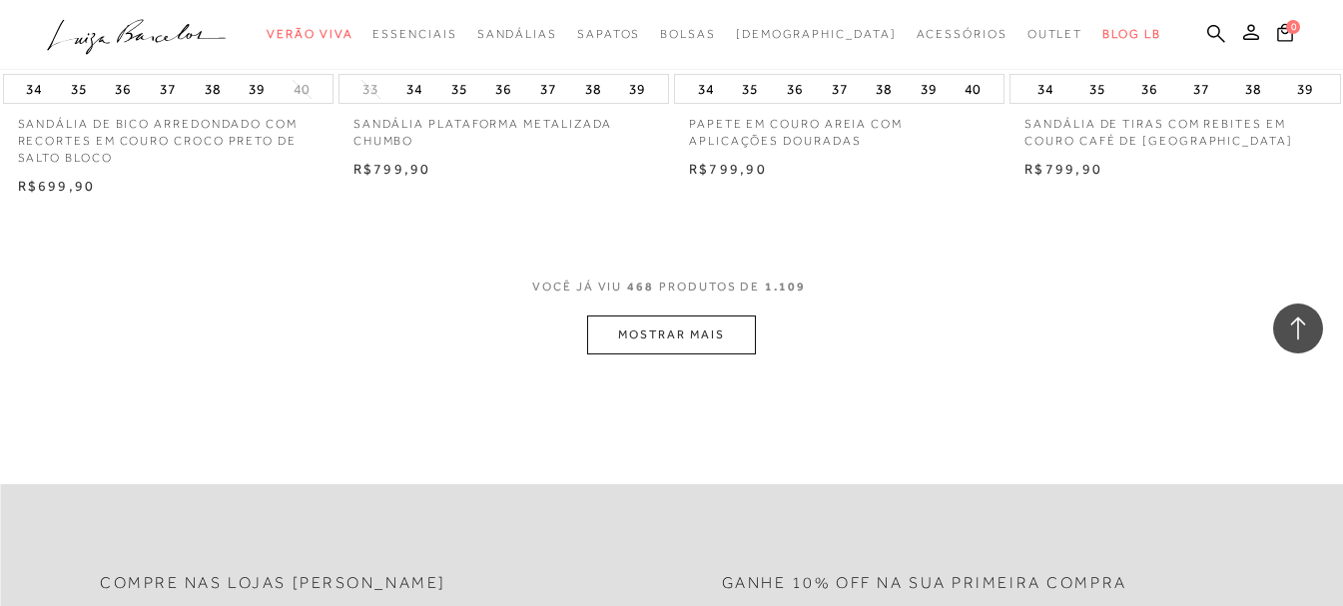
scroll to position [74340, 0]
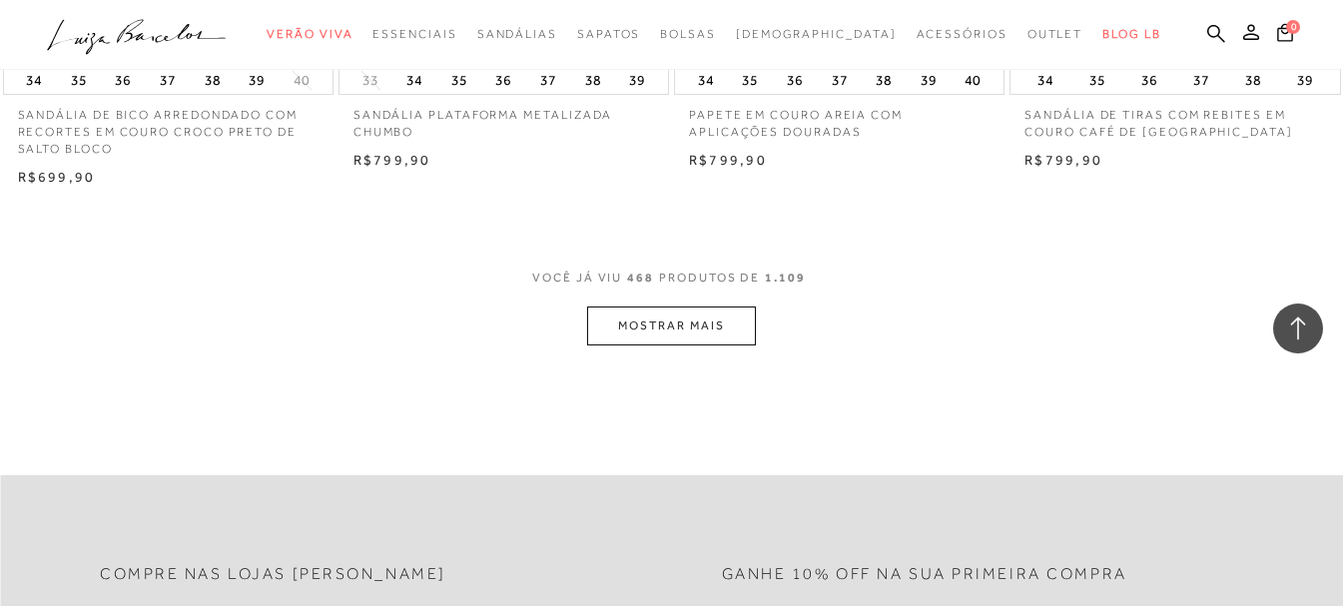
click at [642, 312] on button "MOSTRAR MAIS" at bounding box center [671, 326] width 168 height 39
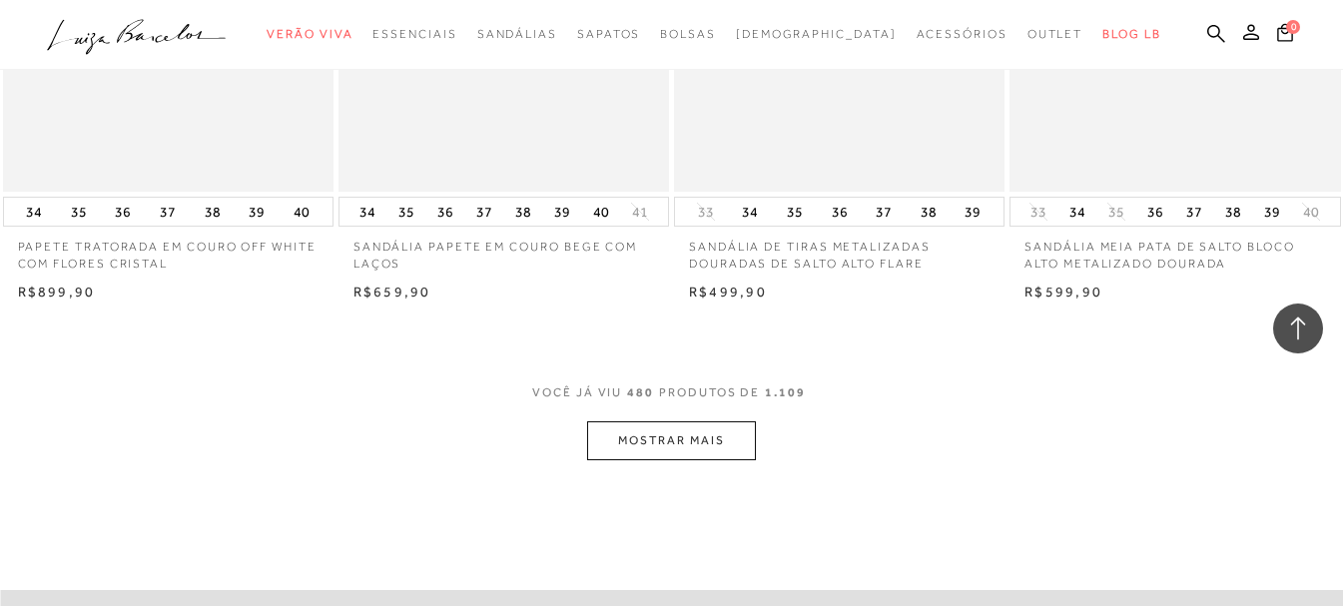
scroll to position [76246, 0]
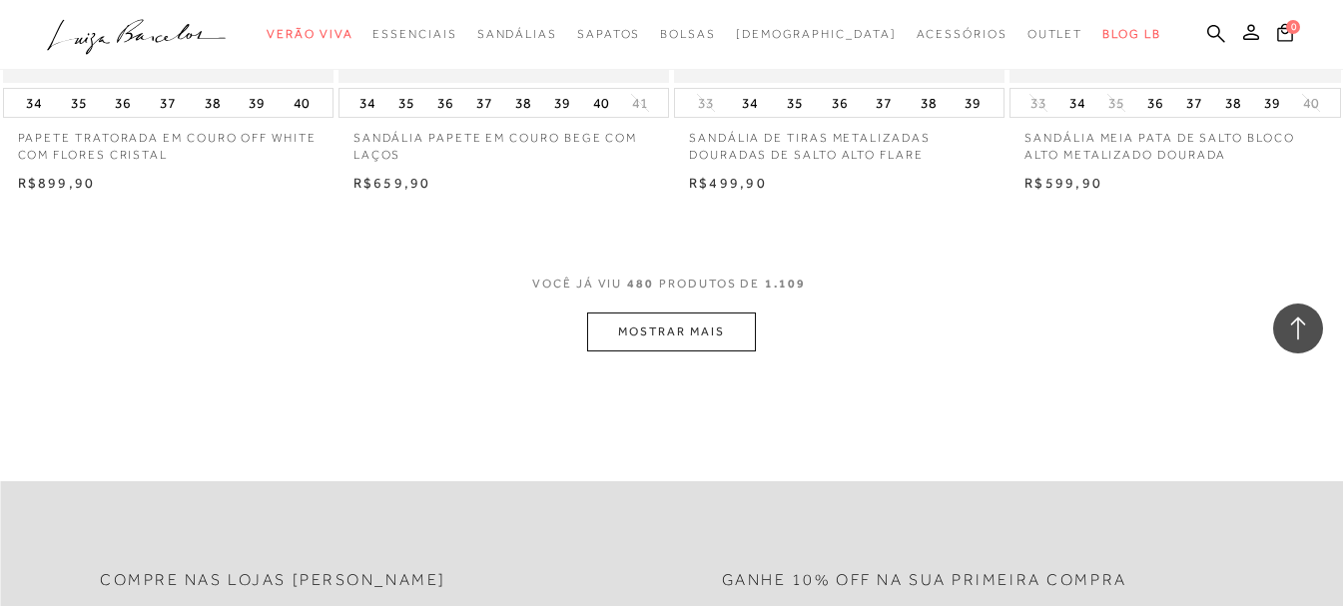
click at [692, 313] on button "MOSTRAR MAIS" at bounding box center [671, 332] width 168 height 39
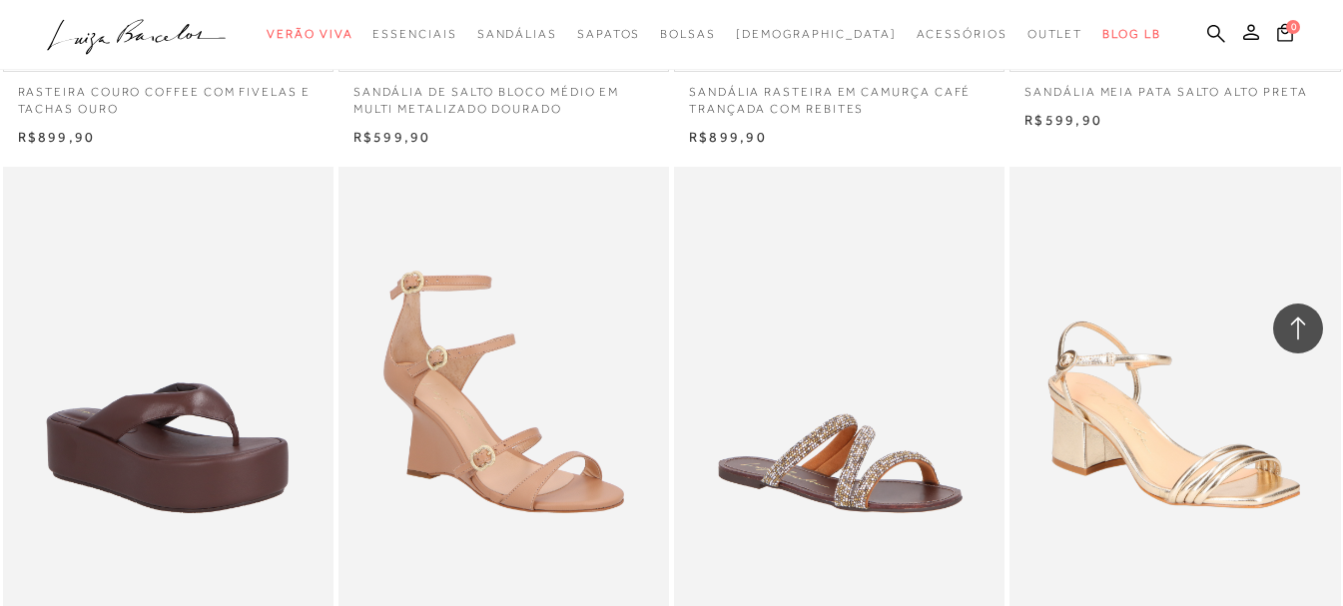
scroll to position [77245, 0]
